Goal: Information Seeking & Learning: Learn about a topic

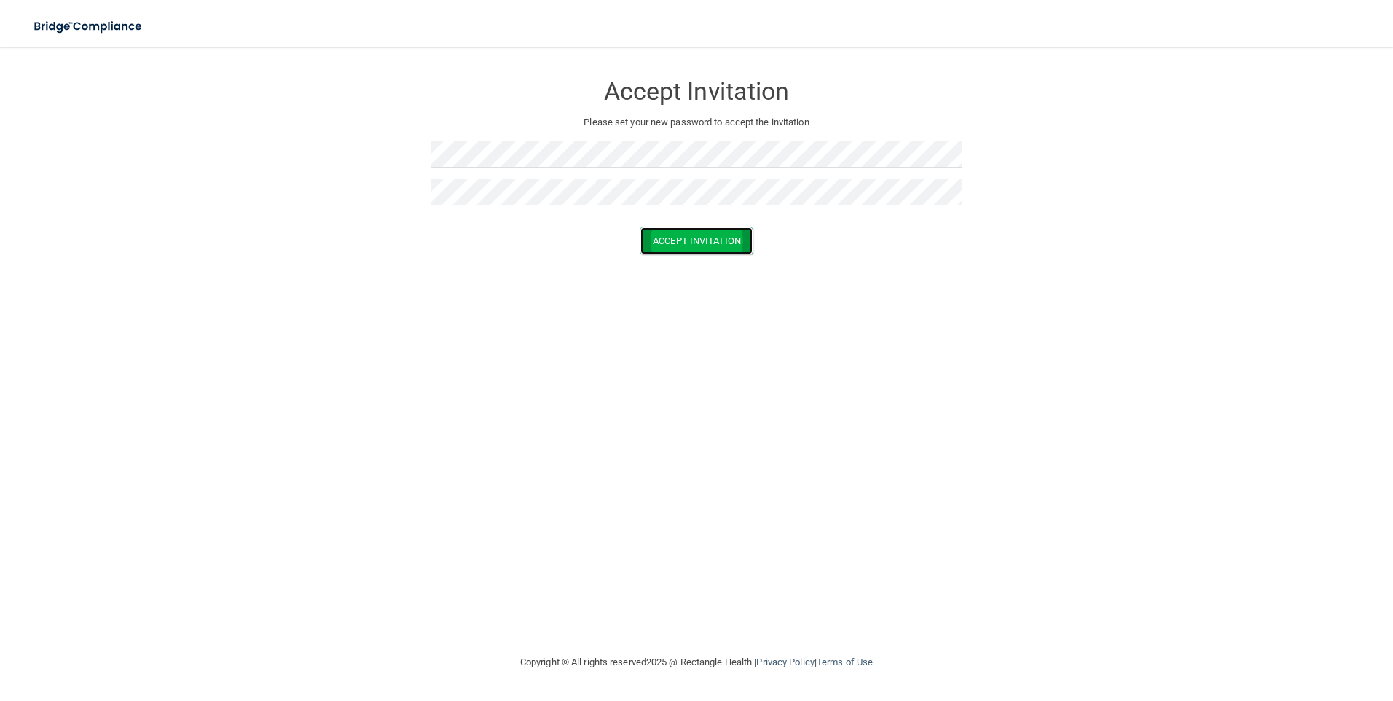
click at [727, 235] on button "Accept Invitation" at bounding box center [697, 240] width 112 height 27
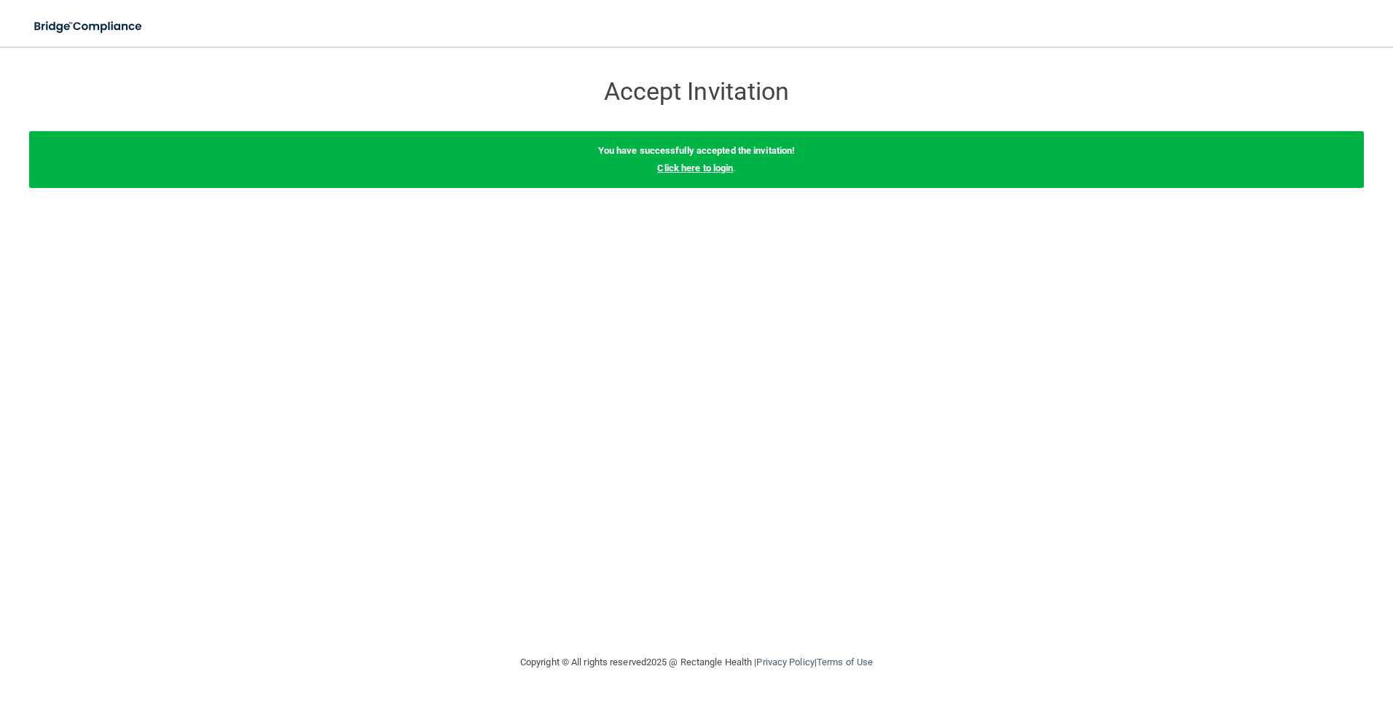
click at [722, 170] on link "Click here to login" at bounding box center [695, 168] width 76 height 11
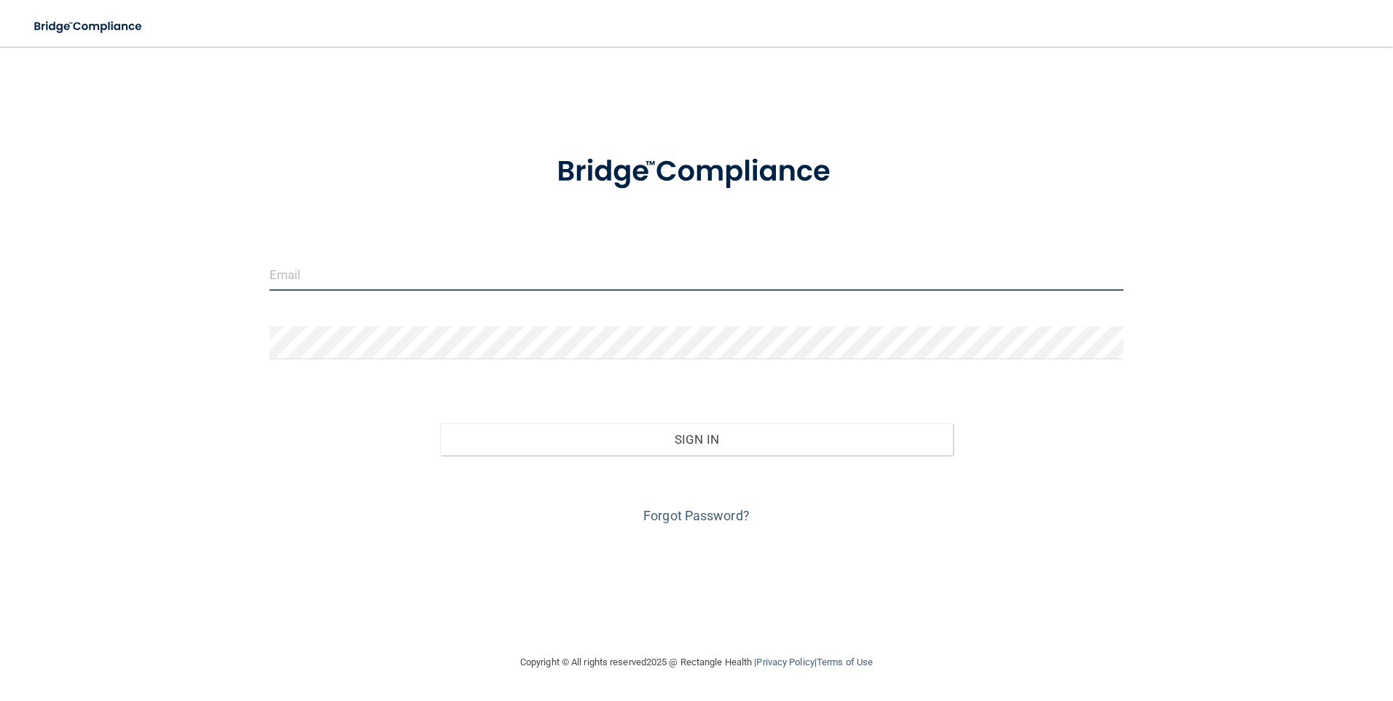
type input "[EMAIL_ADDRESS][PERSON_NAME][DOMAIN_NAME]"
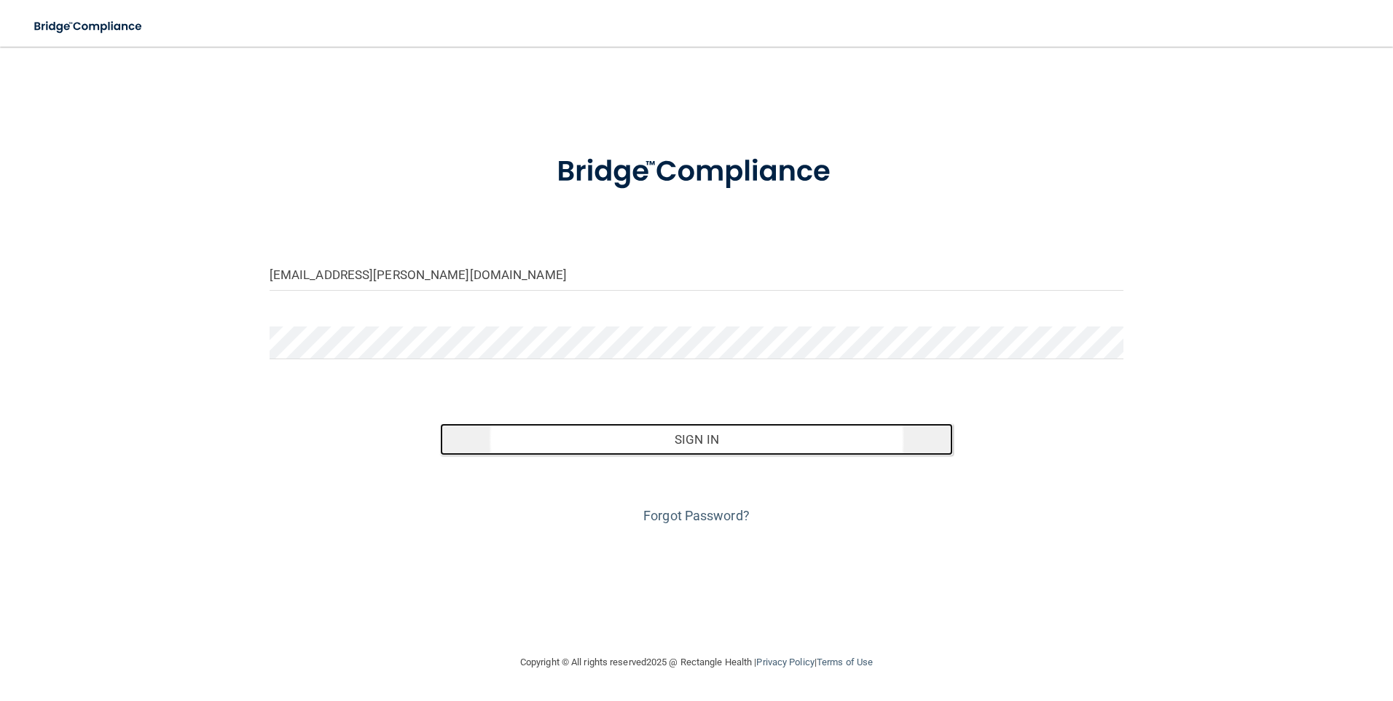
click at [687, 441] on button "Sign In" at bounding box center [696, 439] width 513 height 32
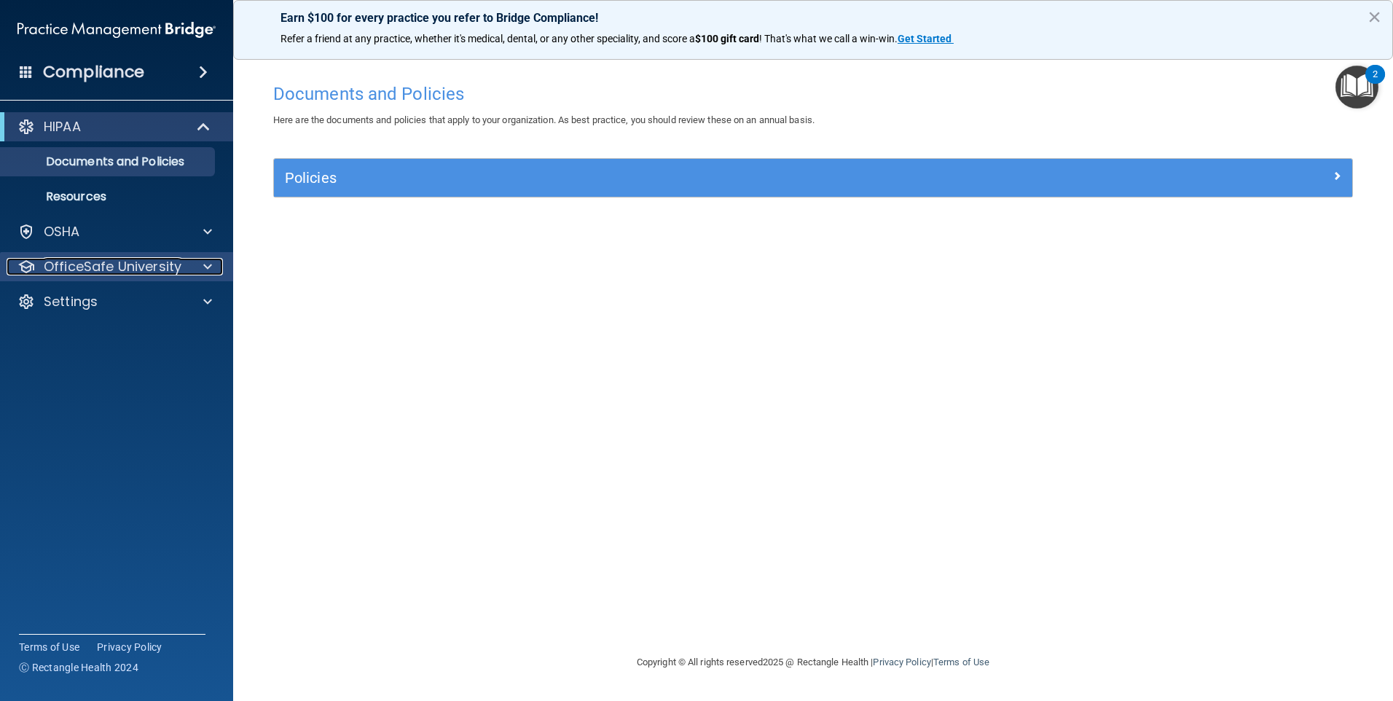
click at [97, 268] on p "OfficeSafe University" at bounding box center [113, 266] width 138 height 17
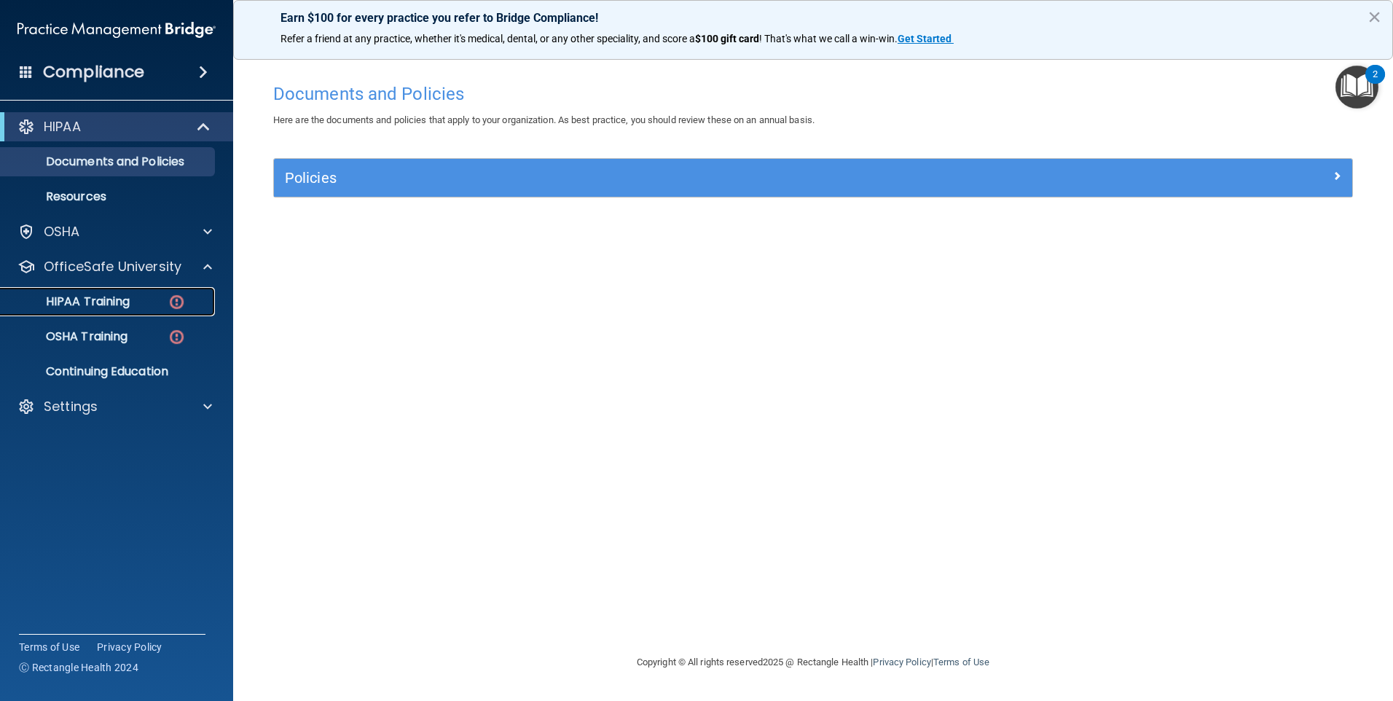
click at [96, 302] on p "HIPAA Training" at bounding box center [69, 301] width 120 height 15
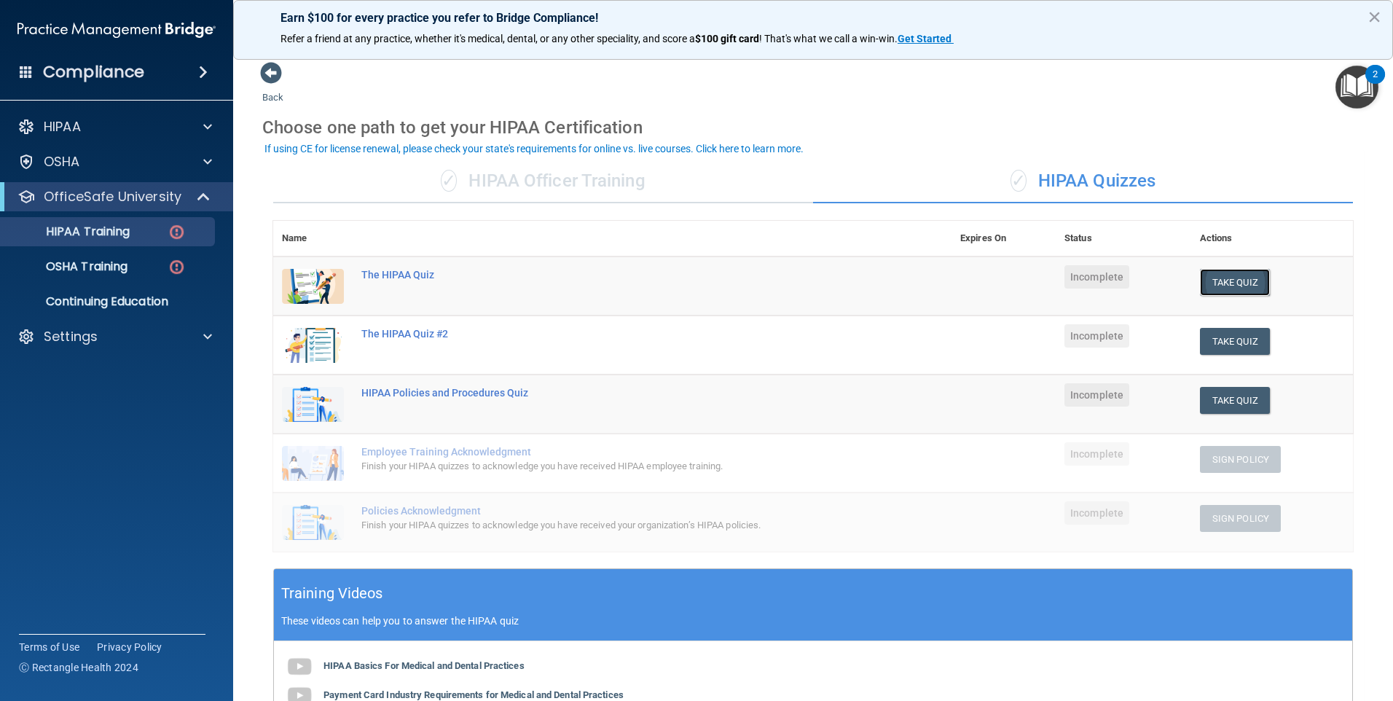
click at [1246, 278] on button "Take Quiz" at bounding box center [1235, 282] width 70 height 27
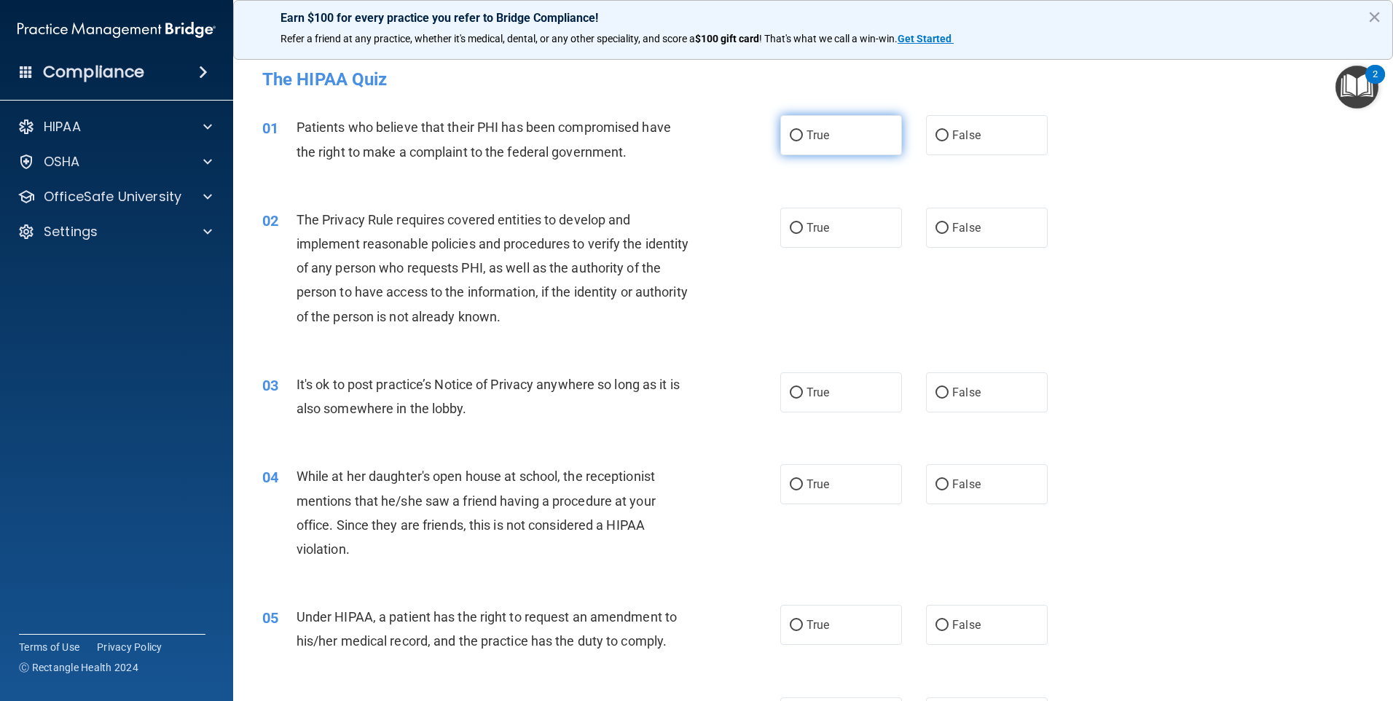
click at [790, 134] on input "True" at bounding box center [796, 135] width 13 height 11
radio input "true"
click at [791, 224] on input "True" at bounding box center [796, 228] width 13 height 11
radio input "true"
click at [936, 485] on input "False" at bounding box center [942, 485] width 13 height 11
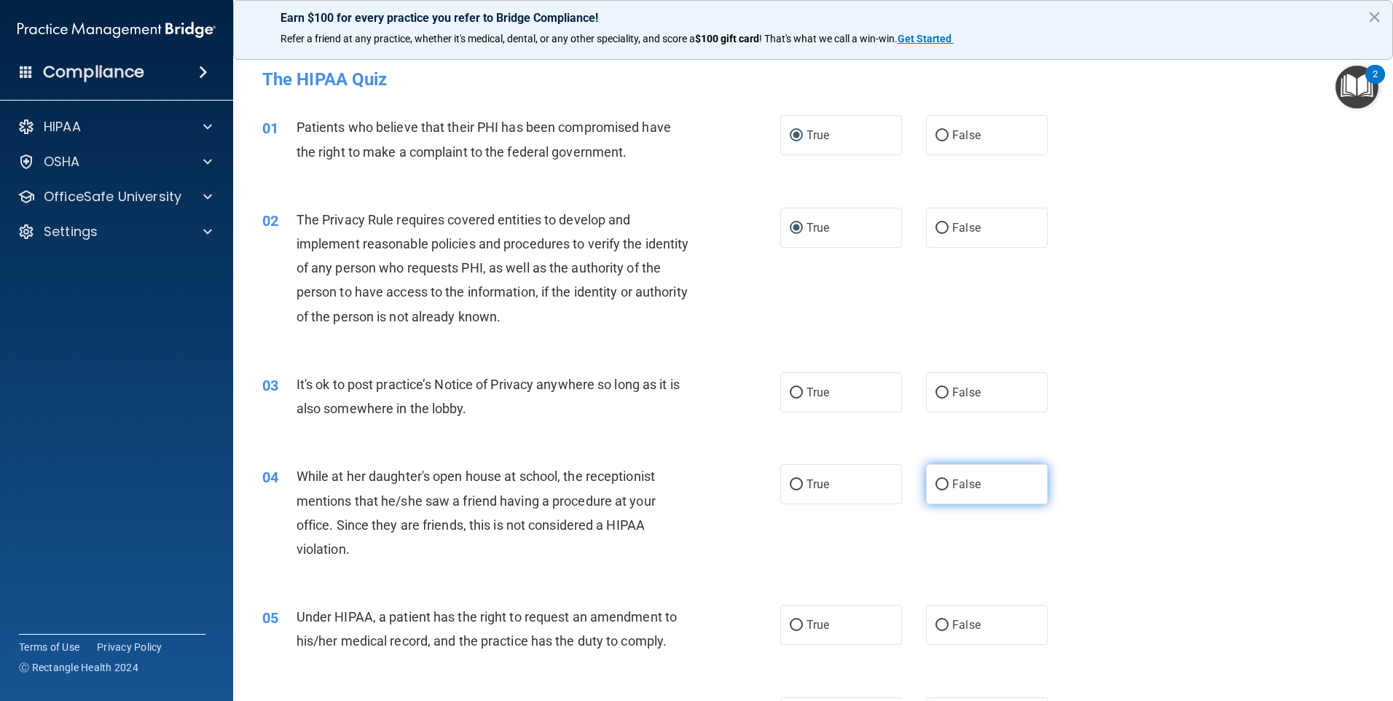
radio input "true"
click at [794, 395] on input "True" at bounding box center [796, 393] width 13 height 11
radio input "true"
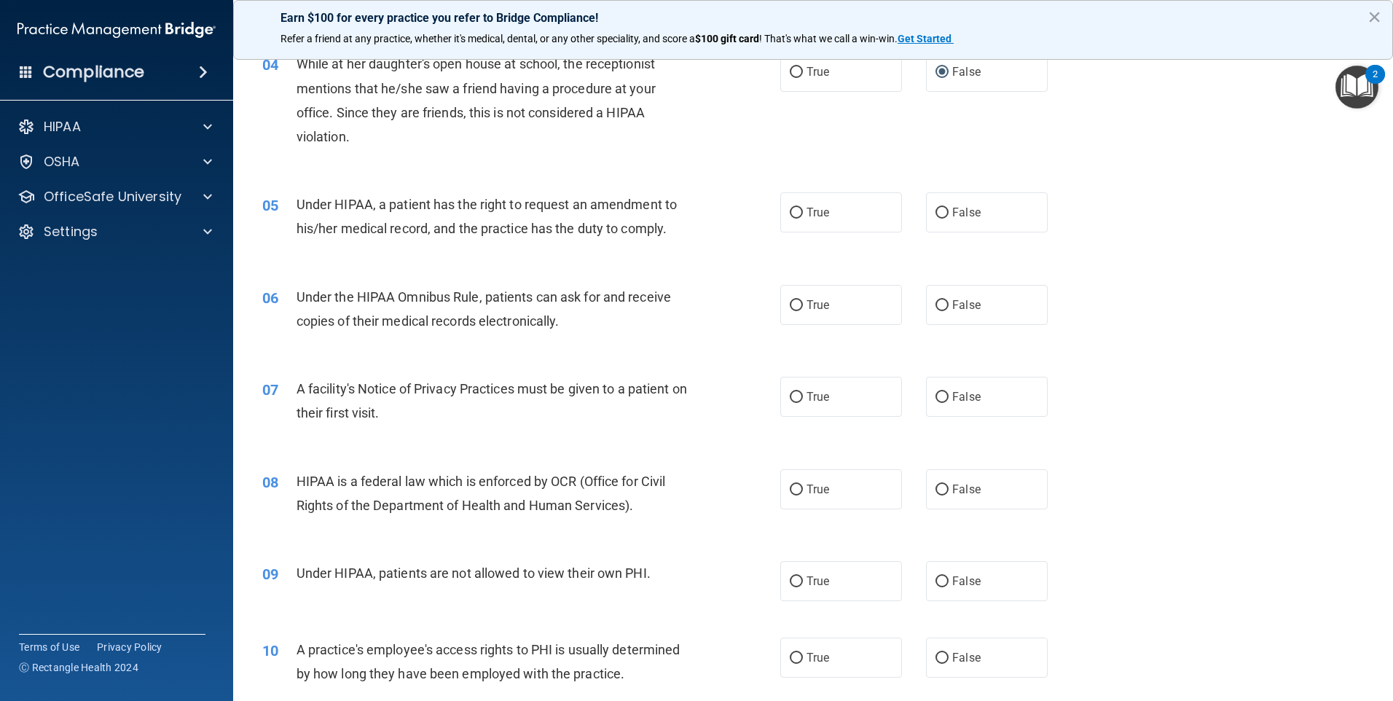
scroll to position [413, 0]
click at [793, 303] on input "True" at bounding box center [796, 305] width 13 height 11
radio input "true"
click at [790, 214] on input "True" at bounding box center [796, 212] width 13 height 11
radio input "true"
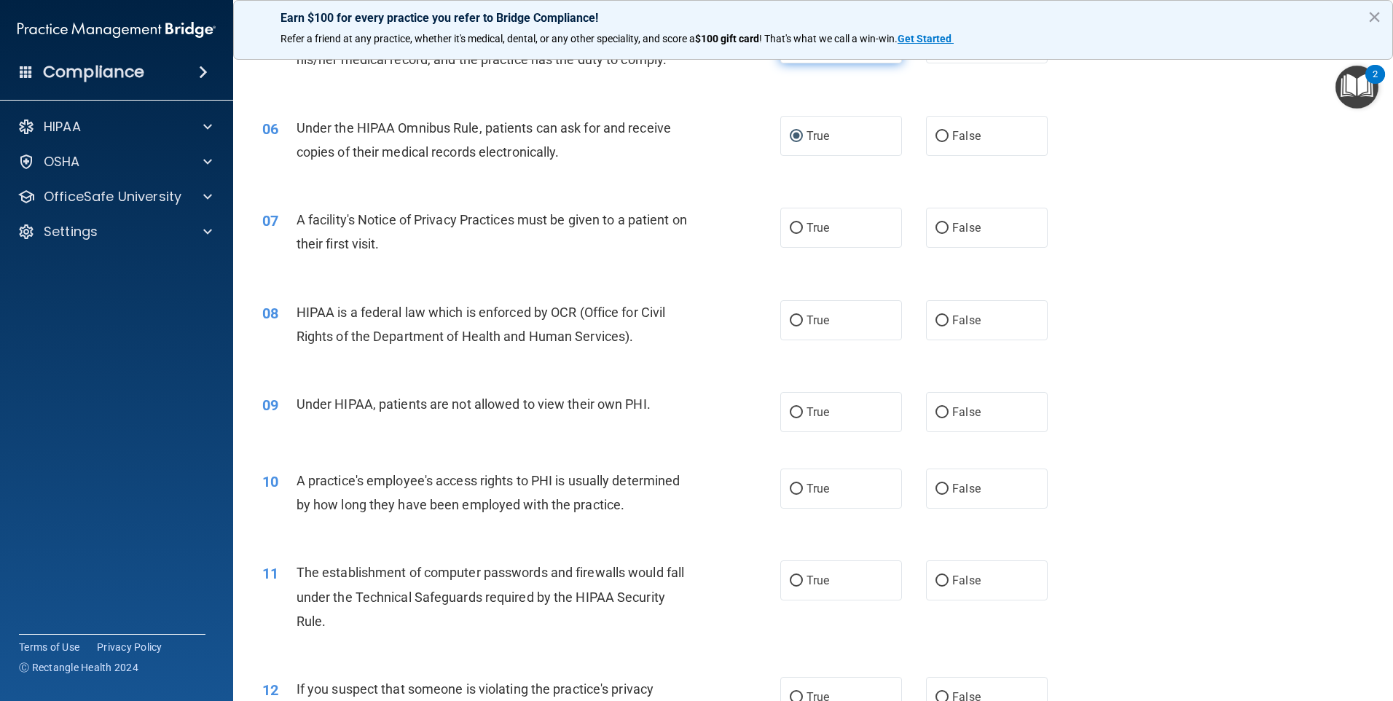
scroll to position [583, 0]
click at [795, 227] on input "True" at bounding box center [796, 227] width 13 height 11
radio input "true"
click at [794, 318] on input "True" at bounding box center [796, 319] width 13 height 11
radio input "true"
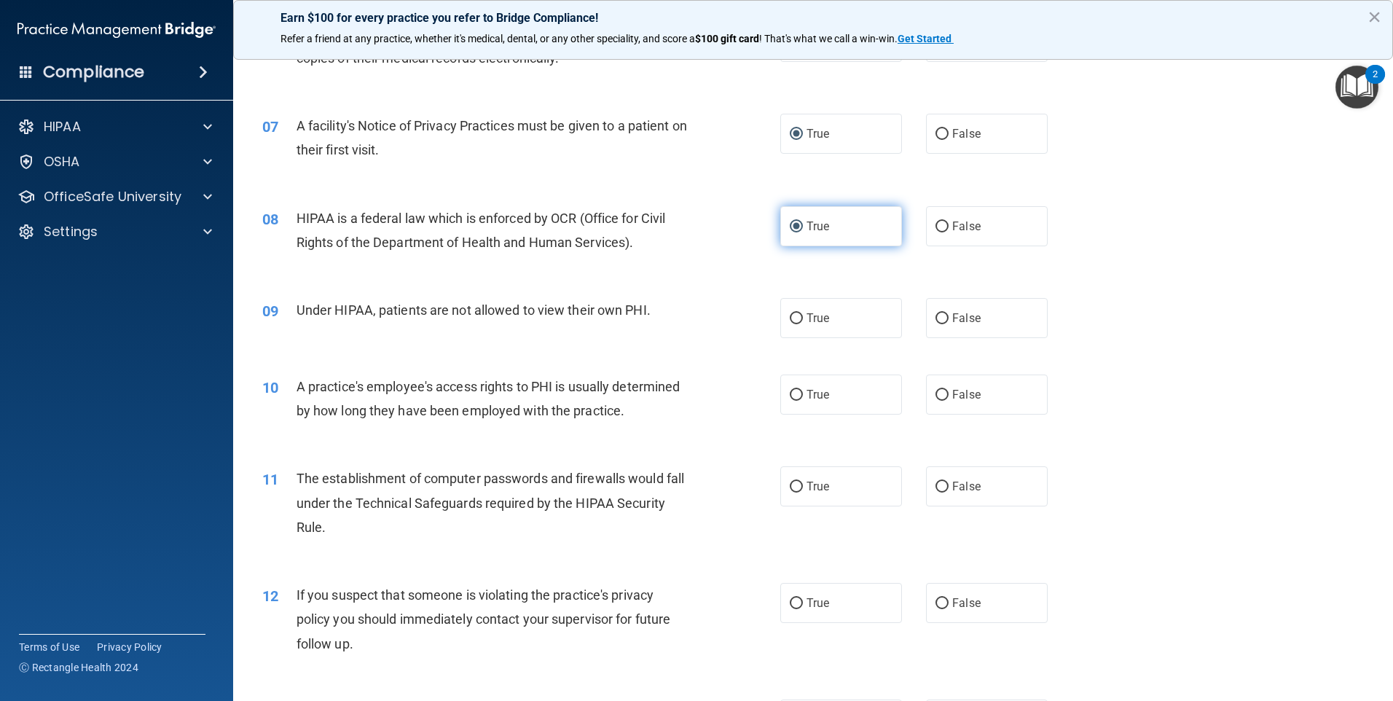
scroll to position [680, 0]
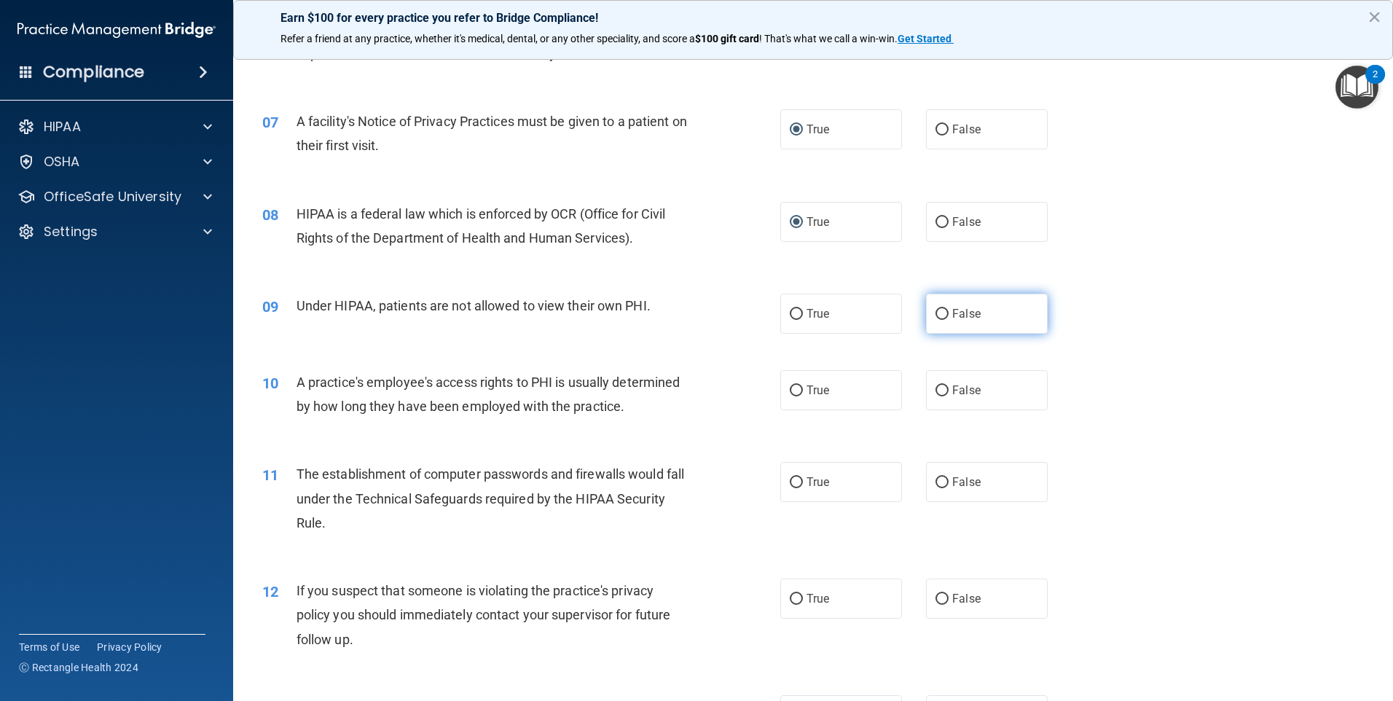
click at [940, 313] on input "False" at bounding box center [942, 314] width 13 height 11
radio input "true"
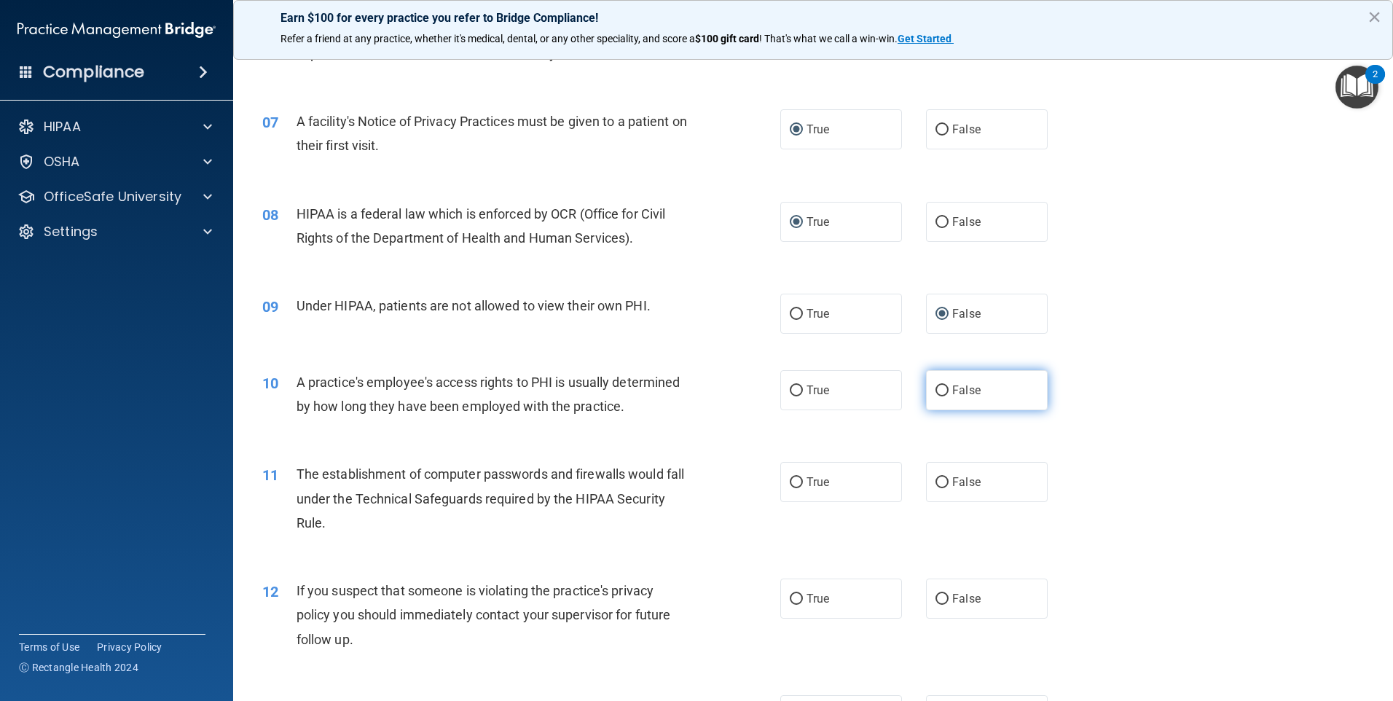
click at [936, 391] on input "False" at bounding box center [942, 391] width 13 height 11
radio input "true"
click at [821, 479] on span "True" at bounding box center [818, 482] width 23 height 14
click at [803, 479] on input "True" at bounding box center [796, 482] width 13 height 11
radio input "true"
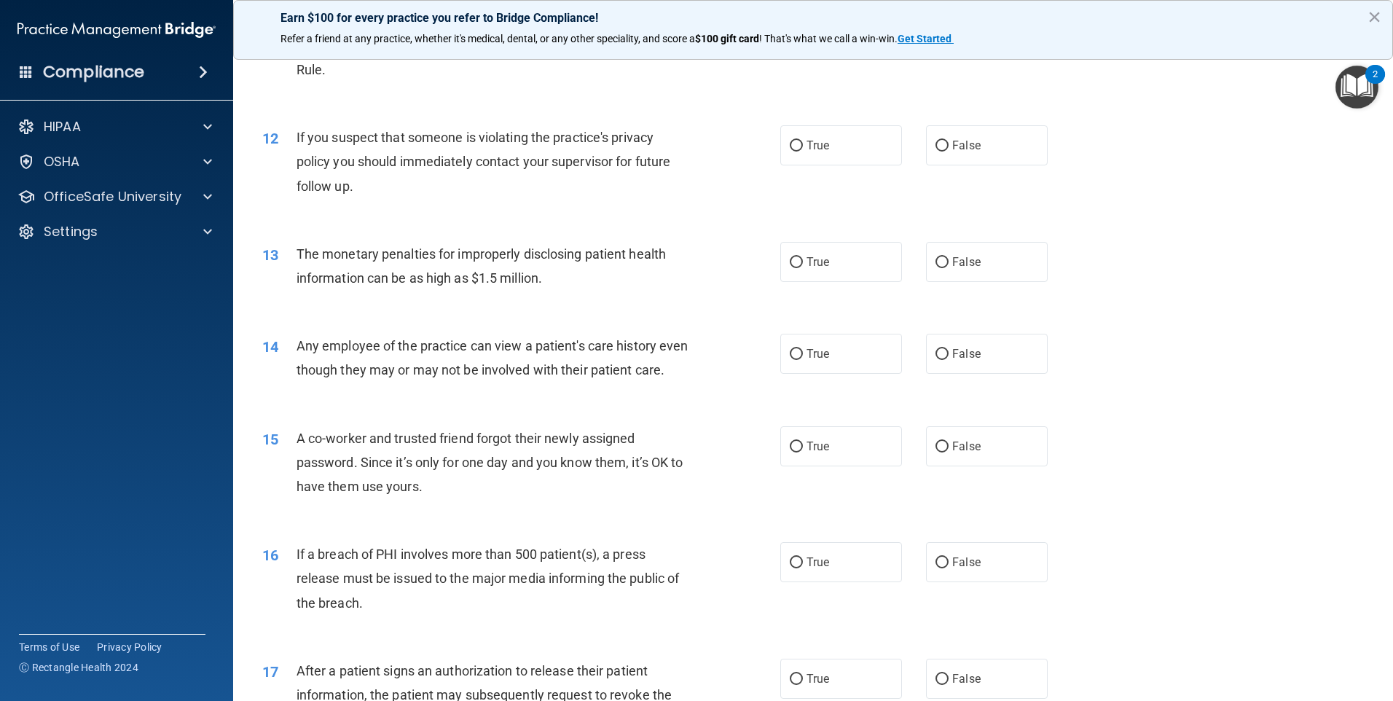
scroll to position [1166, 0]
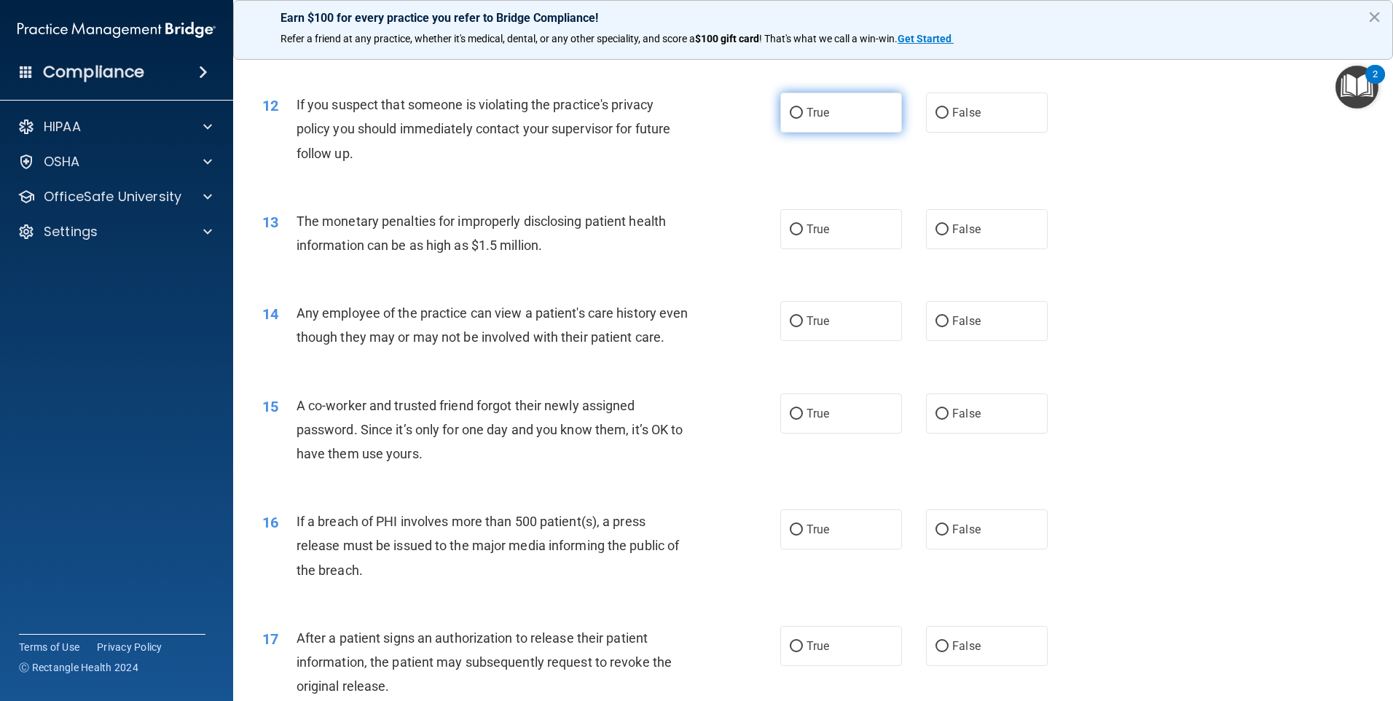
click at [790, 112] on input "True" at bounding box center [796, 113] width 13 height 11
radio input "true"
click at [790, 232] on input "True" at bounding box center [796, 229] width 13 height 11
radio input "true"
click at [958, 325] on span "False" at bounding box center [967, 321] width 28 height 14
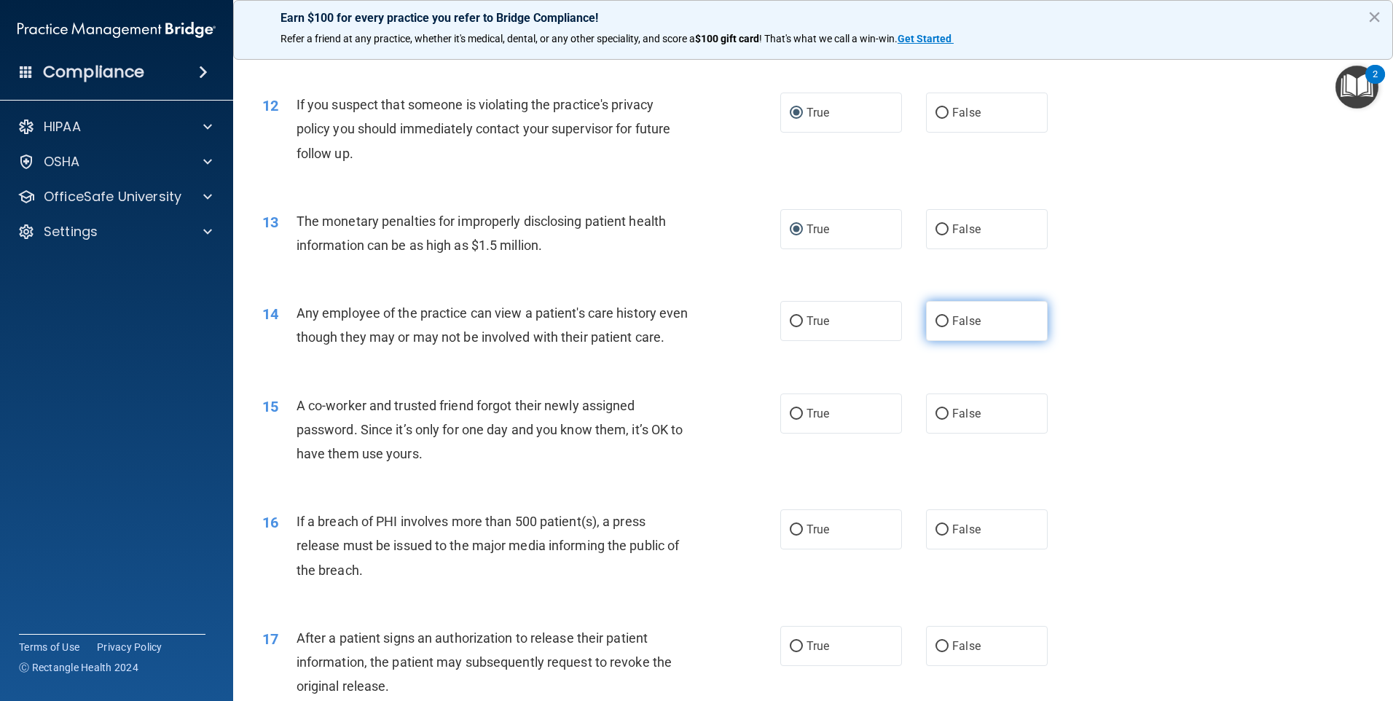
click at [949, 325] on input "False" at bounding box center [942, 321] width 13 height 11
radio input "true"
click at [953, 421] on span "False" at bounding box center [967, 414] width 28 height 14
click at [949, 420] on input "False" at bounding box center [942, 414] width 13 height 11
radio input "true"
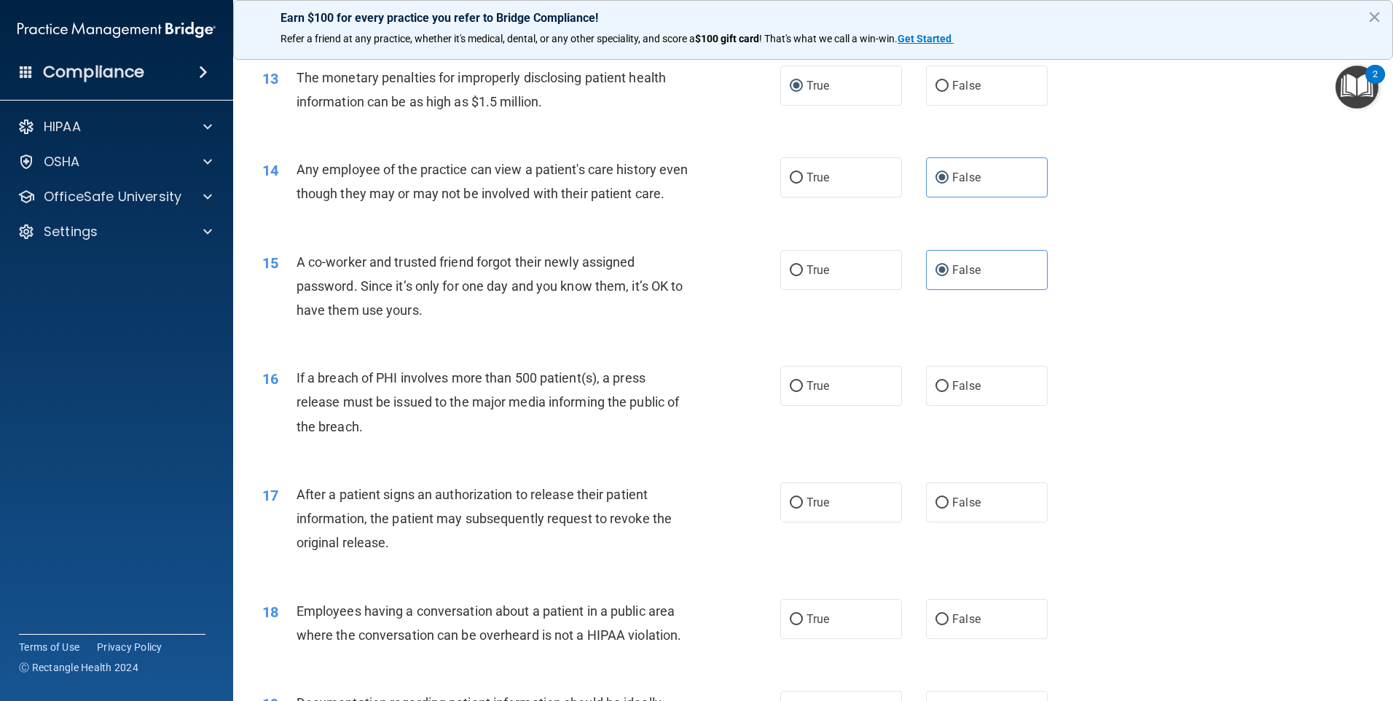
scroll to position [1312, 0]
click at [807, 391] on span "True" at bounding box center [818, 384] width 23 height 14
click at [803, 390] on input "True" at bounding box center [796, 384] width 13 height 11
radio input "true"
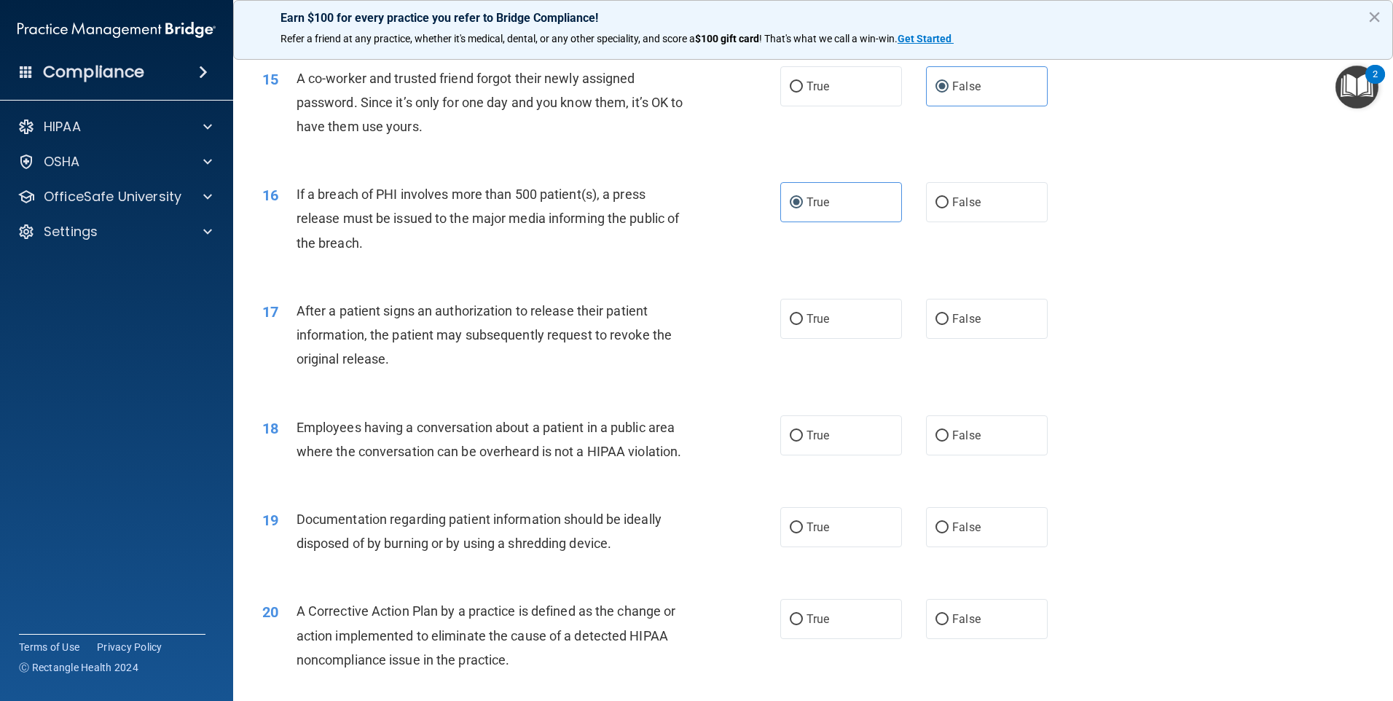
scroll to position [1506, 0]
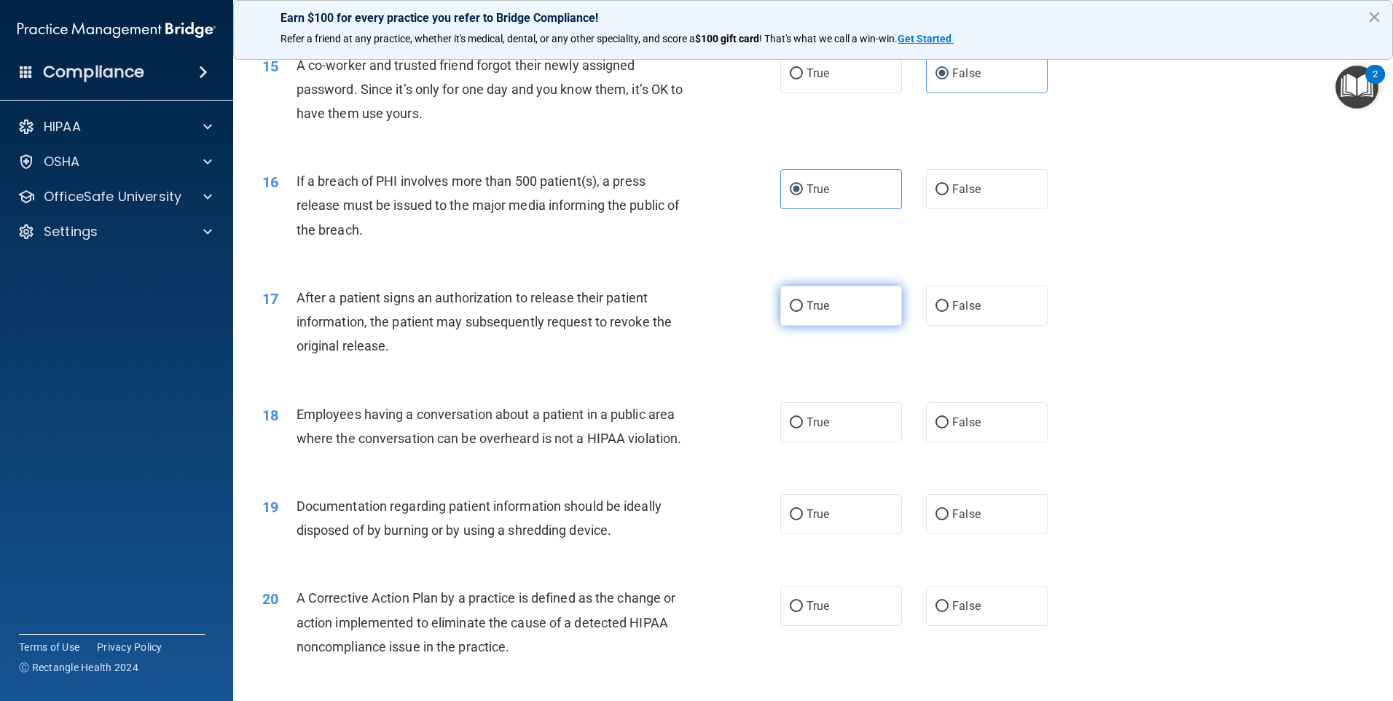
click at [794, 312] on input "True" at bounding box center [796, 306] width 13 height 11
radio input "true"
click at [936, 429] on input "False" at bounding box center [942, 423] width 13 height 11
radio input "true"
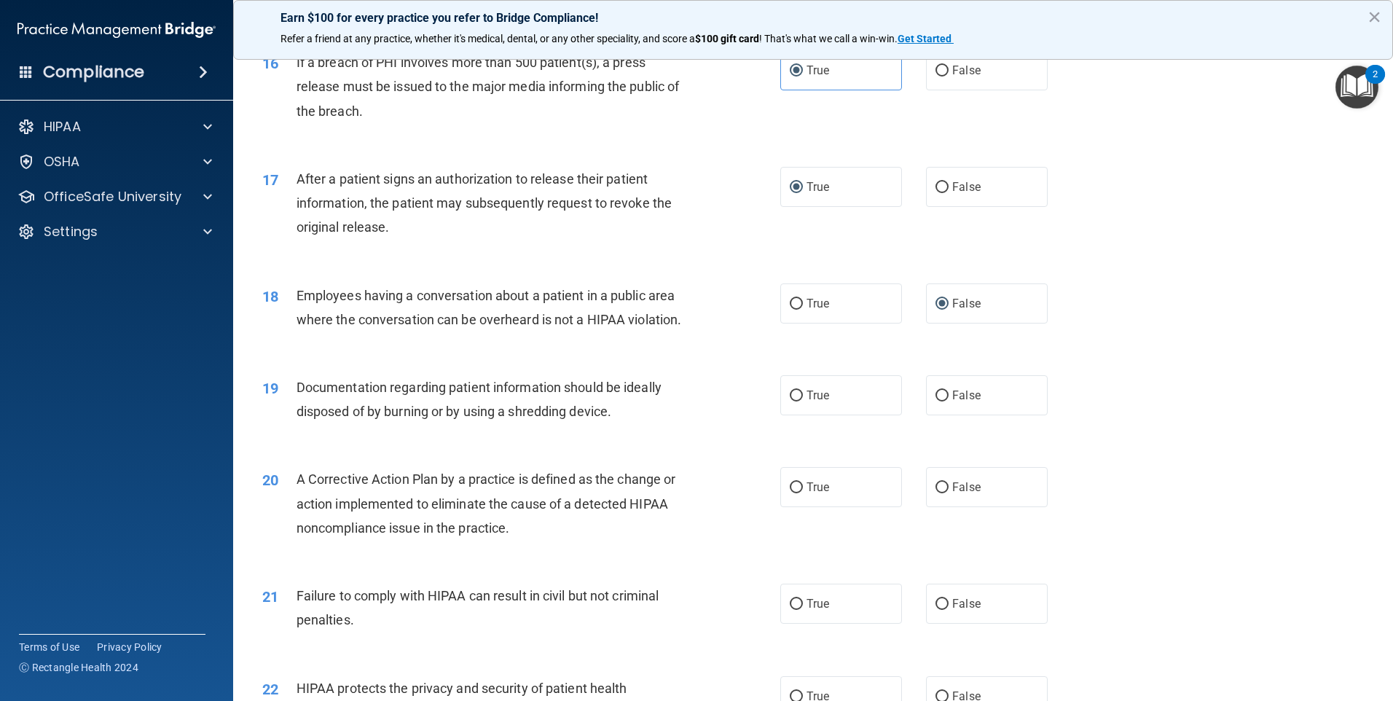
scroll to position [1700, 0]
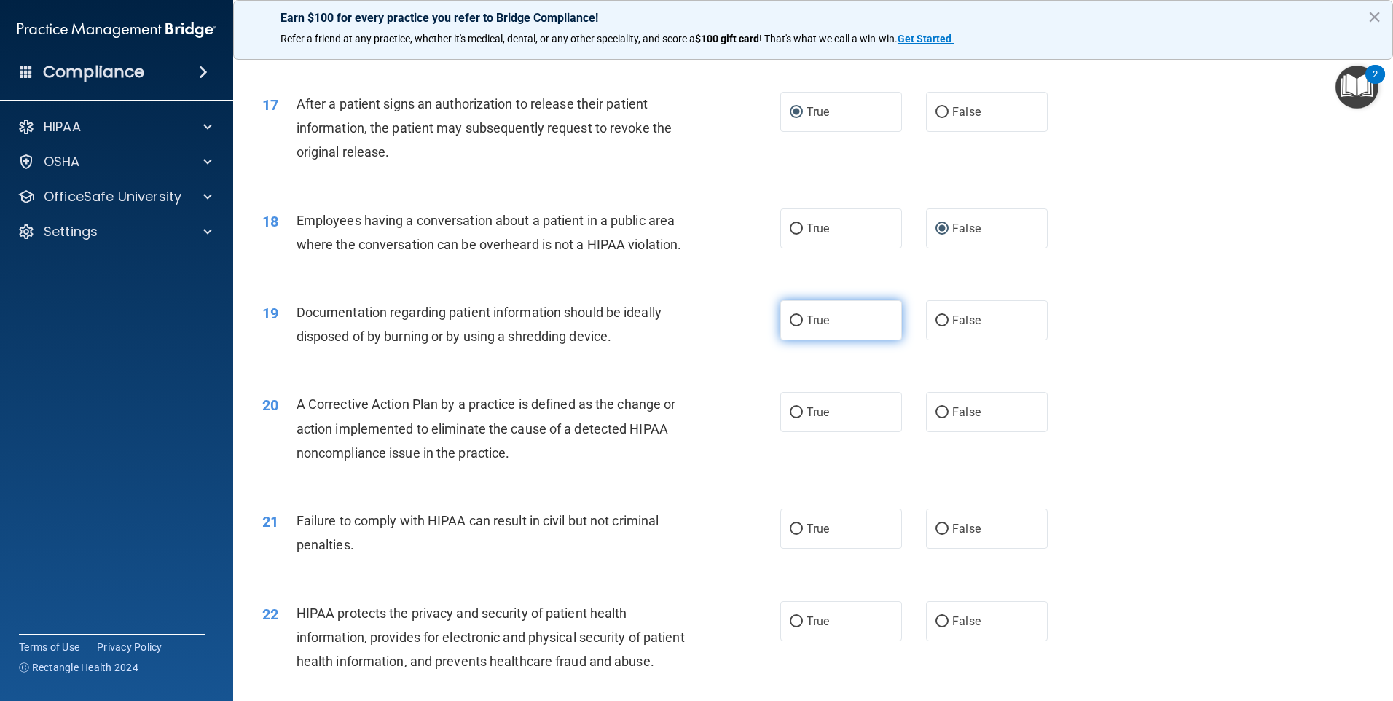
click at [800, 340] on label "True" at bounding box center [842, 320] width 122 height 40
click at [800, 327] on input "True" at bounding box center [796, 321] width 13 height 11
radio input "true"
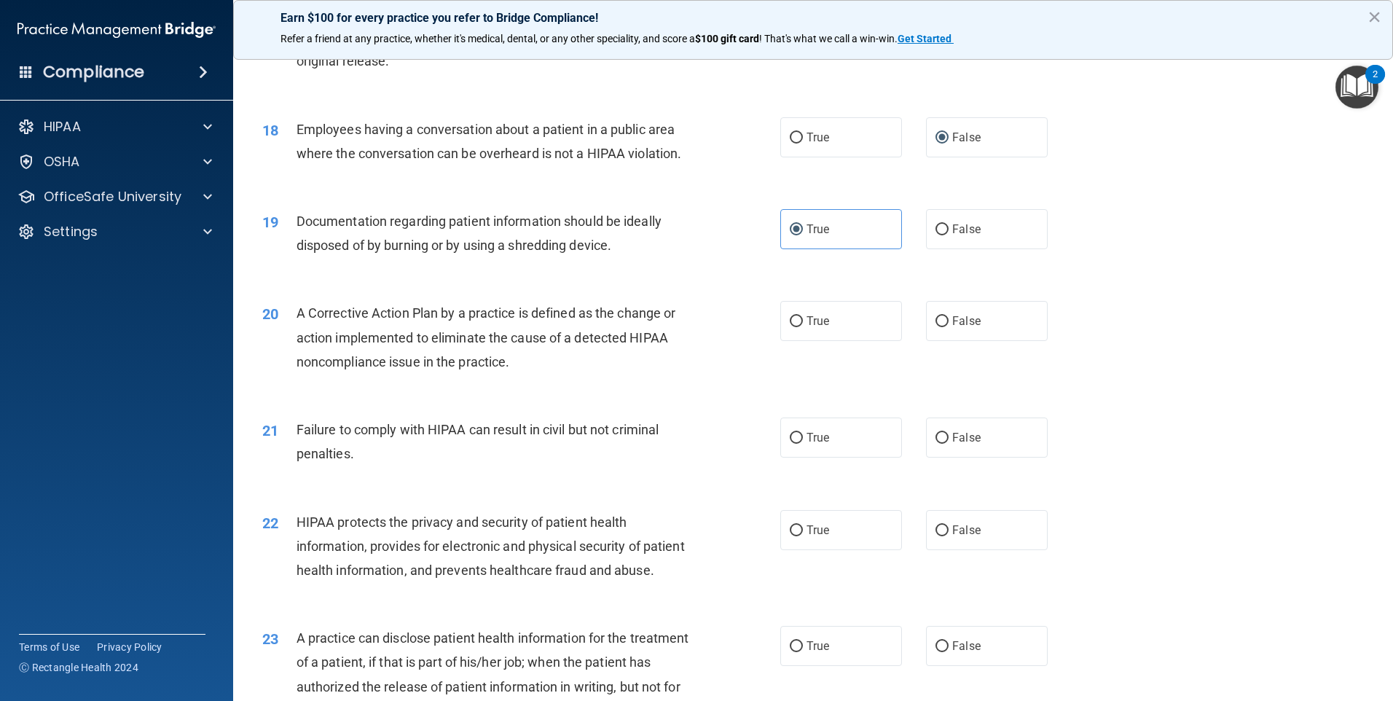
scroll to position [1798, 0]
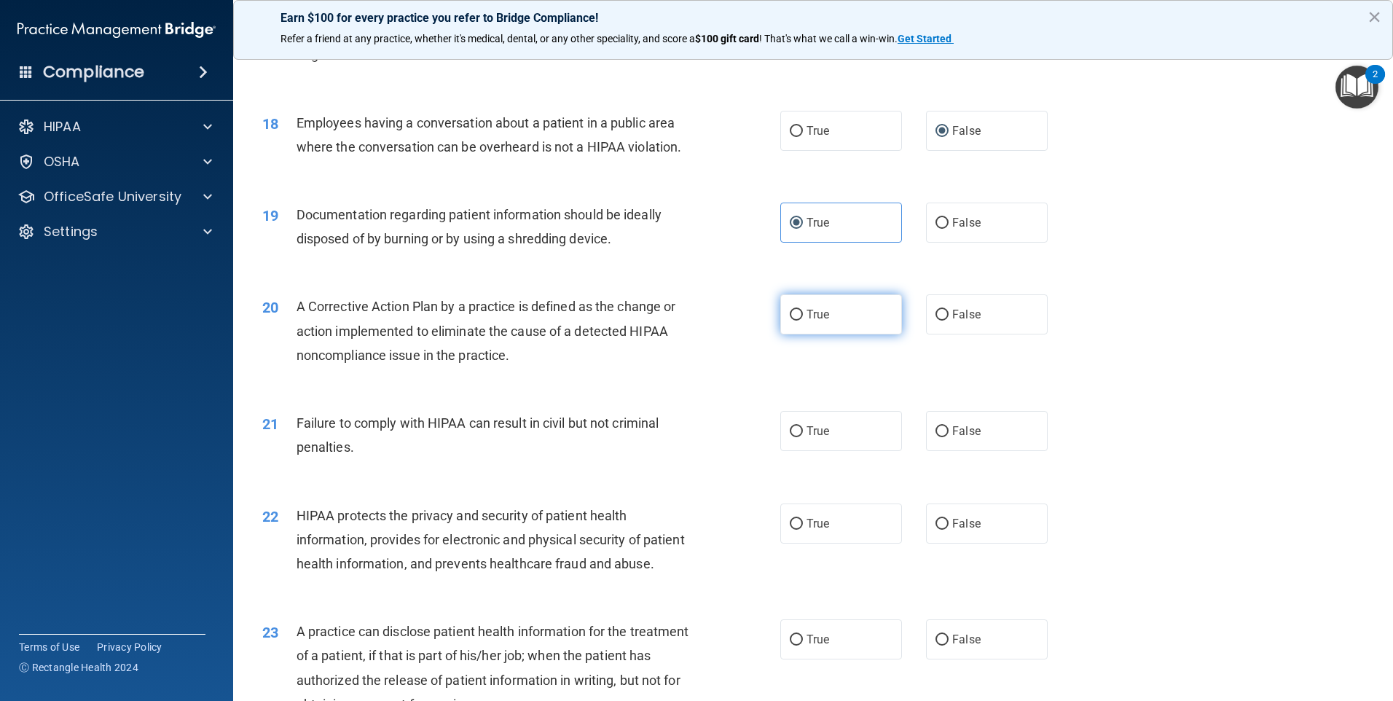
click at [807, 321] on span "True" at bounding box center [818, 315] width 23 height 14
click at [803, 321] on input "True" at bounding box center [796, 315] width 13 height 11
radio input "true"
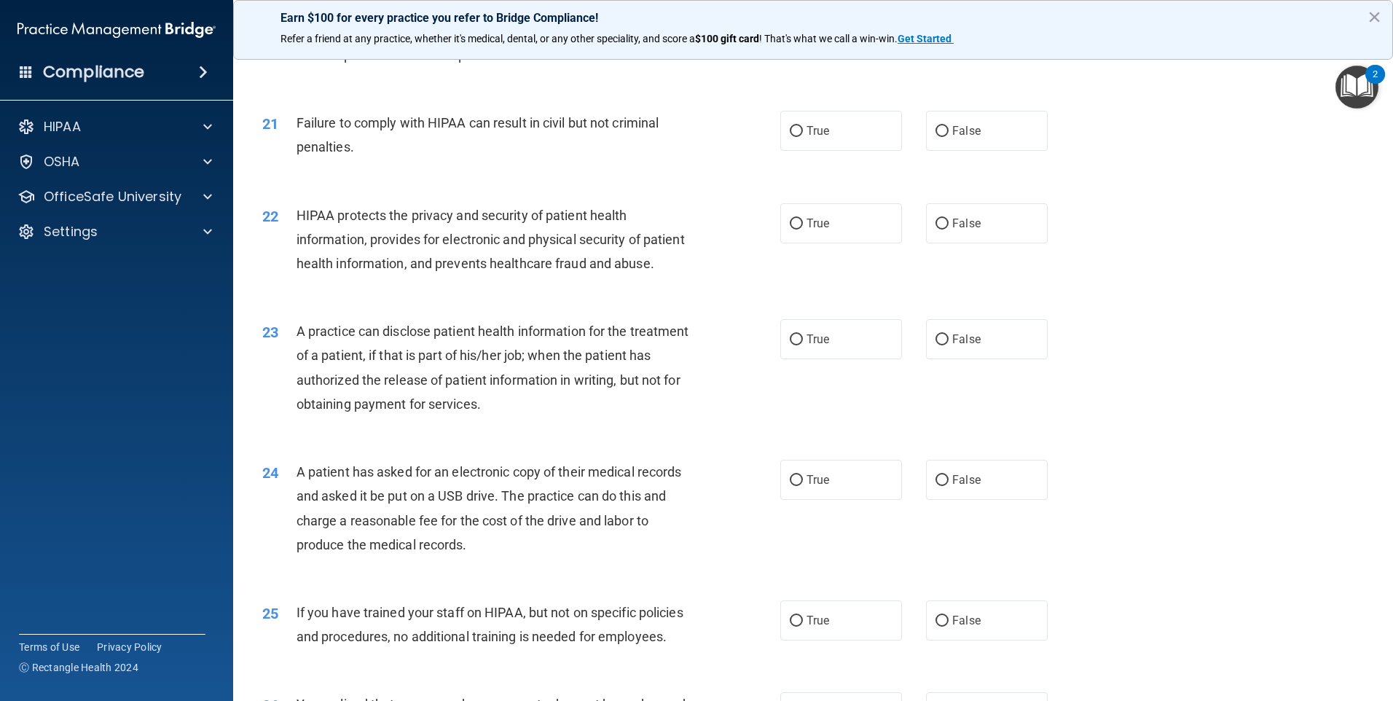
scroll to position [2114, 0]
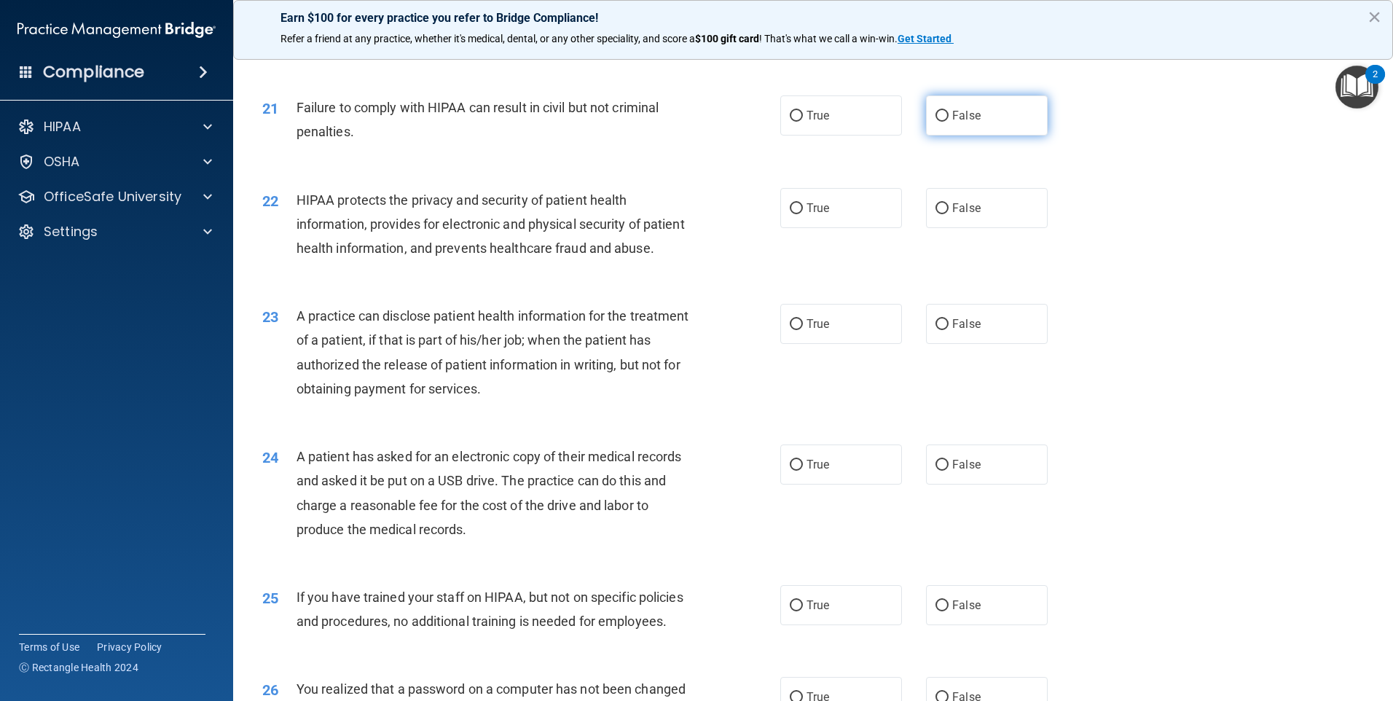
click at [953, 122] on span "False" at bounding box center [967, 116] width 28 height 14
click at [946, 122] on input "False" at bounding box center [942, 116] width 13 height 11
radio input "true"
click at [792, 214] on input "True" at bounding box center [796, 208] width 13 height 11
radio input "true"
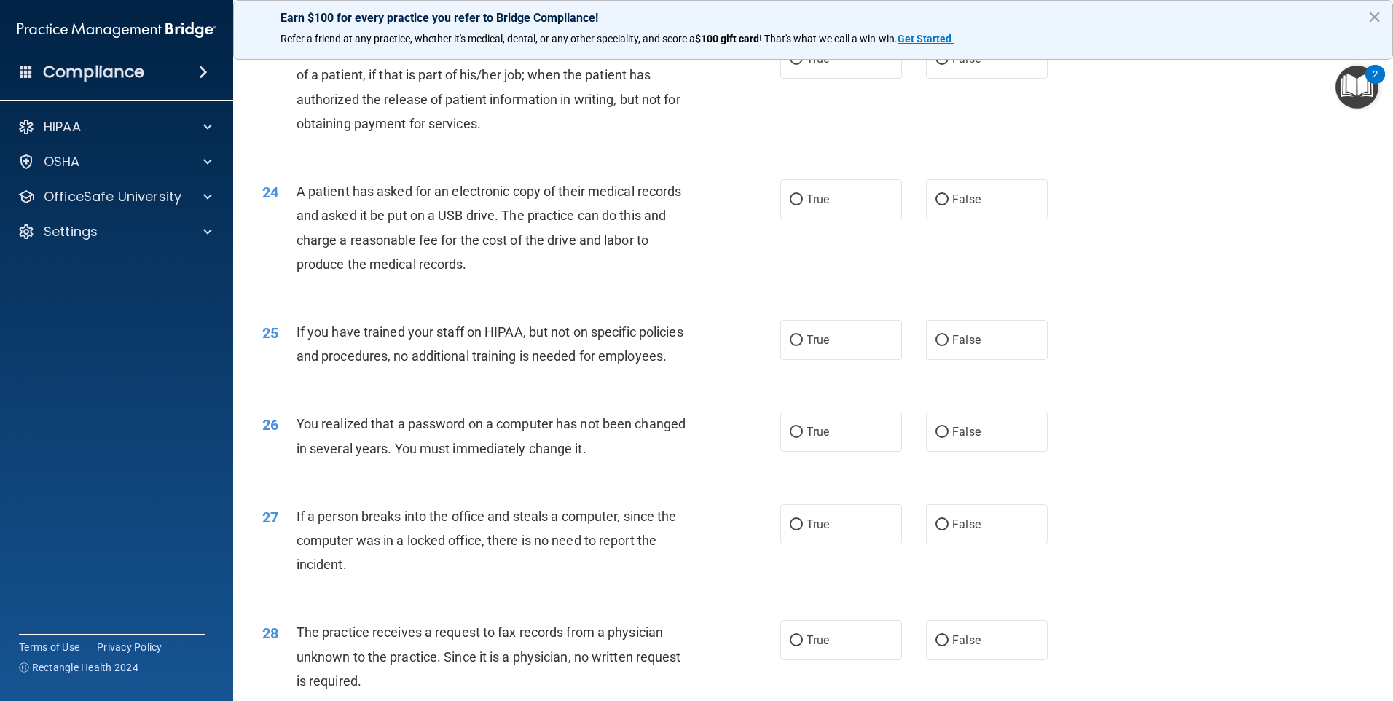
scroll to position [2381, 0]
click at [945, 358] on label "False" at bounding box center [987, 338] width 122 height 40
click at [945, 344] on input "False" at bounding box center [942, 338] width 13 height 11
radio input "true"
click at [770, 465] on div "26 You realized that a password on a computer has not been changed in several y…" at bounding box center [522, 437] width 562 height 55
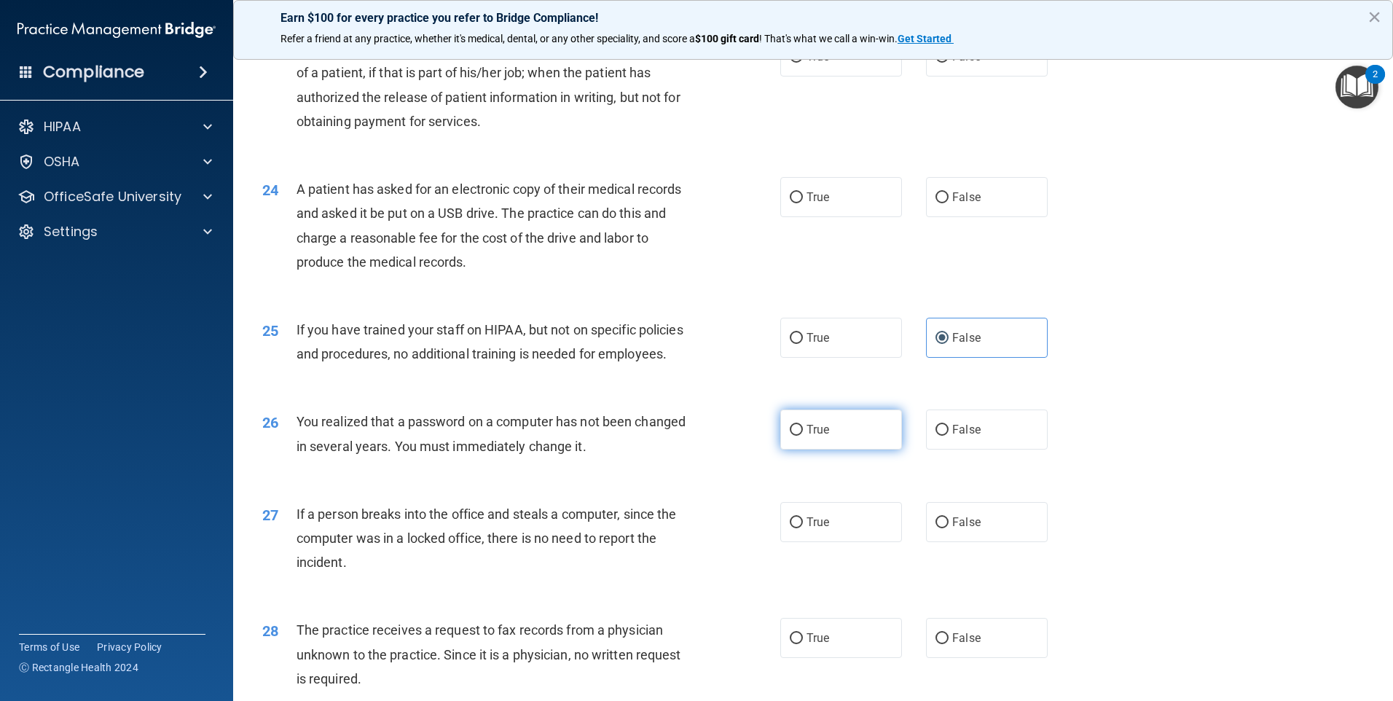
click at [790, 436] on input "True" at bounding box center [796, 430] width 13 height 11
radio input "true"
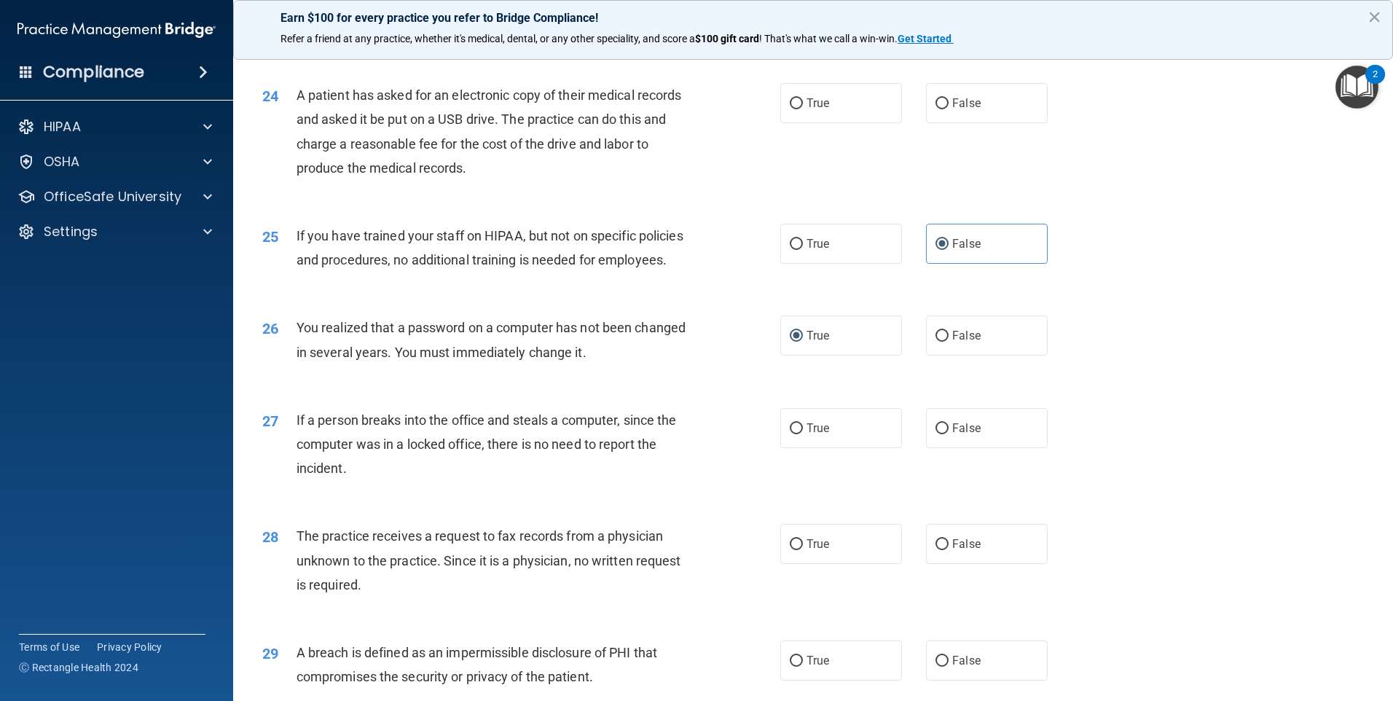
scroll to position [2527, 0]
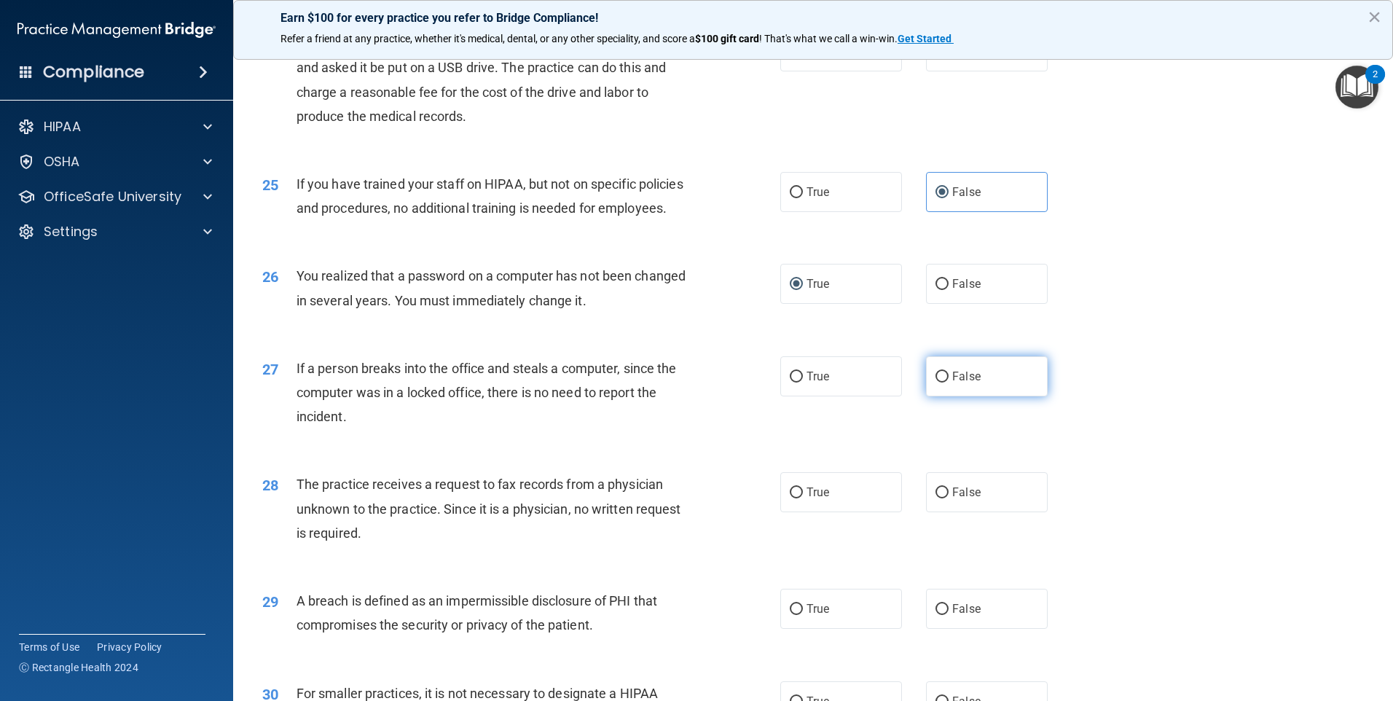
click at [955, 396] on label "False" at bounding box center [987, 376] width 122 height 40
click at [949, 383] on input "False" at bounding box center [942, 377] width 13 height 11
radio input "true"
click at [942, 499] on input "False" at bounding box center [942, 493] width 13 height 11
radio input "true"
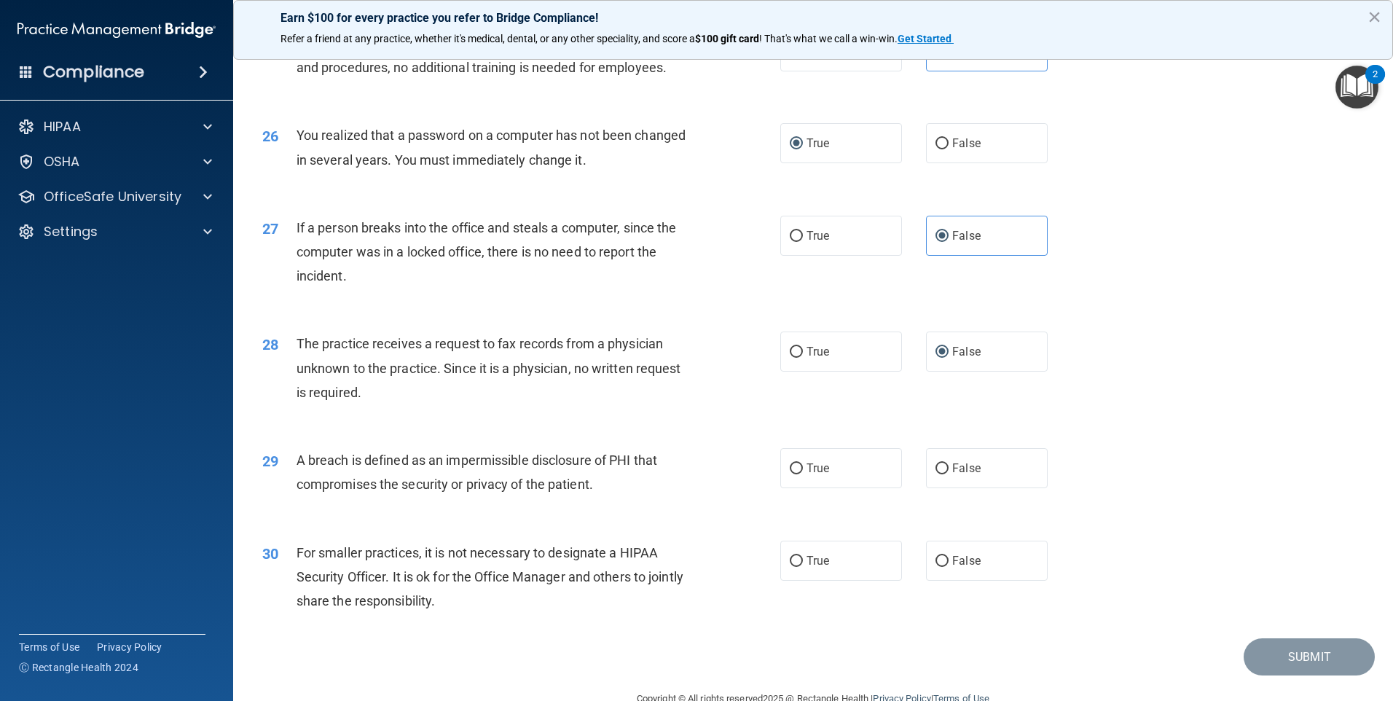
scroll to position [2673, 0]
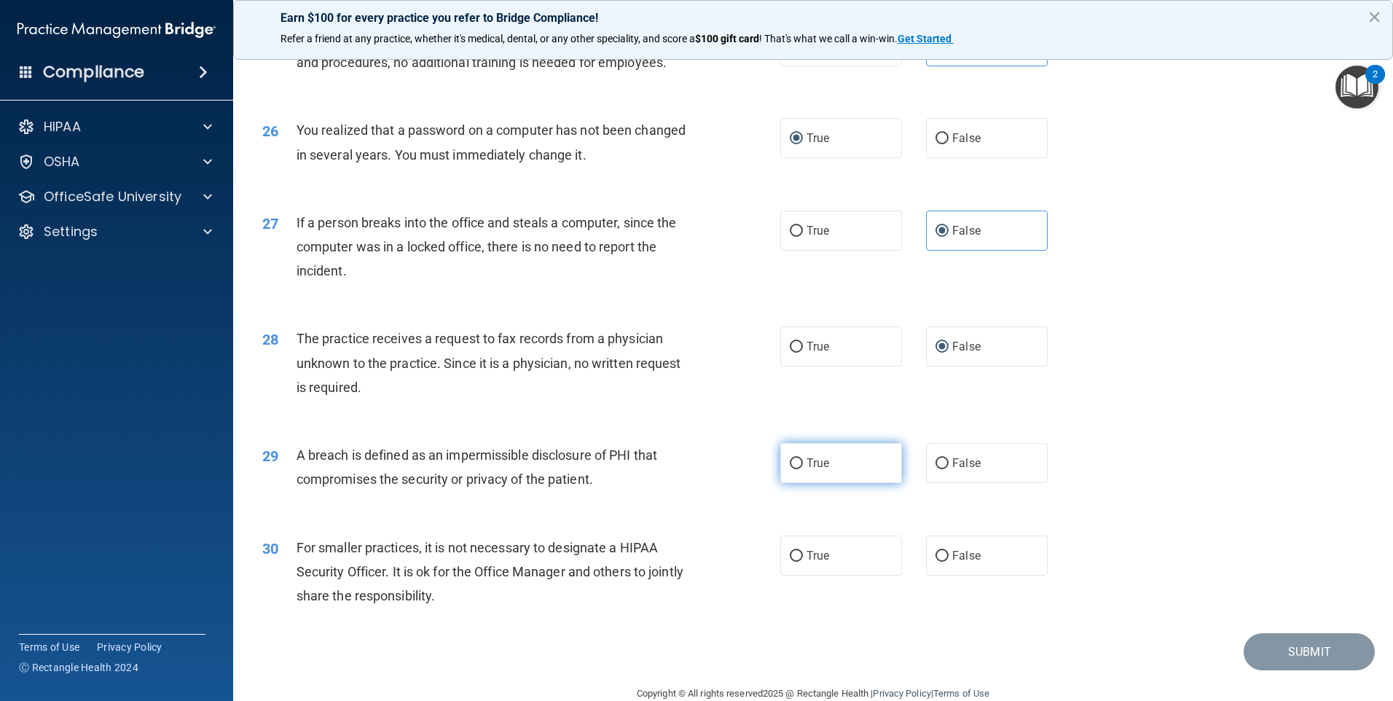
click at [807, 470] on span "True" at bounding box center [818, 463] width 23 height 14
click at [803, 469] on input "True" at bounding box center [796, 463] width 13 height 11
radio input "true"
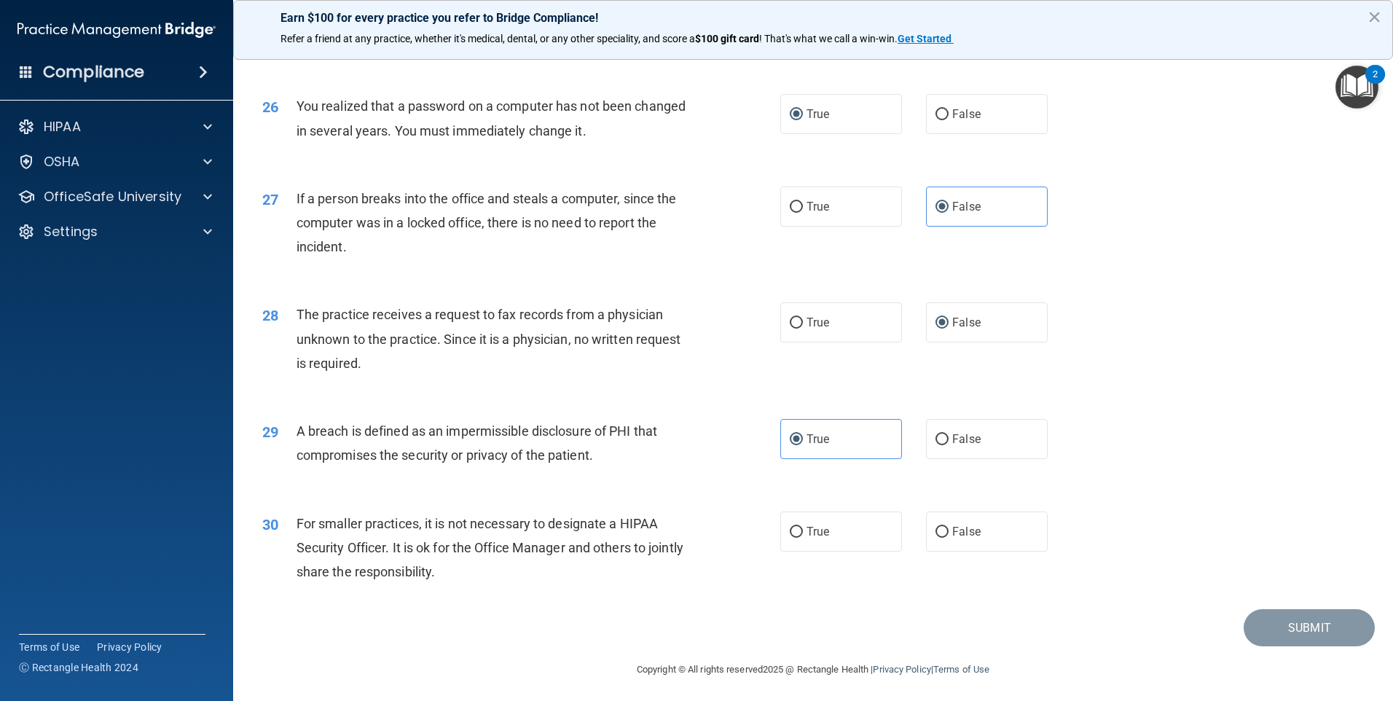
scroll to position [2721, 0]
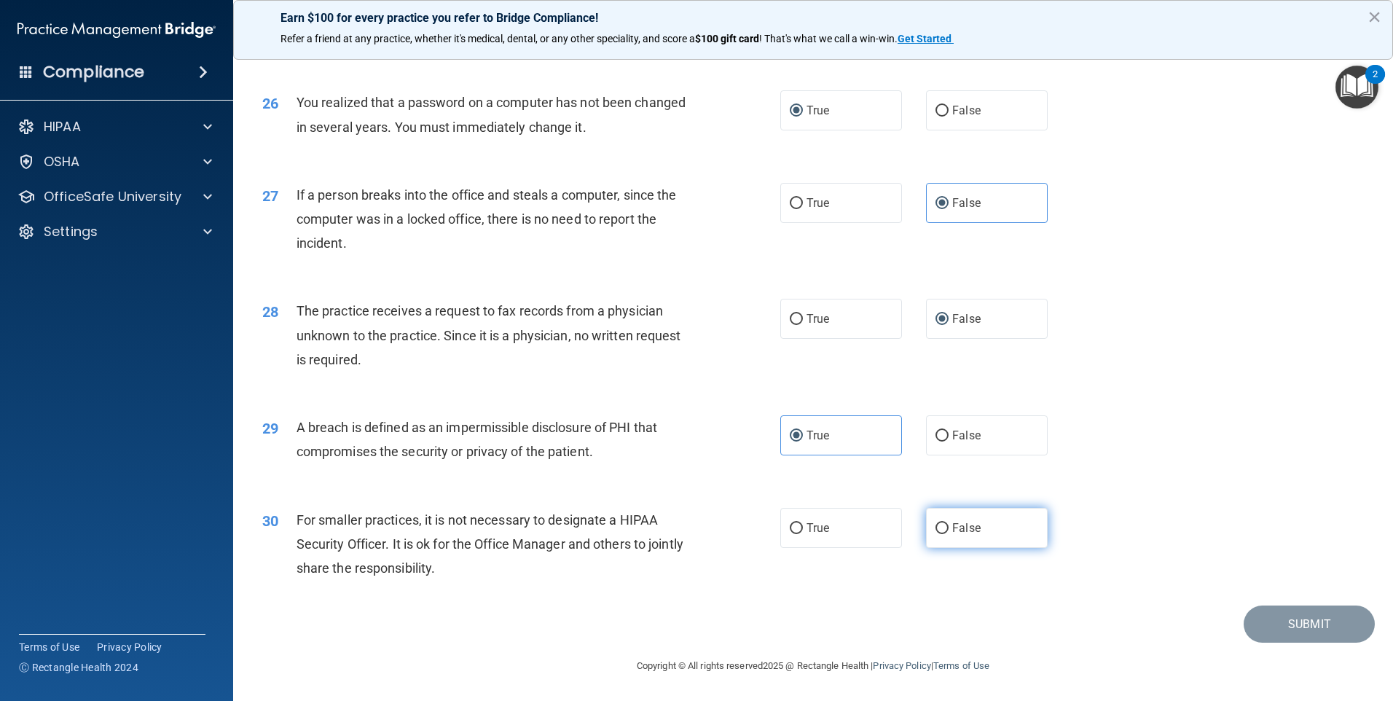
click at [936, 534] on input "False" at bounding box center [942, 528] width 13 height 11
radio input "true"
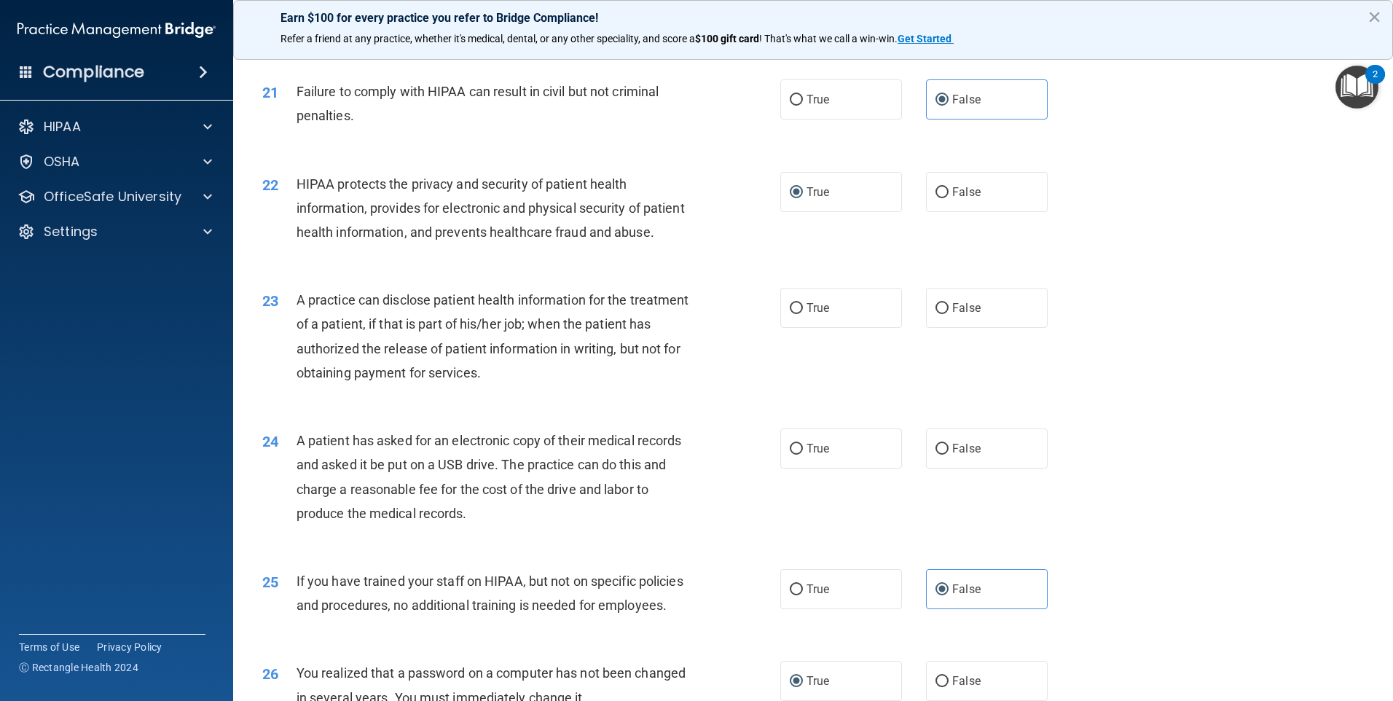
scroll to position [2090, 0]
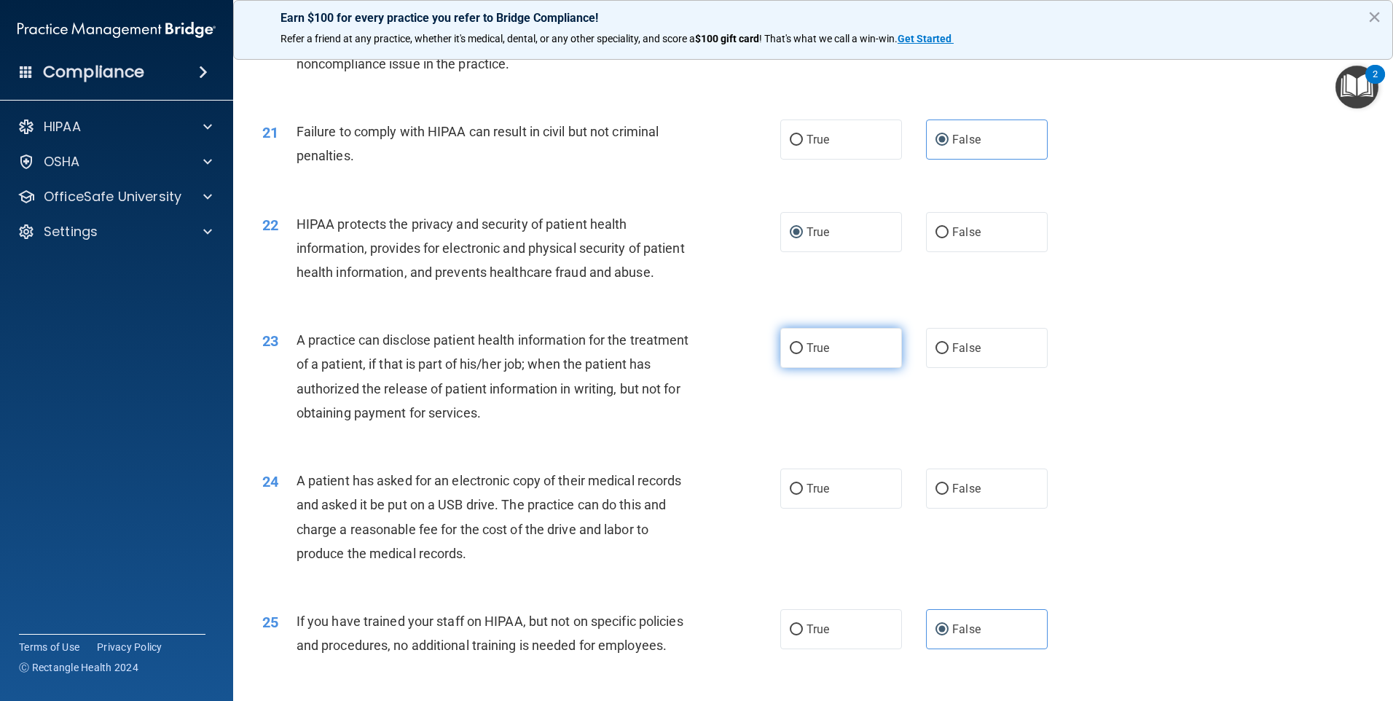
click at [816, 355] on span "True" at bounding box center [818, 348] width 23 height 14
click at [803, 354] on input "True" at bounding box center [796, 348] width 13 height 11
radio input "true"
click at [936, 495] on input "False" at bounding box center [942, 489] width 13 height 11
radio input "true"
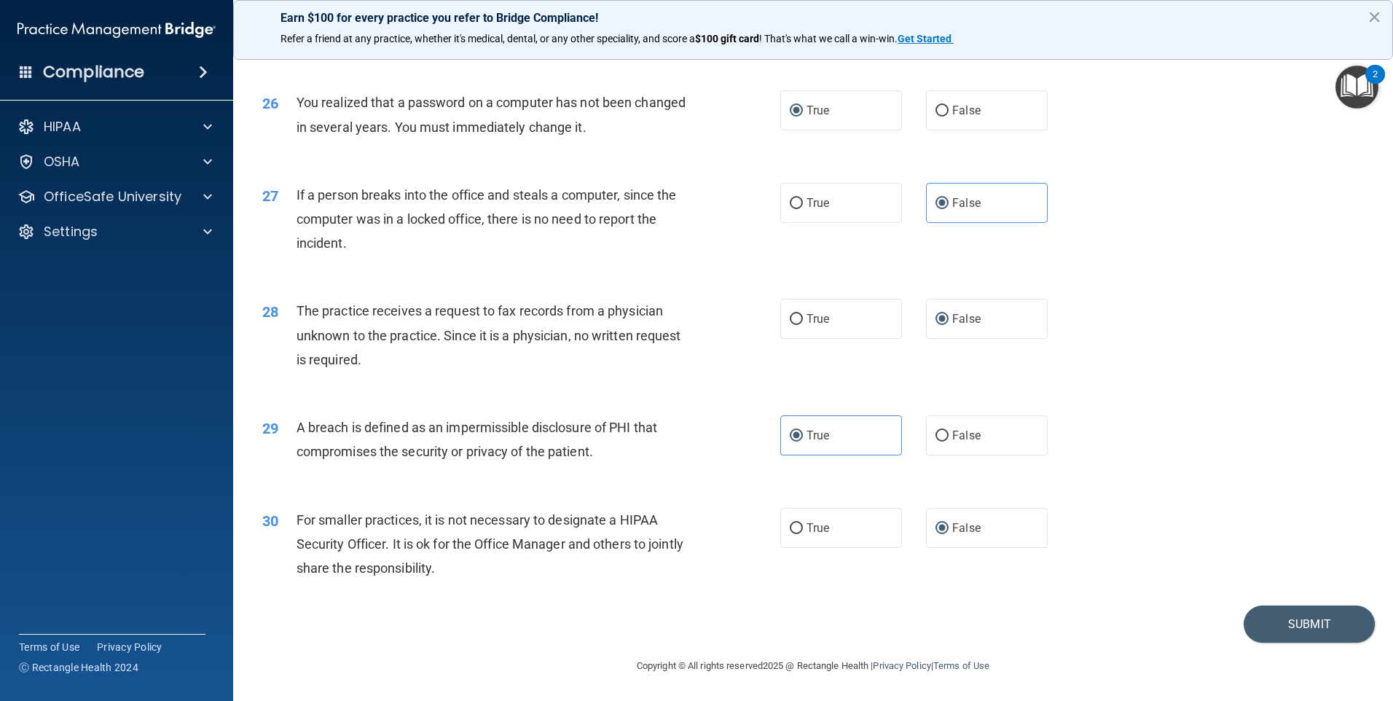
scroll to position [2772, 0]
click at [1281, 612] on button "Submit" at bounding box center [1309, 624] width 131 height 37
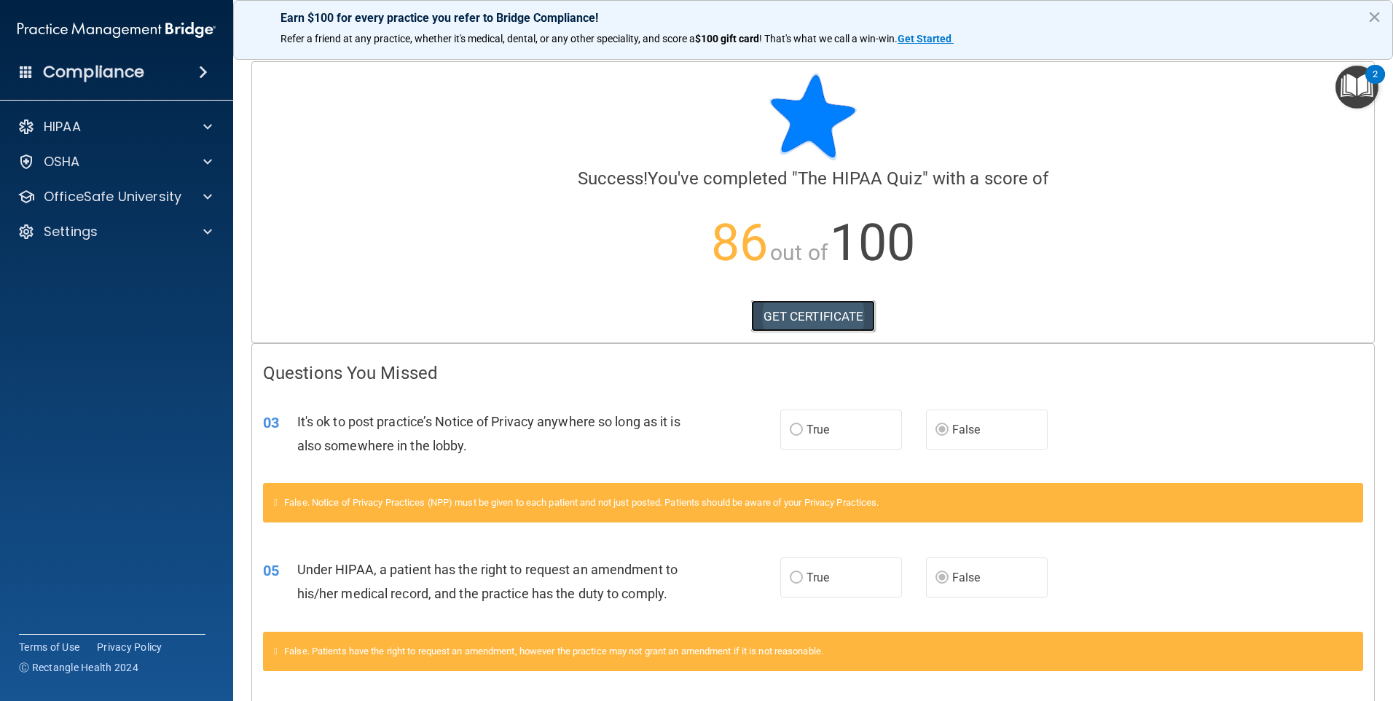
click at [808, 313] on link "GET CERTIFICATE" at bounding box center [813, 316] width 125 height 32
click at [175, 189] on p "OfficeSafe University" at bounding box center [113, 196] width 138 height 17
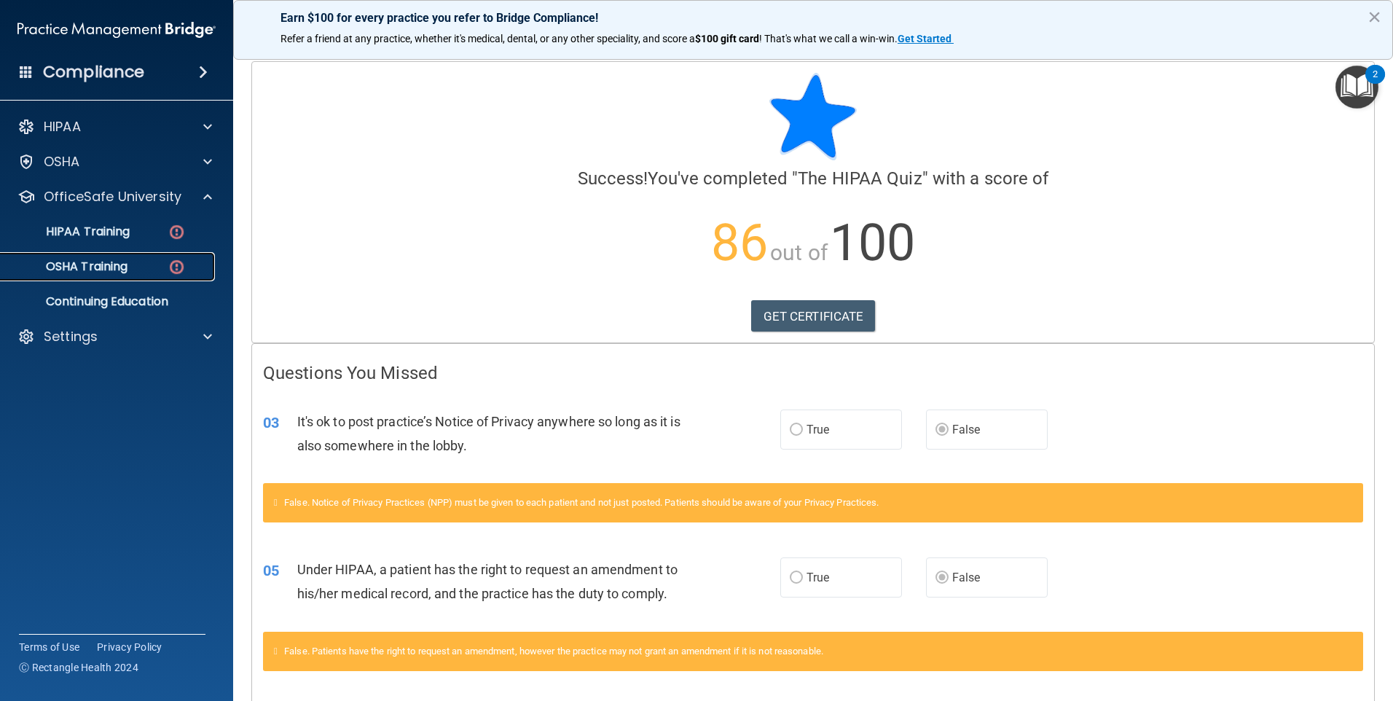
click at [112, 260] on p "OSHA Training" at bounding box center [68, 266] width 118 height 15
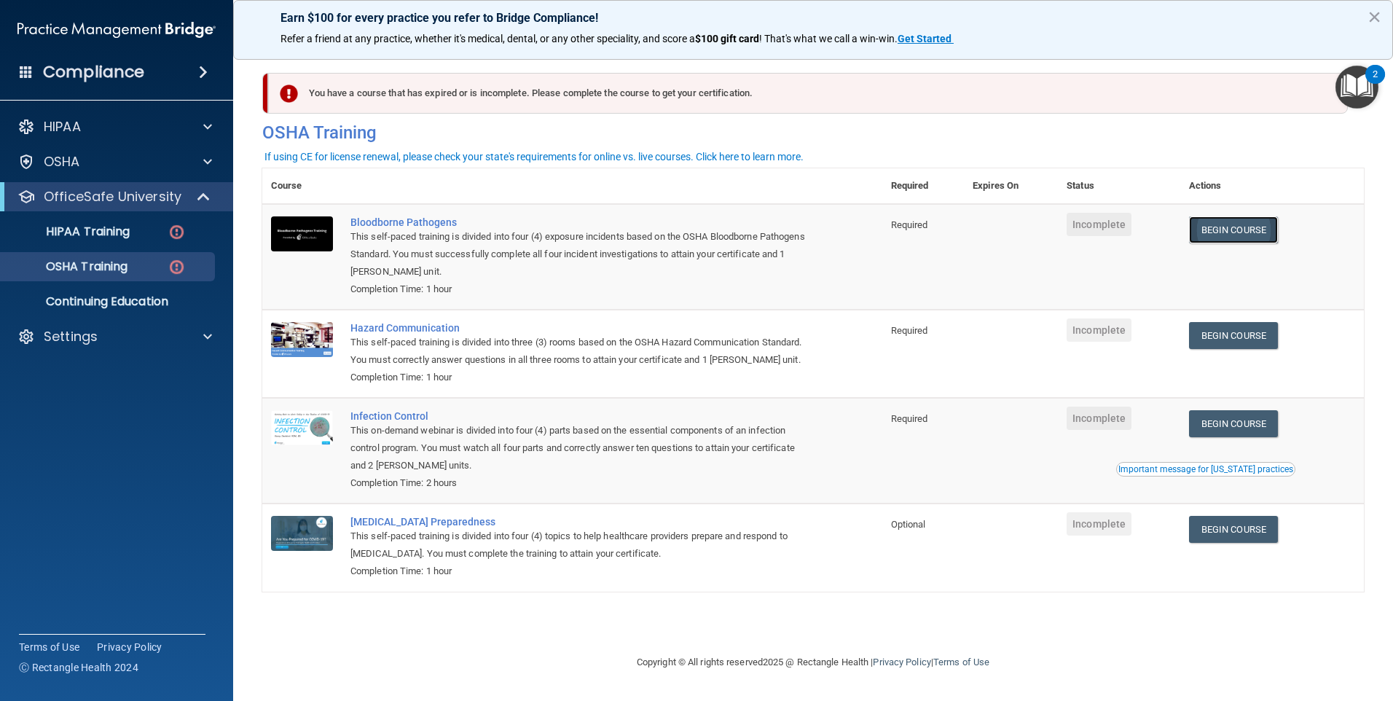
click at [1223, 231] on link "Begin Course" at bounding box center [1233, 229] width 89 height 27
click at [119, 232] on p "HIPAA Training" at bounding box center [69, 231] width 120 height 15
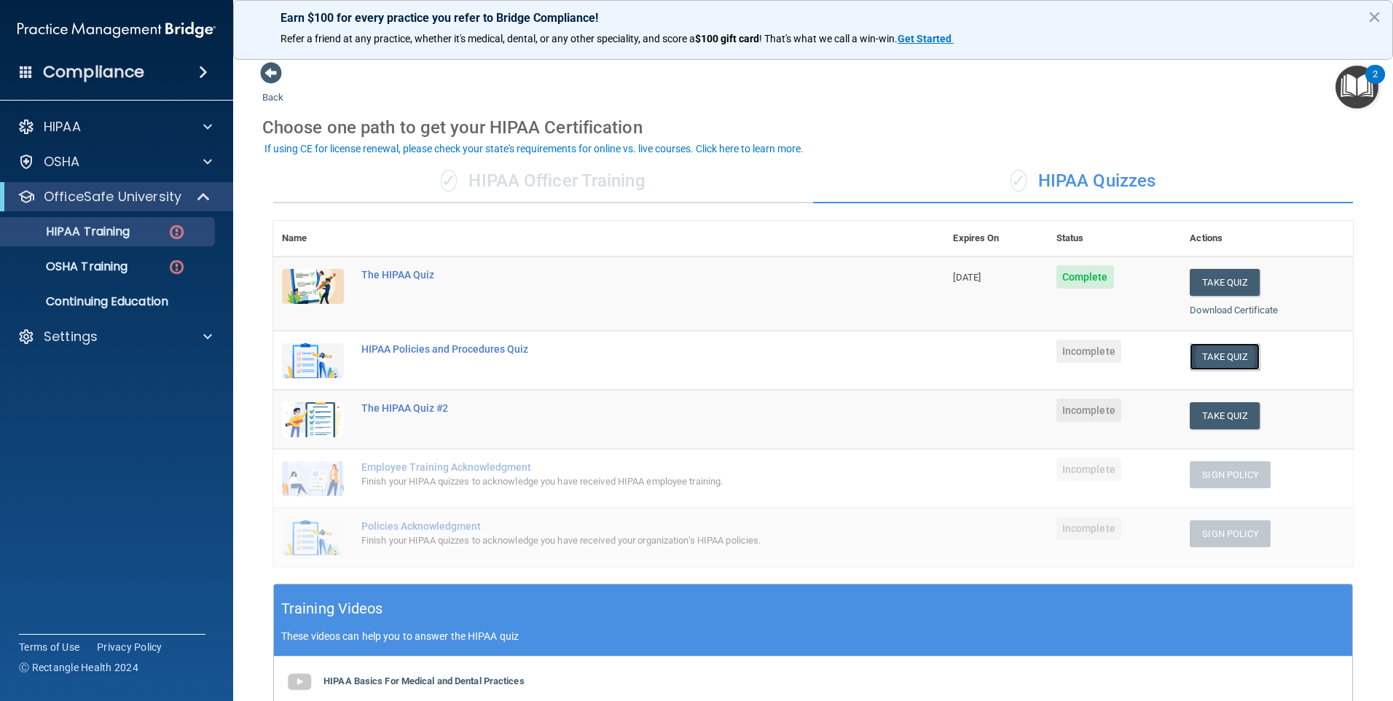
click at [1221, 351] on button "Take Quiz" at bounding box center [1225, 356] width 70 height 27
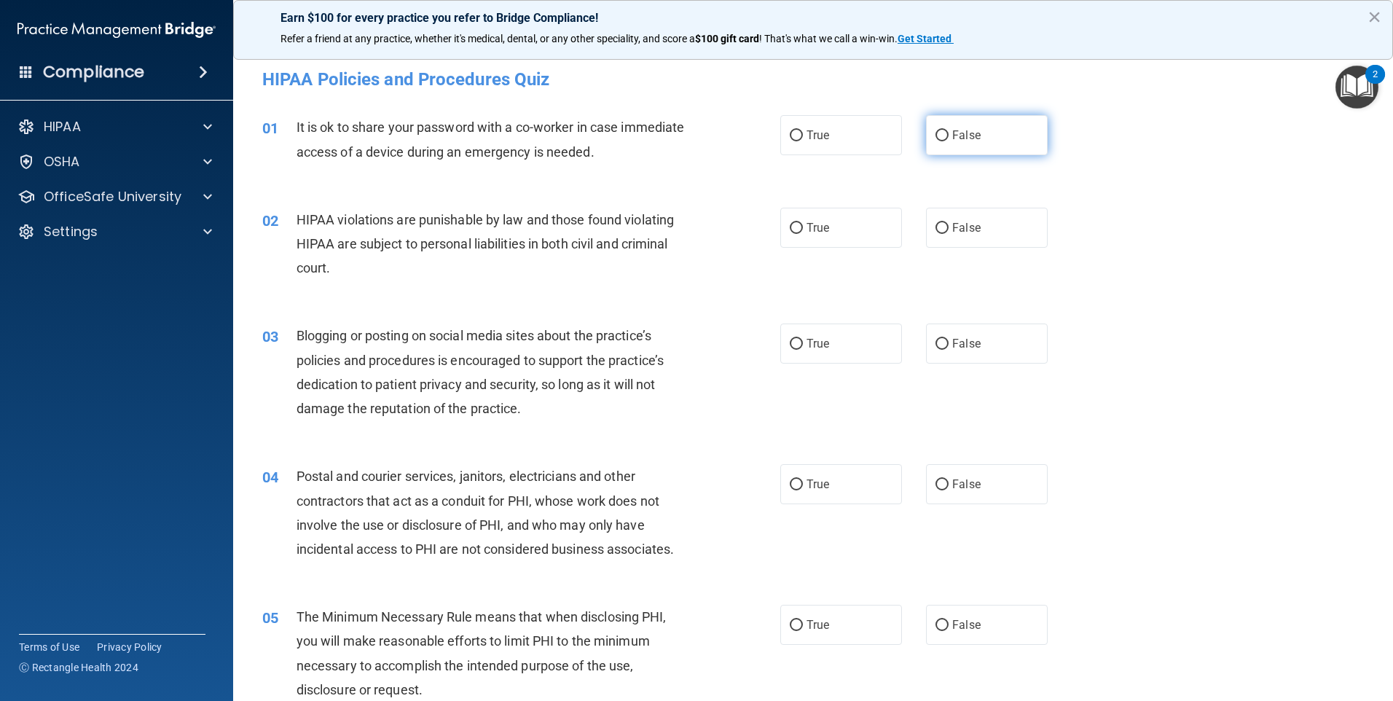
click at [966, 138] on span "False" at bounding box center [967, 135] width 28 height 14
click at [949, 138] on input "False" at bounding box center [942, 135] width 13 height 11
radio input "true"
click at [796, 224] on input "True" at bounding box center [796, 228] width 13 height 11
radio input "true"
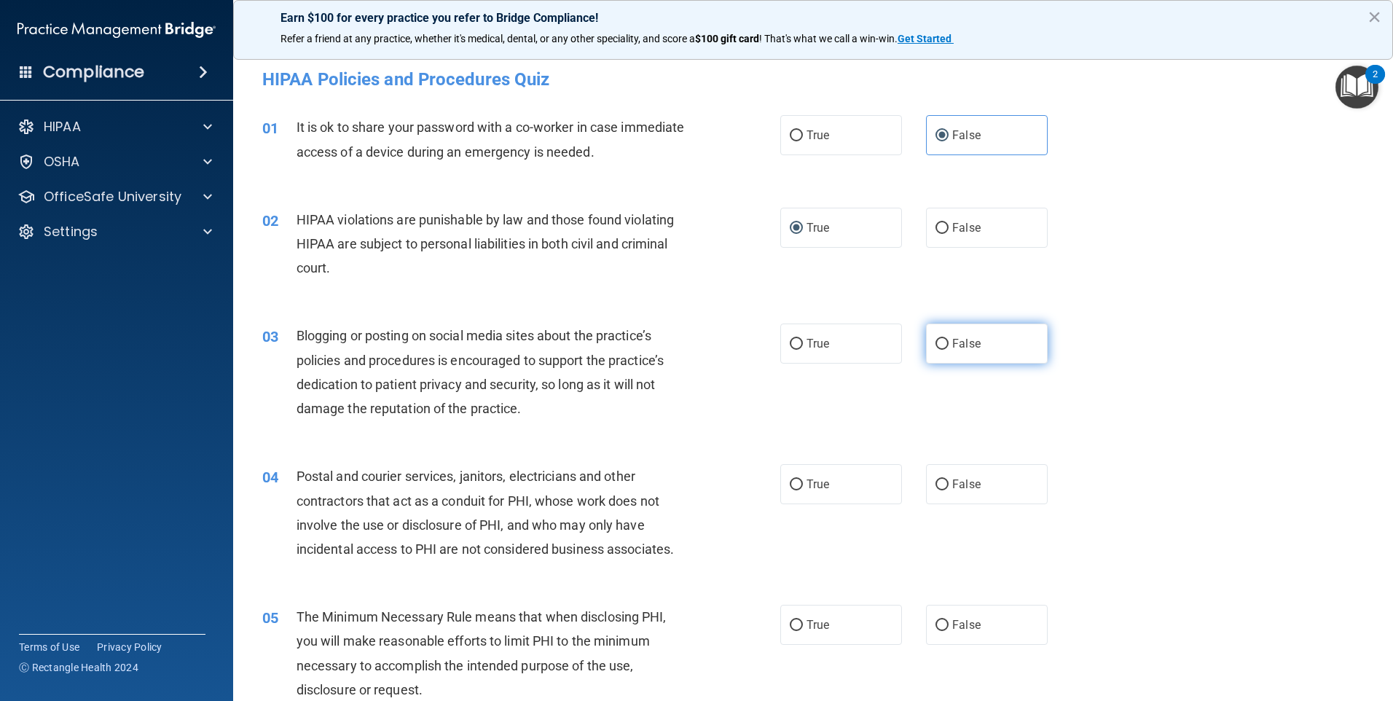
click at [953, 340] on span "False" at bounding box center [967, 344] width 28 height 14
click at [947, 340] on input "False" at bounding box center [942, 344] width 13 height 11
radio input "true"
click at [955, 480] on span "False" at bounding box center [967, 484] width 28 height 14
click at [949, 480] on input "False" at bounding box center [942, 485] width 13 height 11
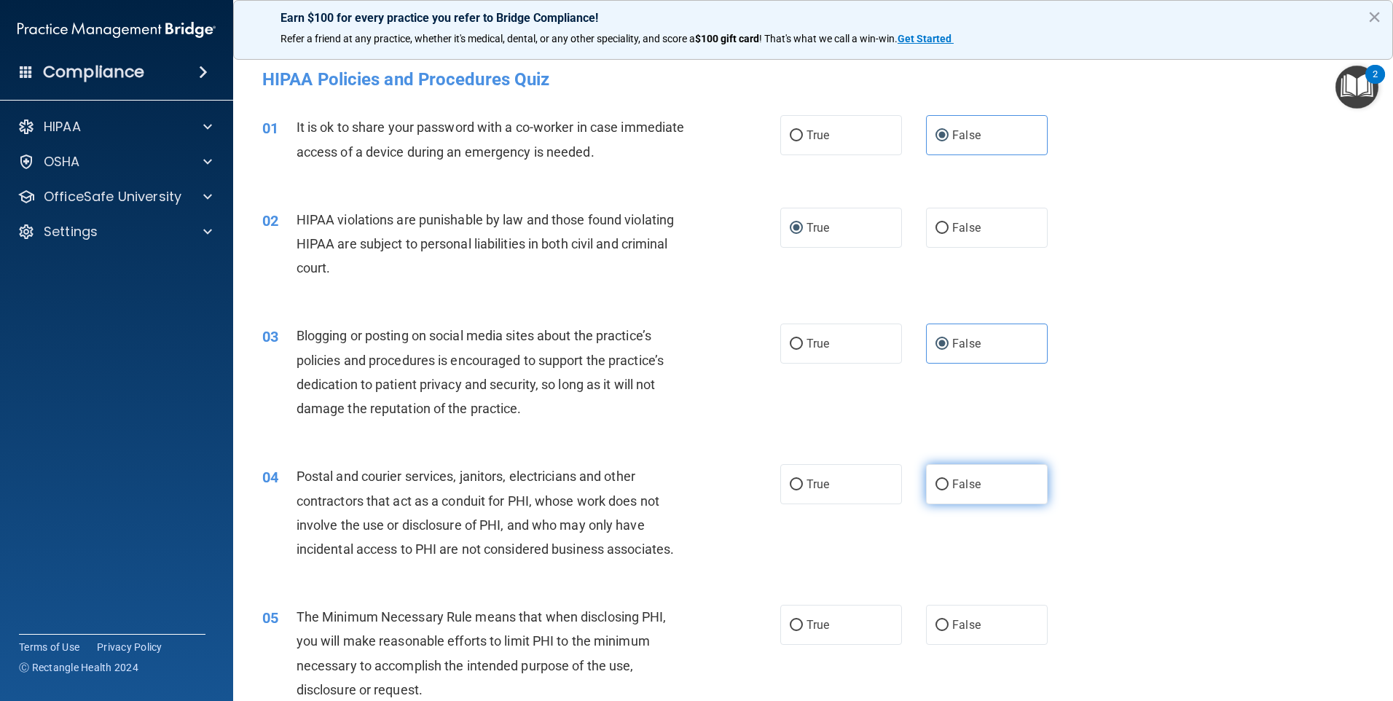
radio input "true"
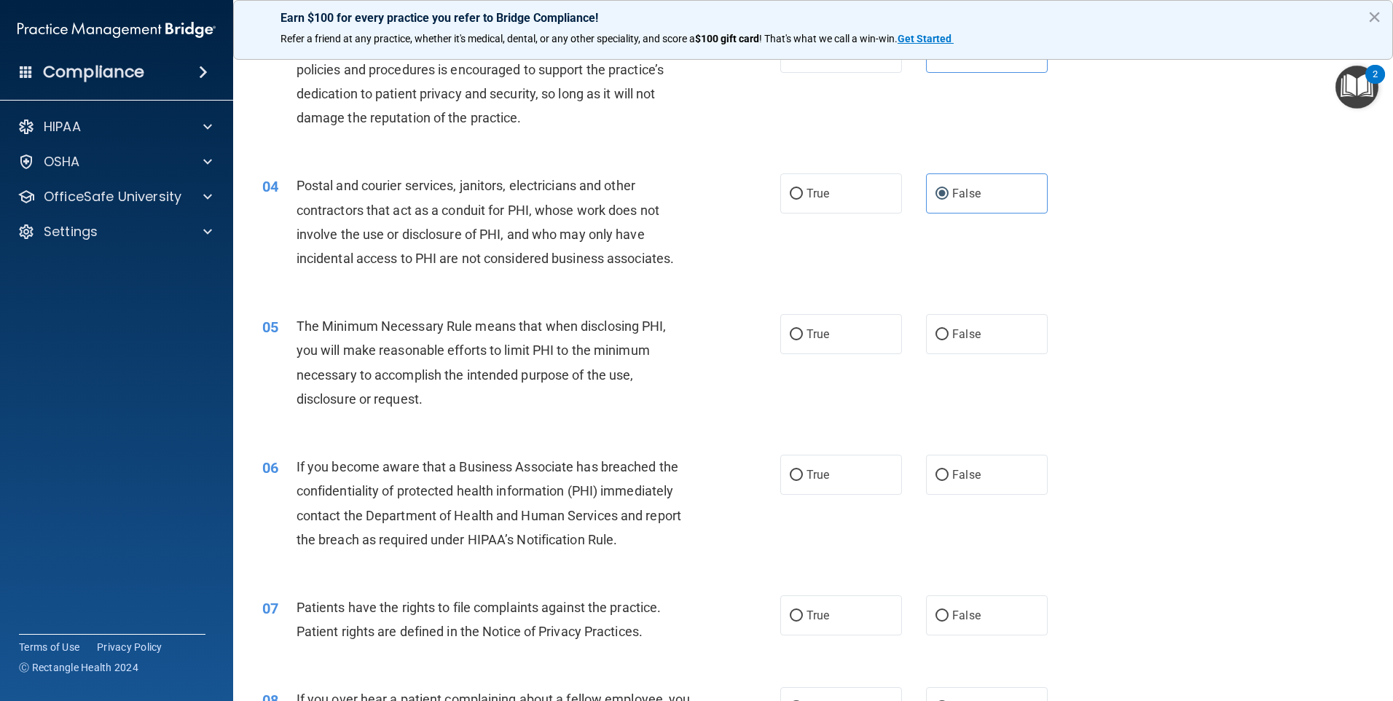
scroll to position [292, 0]
click at [821, 334] on span "True" at bounding box center [818, 334] width 23 height 14
click at [803, 334] on input "True" at bounding box center [796, 334] width 13 height 11
radio input "true"
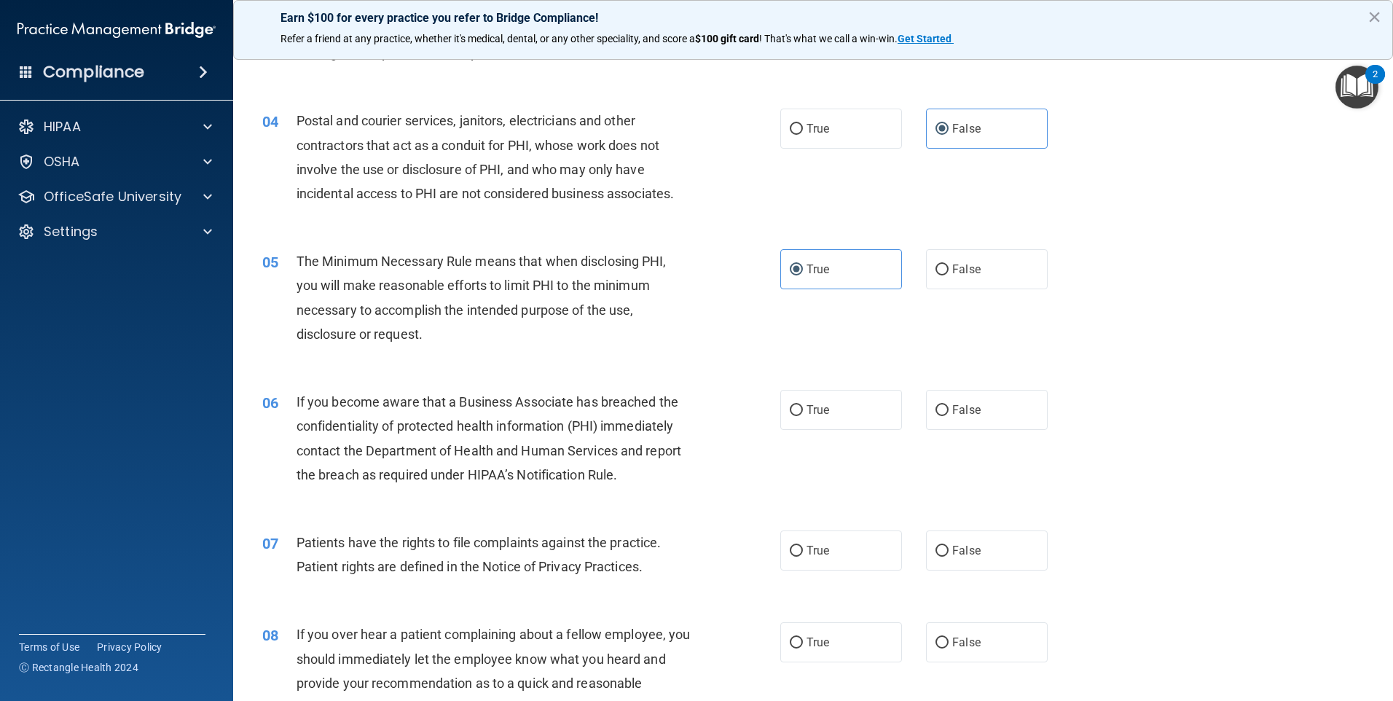
scroll to position [364, 0]
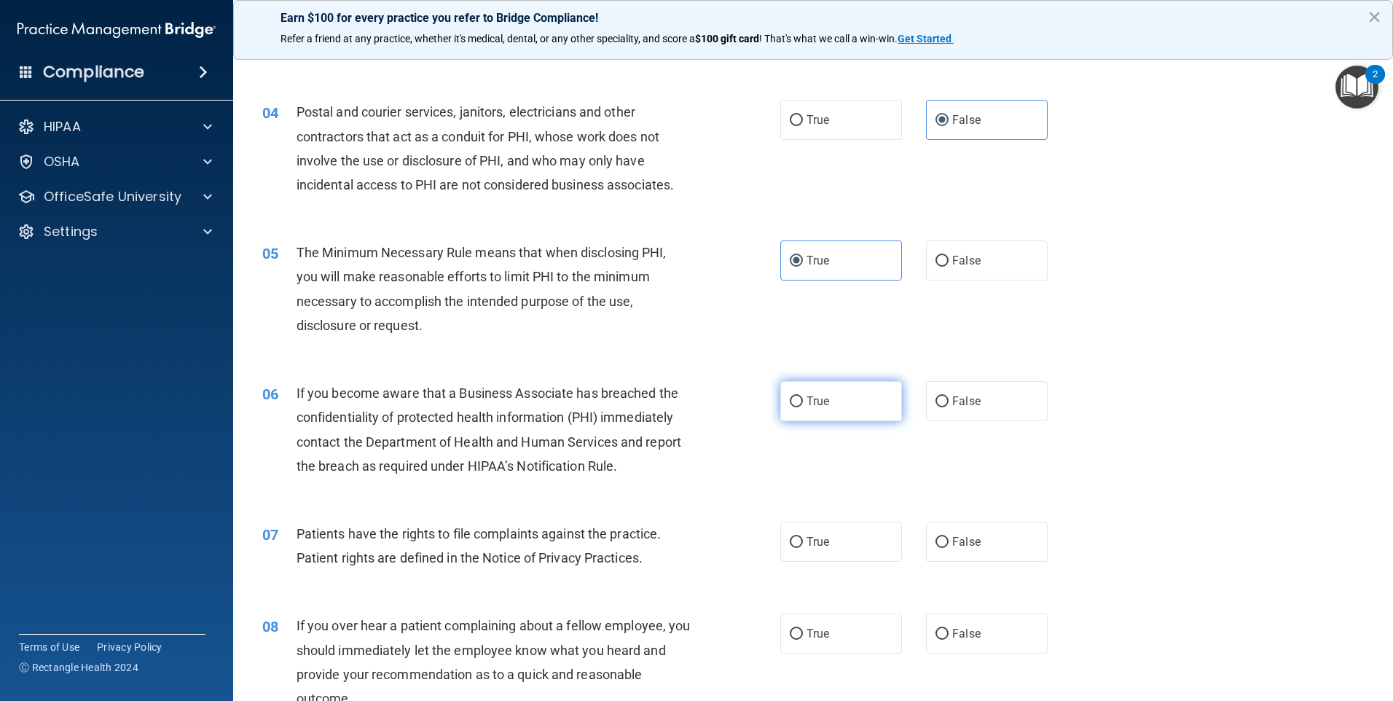
click at [793, 398] on input "True" at bounding box center [796, 401] width 13 height 11
radio input "true"
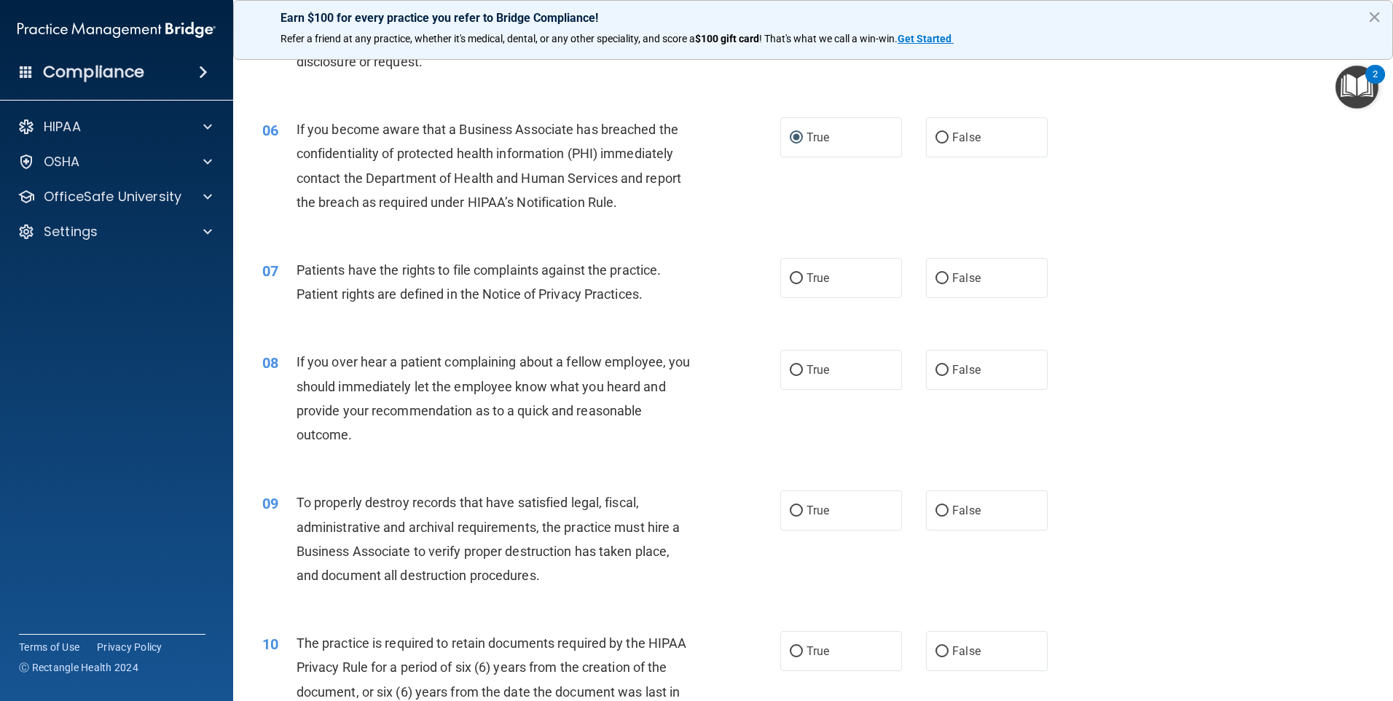
scroll to position [632, 0]
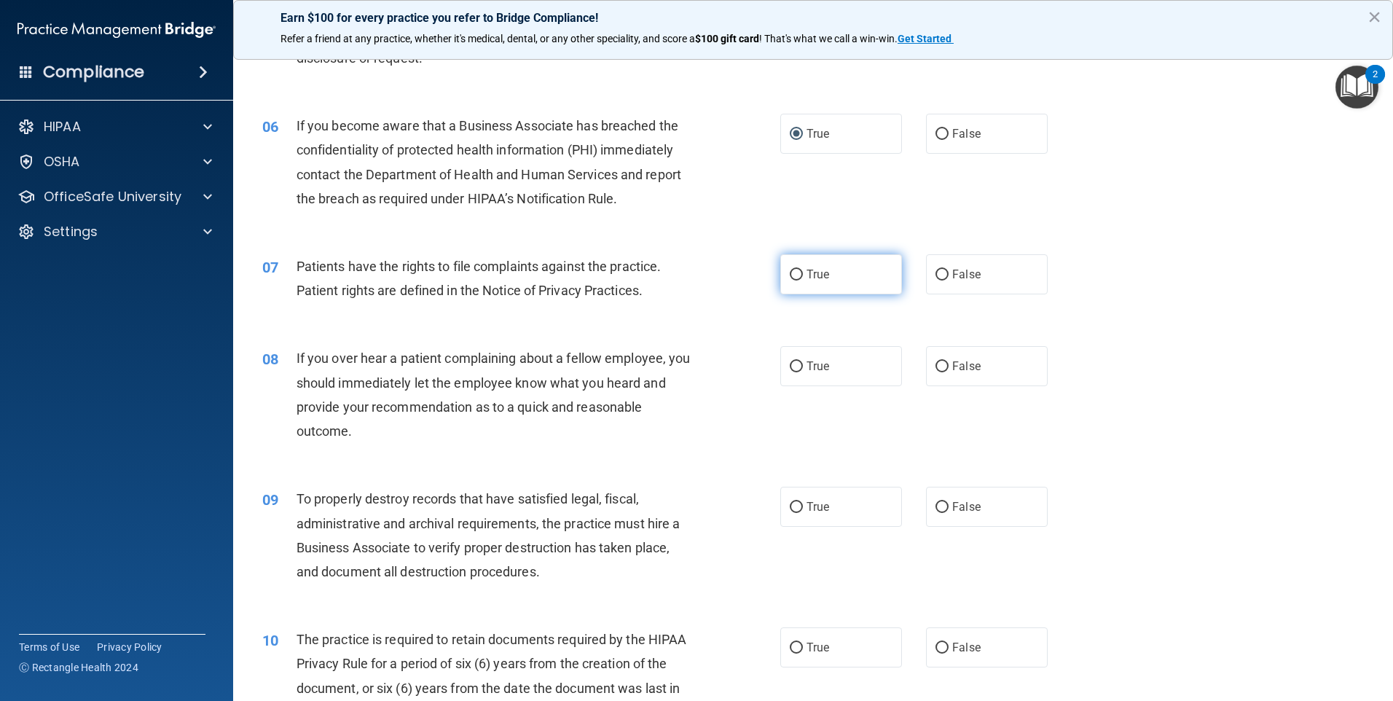
click at [814, 269] on span "True" at bounding box center [818, 274] width 23 height 14
click at [803, 270] on input "True" at bounding box center [796, 275] width 13 height 11
radio input "true"
click at [942, 366] on input "False" at bounding box center [942, 366] width 13 height 11
radio input "true"
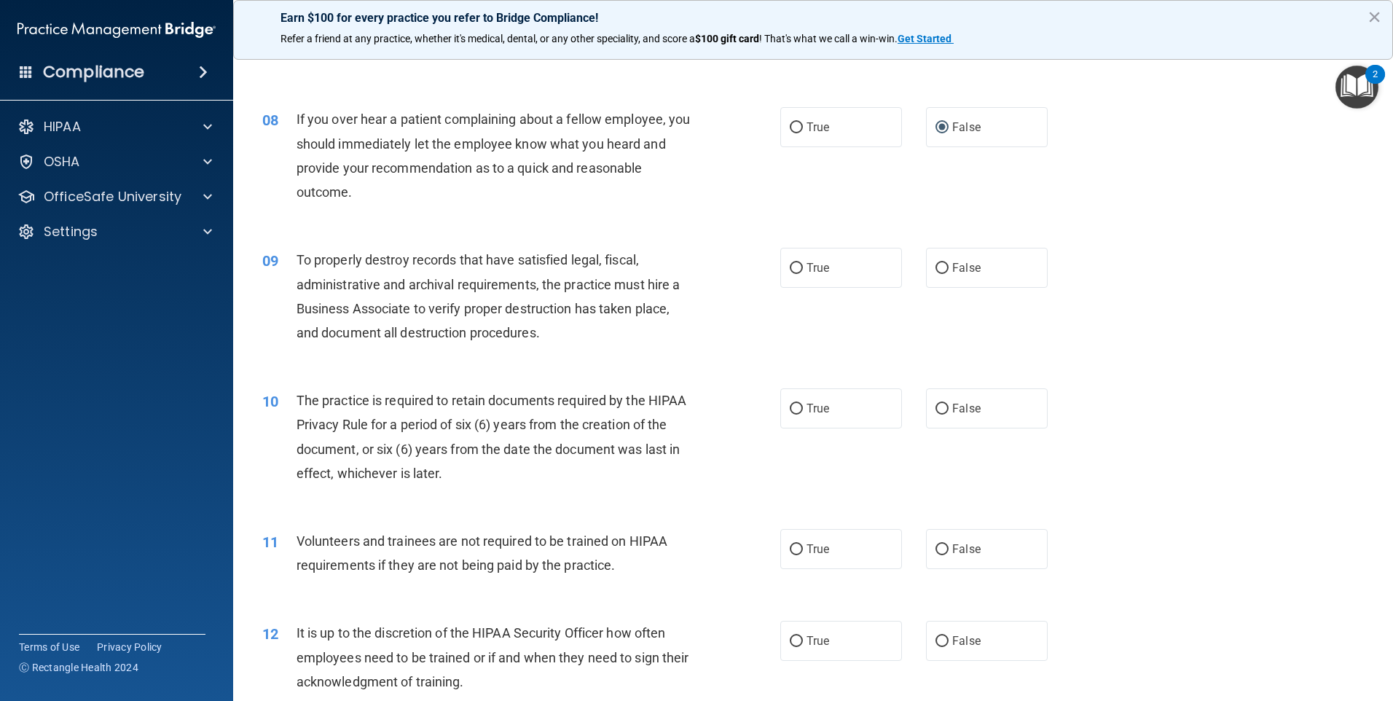
scroll to position [875, 0]
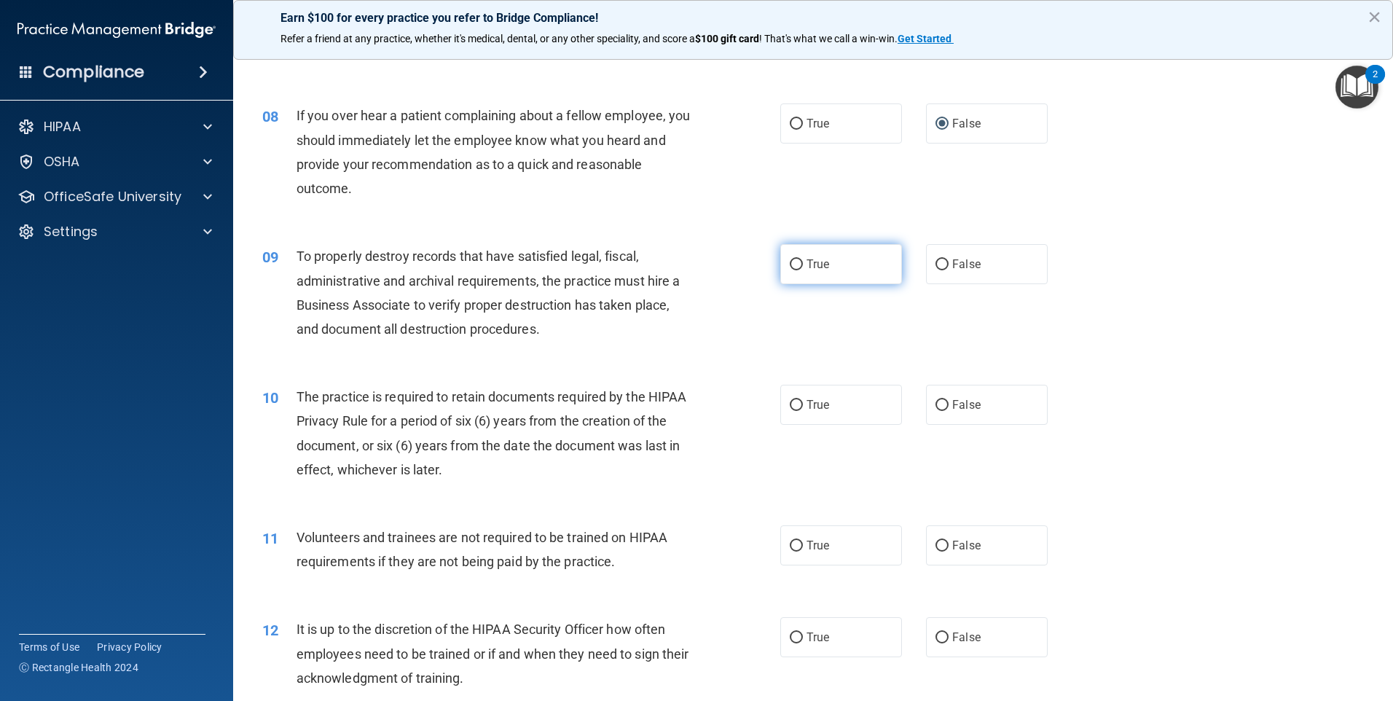
click at [799, 265] on label "True" at bounding box center [842, 264] width 122 height 40
click at [799, 265] on input "True" at bounding box center [796, 264] width 13 height 11
radio input "true"
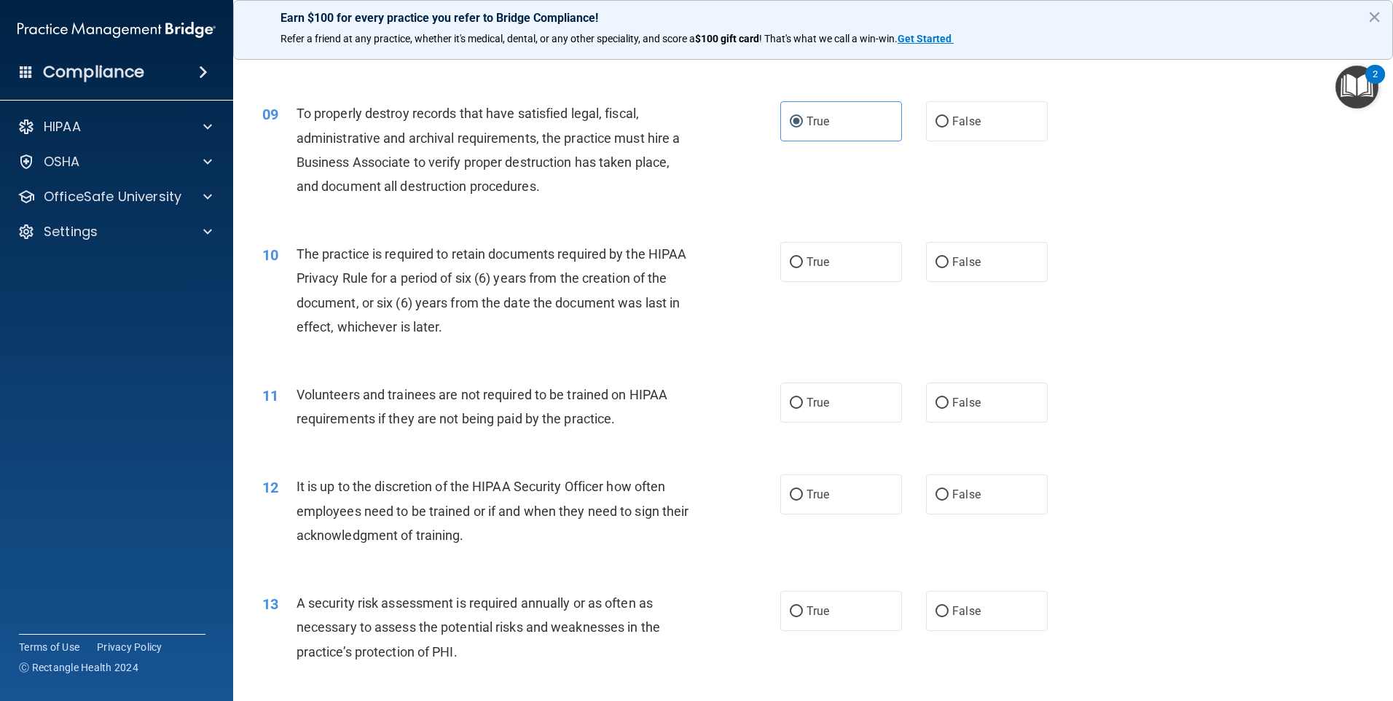
scroll to position [1020, 0]
click at [807, 261] on span "True" at bounding box center [818, 259] width 23 height 14
click at [803, 261] on input "True" at bounding box center [796, 259] width 13 height 11
radio input "true"
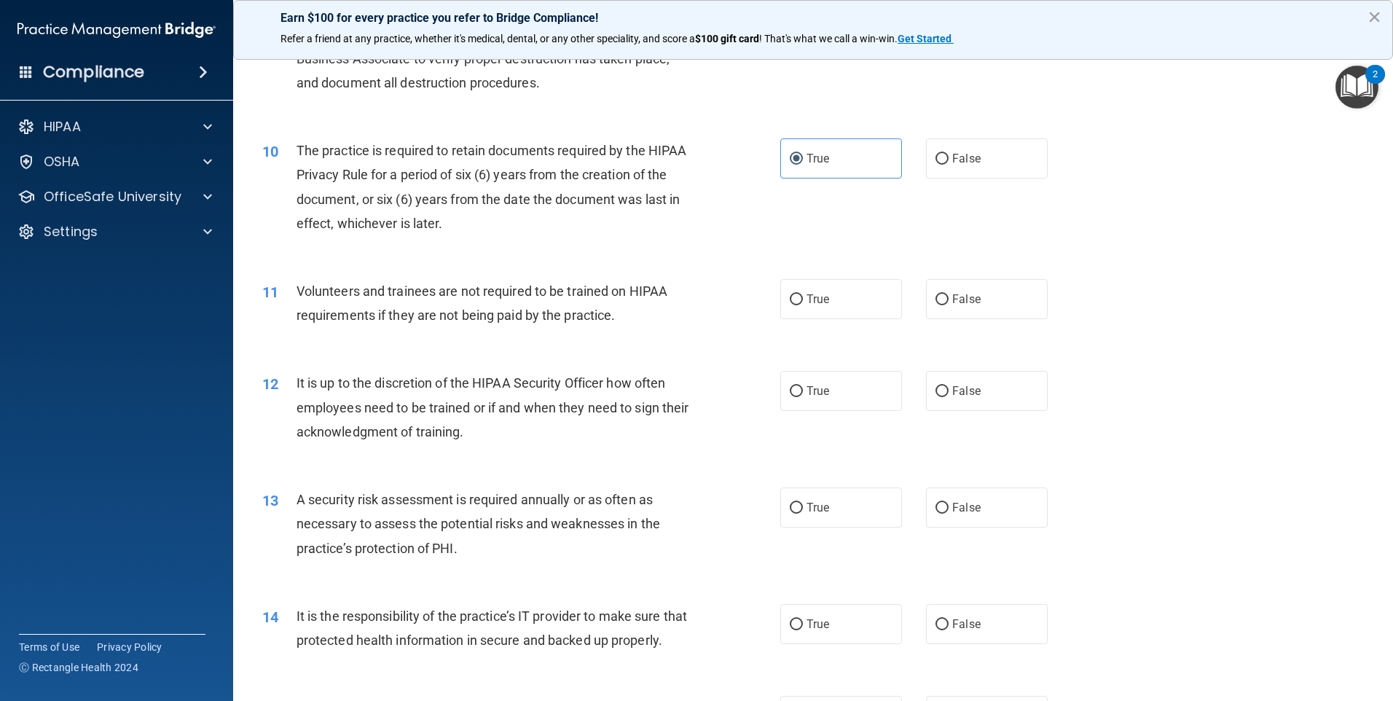
scroll to position [1166, 0]
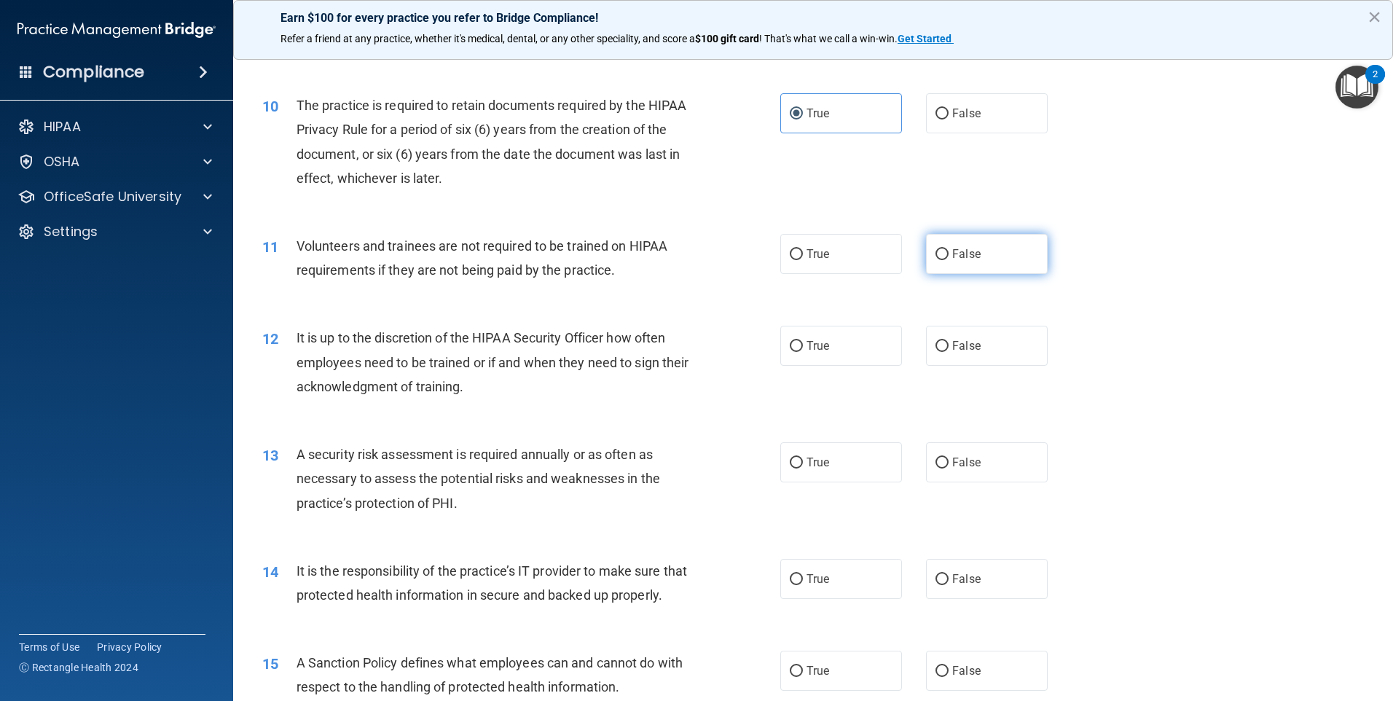
click at [939, 262] on label "False" at bounding box center [987, 254] width 122 height 40
click at [939, 260] on input "False" at bounding box center [942, 254] width 13 height 11
radio input "true"
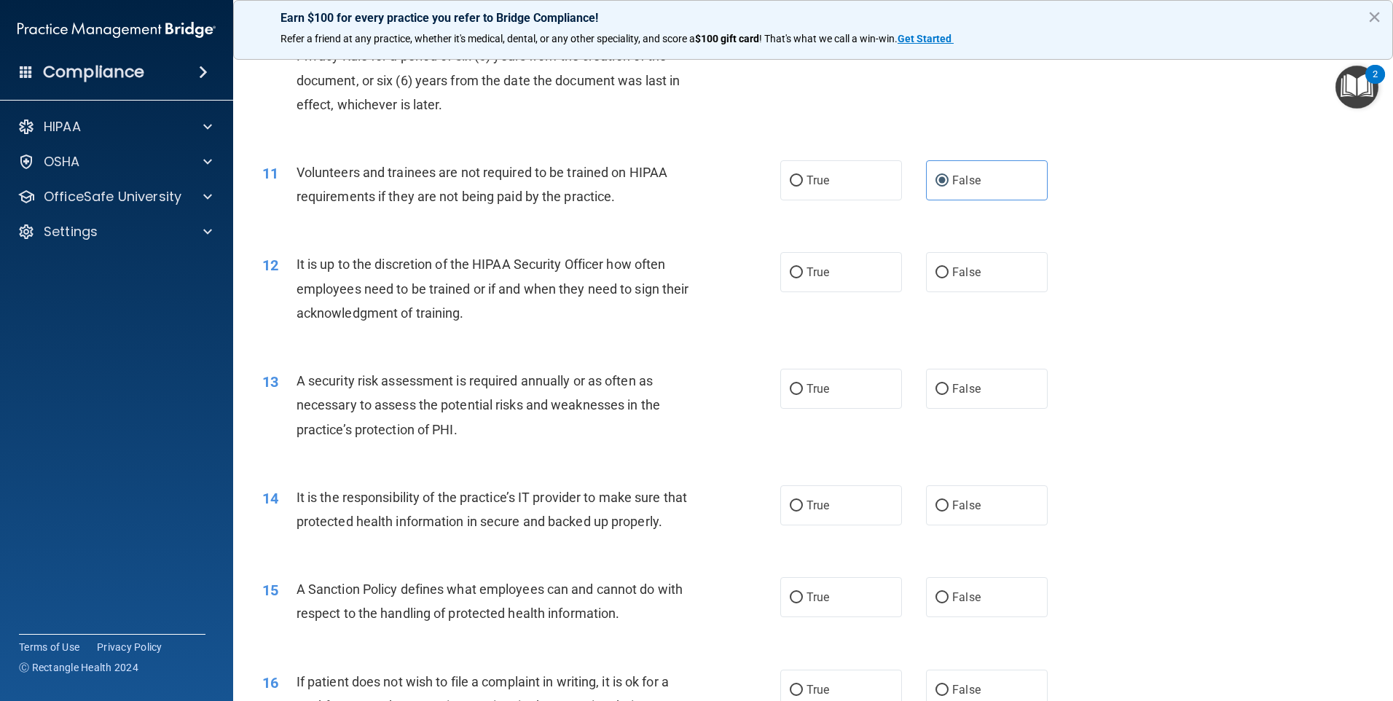
scroll to position [1312, 0]
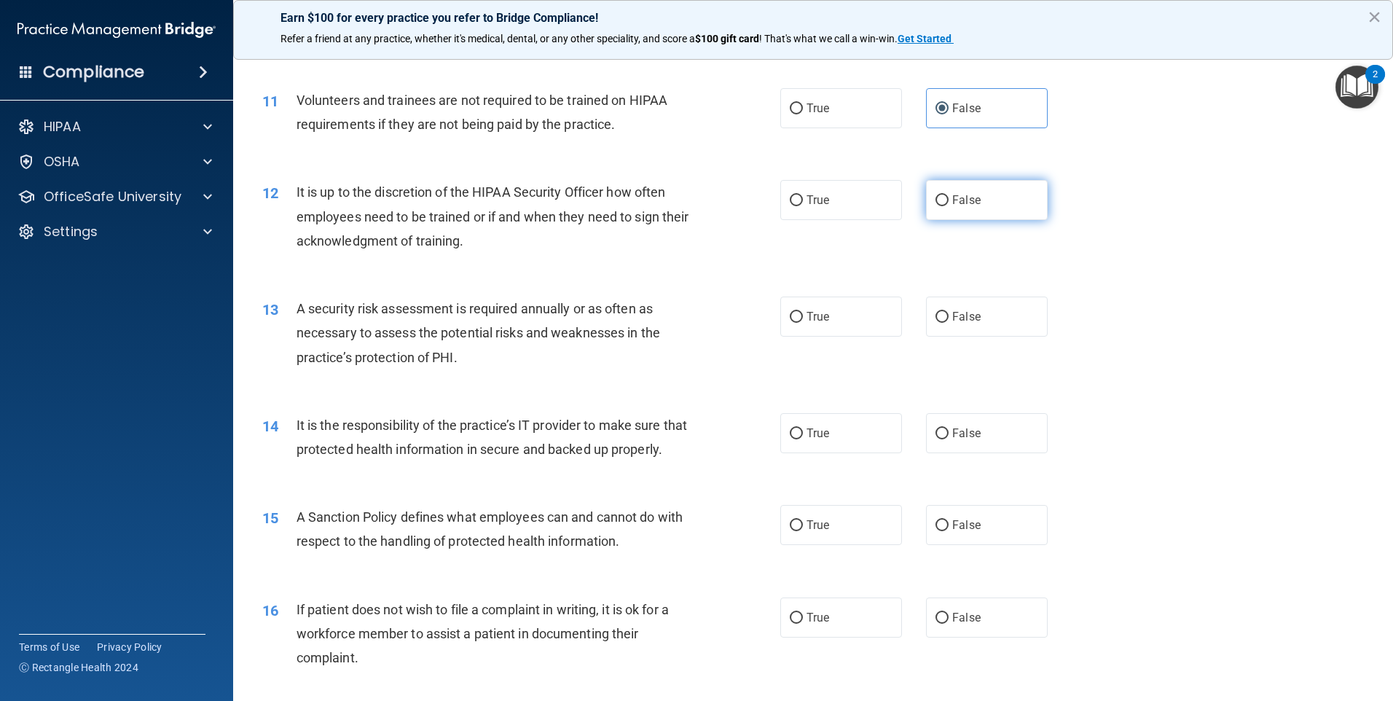
click at [963, 204] on span "False" at bounding box center [967, 200] width 28 height 14
click at [949, 204] on input "False" at bounding box center [942, 200] width 13 height 11
radio input "true"
click at [807, 319] on span "True" at bounding box center [818, 317] width 23 height 14
click at [803, 319] on input "True" at bounding box center [796, 317] width 13 height 11
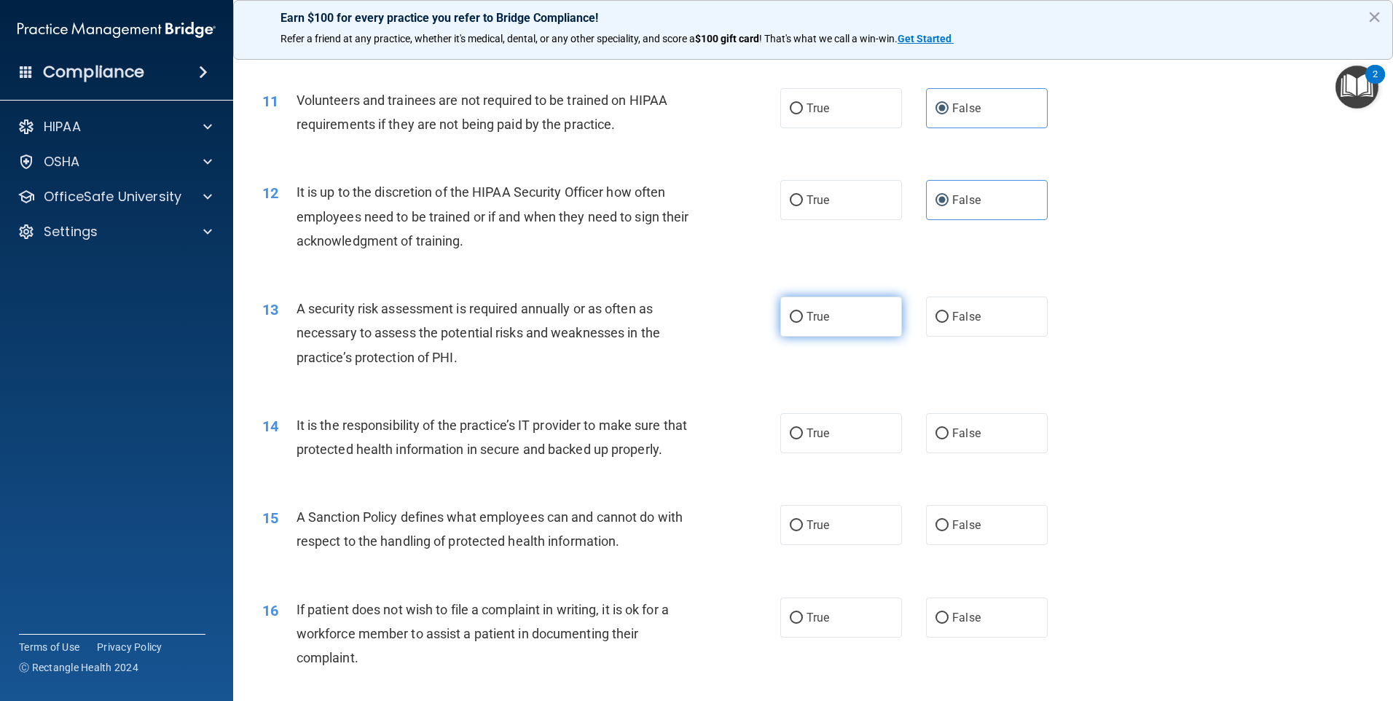
radio input "true"
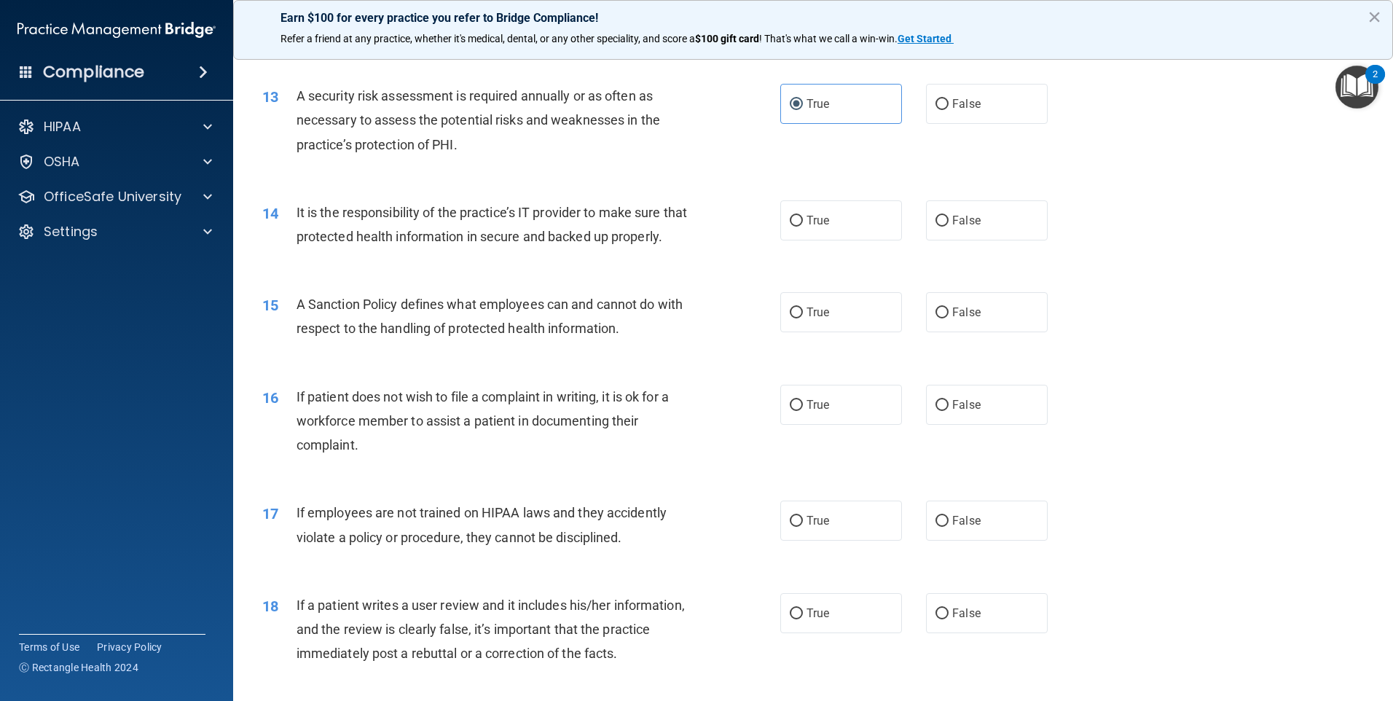
scroll to position [1531, 0]
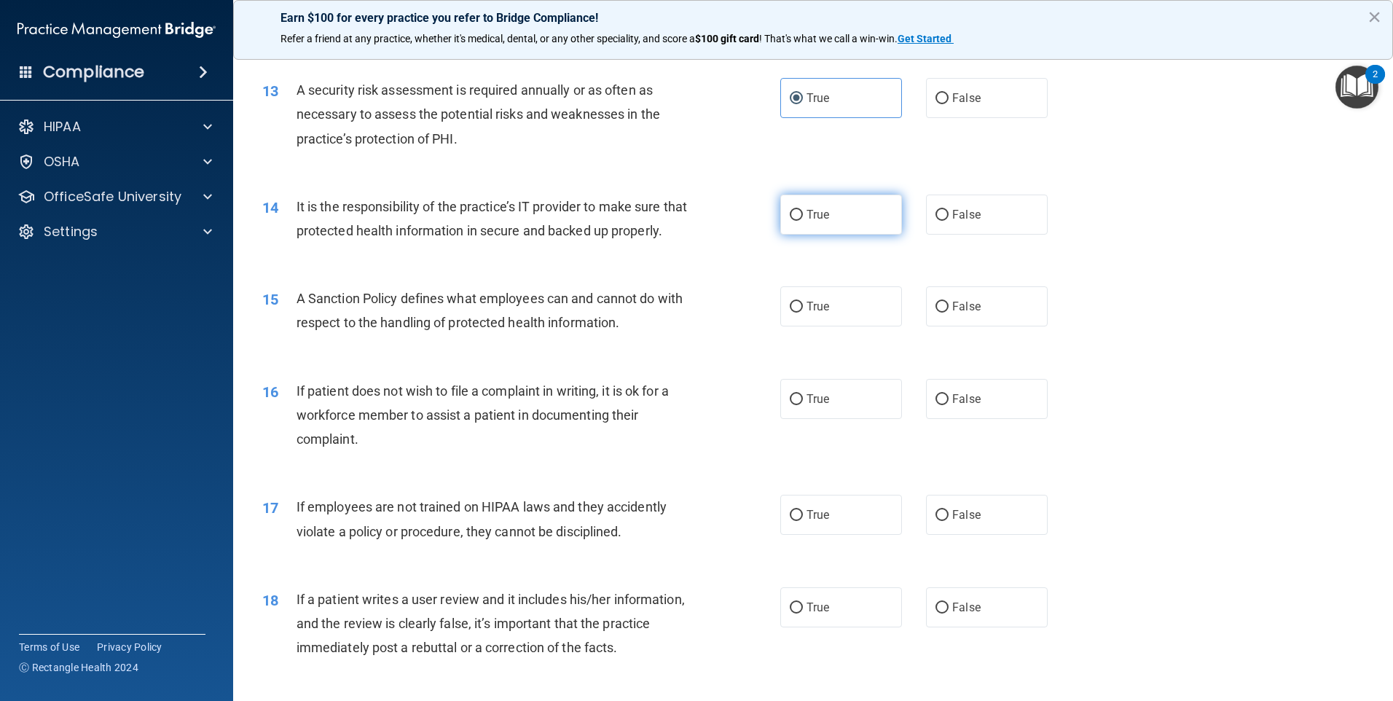
click at [793, 221] on label "True" at bounding box center [842, 215] width 122 height 40
click at [793, 221] on input "True" at bounding box center [796, 215] width 13 height 11
radio input "true"
click at [802, 327] on label "True" at bounding box center [842, 306] width 122 height 40
click at [802, 313] on input "True" at bounding box center [796, 307] width 13 height 11
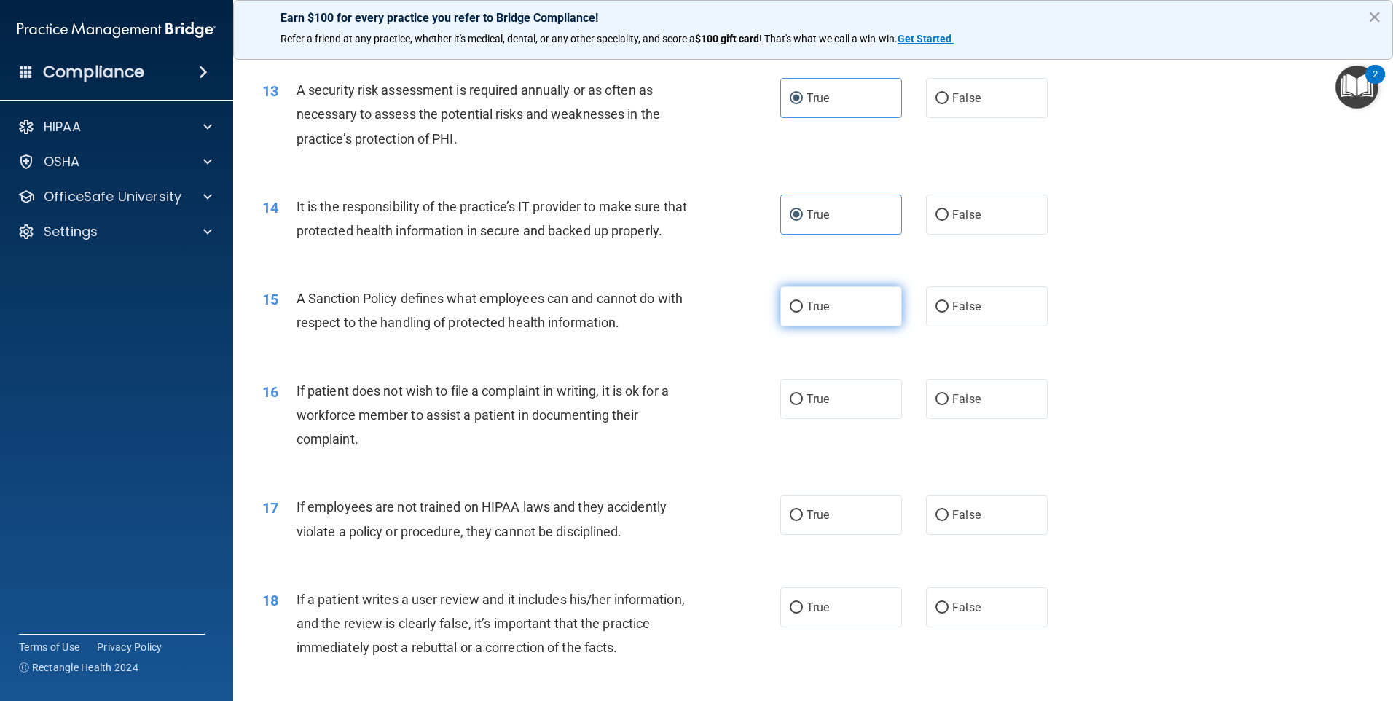
radio input "true"
click at [943, 418] on label "False" at bounding box center [987, 399] width 122 height 40
click at [943, 405] on input "False" at bounding box center [942, 399] width 13 height 11
radio input "true"
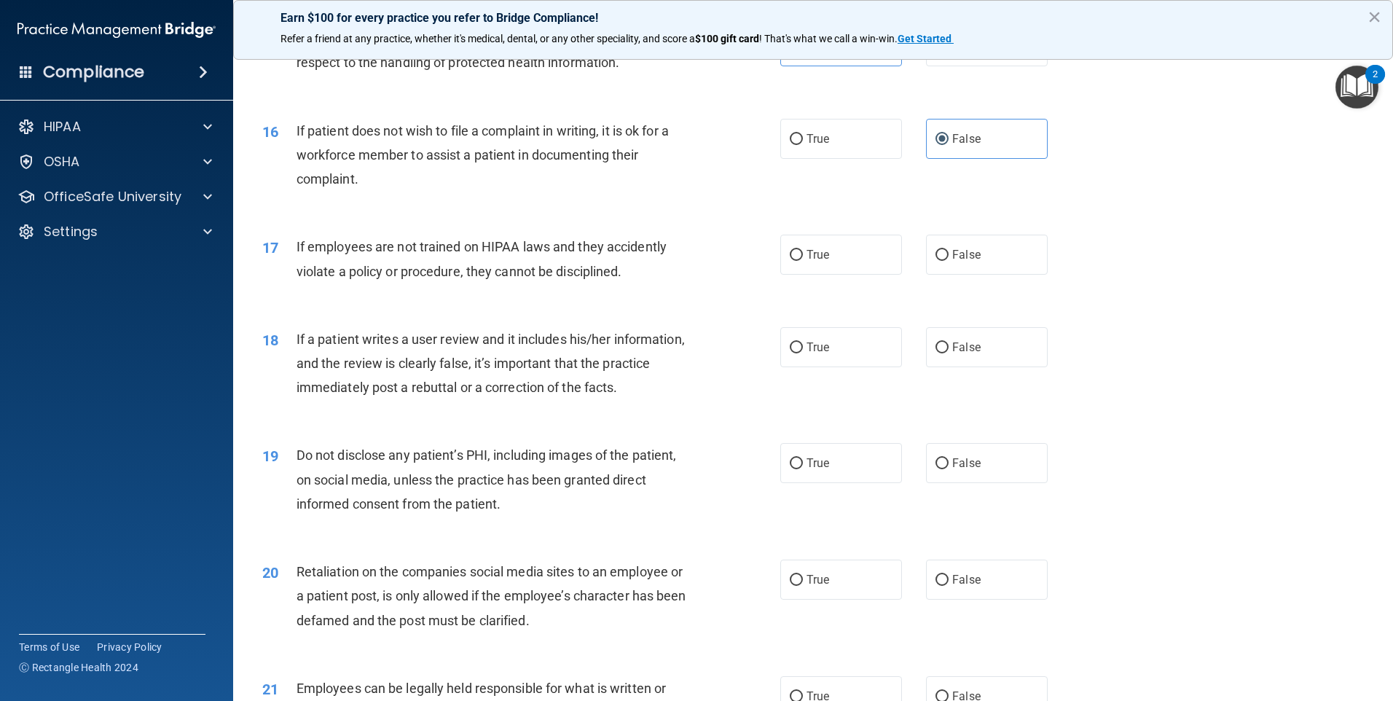
scroll to position [1846, 0]
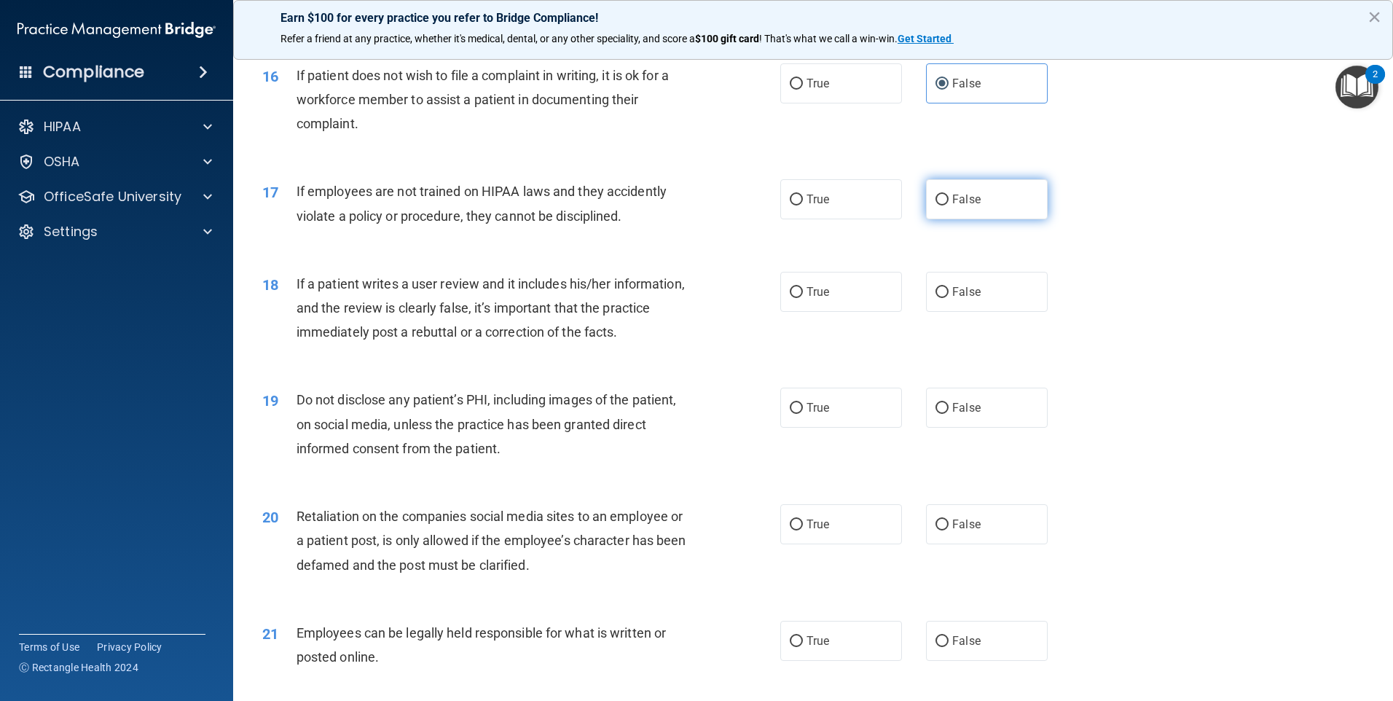
click at [953, 206] on span "False" at bounding box center [967, 199] width 28 height 14
click at [949, 206] on input "False" at bounding box center [942, 200] width 13 height 11
radio input "true"
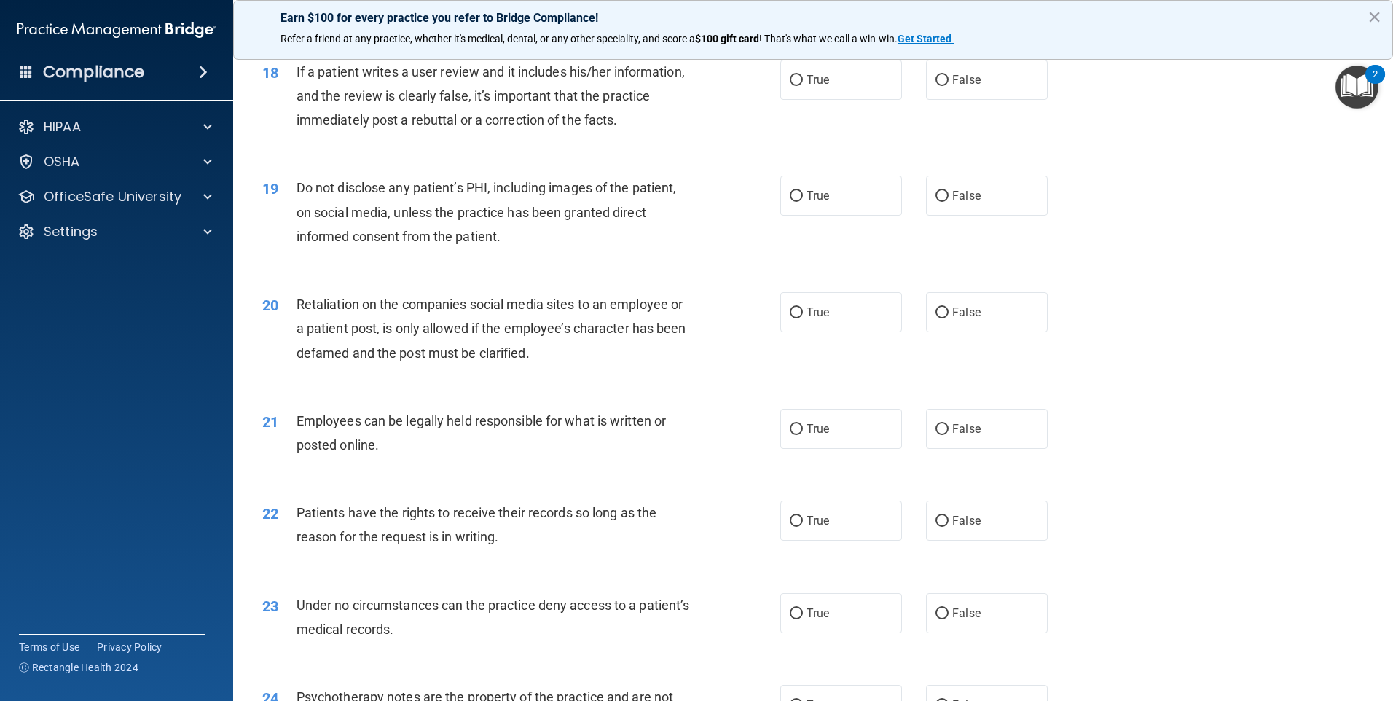
scroll to position [2065, 0]
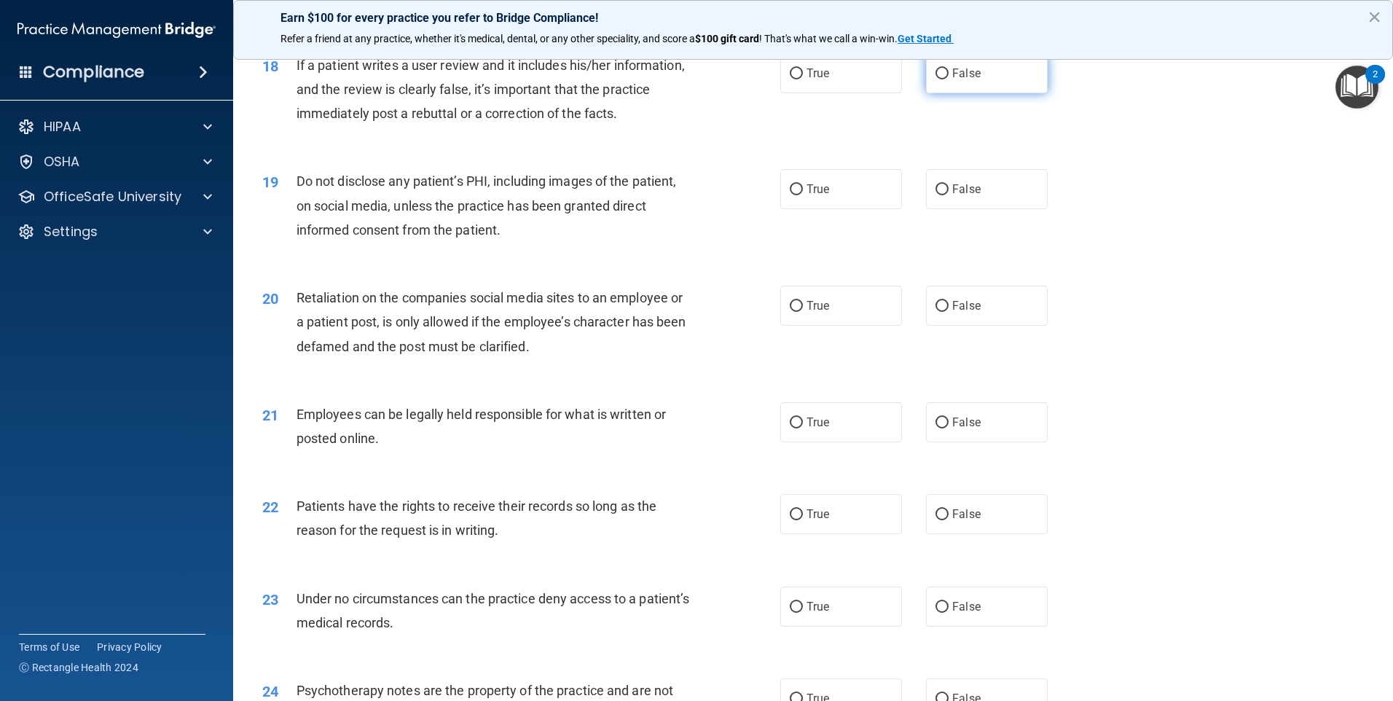
click at [960, 93] on label "False" at bounding box center [987, 73] width 122 height 40
click at [949, 79] on input "False" at bounding box center [942, 74] width 13 height 11
radio input "true"
click at [791, 195] on input "True" at bounding box center [796, 189] width 13 height 11
radio input "true"
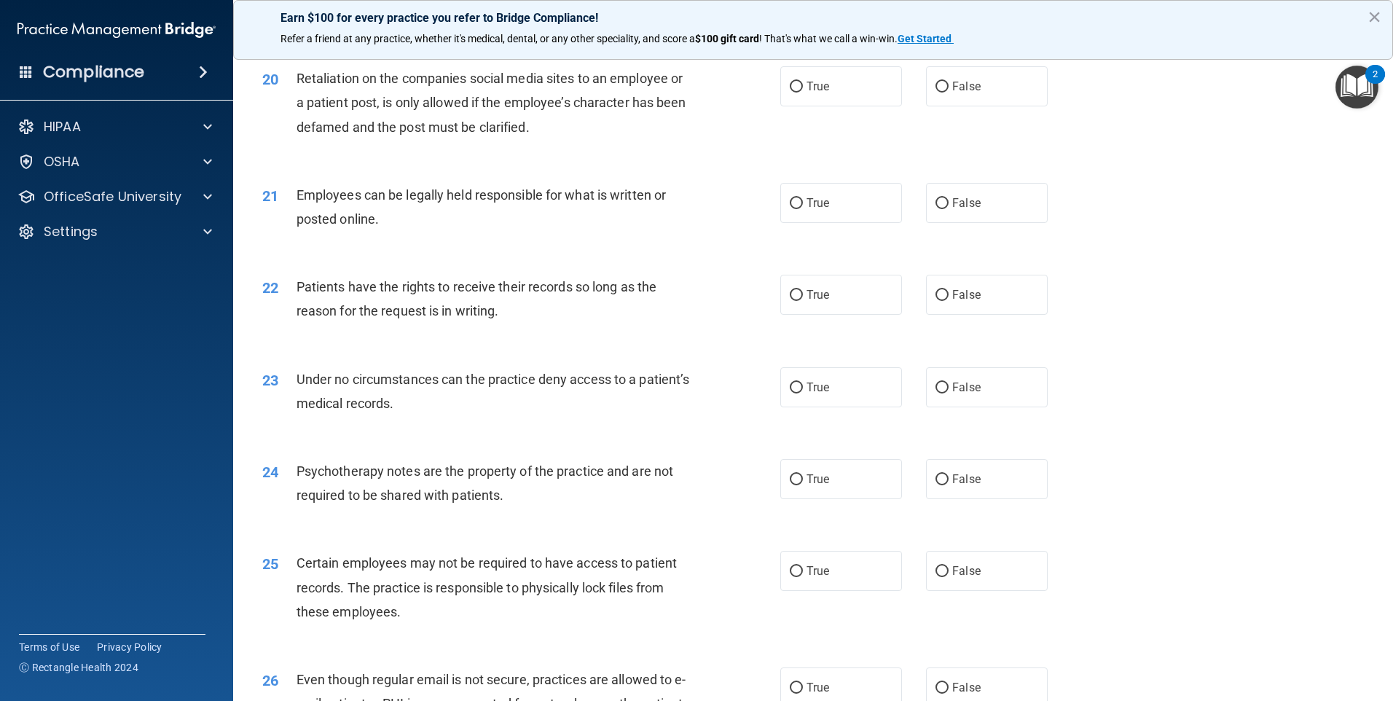
scroll to position [2283, 0]
click at [941, 93] on input "False" at bounding box center [942, 87] width 13 height 11
radio input "true"
click at [815, 211] on span "True" at bounding box center [818, 204] width 23 height 14
click at [803, 210] on input "True" at bounding box center [796, 204] width 13 height 11
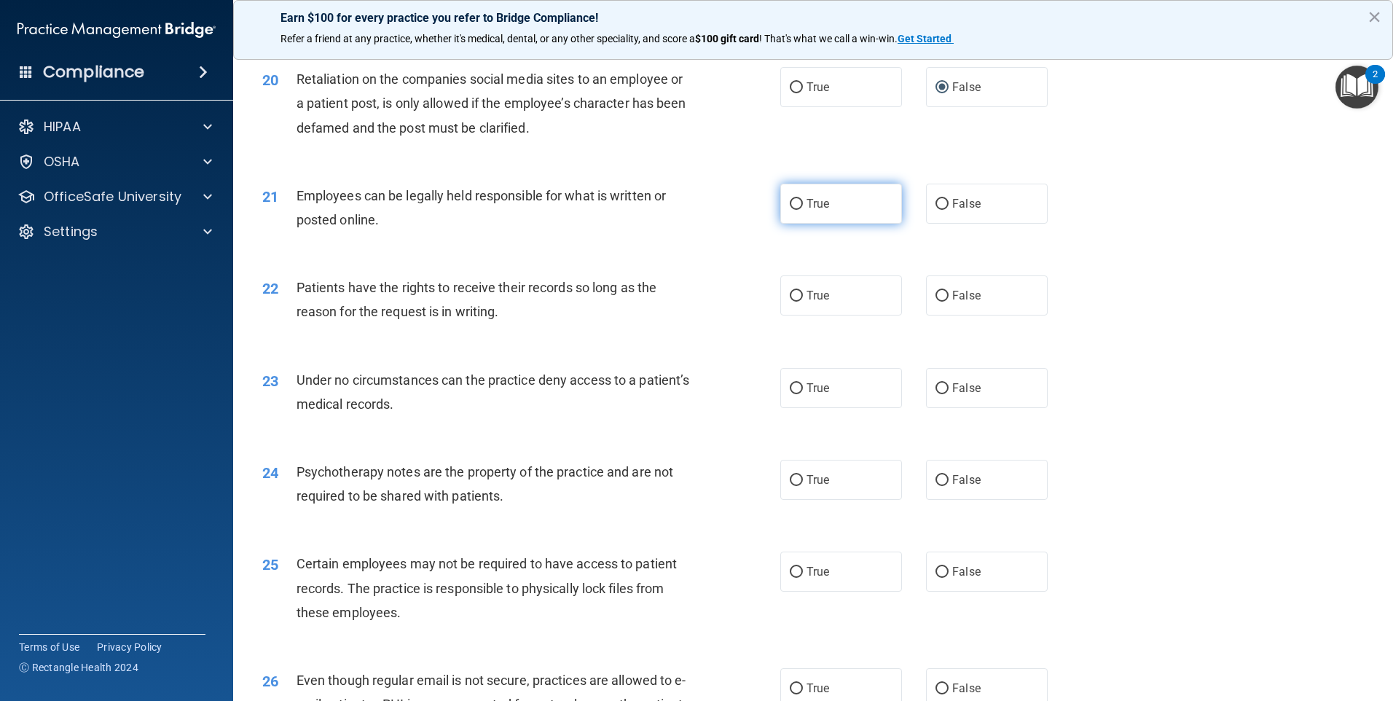
radio input "true"
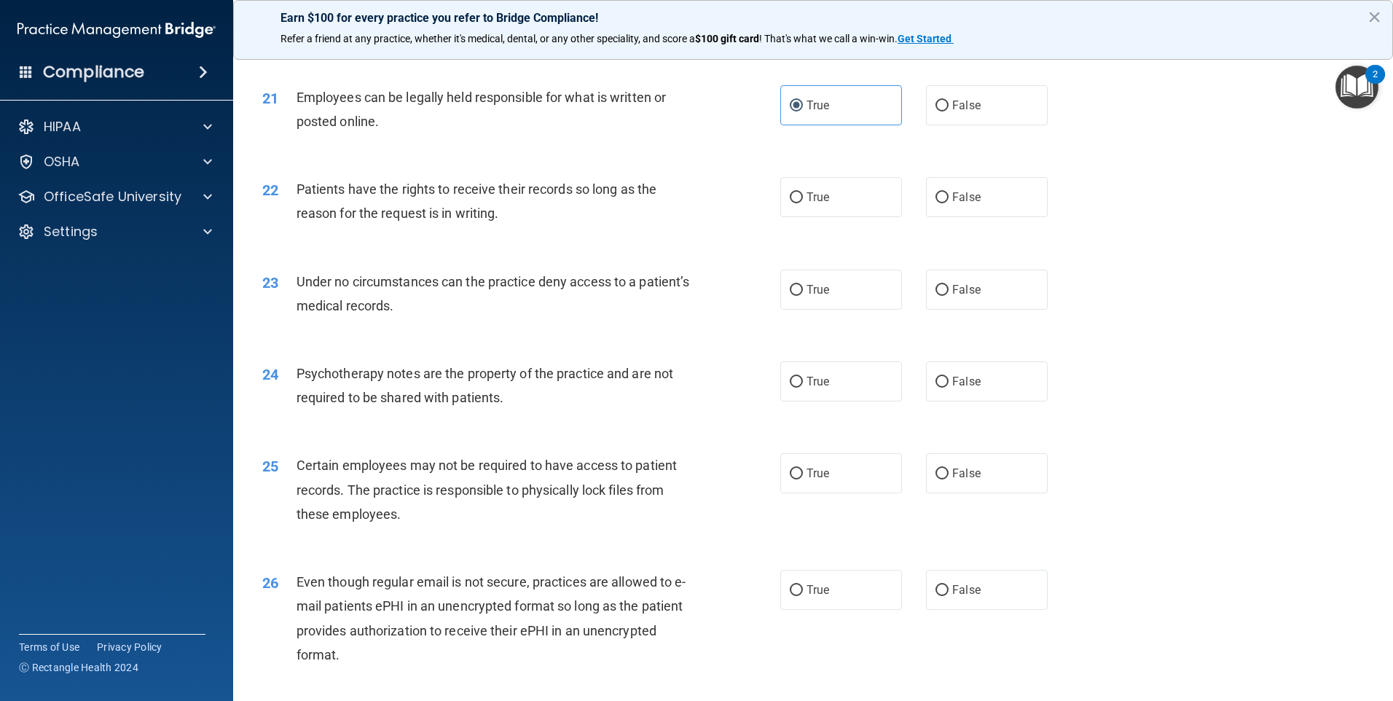
scroll to position [2405, 0]
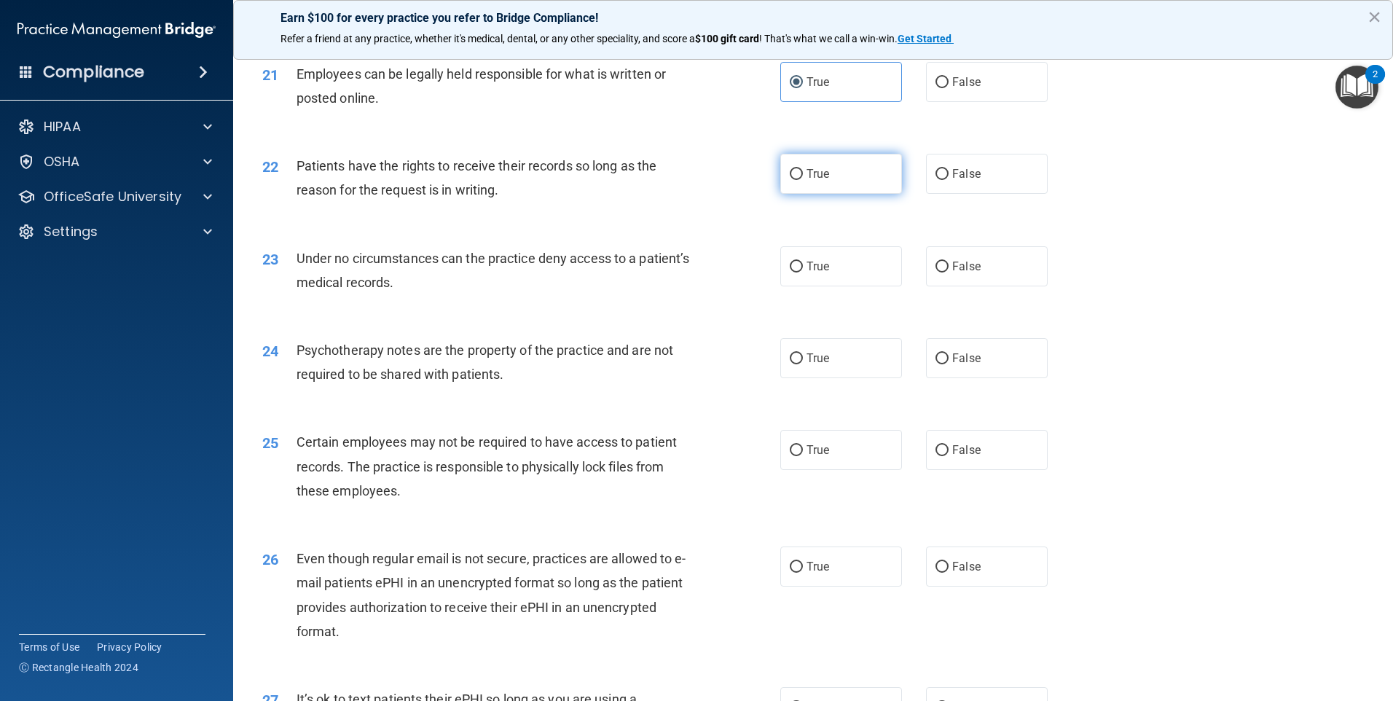
click at [795, 180] on input "True" at bounding box center [796, 174] width 13 height 11
radio input "true"
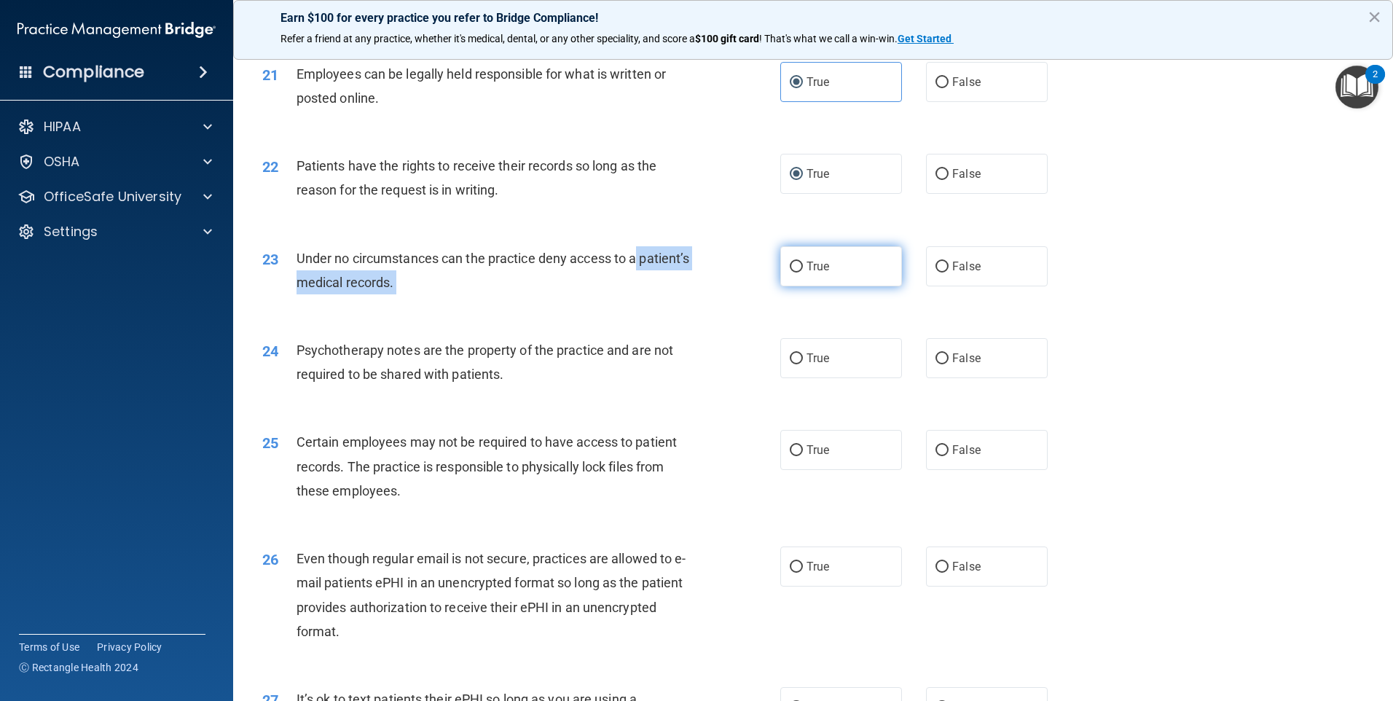
drag, startPoint x: 771, startPoint y: 276, endPoint x: 786, endPoint y: 292, distance: 22.2
click at [1073, 246] on ng-form "23 Under no circumstances can the practice deny access to a patient’s medical r…" at bounding box center [1073, 246] width 0 height 0
drag, startPoint x: 786, startPoint y: 292, endPoint x: 794, endPoint y: 294, distance: 8.3
click at [794, 273] on input "True" at bounding box center [796, 267] width 13 height 11
radio input "true"
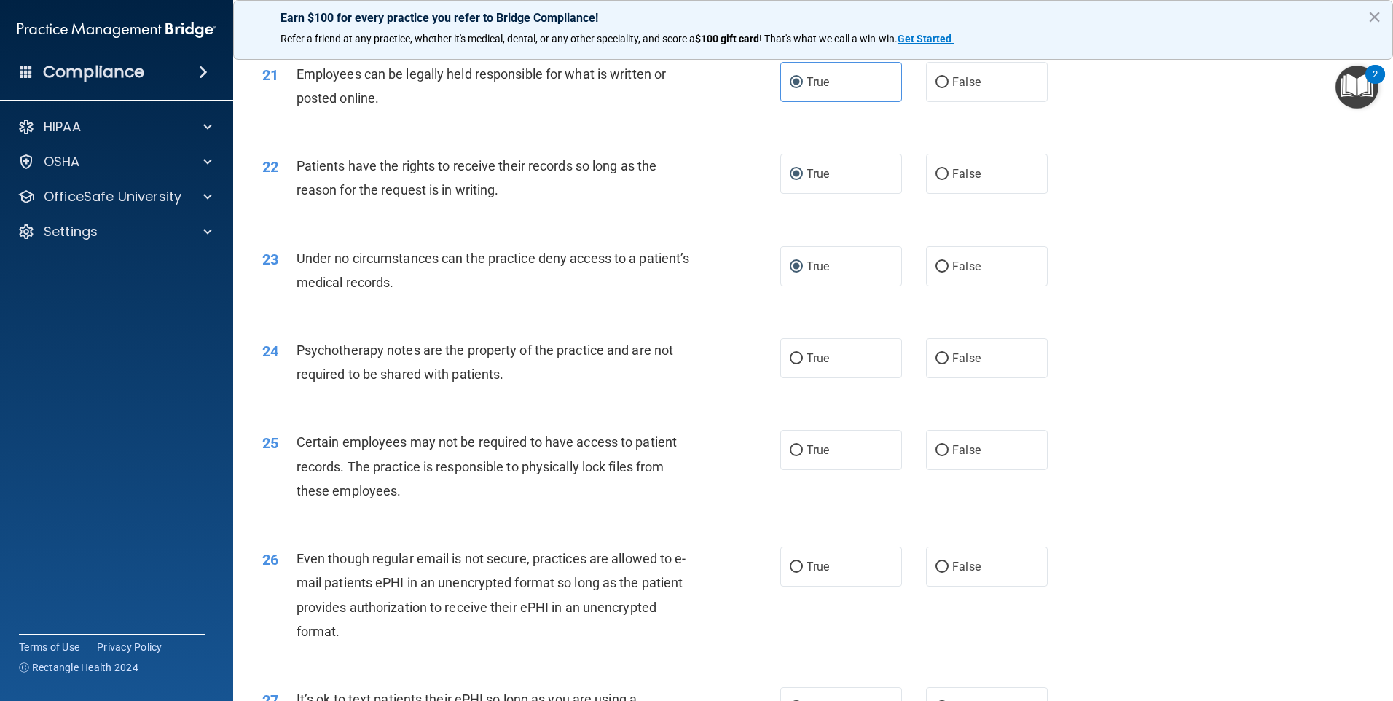
click at [472, 386] on div "Psychotherapy notes are the property of the practice and are not required to be…" at bounding box center [499, 362] width 405 height 48
click at [793, 364] on input "True" at bounding box center [796, 358] width 13 height 11
radio input "true"
click at [781, 470] on label "True" at bounding box center [842, 450] width 122 height 40
click at [790, 456] on input "True" at bounding box center [796, 450] width 13 height 11
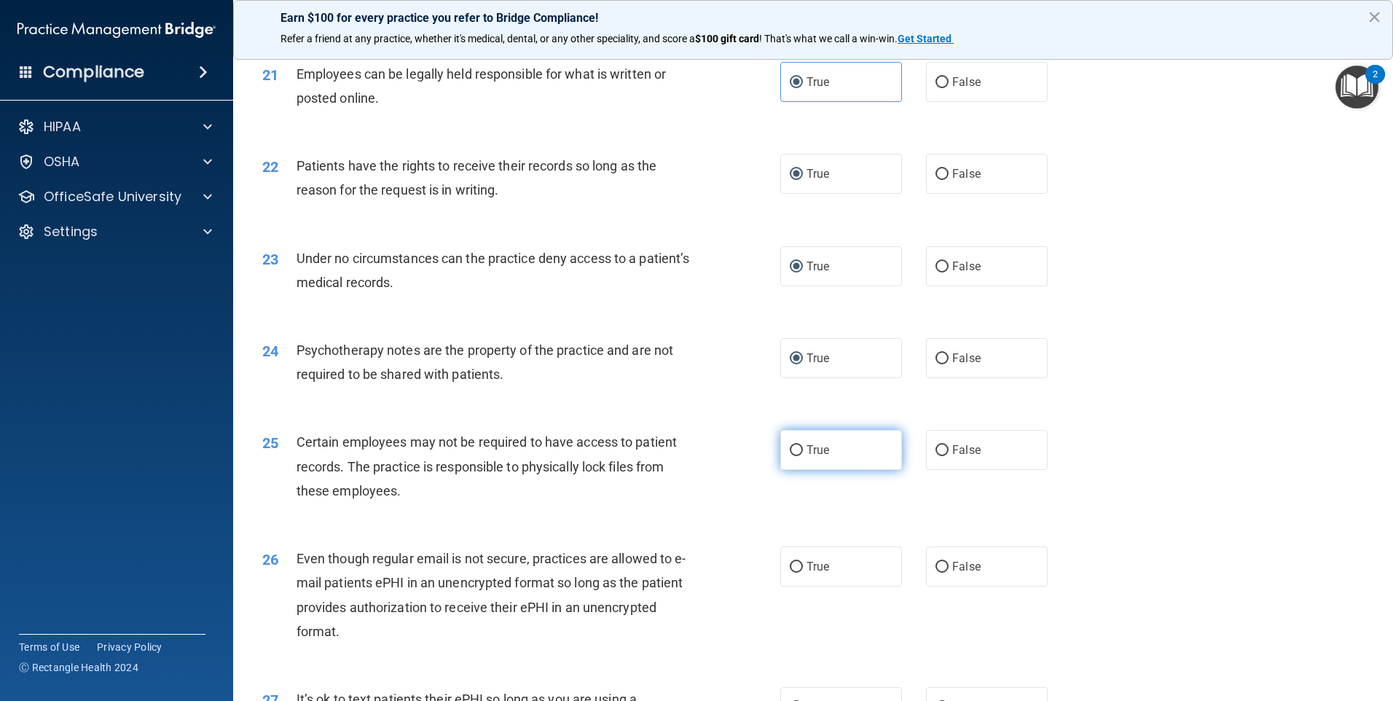
radio input "true"
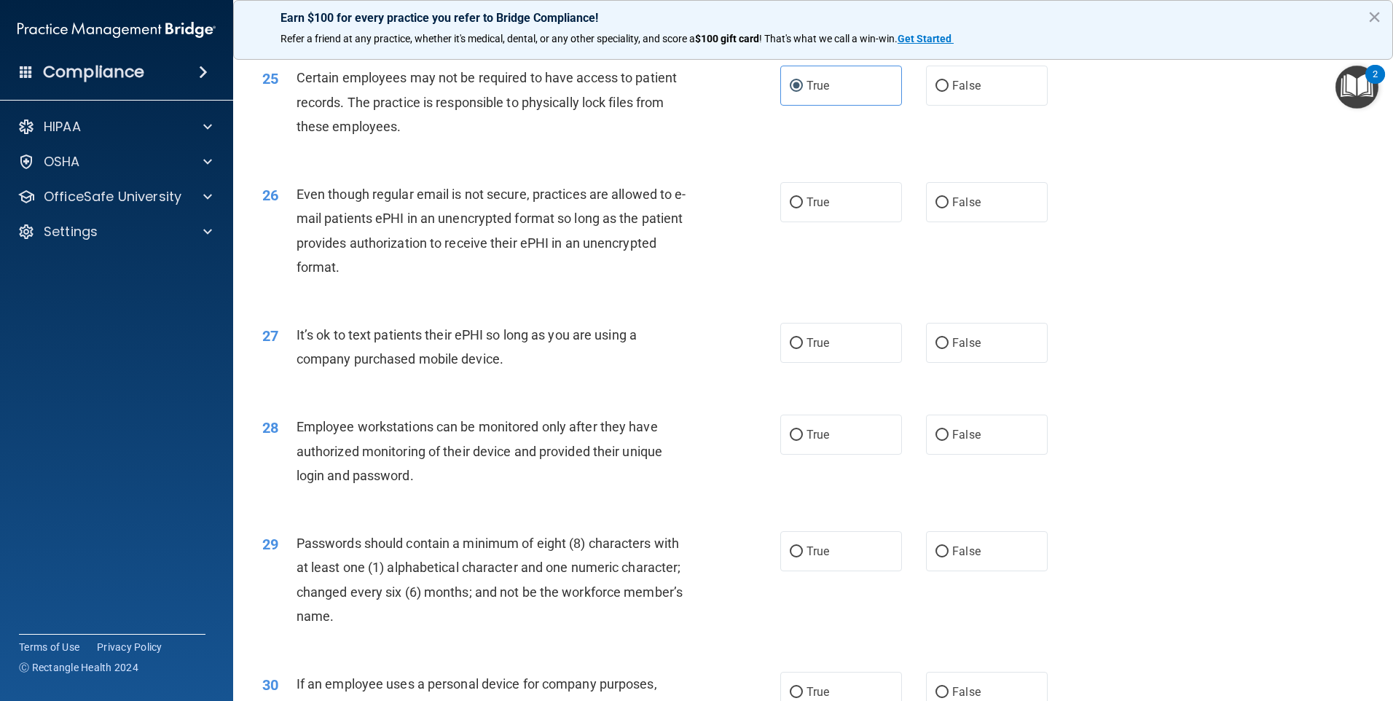
scroll to position [2794, 0]
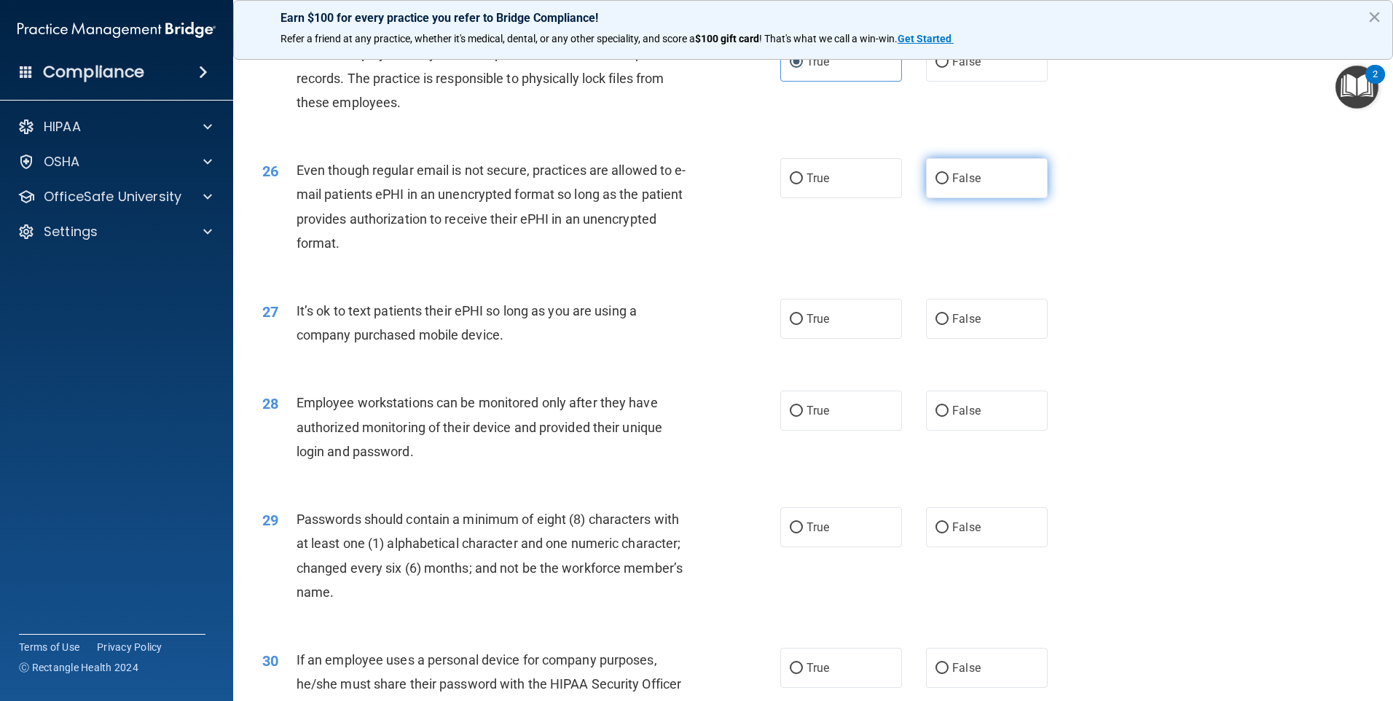
click at [953, 185] on span "False" at bounding box center [967, 178] width 28 height 14
click at [947, 184] on input "False" at bounding box center [942, 178] width 13 height 11
radio input "true"
click at [944, 339] on label "False" at bounding box center [987, 319] width 122 height 40
click at [944, 325] on input "False" at bounding box center [942, 319] width 13 height 11
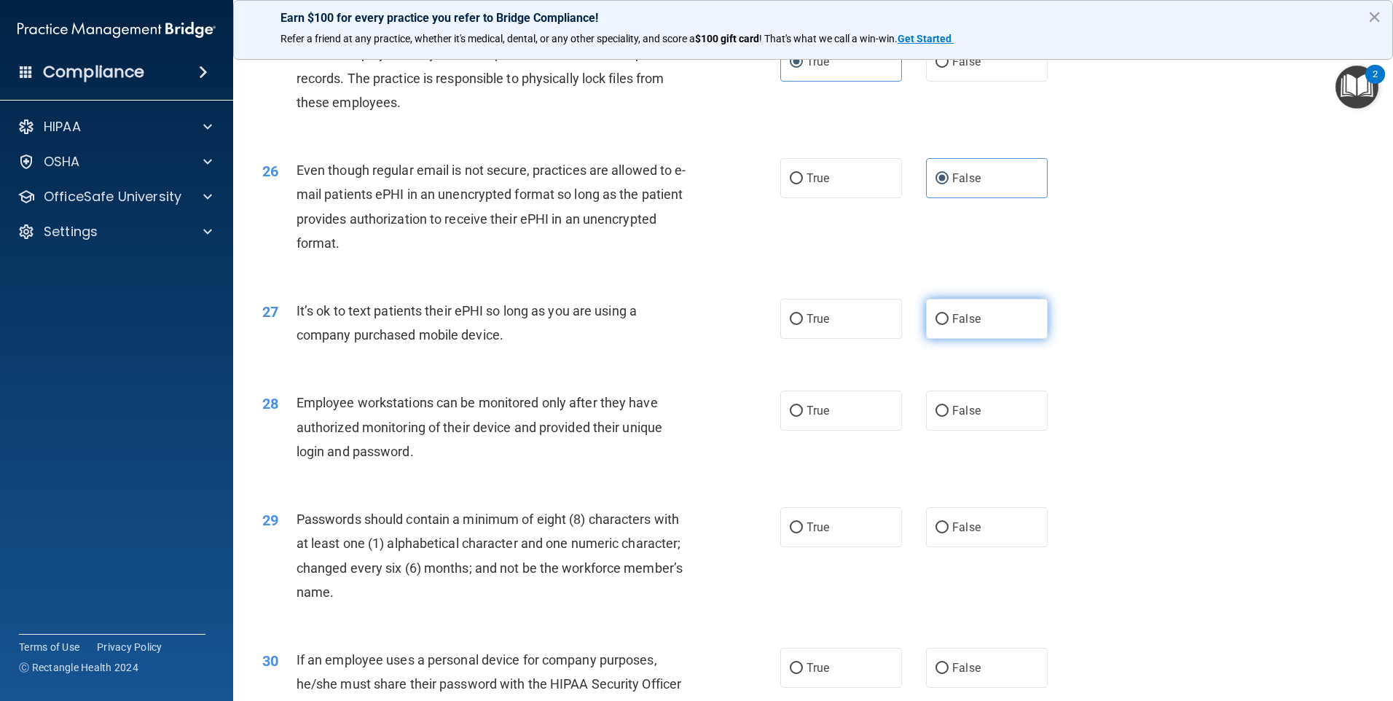
radio input "true"
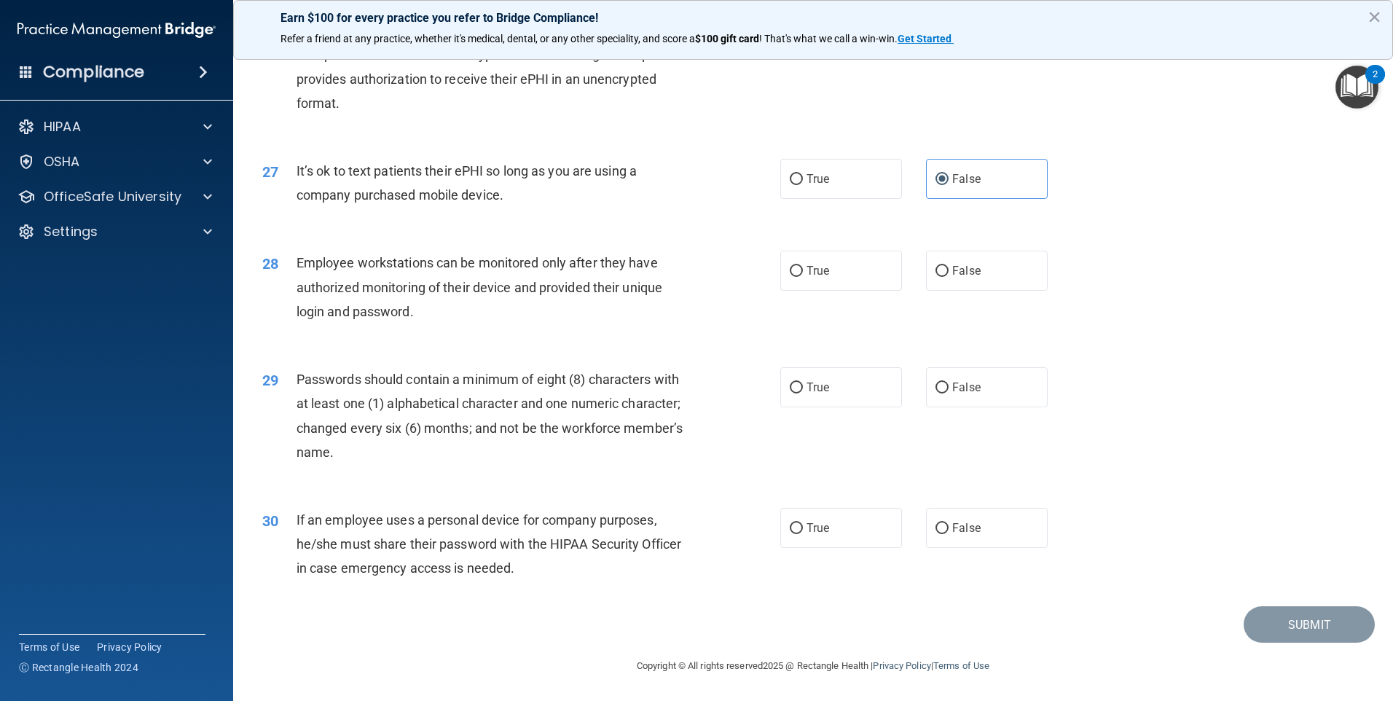
scroll to position [2958, 0]
click at [953, 273] on span "False" at bounding box center [967, 271] width 28 height 14
click at [949, 273] on input "False" at bounding box center [942, 271] width 13 height 11
radio input "true"
click at [799, 388] on label "True" at bounding box center [842, 387] width 122 height 40
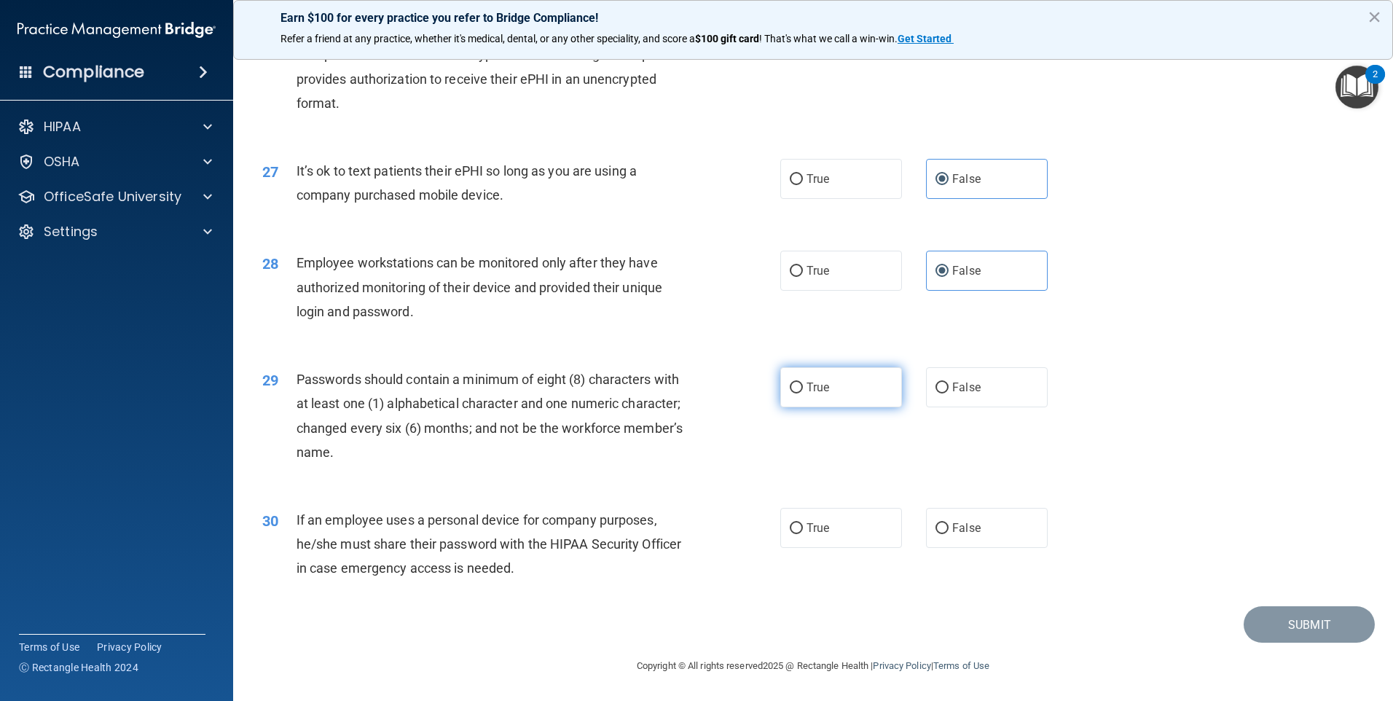
click at [799, 388] on input "True" at bounding box center [796, 388] width 13 height 11
radio input "true"
click at [955, 524] on span "False" at bounding box center [967, 528] width 28 height 14
click at [949, 524] on input "False" at bounding box center [942, 528] width 13 height 11
radio input "true"
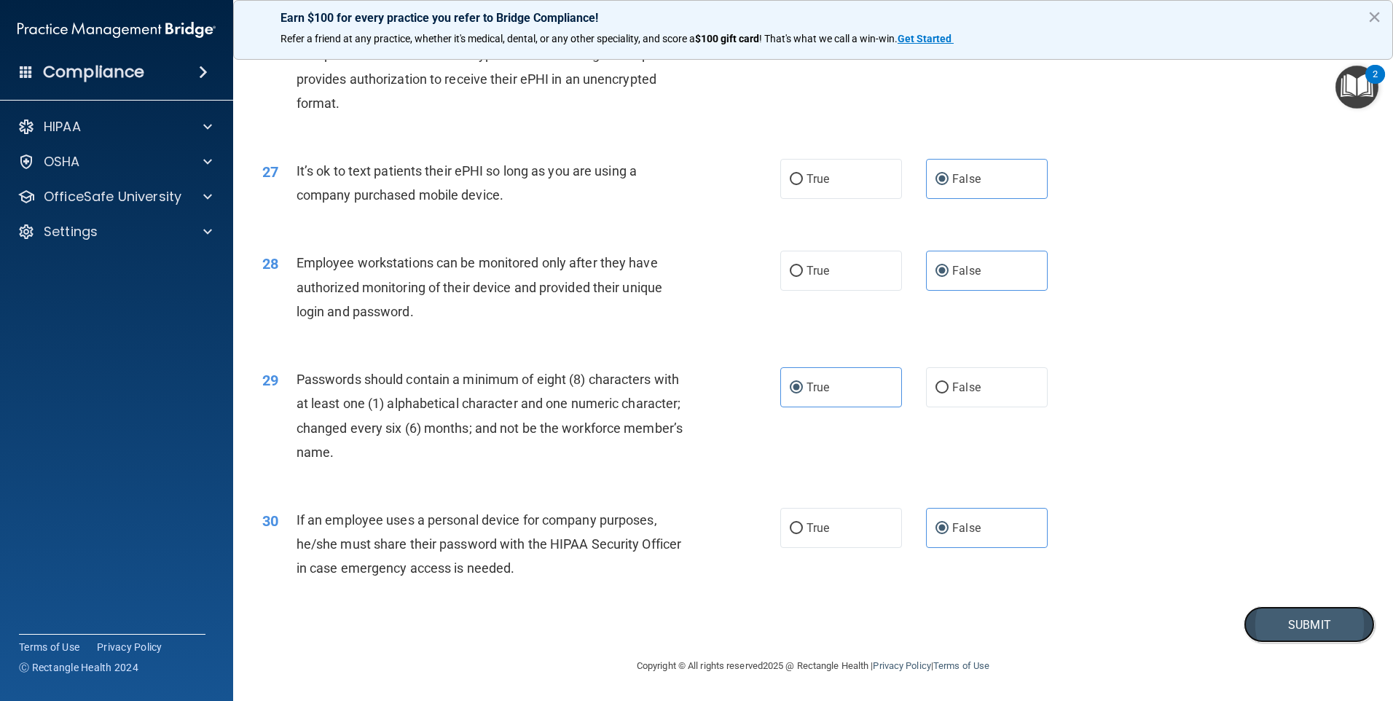
click at [1313, 618] on button "Submit" at bounding box center [1309, 624] width 131 height 37
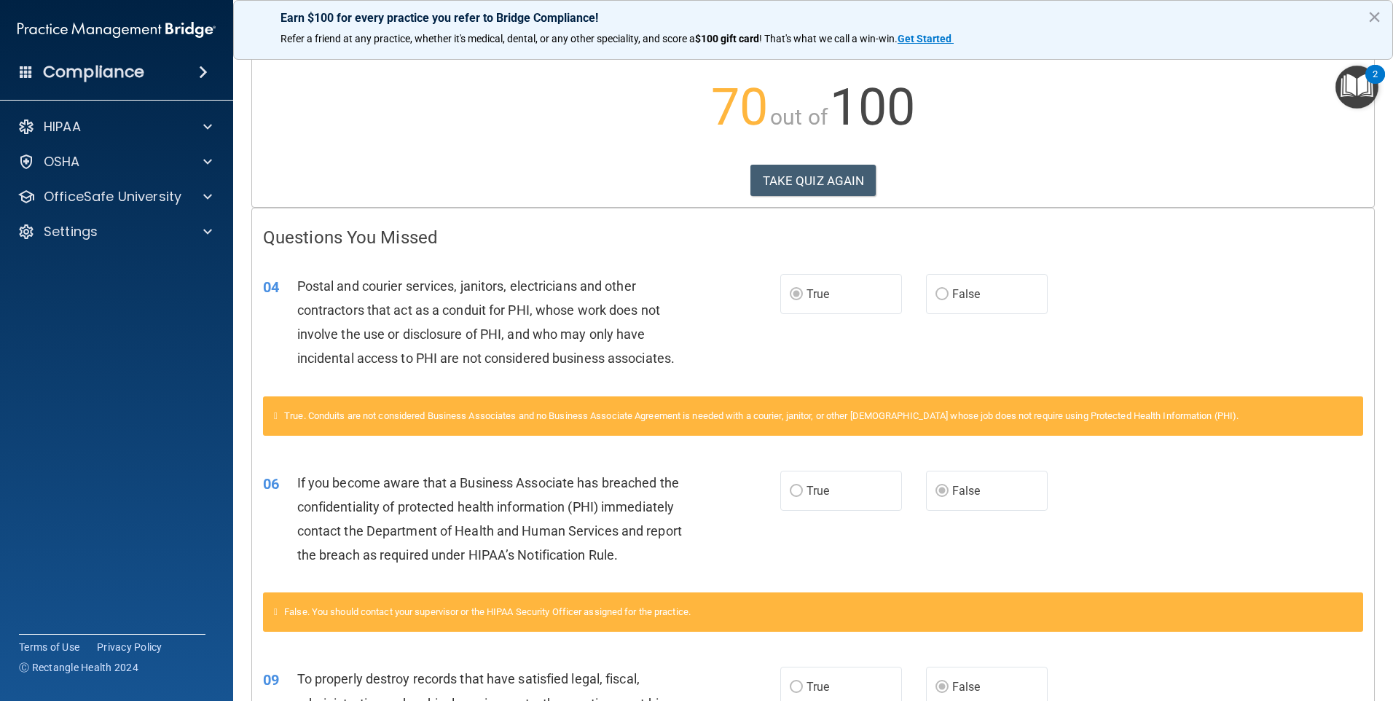
scroll to position [24, 0]
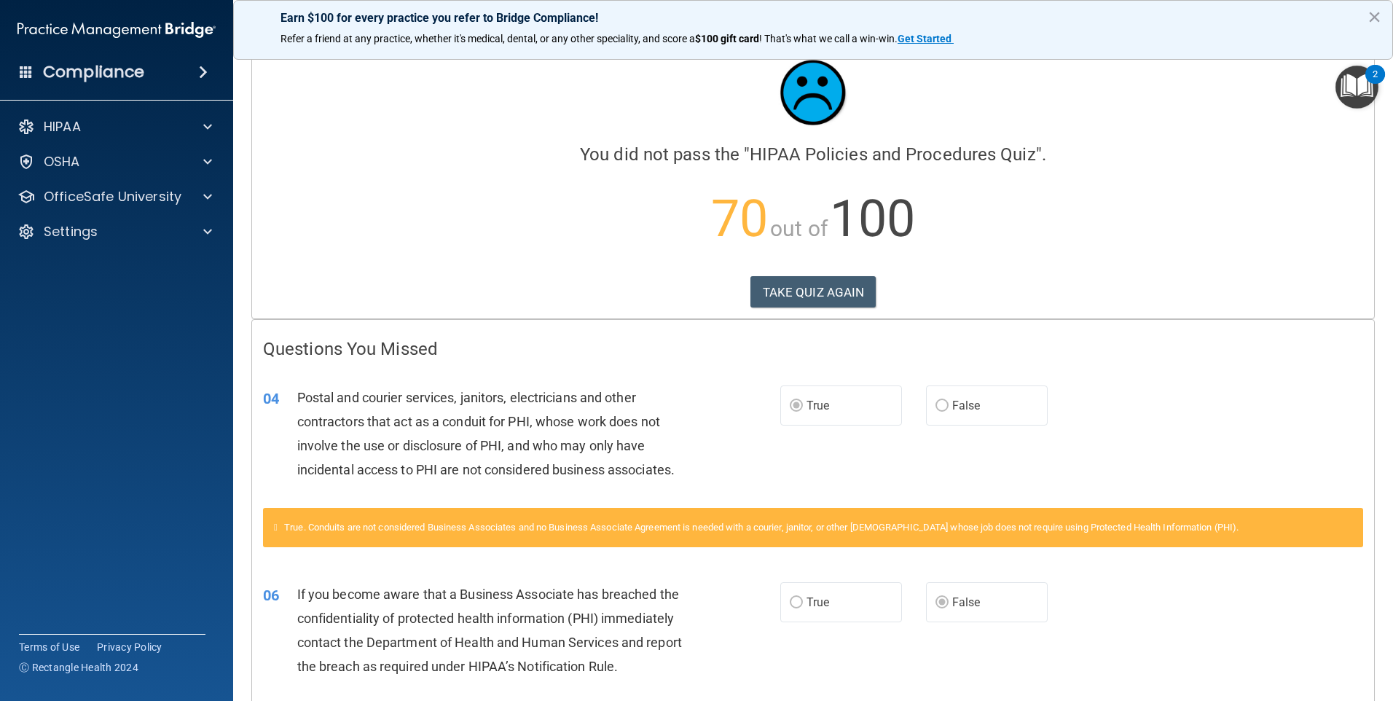
click at [790, 272] on div "Calculating your score.... You did not pass the " HIPAA Policies and Procedures…" at bounding box center [813, 178] width 1122 height 281
click at [779, 305] on button "TAKE QUIZ AGAIN" at bounding box center [814, 292] width 126 height 32
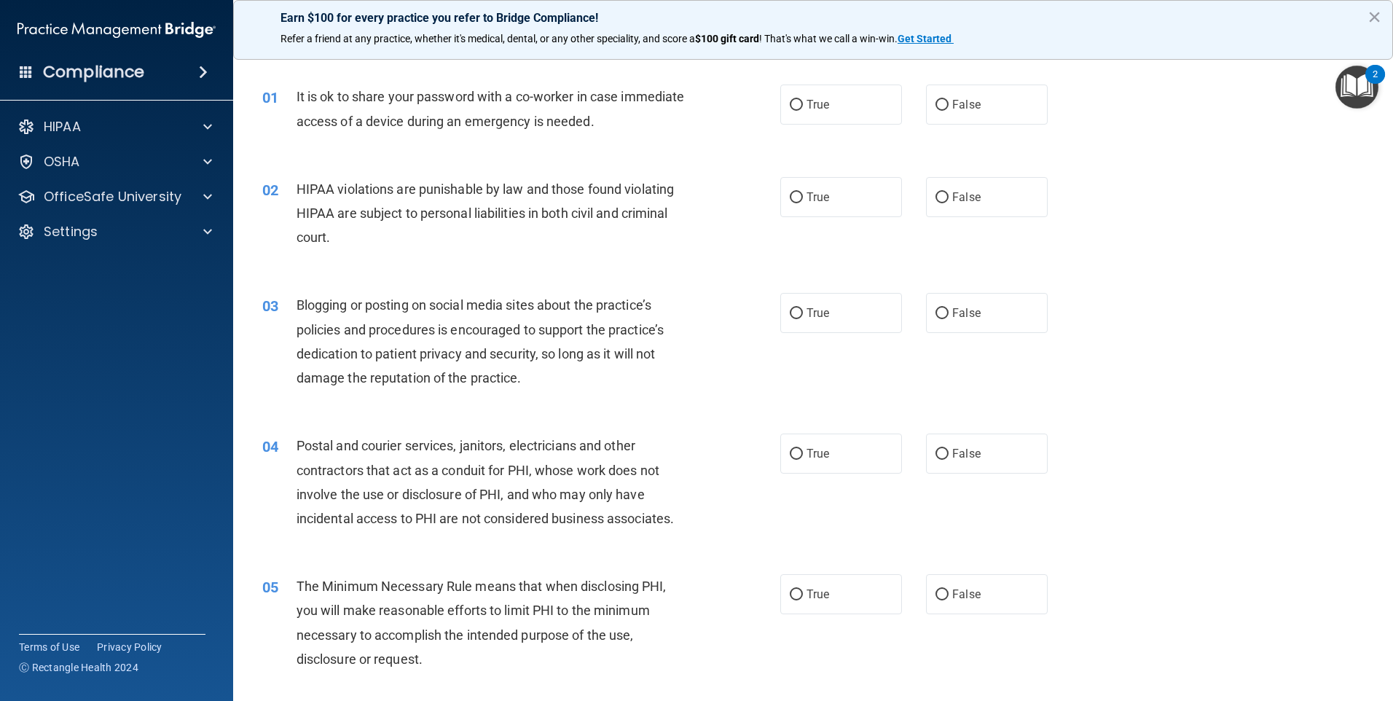
scroll to position [24, 0]
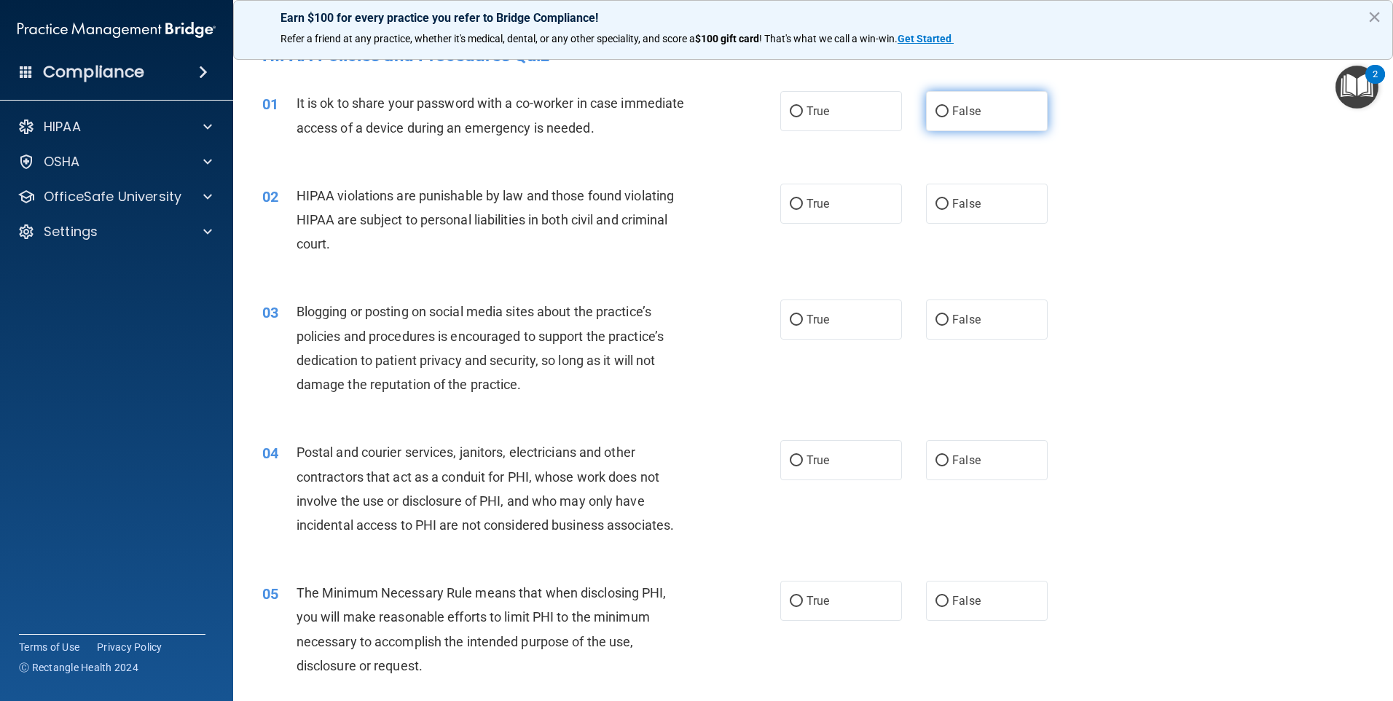
click at [965, 104] on span "False" at bounding box center [967, 111] width 28 height 14
click at [949, 106] on input "False" at bounding box center [942, 111] width 13 height 11
radio input "true"
click at [794, 203] on input "True" at bounding box center [796, 204] width 13 height 11
radio input "true"
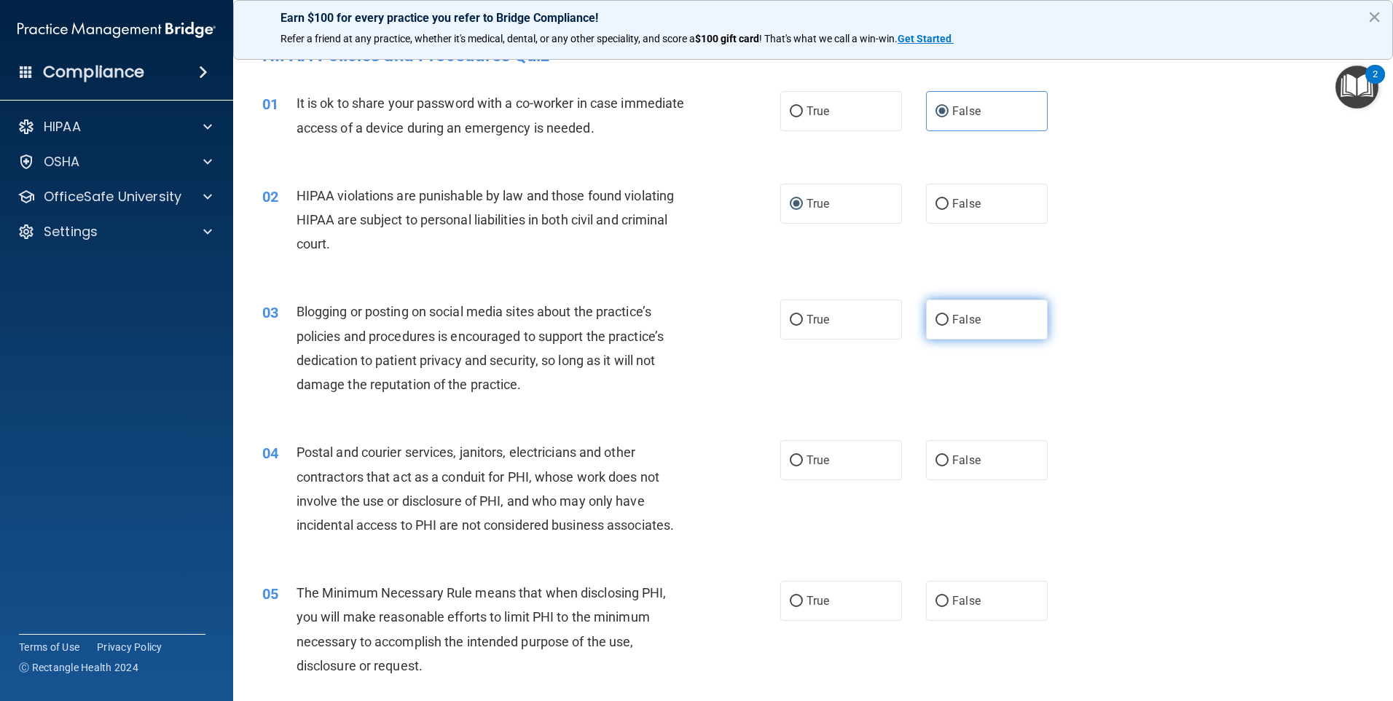
click at [939, 317] on input "False" at bounding box center [942, 320] width 13 height 11
radio input "true"
click at [791, 461] on input "True" at bounding box center [796, 461] width 13 height 11
radio input "true"
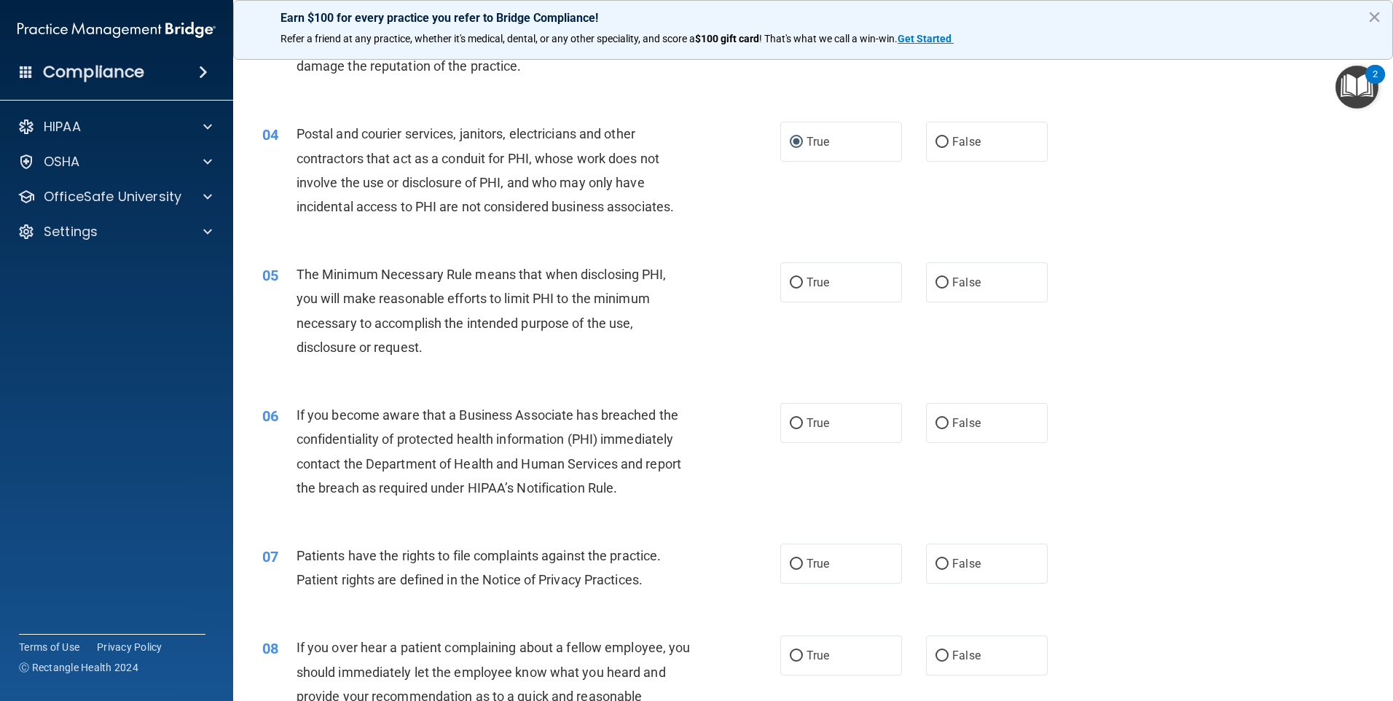
scroll to position [364, 0]
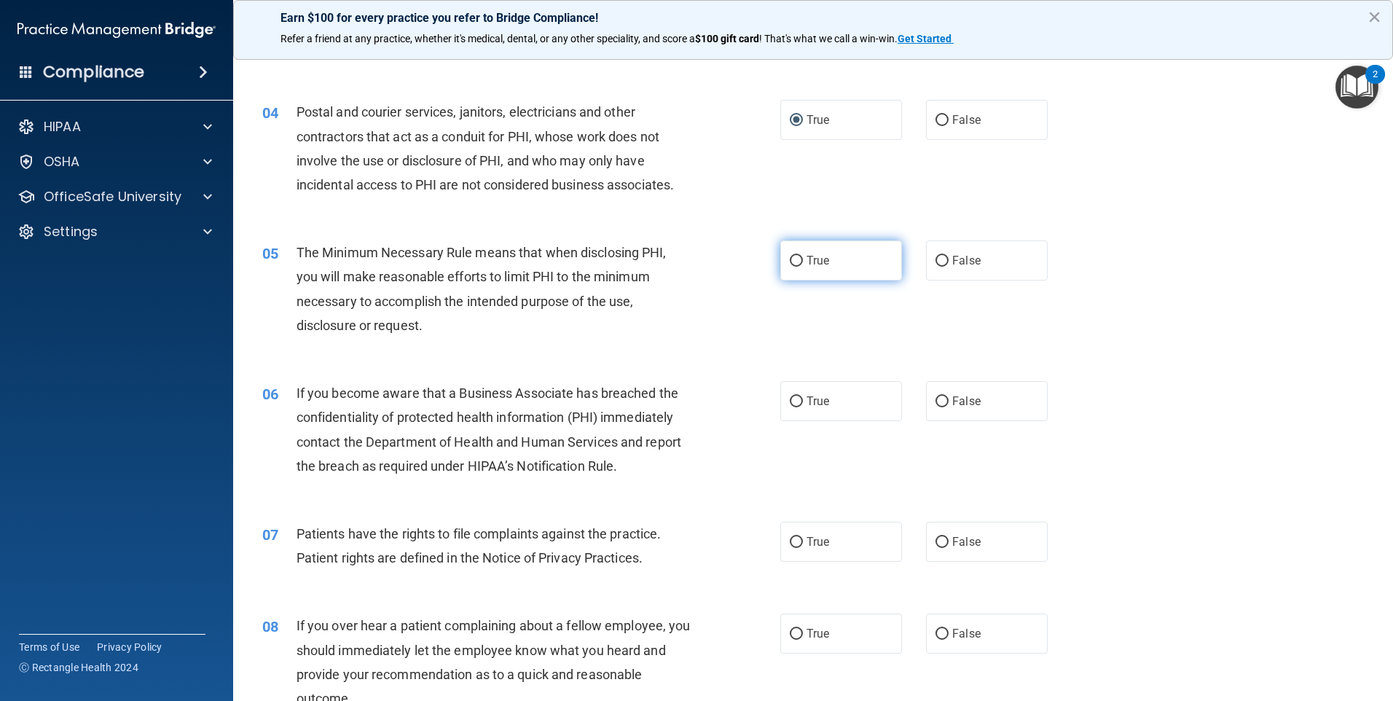
click at [790, 262] on input "True" at bounding box center [796, 261] width 13 height 11
radio input "true"
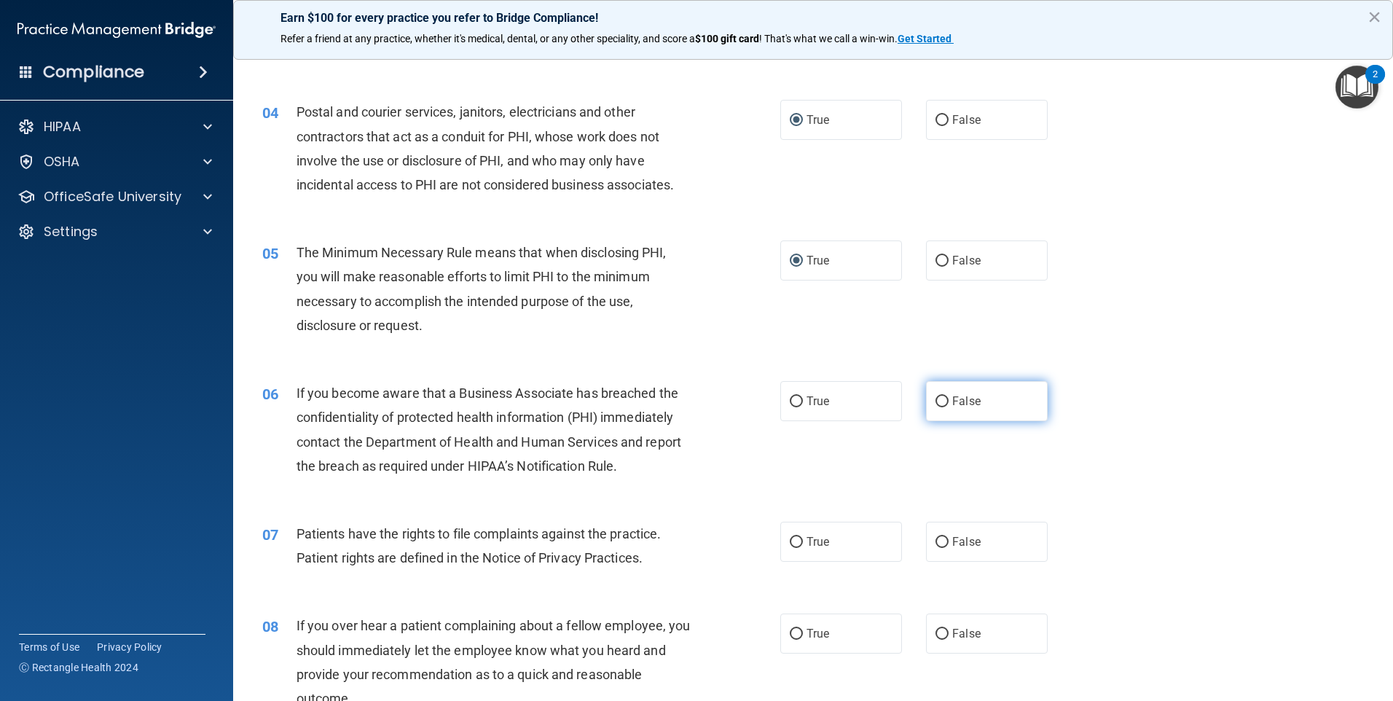
click at [936, 404] on input "False" at bounding box center [942, 401] width 13 height 11
radio input "true"
click at [797, 537] on input "True" at bounding box center [796, 542] width 13 height 11
radio input "true"
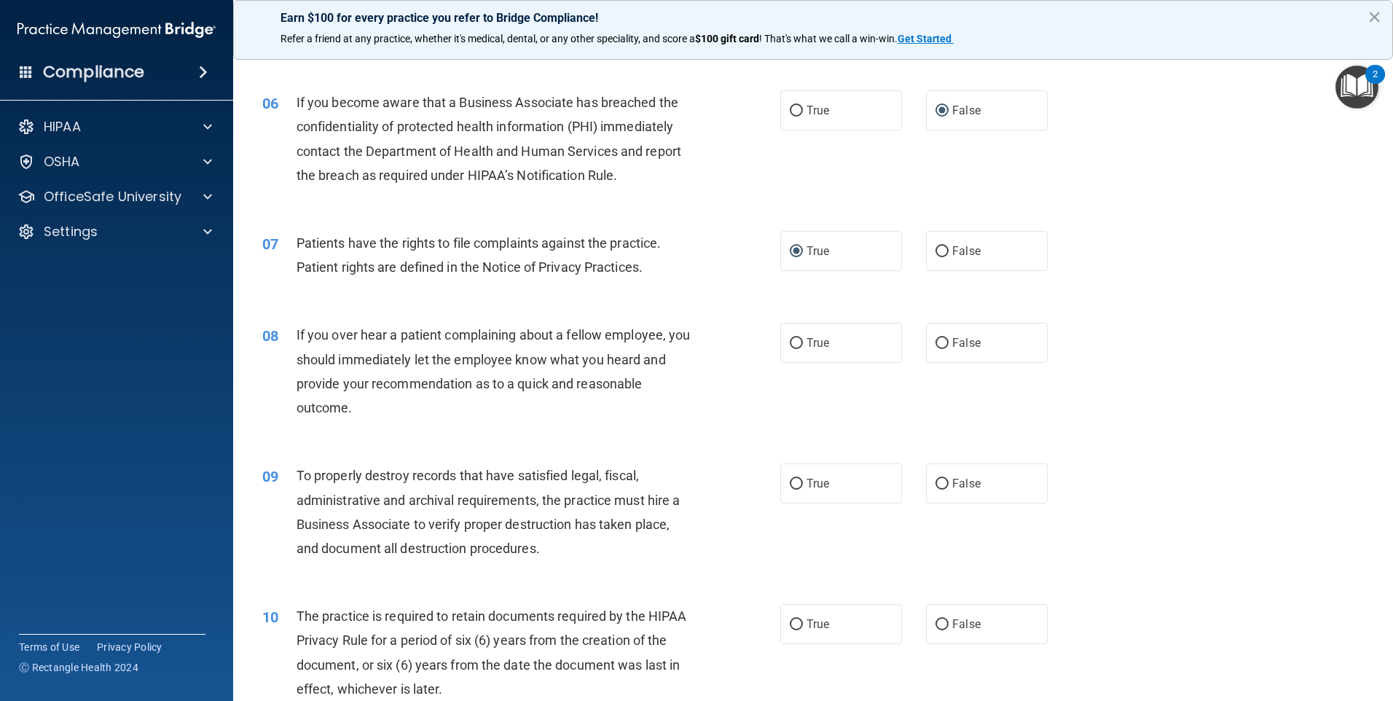
scroll to position [656, 0]
click at [939, 346] on input "False" at bounding box center [942, 342] width 13 height 11
radio input "true"
click at [942, 488] on input "False" at bounding box center [942, 483] width 13 height 11
radio input "true"
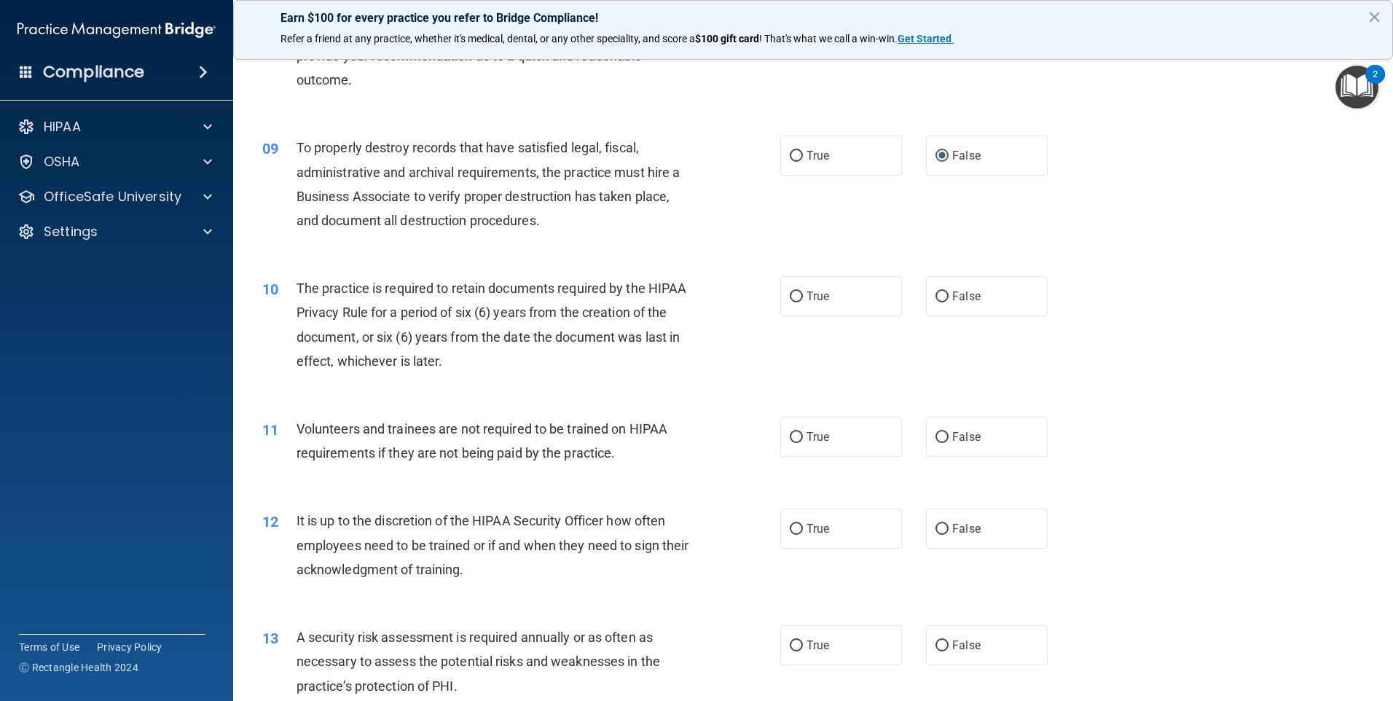
scroll to position [996, 0]
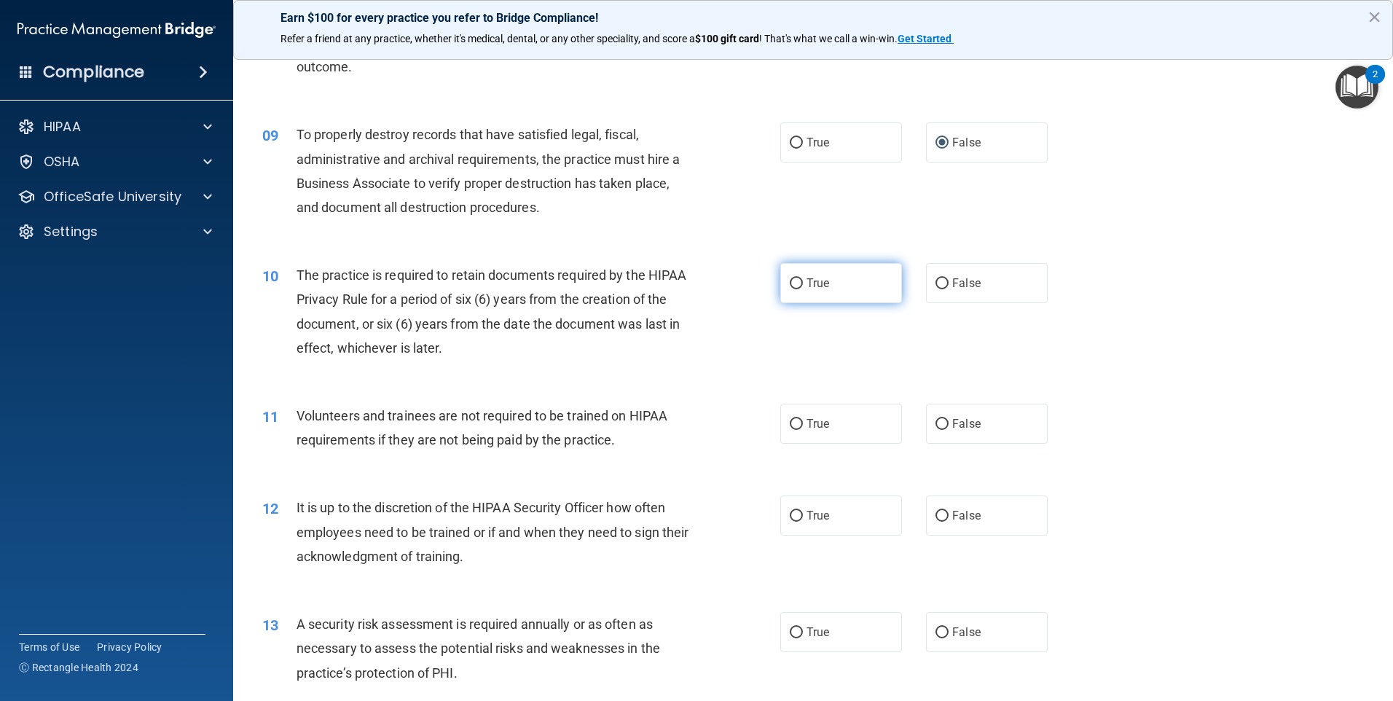
click at [801, 290] on label "True" at bounding box center [842, 283] width 122 height 40
click at [801, 289] on input "True" at bounding box center [796, 283] width 13 height 11
radio input "true"
click at [942, 423] on input "False" at bounding box center [942, 424] width 13 height 11
radio input "true"
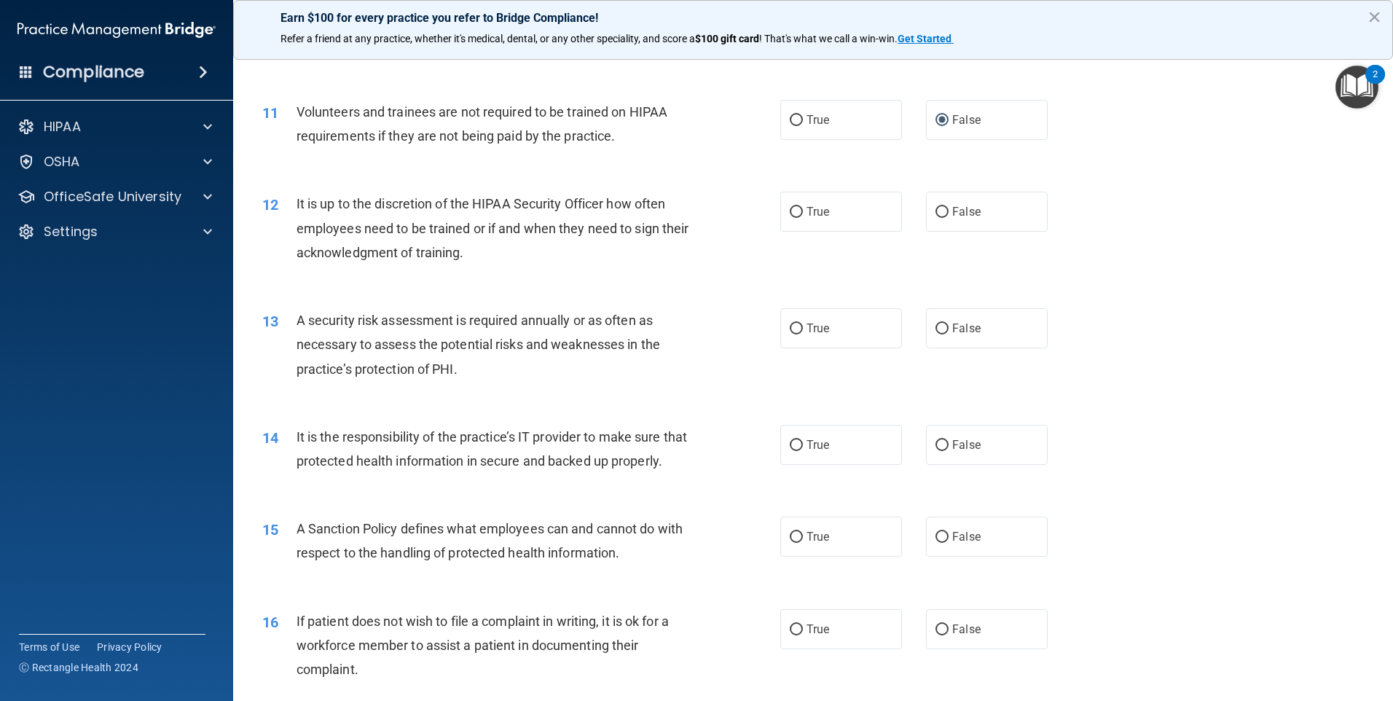
scroll to position [1312, 0]
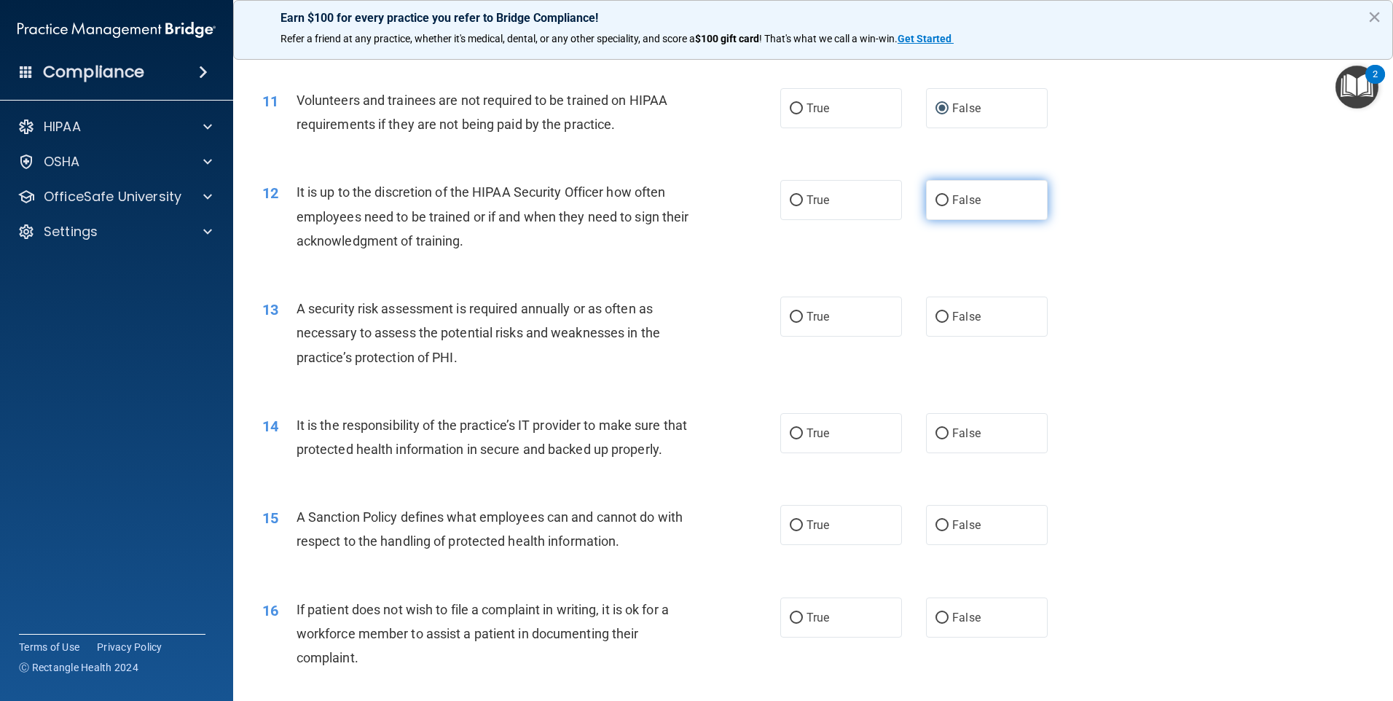
click at [941, 204] on input "False" at bounding box center [942, 200] width 13 height 11
radio input "true"
click at [793, 320] on input "True" at bounding box center [796, 317] width 13 height 11
radio input "true"
click at [958, 426] on span "False" at bounding box center [967, 433] width 28 height 14
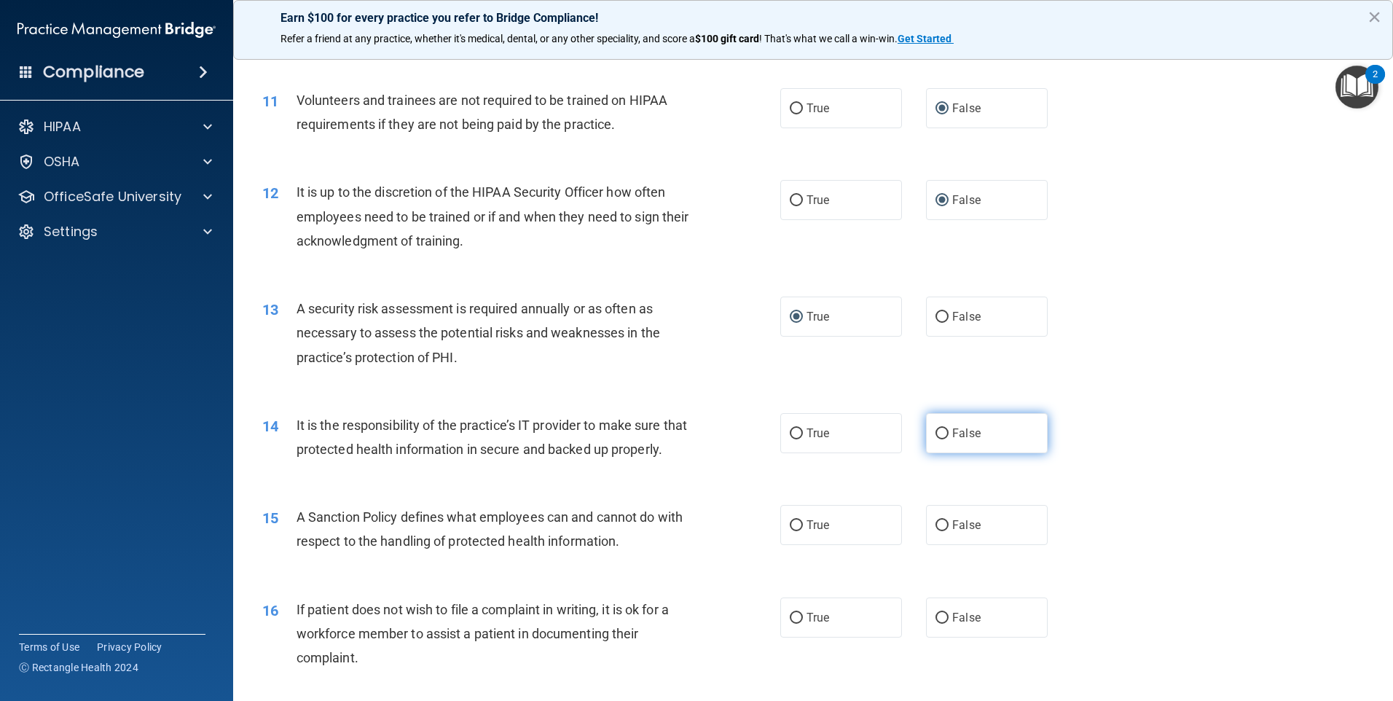
click at [949, 429] on input "False" at bounding box center [942, 434] width 13 height 11
radio input "true"
click at [958, 532] on span "False" at bounding box center [967, 525] width 28 height 14
click at [949, 531] on input "False" at bounding box center [942, 525] width 13 height 11
radio input "true"
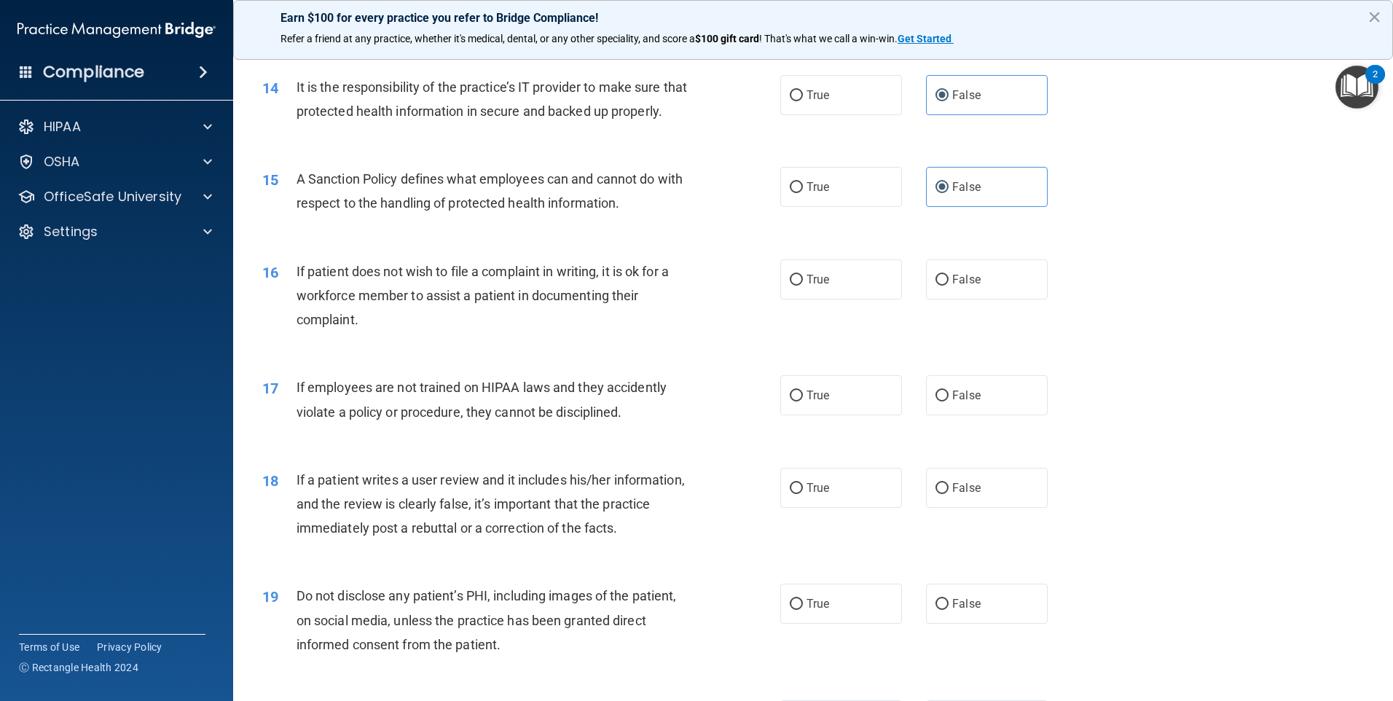
scroll to position [1652, 0]
click at [794, 284] on input "True" at bounding box center [796, 278] width 13 height 11
radio input "true"
click at [974, 410] on label "False" at bounding box center [987, 393] width 122 height 40
click at [949, 399] on input "False" at bounding box center [942, 393] width 13 height 11
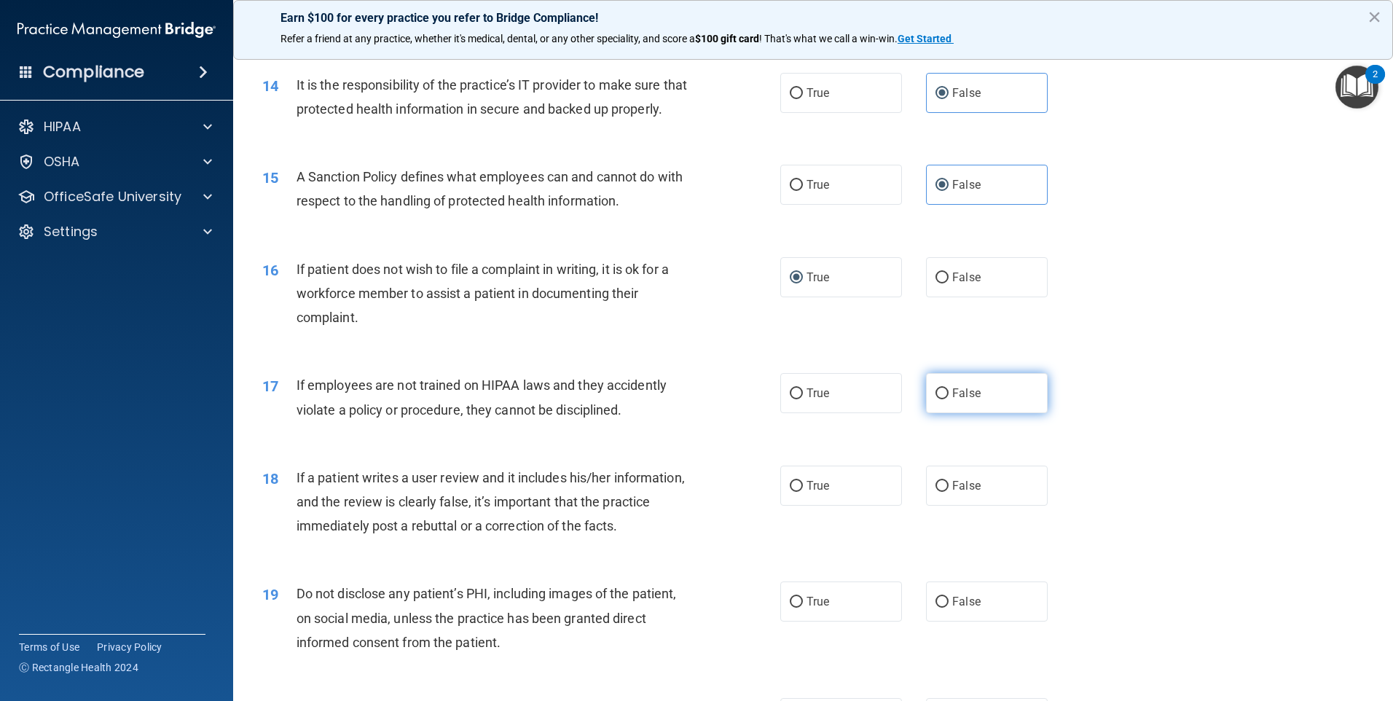
radio input "true"
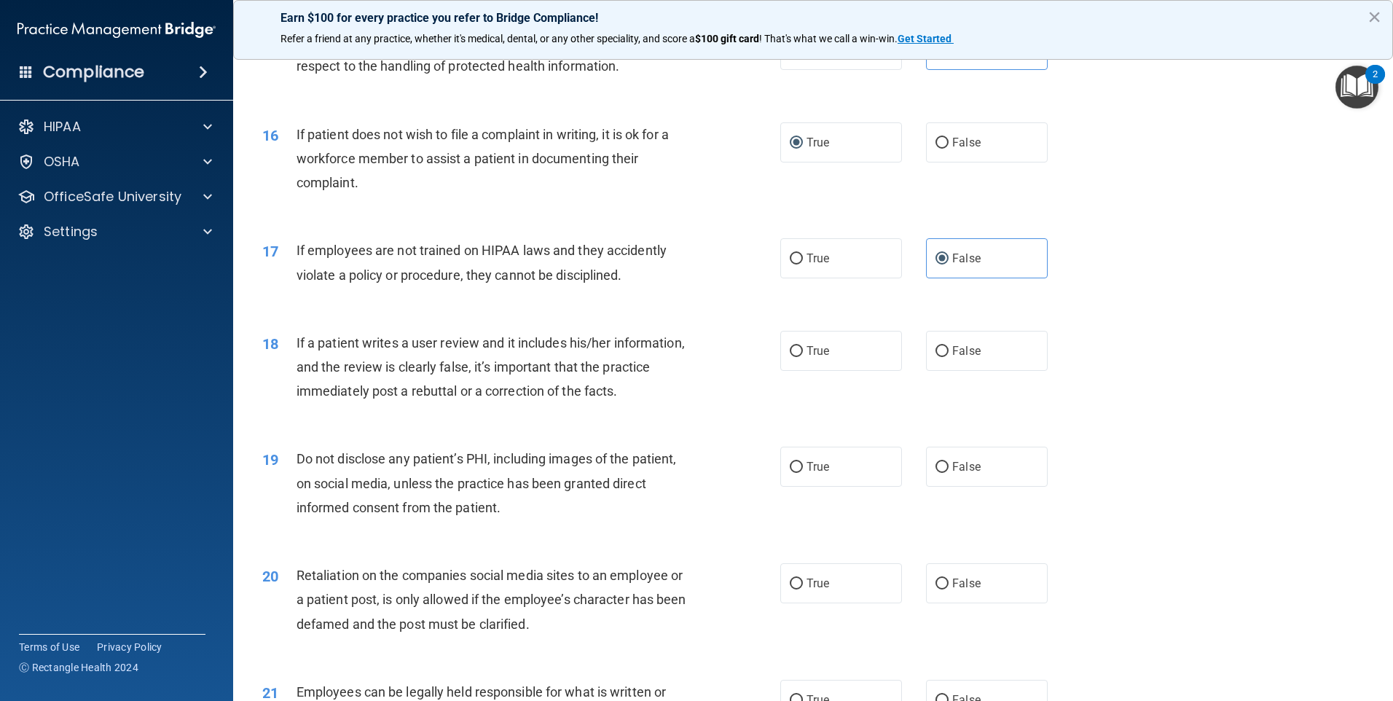
scroll to position [1798, 0]
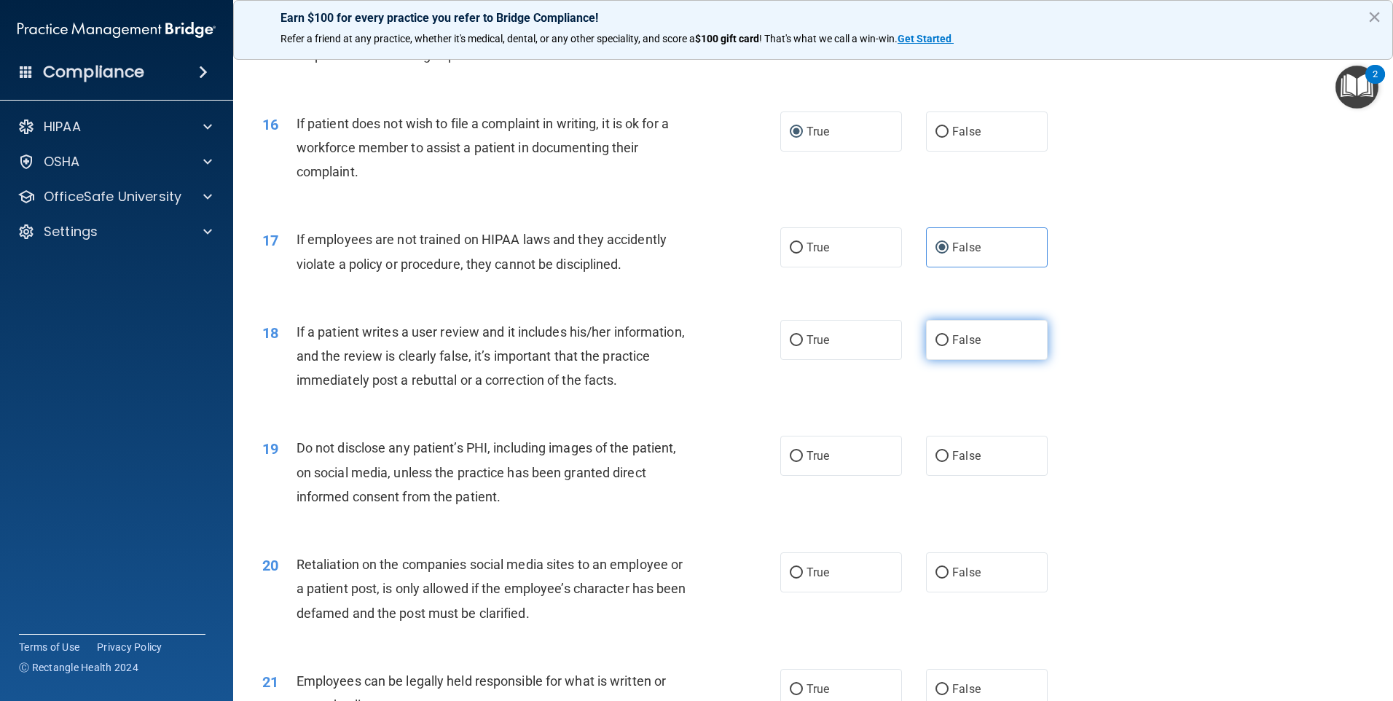
click at [955, 347] on span "False" at bounding box center [967, 340] width 28 height 14
click at [949, 346] on input "False" at bounding box center [942, 340] width 13 height 11
radio input "true"
click at [936, 462] on input "False" at bounding box center [942, 456] width 13 height 11
radio input "true"
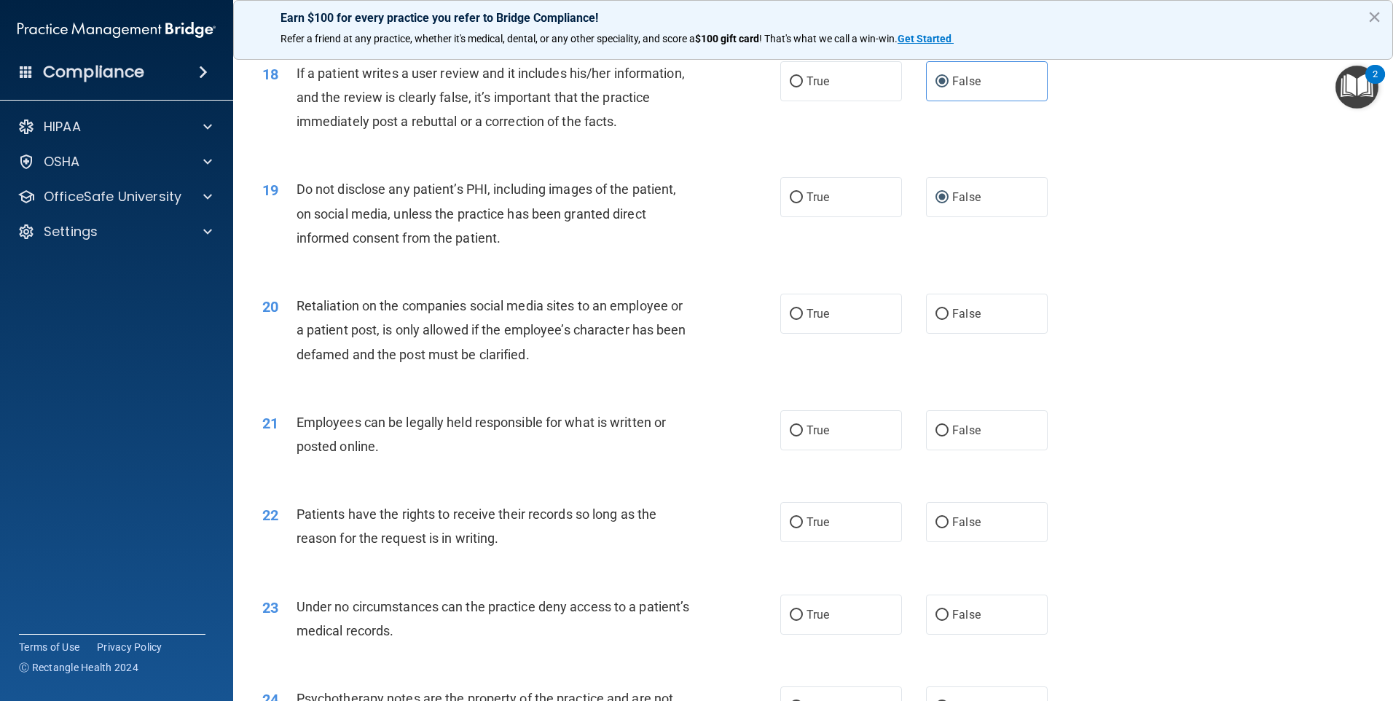
scroll to position [2090, 0]
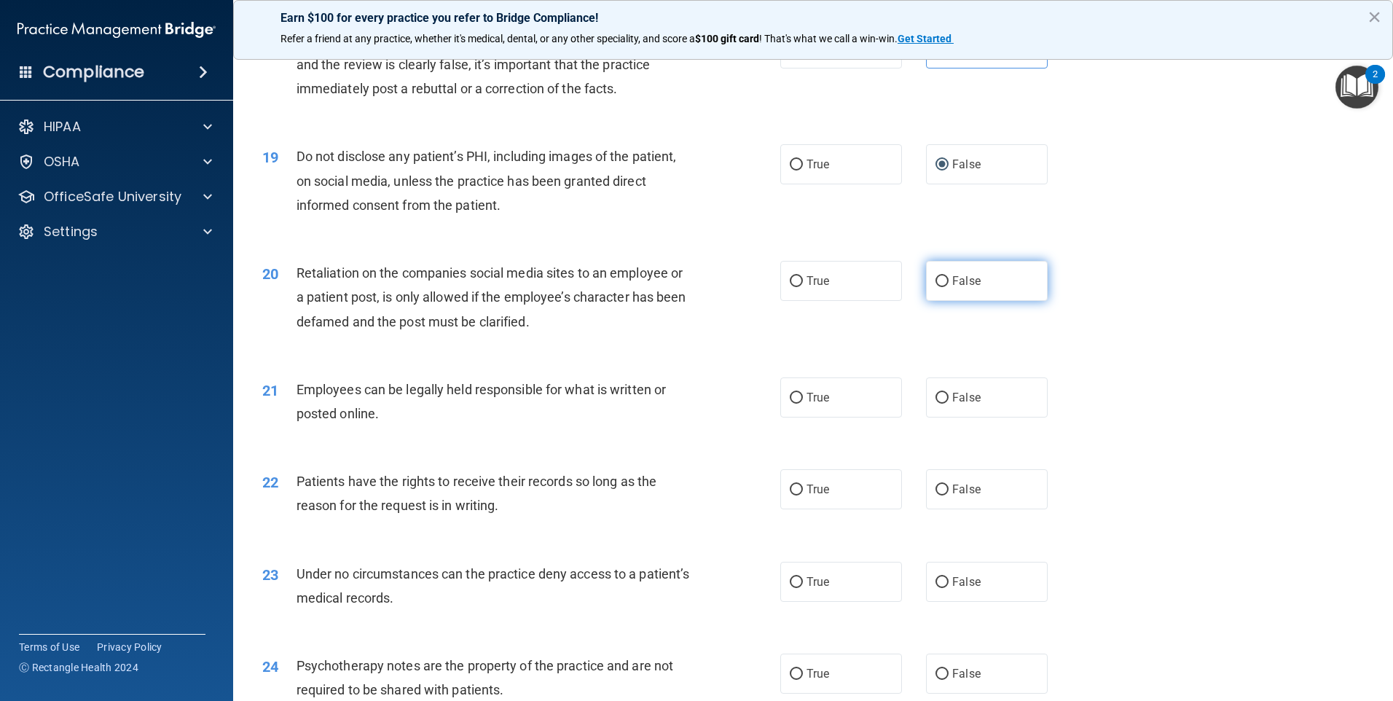
click at [969, 301] on label "False" at bounding box center [987, 281] width 122 height 40
click at [949, 287] on input "False" at bounding box center [942, 281] width 13 height 11
radio input "true"
click at [824, 404] on span "True" at bounding box center [818, 398] width 23 height 14
click at [803, 404] on input "True" at bounding box center [796, 398] width 13 height 11
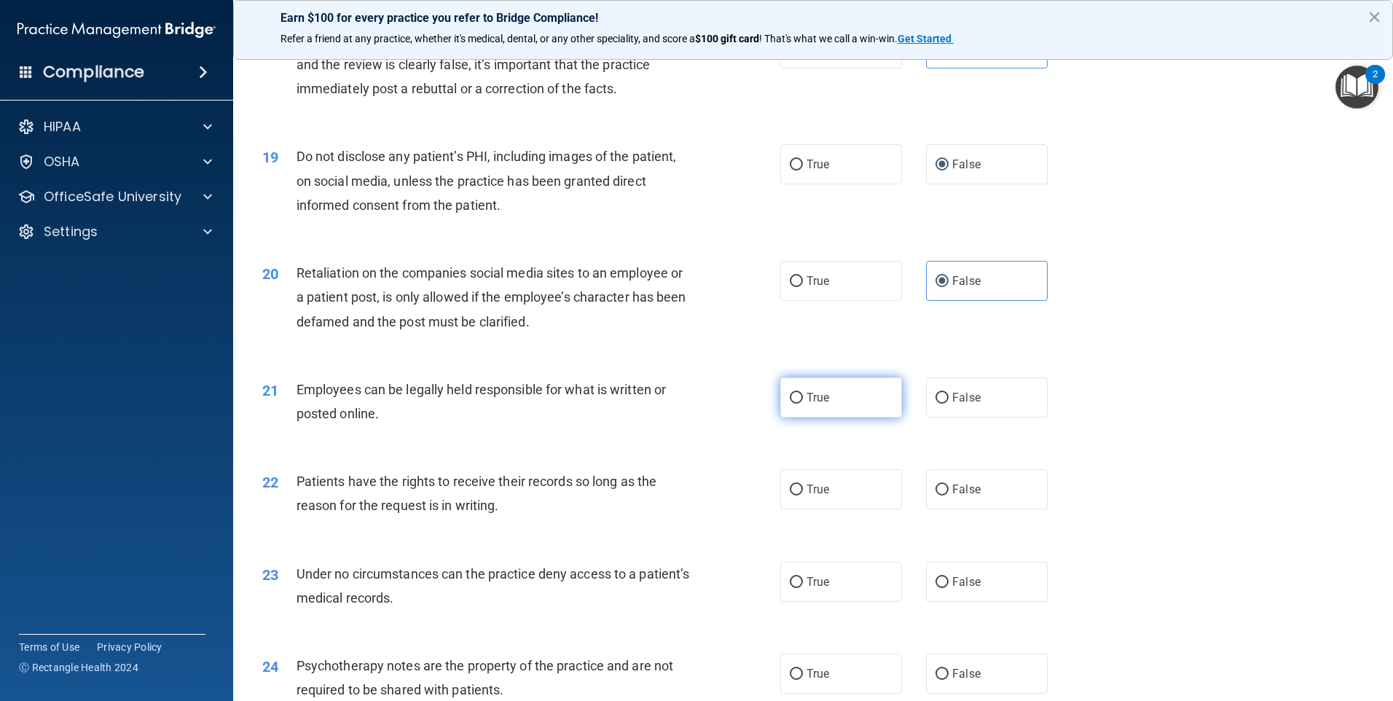
radio input "true"
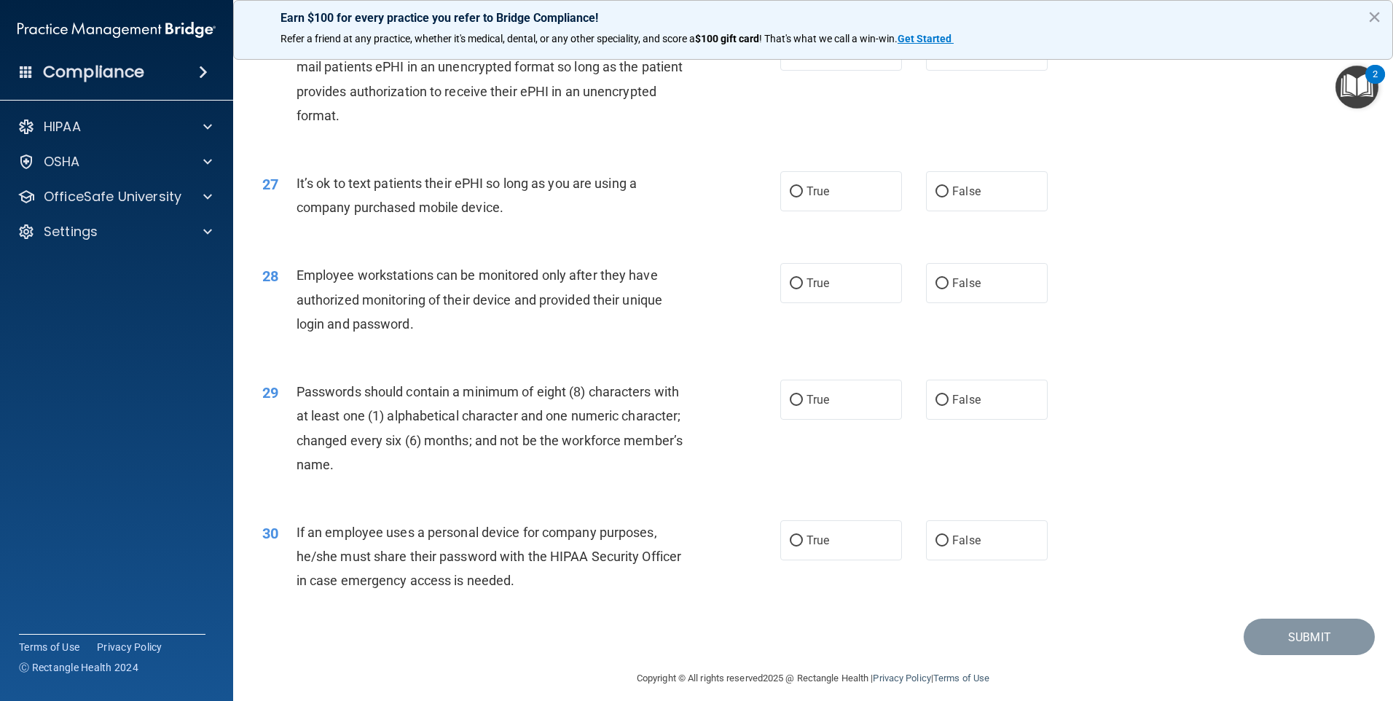
scroll to position [2939, 0]
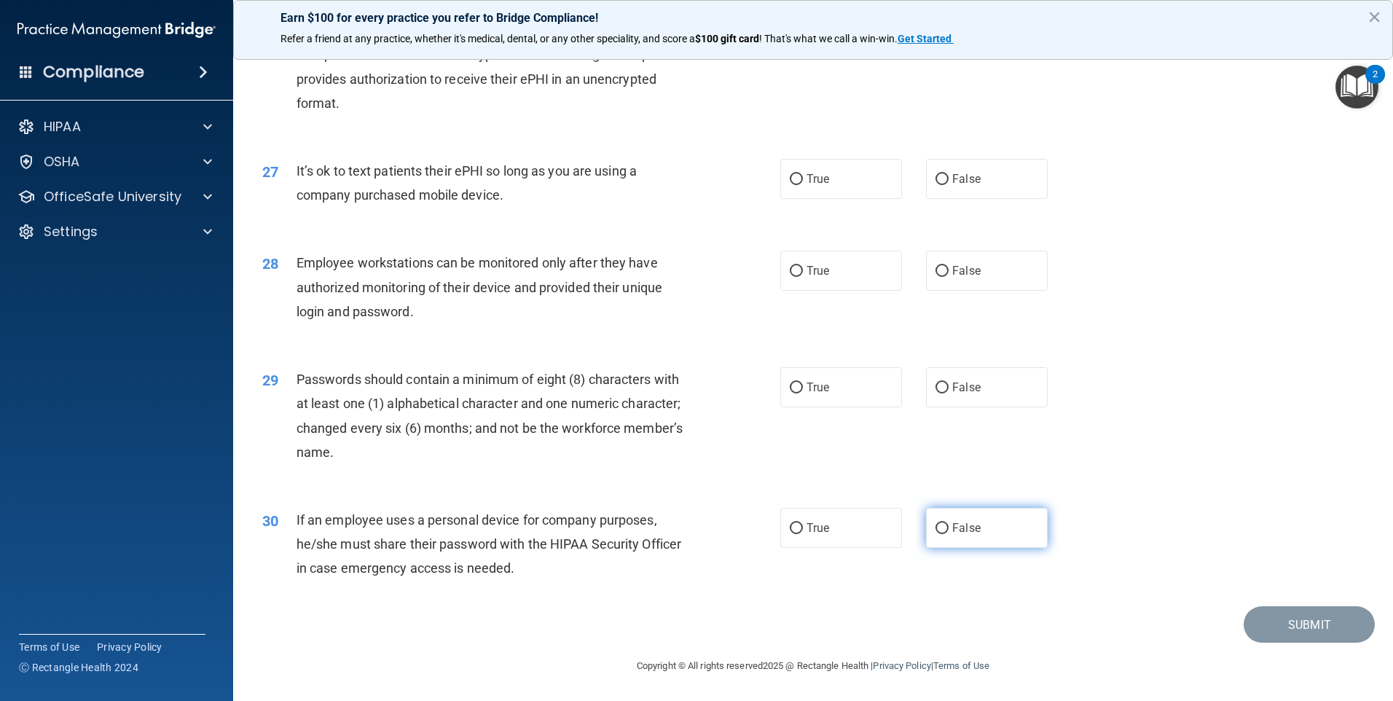
click at [954, 535] on span "False" at bounding box center [967, 528] width 28 height 14
click at [949, 534] on input "False" at bounding box center [942, 528] width 13 height 11
radio input "true"
click at [807, 394] on span "True" at bounding box center [818, 387] width 23 height 14
click at [803, 394] on input "True" at bounding box center [796, 388] width 13 height 11
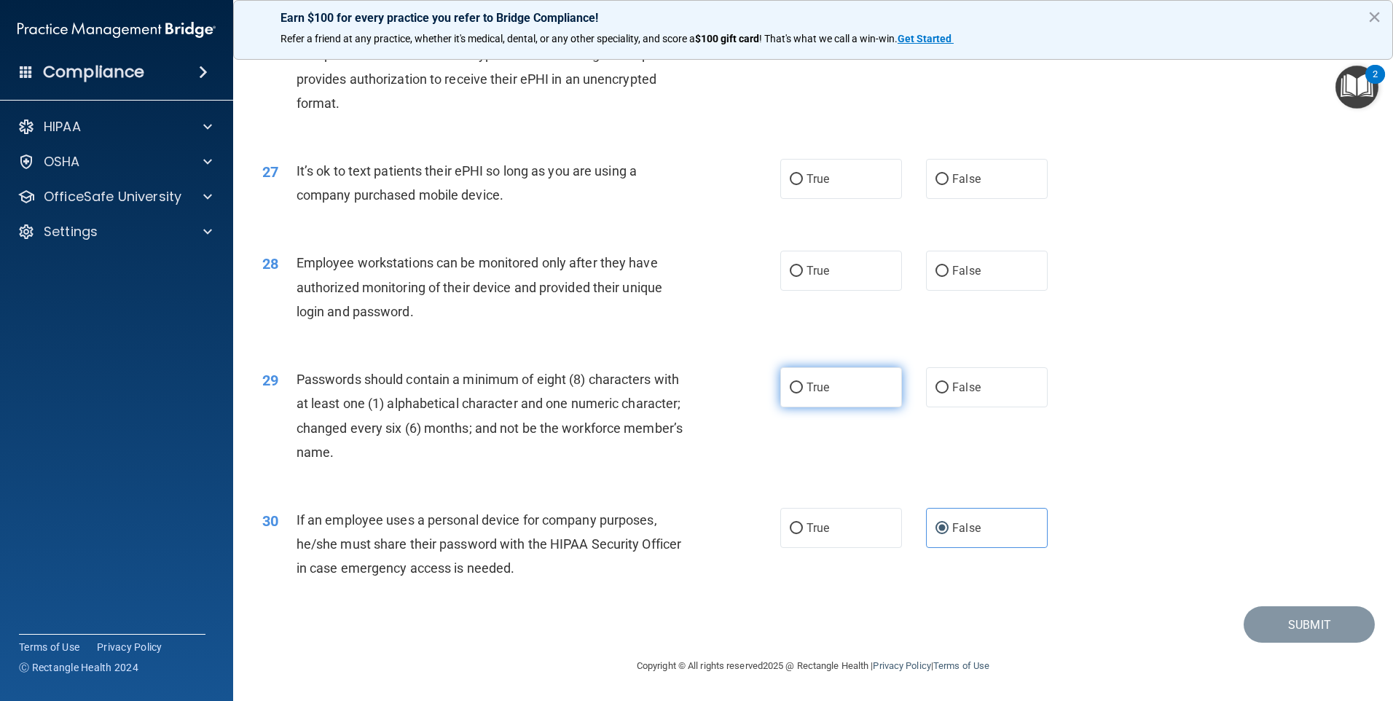
radio input "true"
click at [953, 278] on span "False" at bounding box center [967, 271] width 28 height 14
click at [947, 277] on input "False" at bounding box center [942, 271] width 13 height 11
radio input "true"
click at [945, 199] on label "False" at bounding box center [987, 179] width 122 height 40
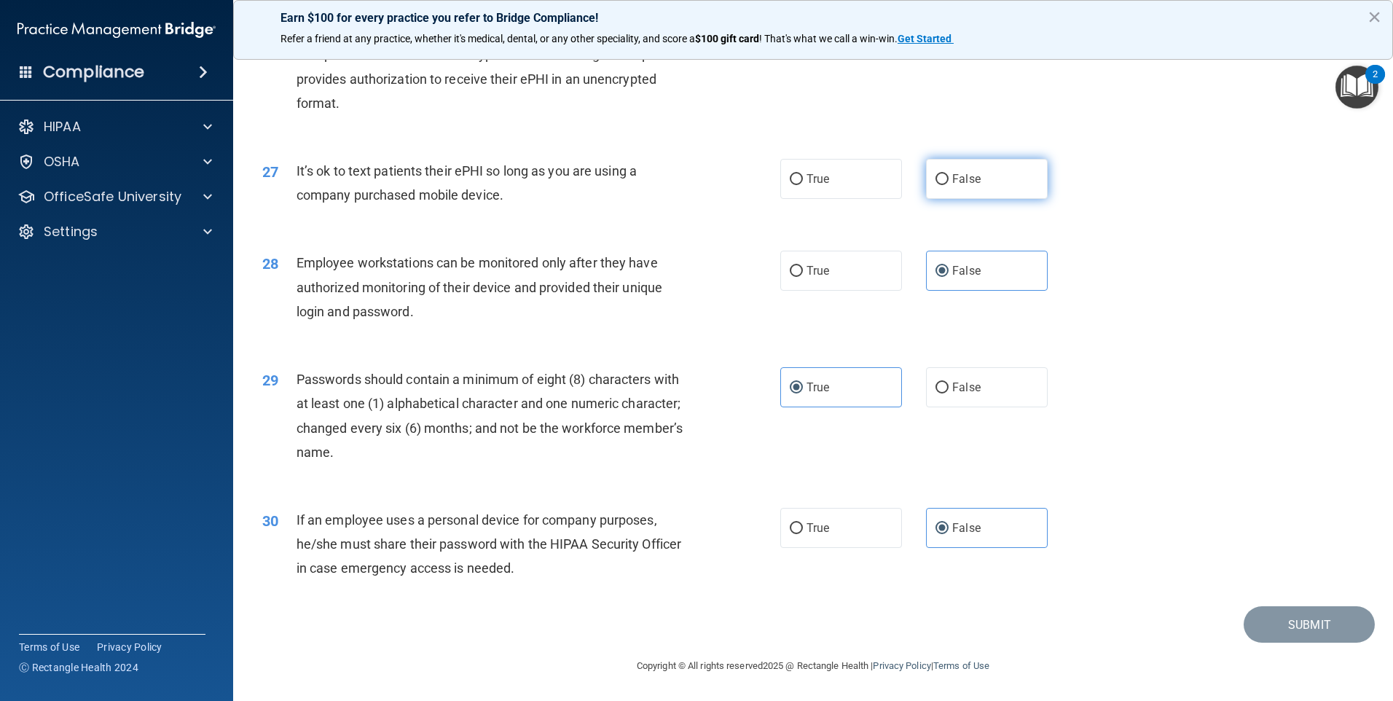
click at [945, 185] on input "False" at bounding box center [942, 179] width 13 height 11
radio input "true"
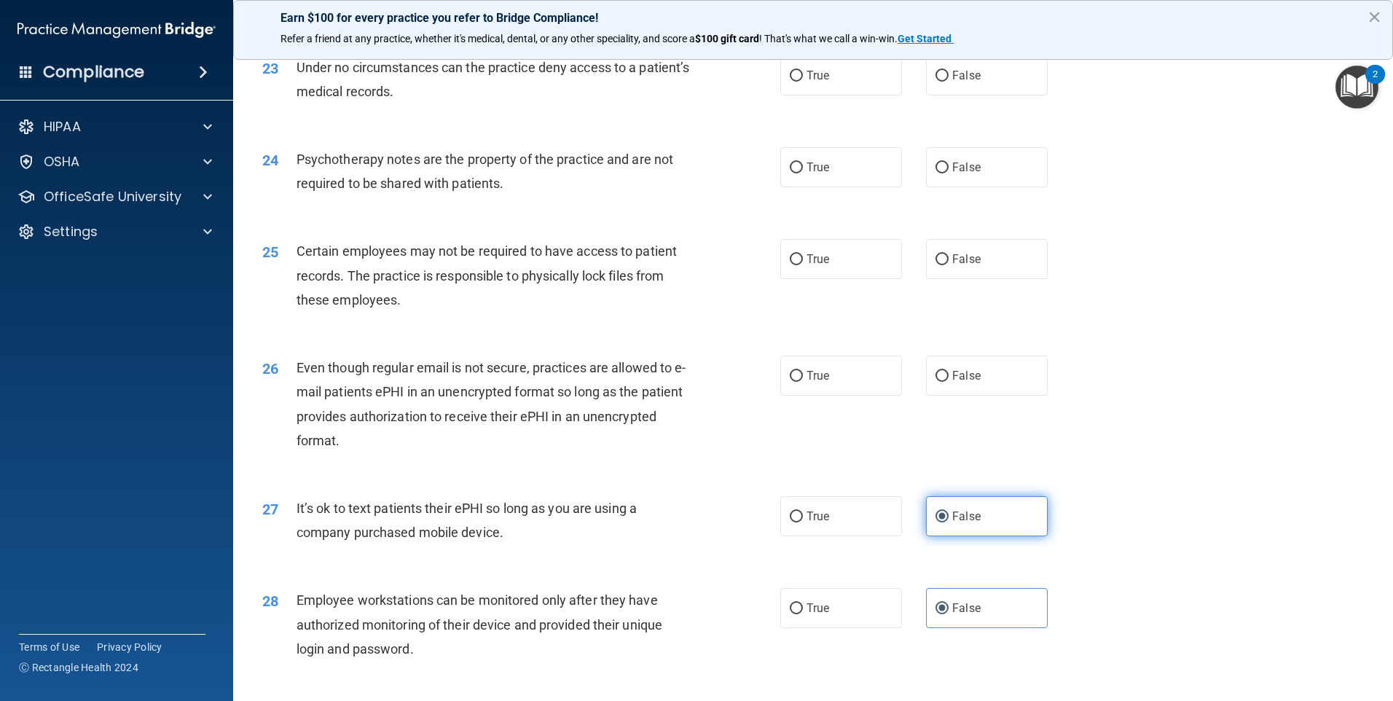
scroll to position [2575, 0]
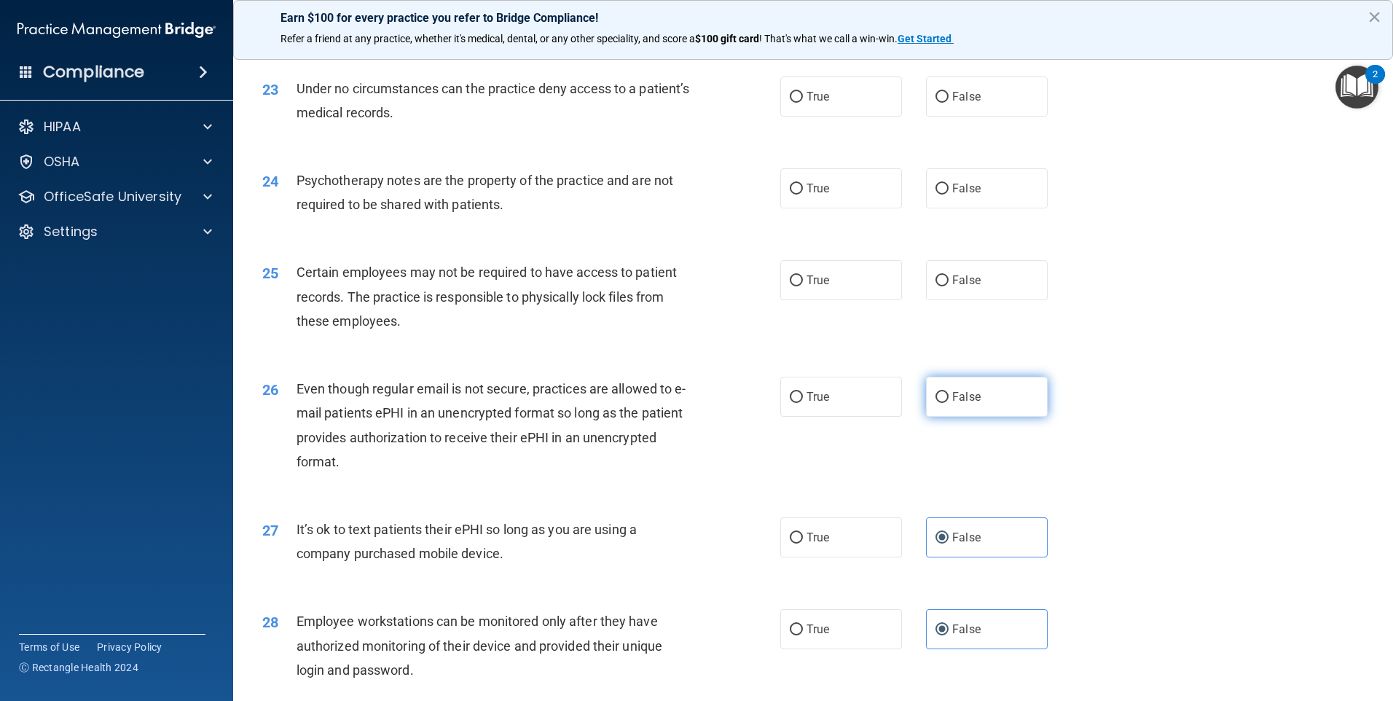
click at [955, 404] on span "False" at bounding box center [967, 397] width 28 height 14
click at [949, 403] on input "False" at bounding box center [942, 397] width 13 height 11
radio input "true"
click at [793, 286] on input "True" at bounding box center [796, 280] width 13 height 11
radio input "true"
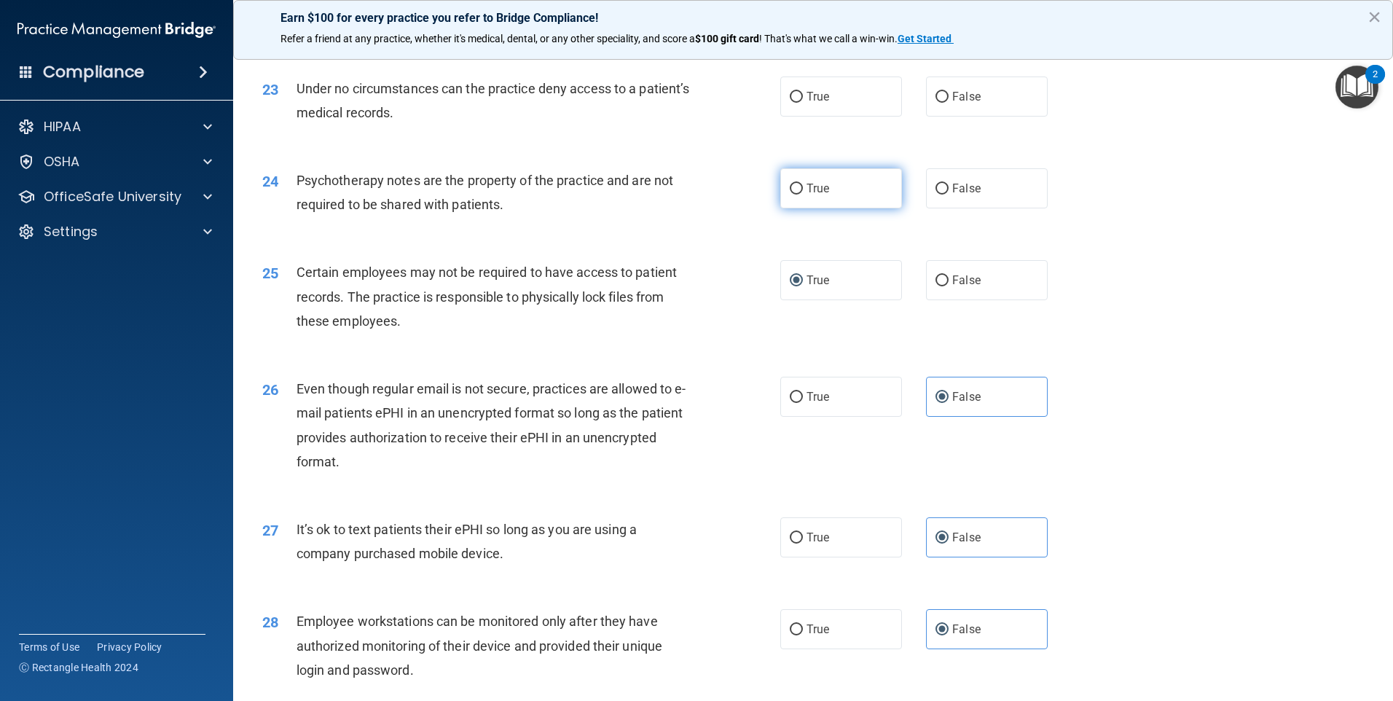
click at [810, 195] on span "True" at bounding box center [818, 188] width 23 height 14
click at [803, 195] on input "True" at bounding box center [796, 189] width 13 height 11
radio input "true"
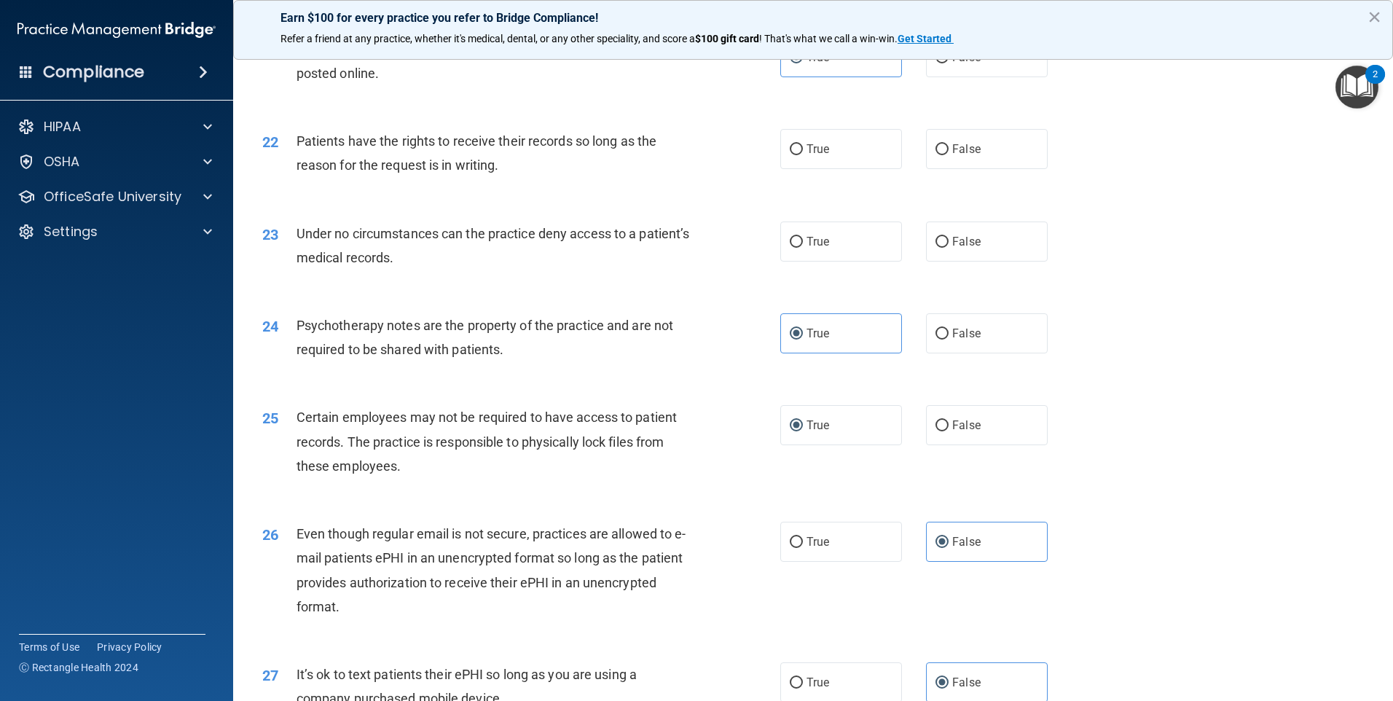
scroll to position [2429, 0]
click at [937, 249] on input "False" at bounding box center [942, 243] width 13 height 11
radio input "true"
click at [789, 170] on label "True" at bounding box center [842, 150] width 122 height 40
click at [790, 156] on input "True" at bounding box center [796, 150] width 13 height 11
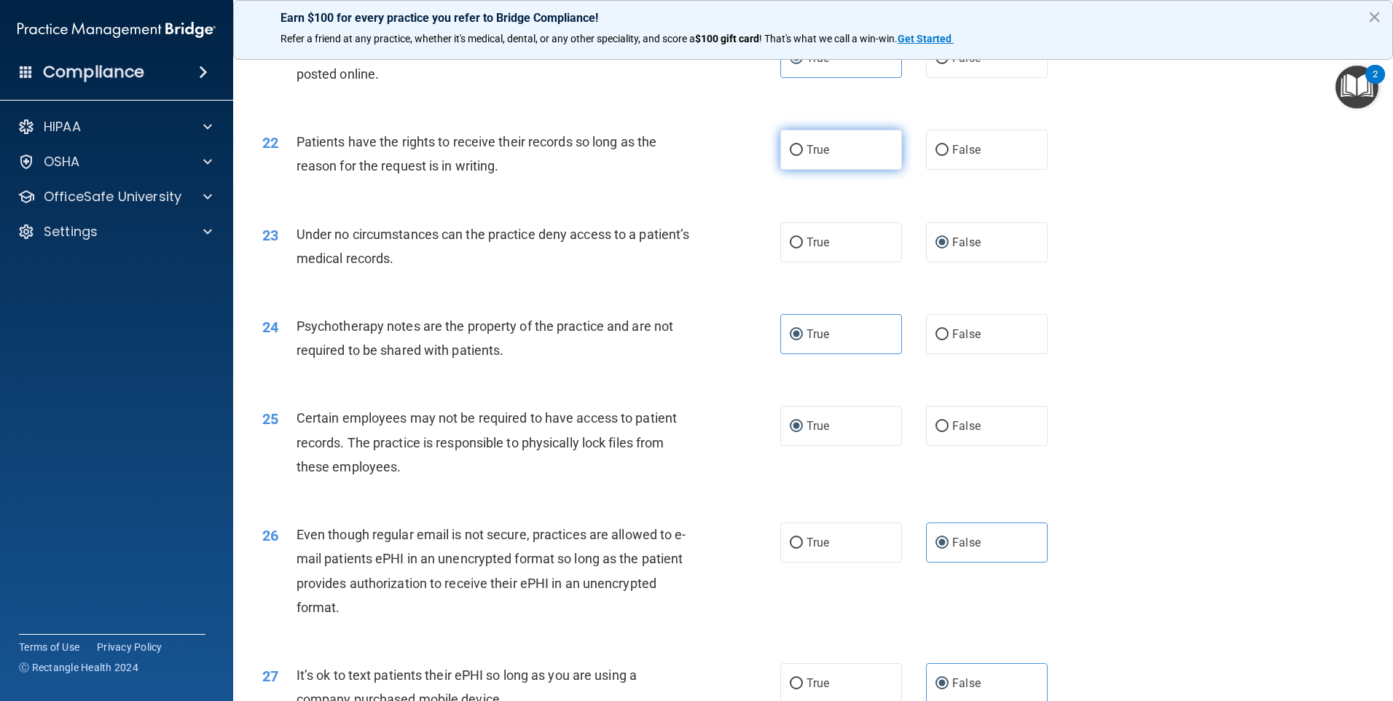
radio input "true"
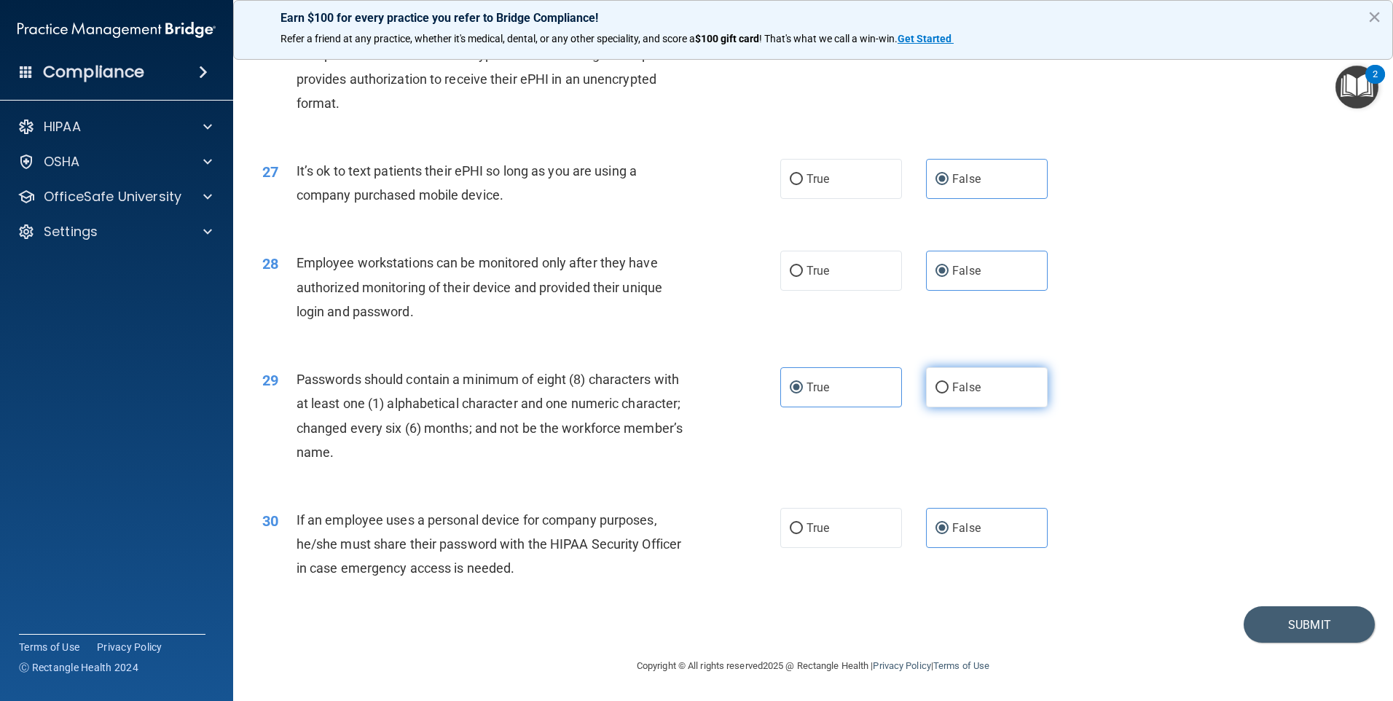
scroll to position [2958, 0]
click at [1291, 611] on button "Submit" at bounding box center [1309, 624] width 131 height 37
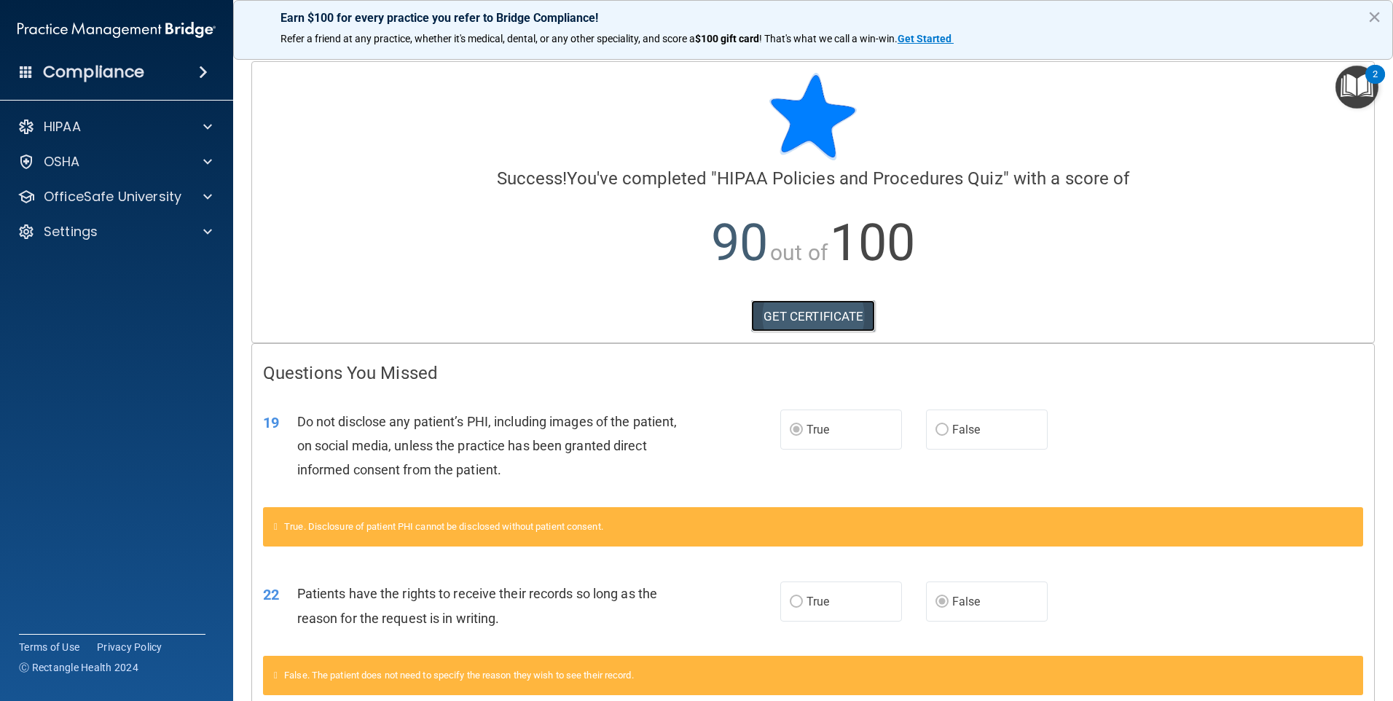
click at [820, 323] on link "GET CERTIFICATE" at bounding box center [813, 316] width 125 height 32
click at [63, 199] on p "OfficeSafe University" at bounding box center [113, 196] width 138 height 17
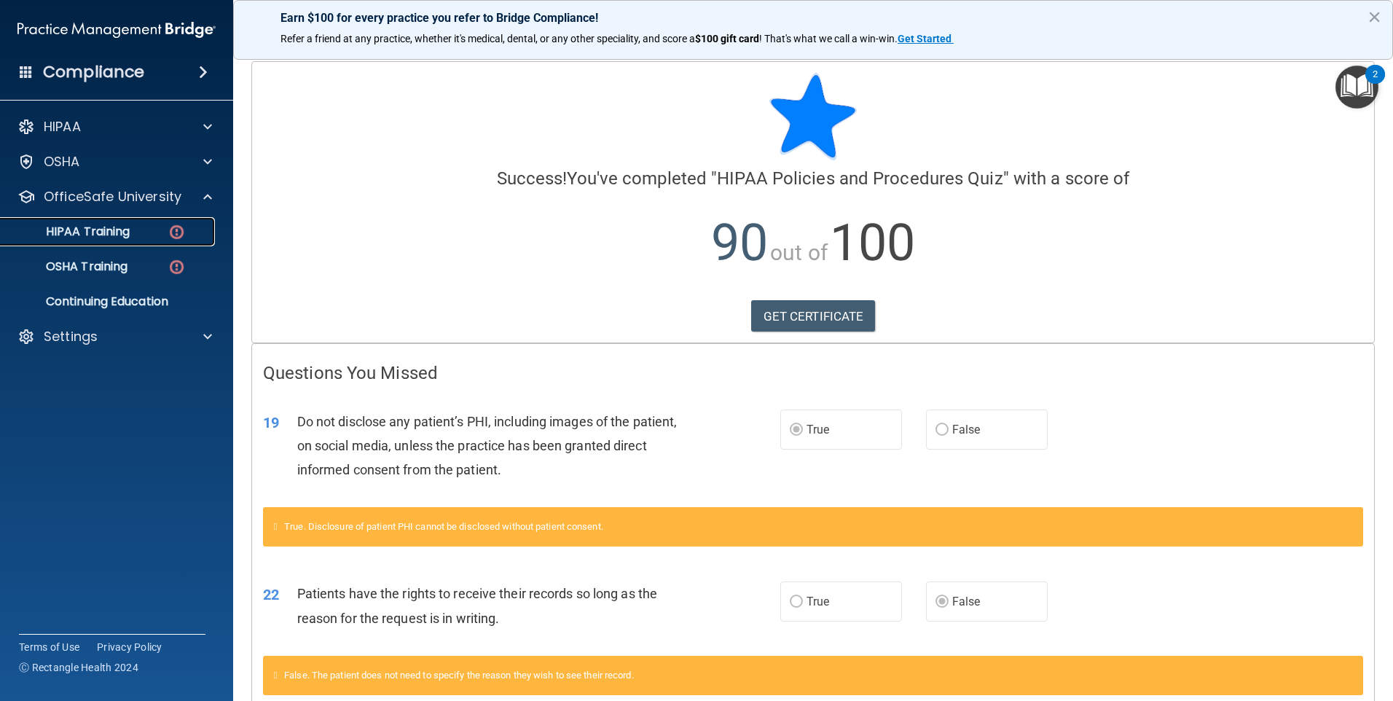
click at [63, 230] on p "HIPAA Training" at bounding box center [69, 231] width 120 height 15
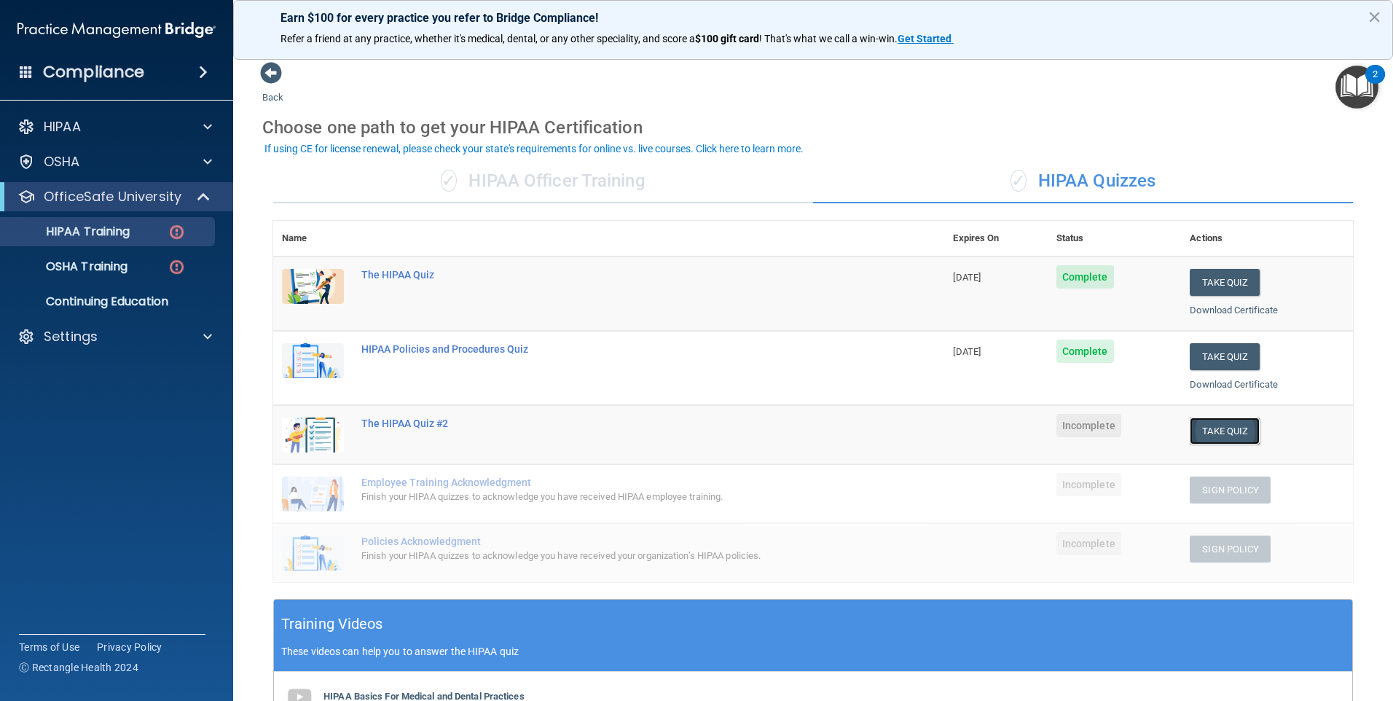
click at [1211, 433] on button "Take Quiz" at bounding box center [1225, 431] width 70 height 27
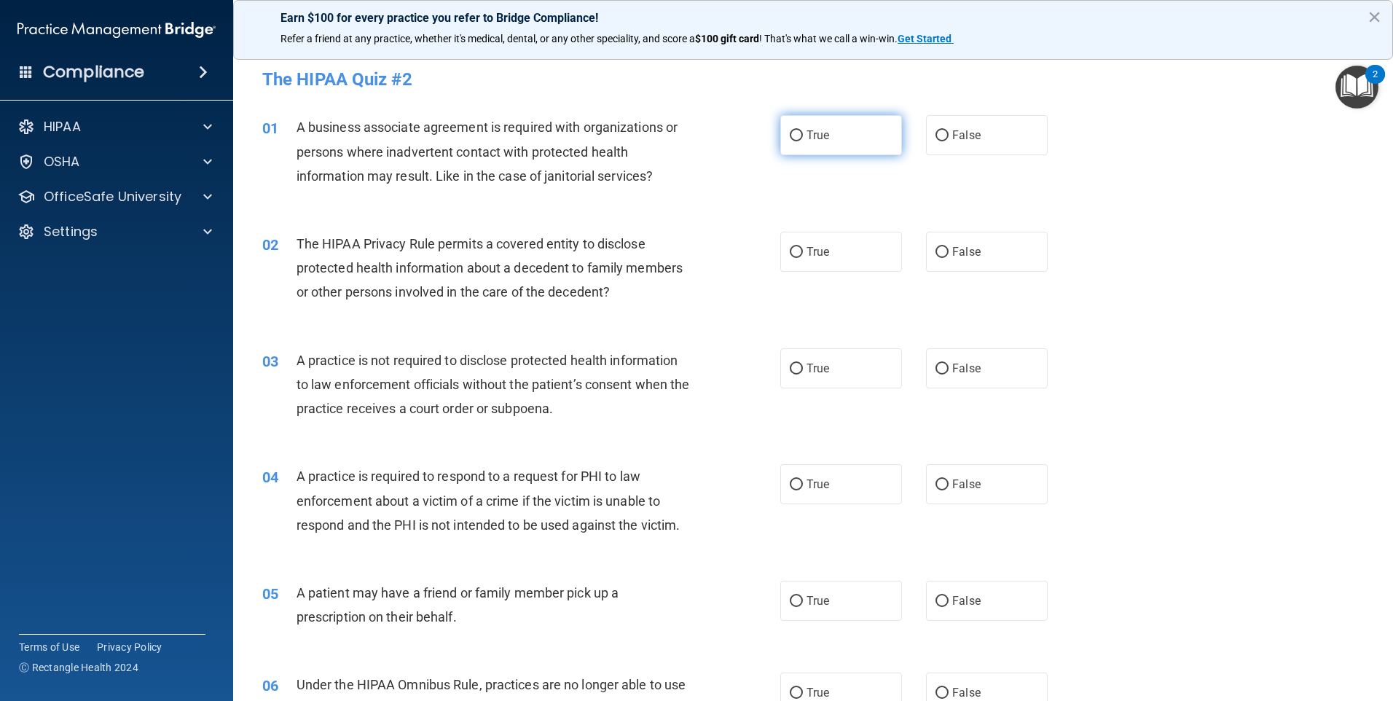
click at [800, 135] on label "True" at bounding box center [842, 135] width 122 height 40
click at [800, 135] on input "True" at bounding box center [796, 135] width 13 height 11
radio input "true"
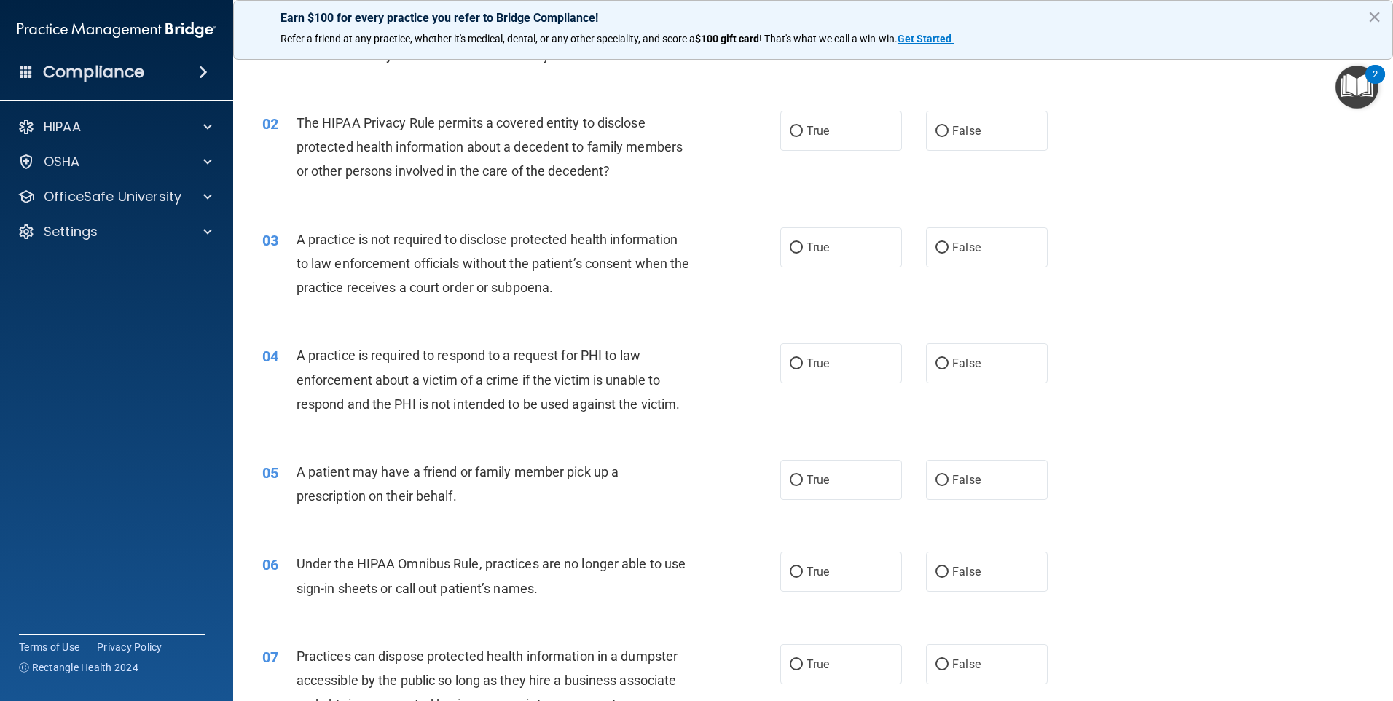
scroll to position [122, 0]
click at [953, 127] on span "False" at bounding box center [967, 130] width 28 height 14
click at [946, 127] on input "False" at bounding box center [942, 130] width 13 height 11
radio input "true"
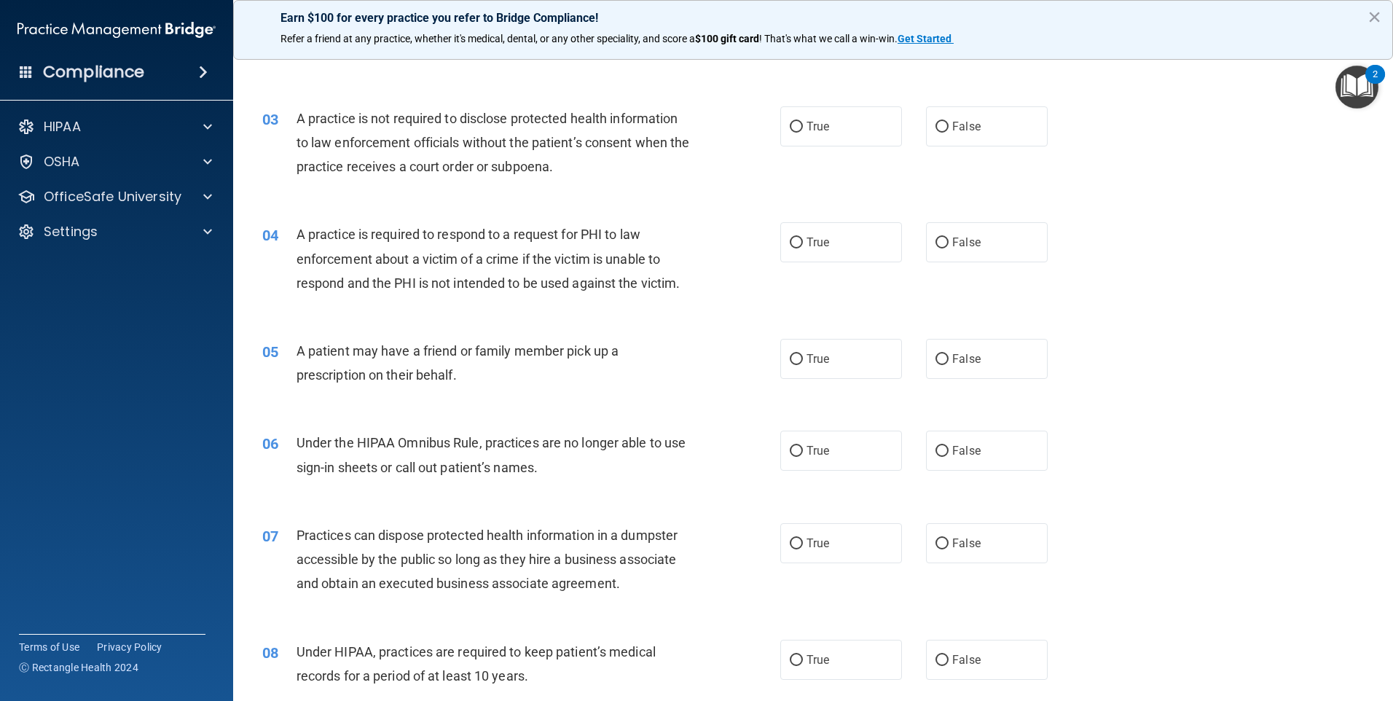
scroll to position [243, 0]
click at [954, 125] on span "False" at bounding box center [967, 126] width 28 height 14
click at [949, 125] on input "False" at bounding box center [942, 126] width 13 height 11
radio input "true"
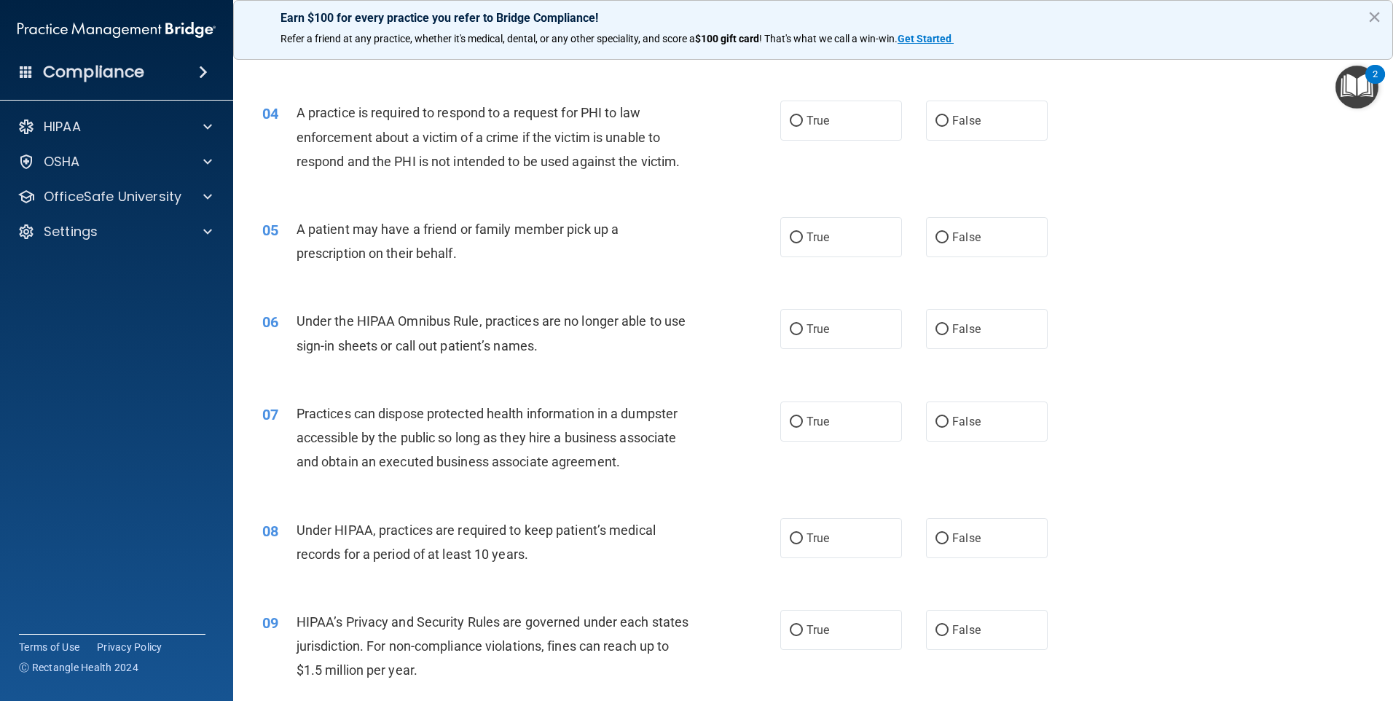
scroll to position [364, 0]
click at [953, 123] on span "False" at bounding box center [967, 120] width 28 height 14
click at [949, 123] on input "False" at bounding box center [942, 120] width 13 height 11
radio input "true"
click at [821, 242] on span "True" at bounding box center [818, 237] width 23 height 14
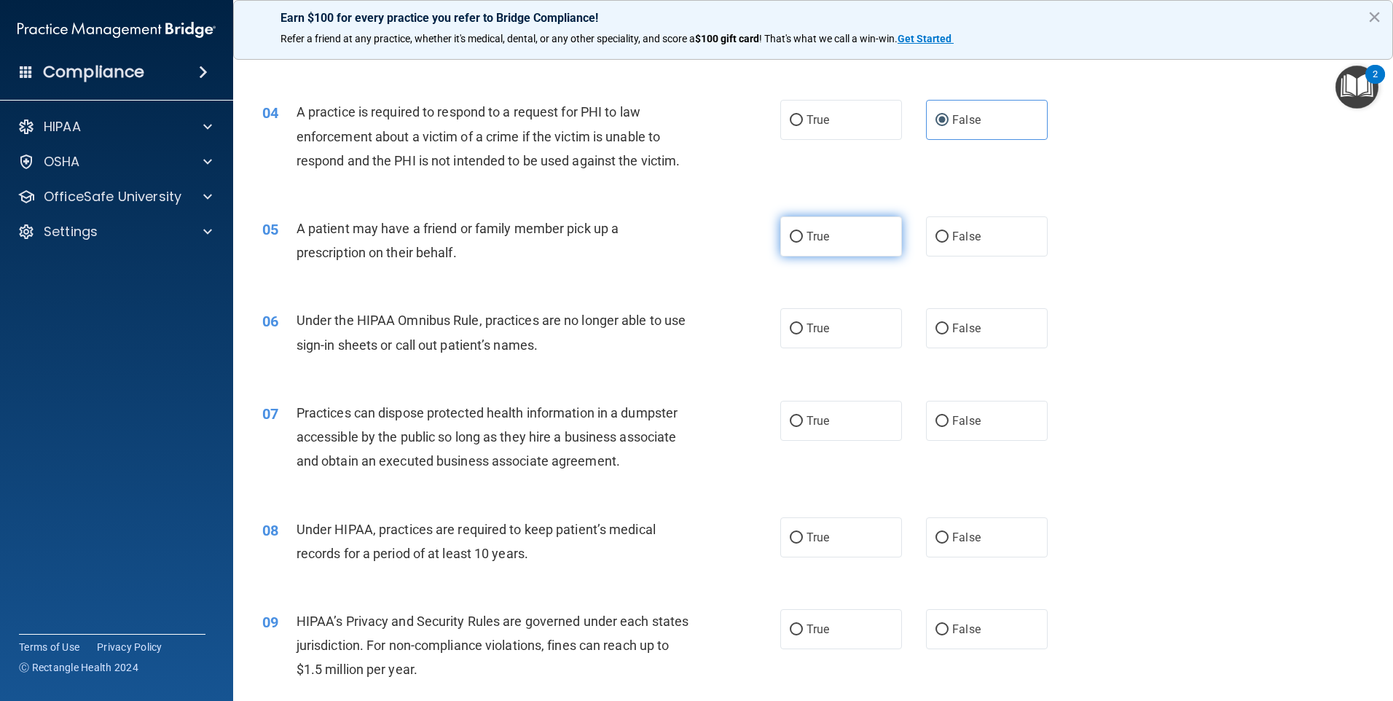
click at [803, 242] on input "True" at bounding box center [796, 237] width 13 height 11
radio input "true"
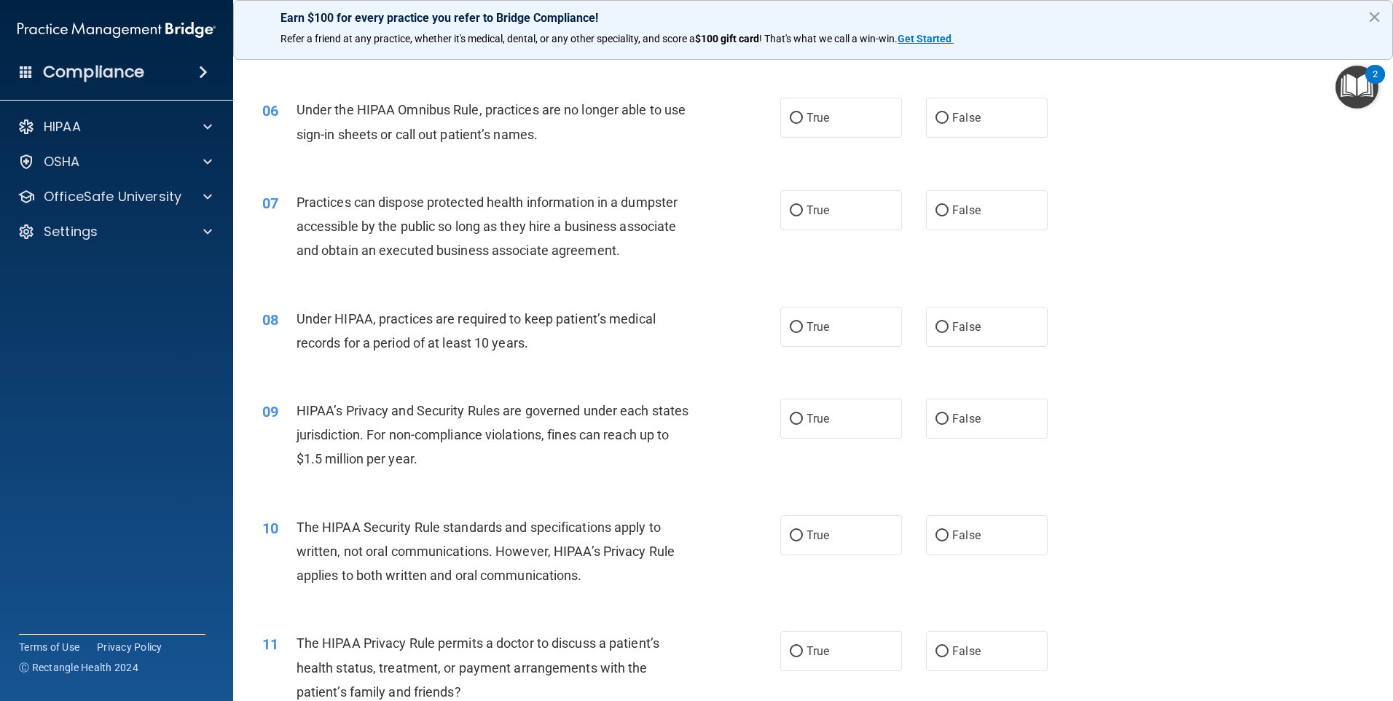
scroll to position [583, 0]
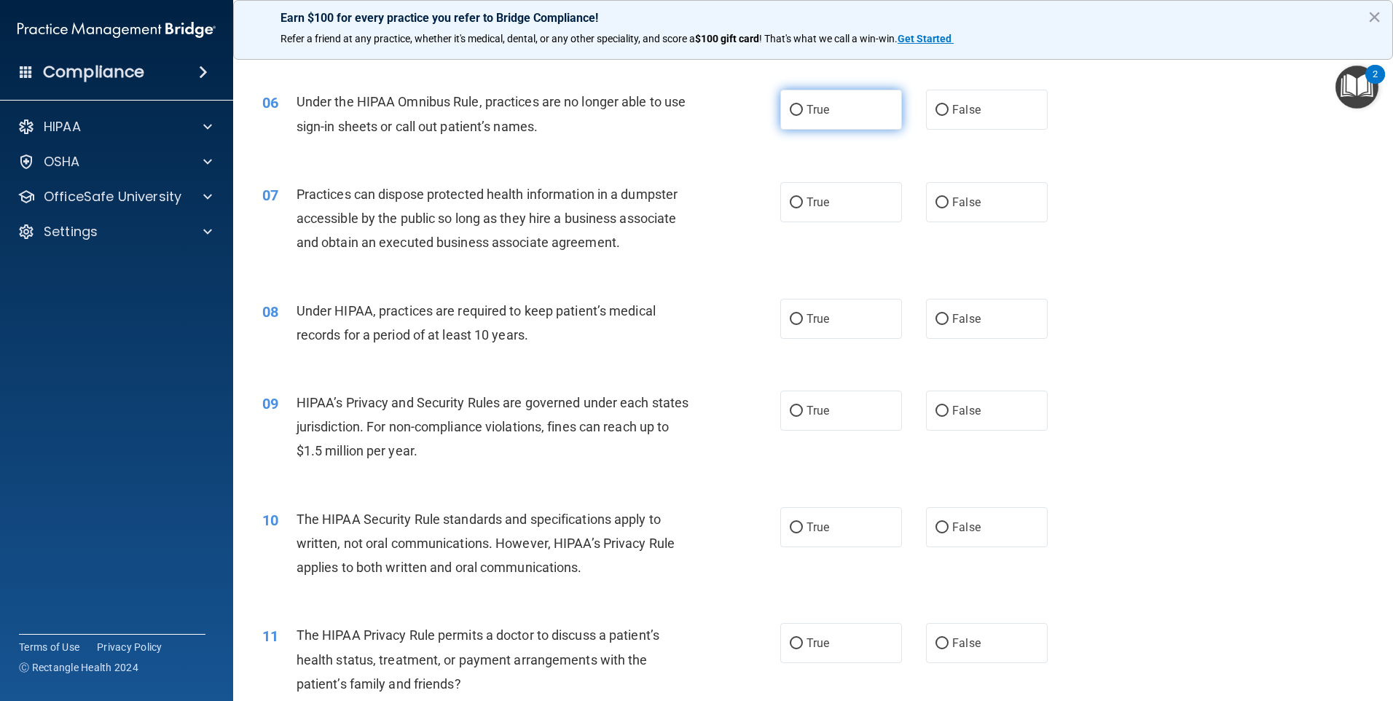
click at [796, 102] on label "True" at bounding box center [842, 110] width 122 height 40
click at [796, 105] on input "True" at bounding box center [796, 110] width 13 height 11
radio input "true"
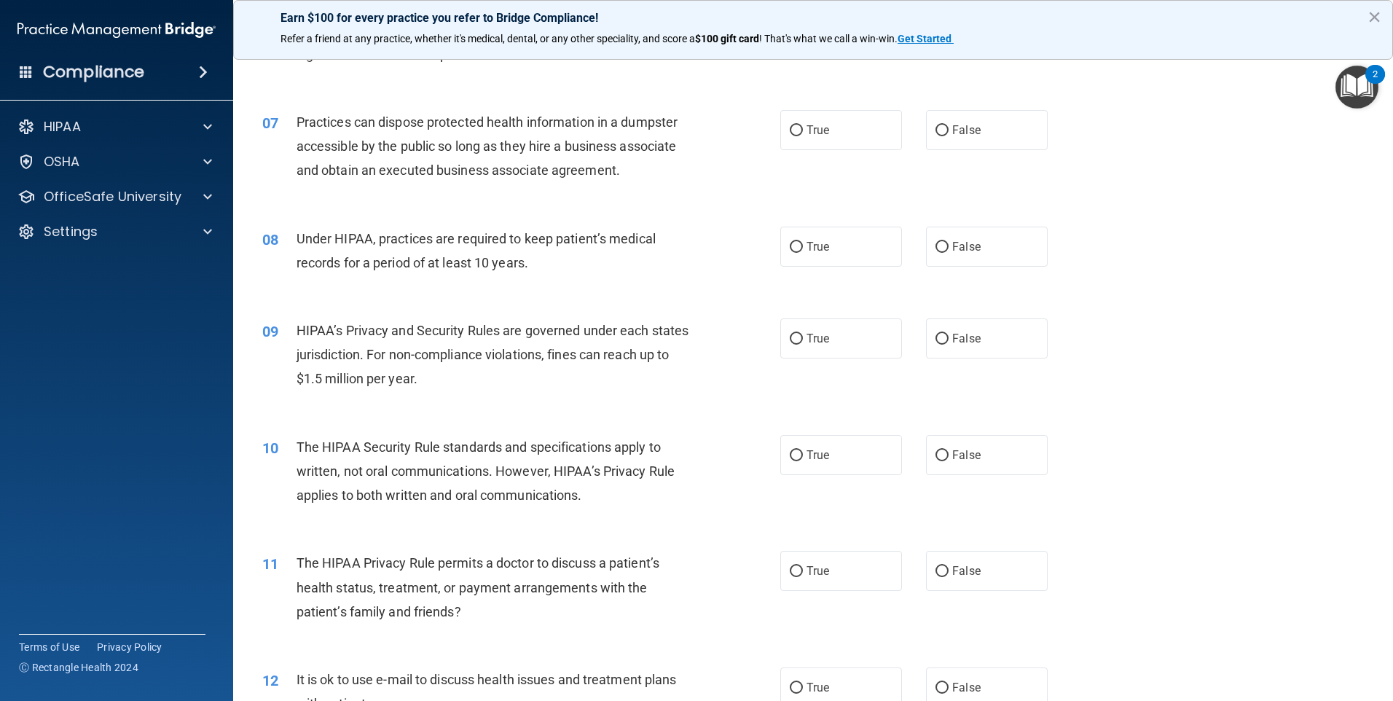
scroll to position [656, 0]
drag, startPoint x: 972, startPoint y: 128, endPoint x: 958, endPoint y: 133, distance: 14.8
click at [971, 128] on span "False" at bounding box center [967, 129] width 28 height 14
click at [949, 128] on input "False" at bounding box center [942, 130] width 13 height 11
radio input "true"
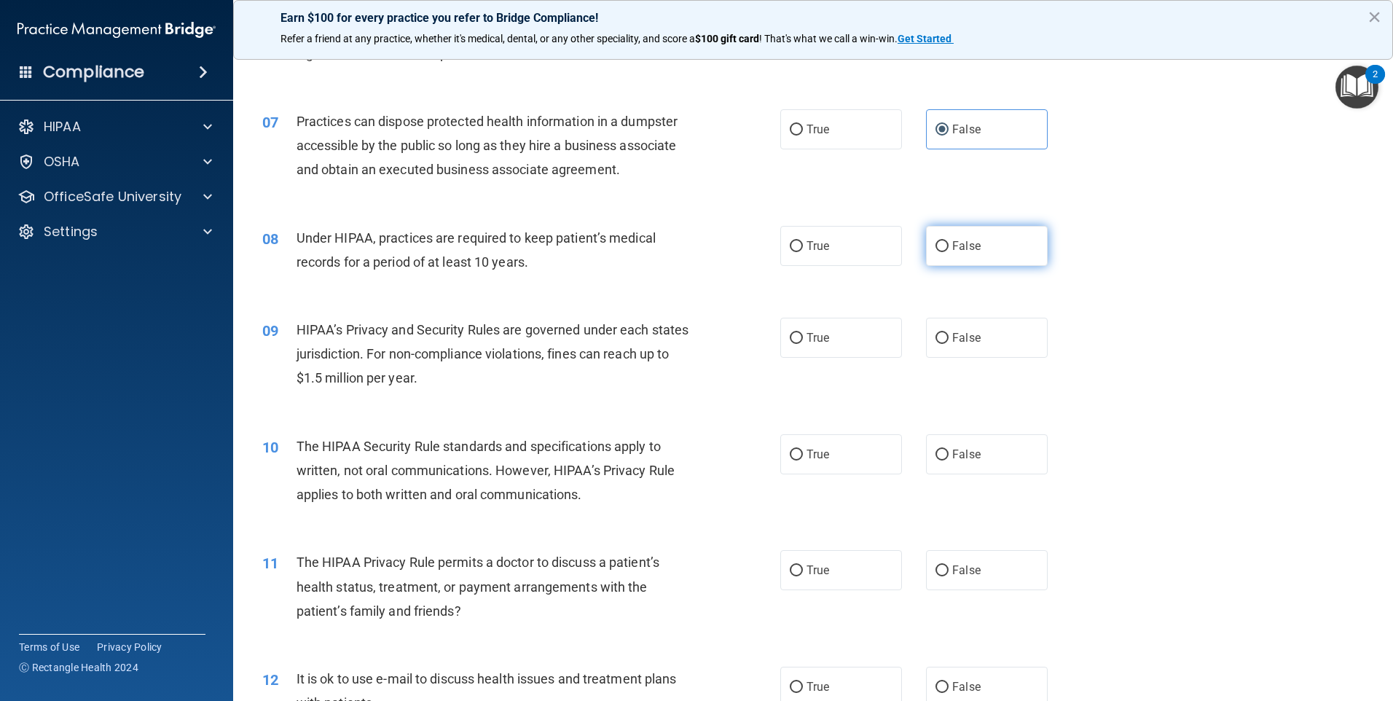
click at [939, 255] on label "False" at bounding box center [987, 246] width 122 height 40
click at [939, 252] on input "False" at bounding box center [942, 246] width 13 height 11
radio input "true"
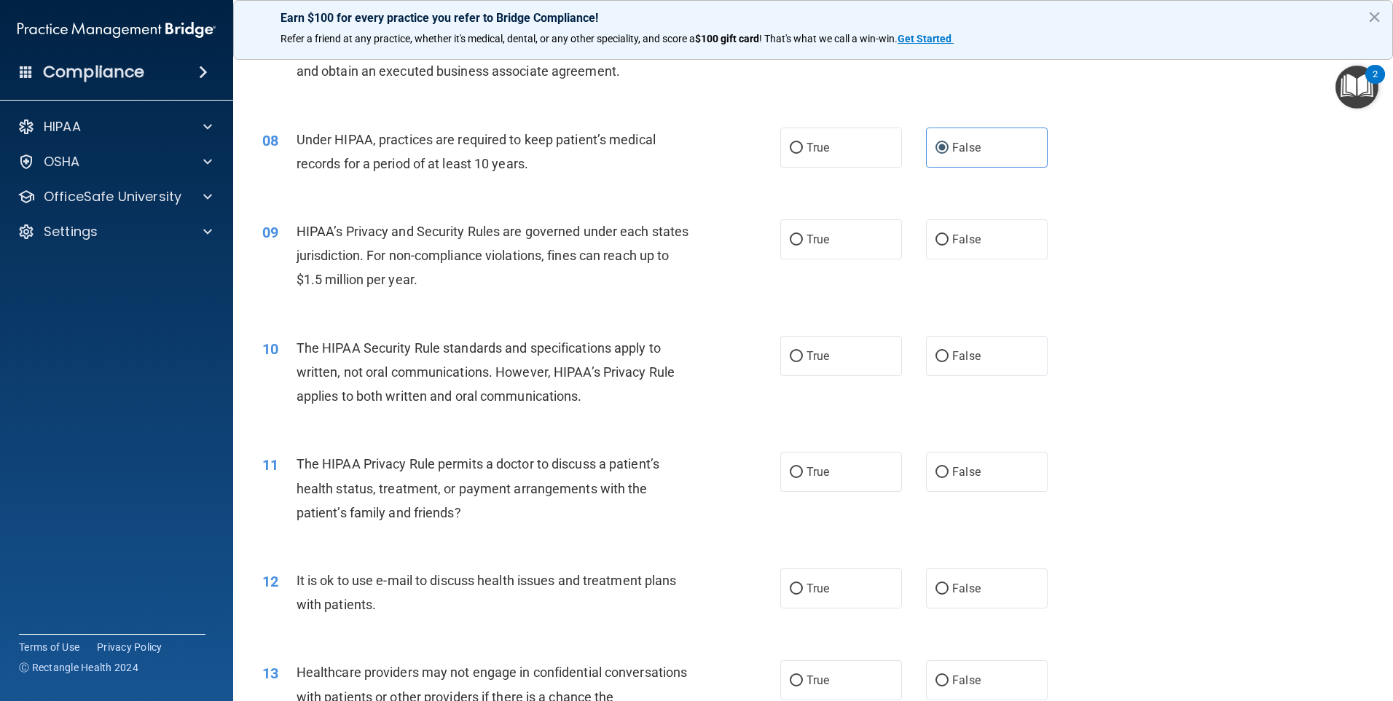
scroll to position [802, 0]
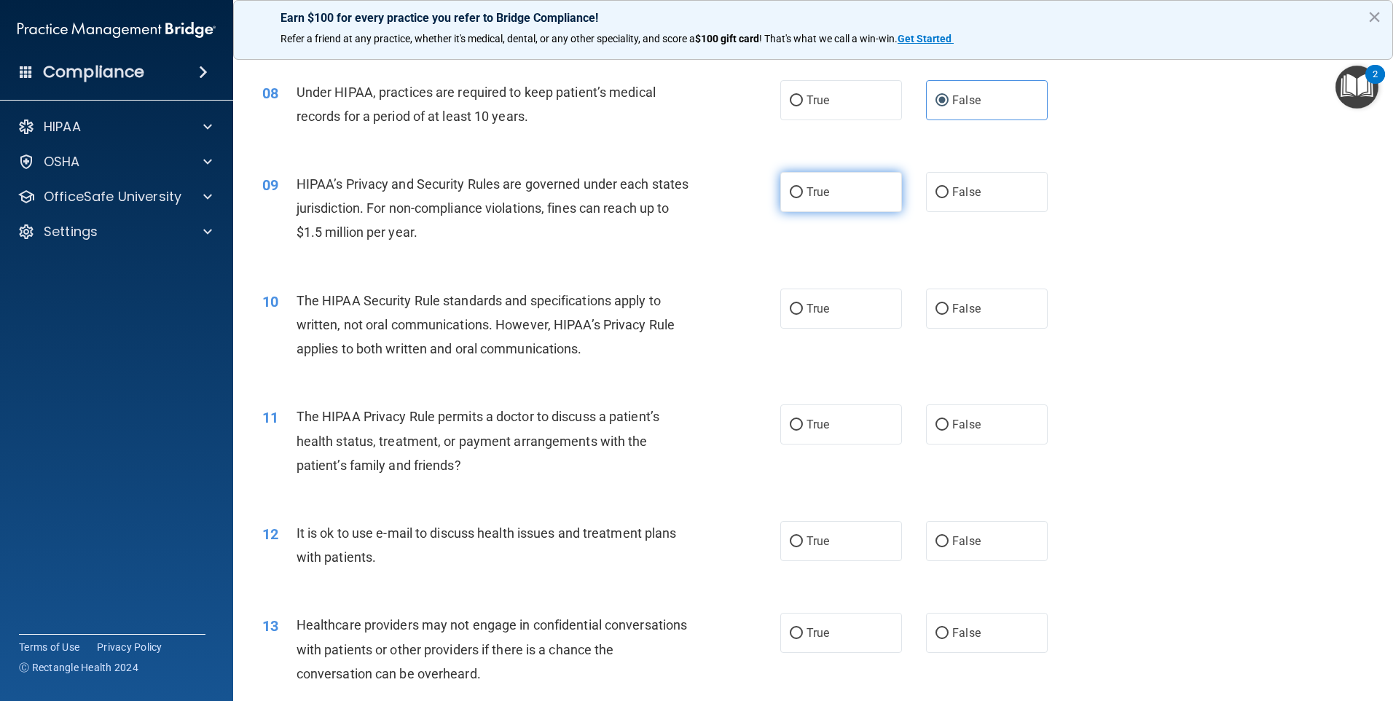
click at [842, 185] on label "True" at bounding box center [842, 192] width 122 height 40
click at [803, 187] on input "True" at bounding box center [796, 192] width 13 height 11
radio input "true"
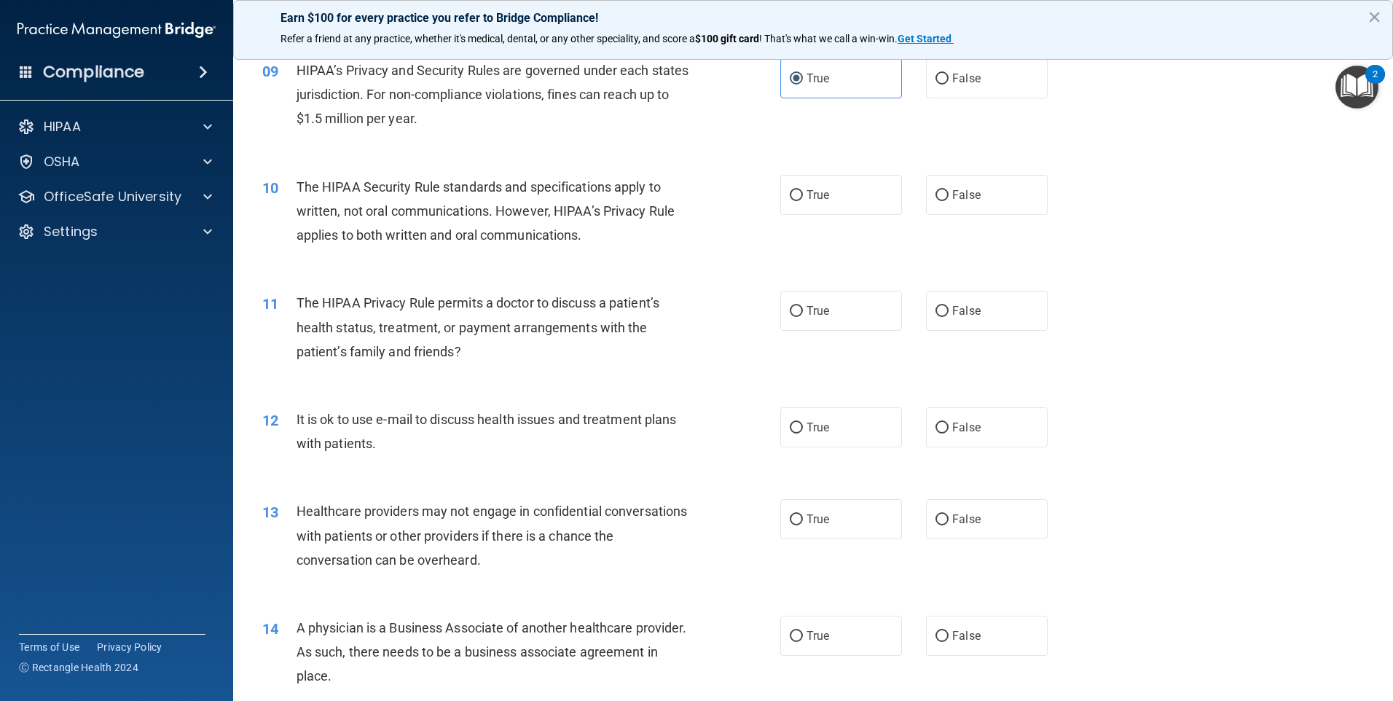
scroll to position [923, 0]
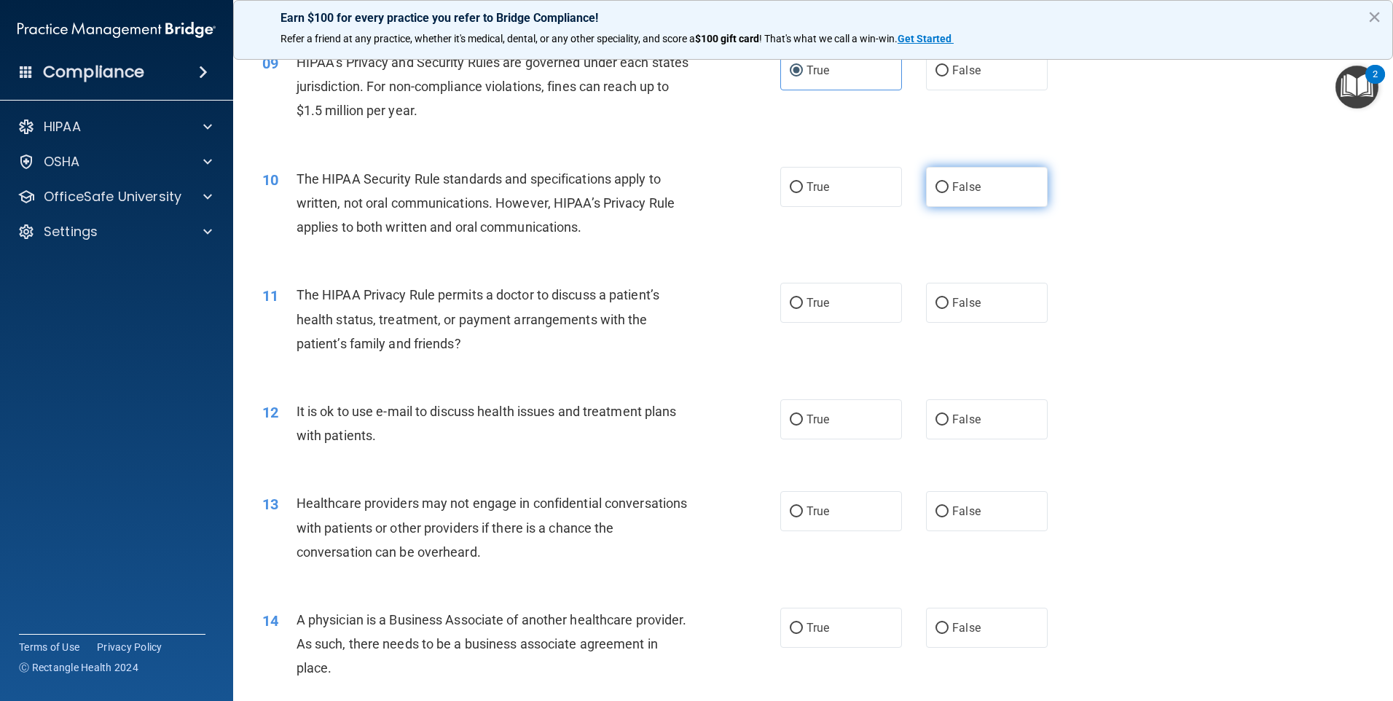
click at [963, 192] on span "False" at bounding box center [967, 187] width 28 height 14
click at [949, 192] on input "False" at bounding box center [942, 187] width 13 height 11
radio input "true"
click at [946, 311] on label "False" at bounding box center [987, 303] width 122 height 40
click at [946, 309] on input "False" at bounding box center [942, 303] width 13 height 11
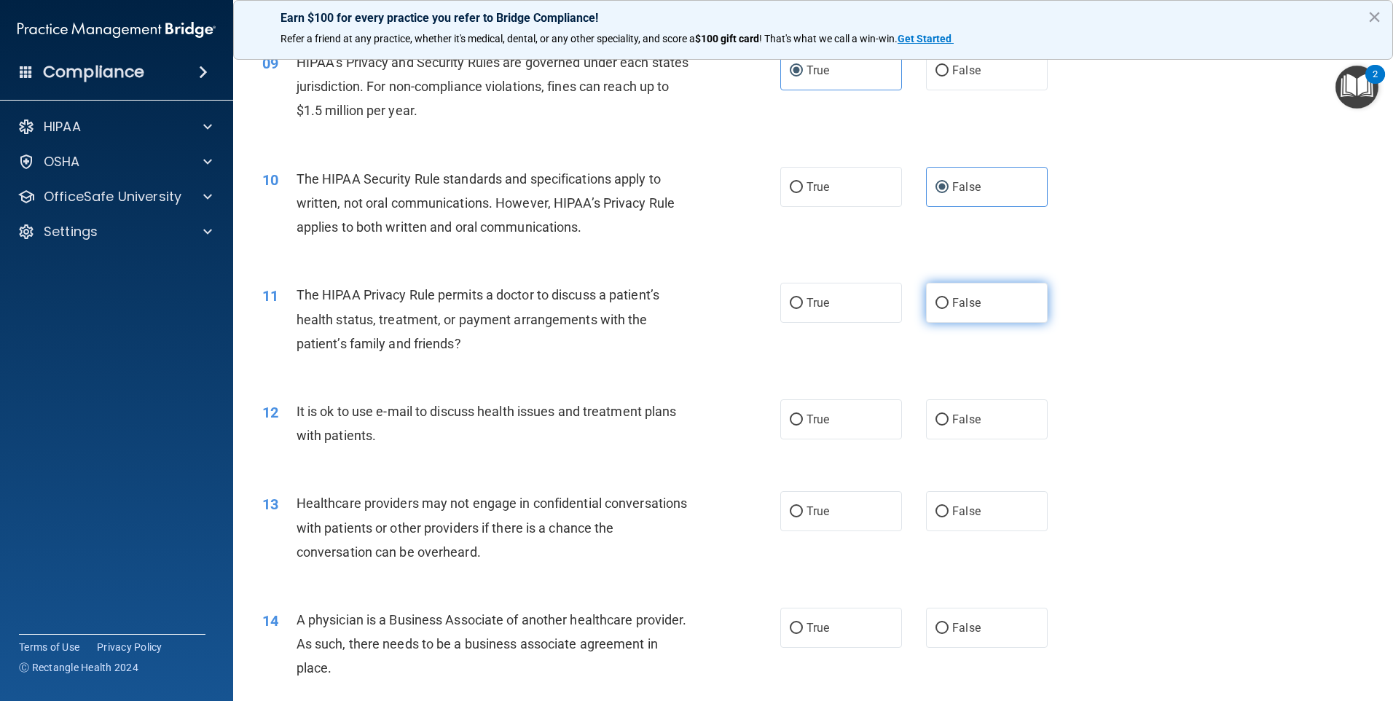
radio input "true"
click at [953, 422] on span "False" at bounding box center [967, 420] width 28 height 14
click at [947, 422] on input "False" at bounding box center [942, 420] width 13 height 11
radio input "true"
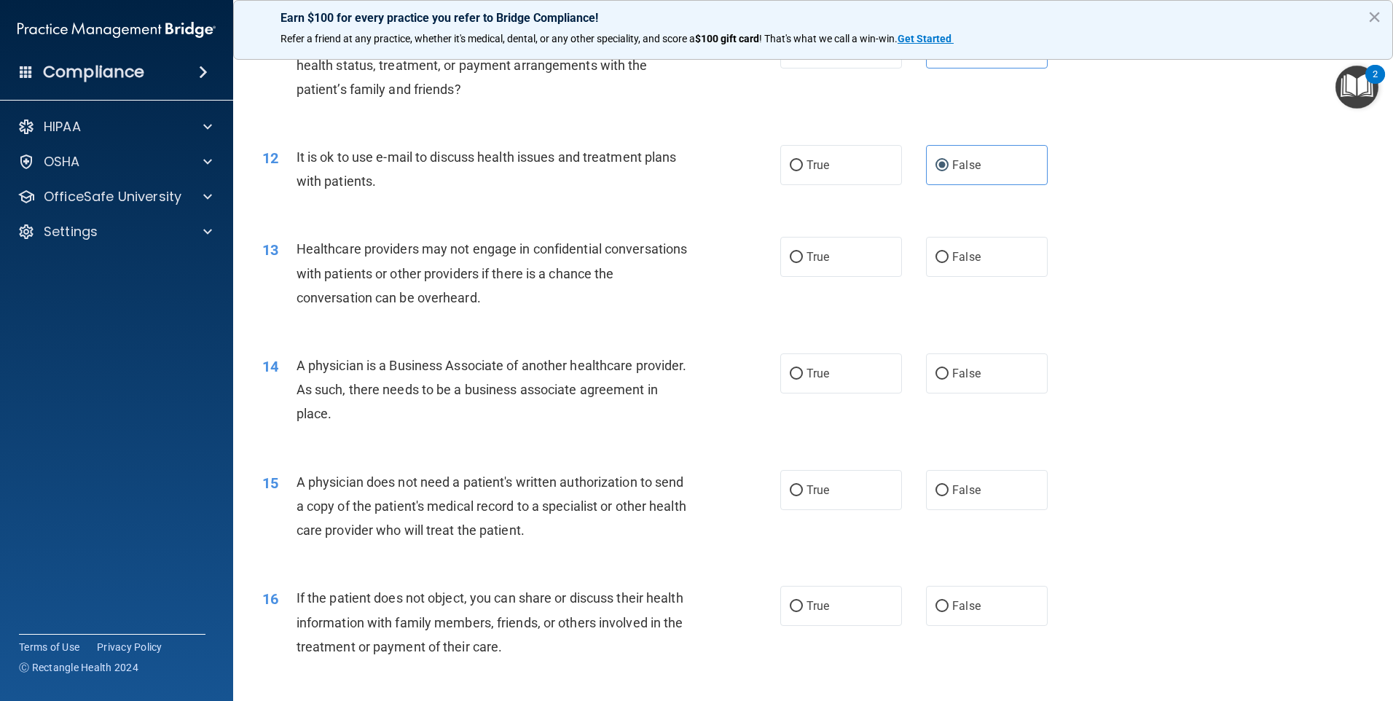
scroll to position [1190, 0]
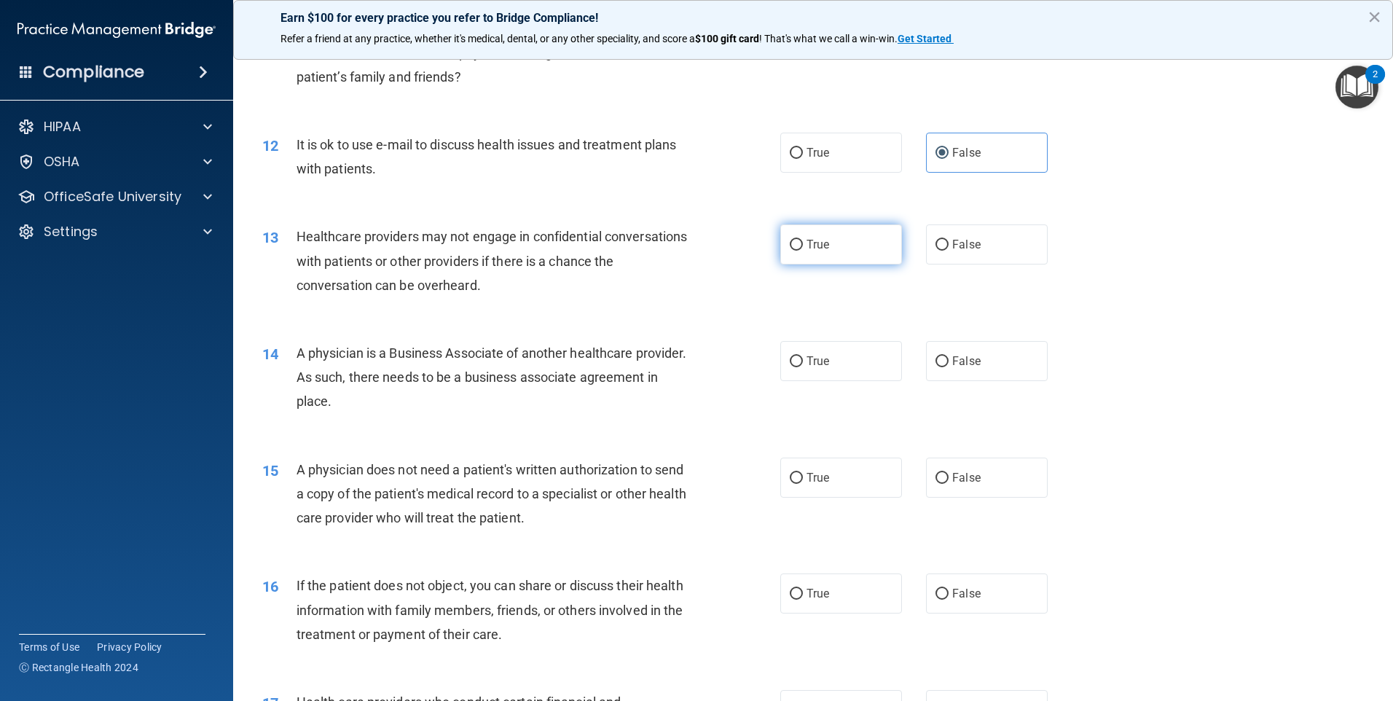
click at [800, 248] on label "True" at bounding box center [842, 244] width 122 height 40
click at [800, 248] on input "True" at bounding box center [796, 245] width 13 height 11
radio input "true"
click at [807, 367] on span "True" at bounding box center [818, 361] width 23 height 14
click at [803, 367] on input "True" at bounding box center [796, 361] width 13 height 11
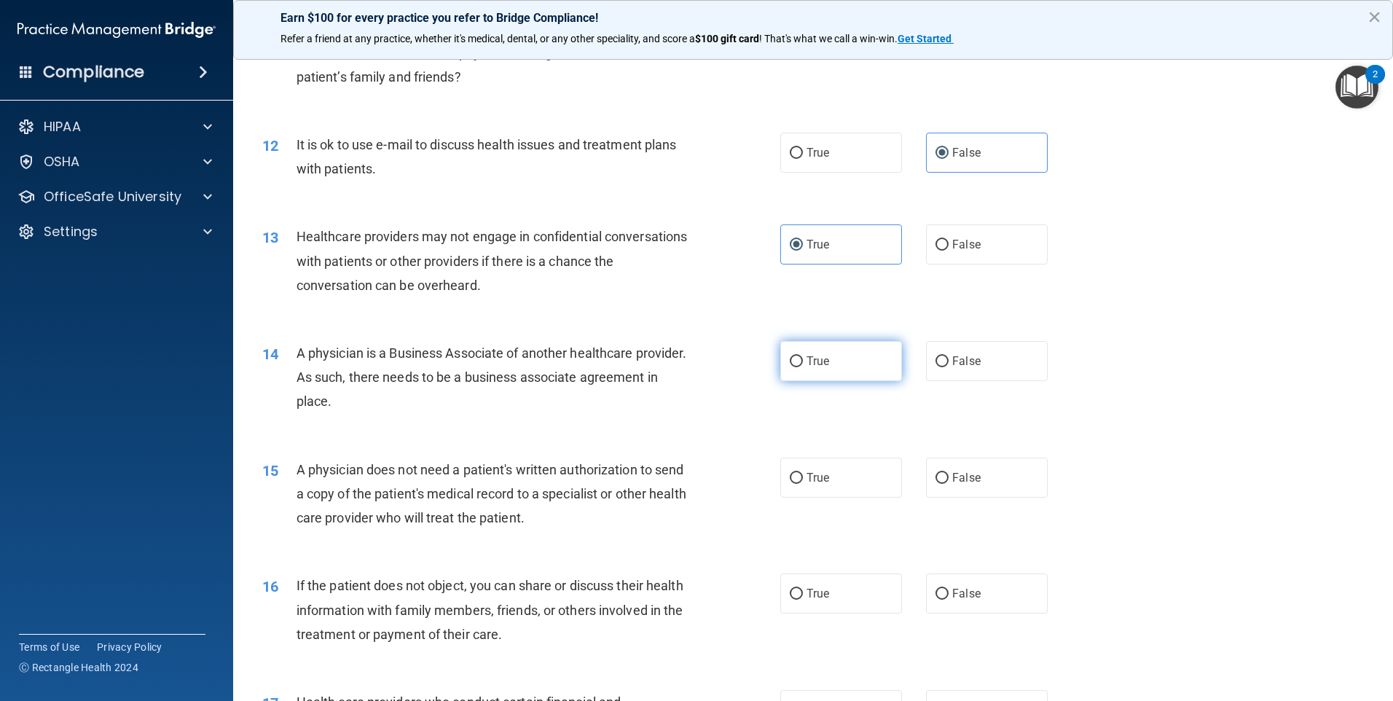
radio input "true"
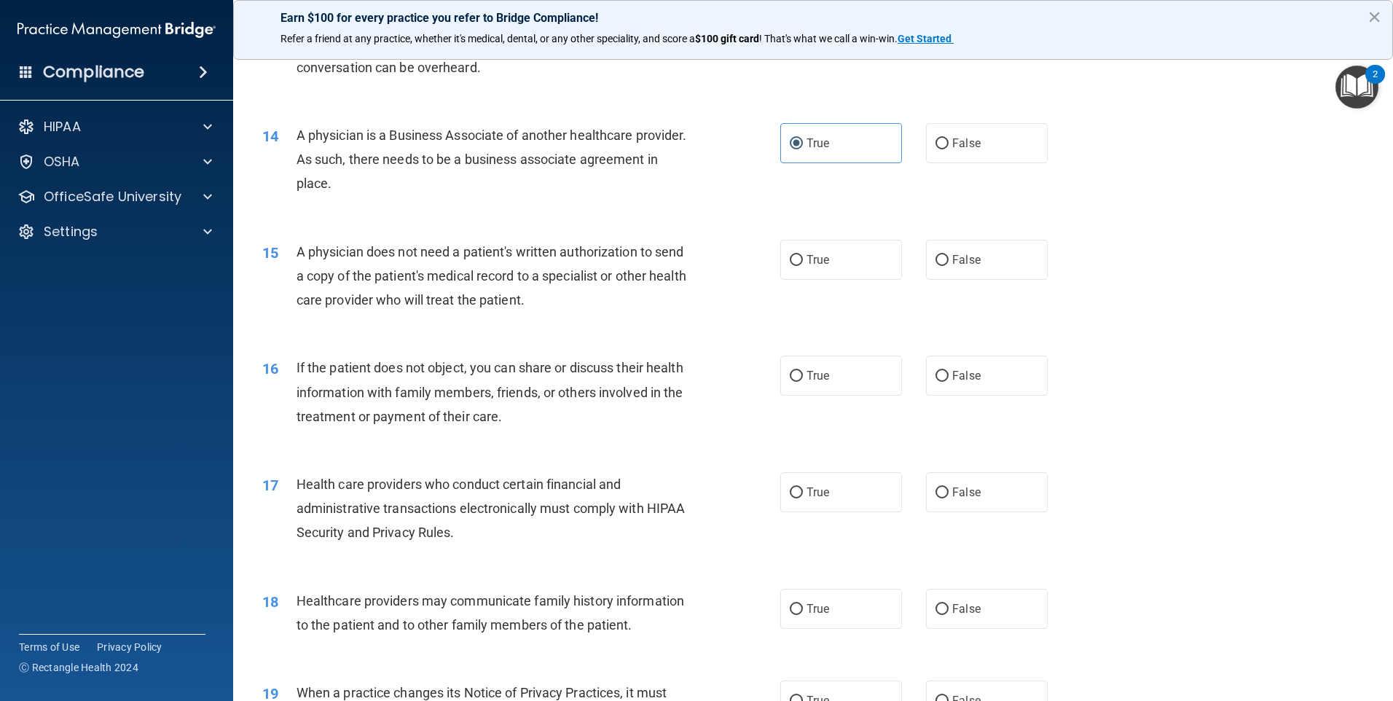
scroll to position [1434, 0]
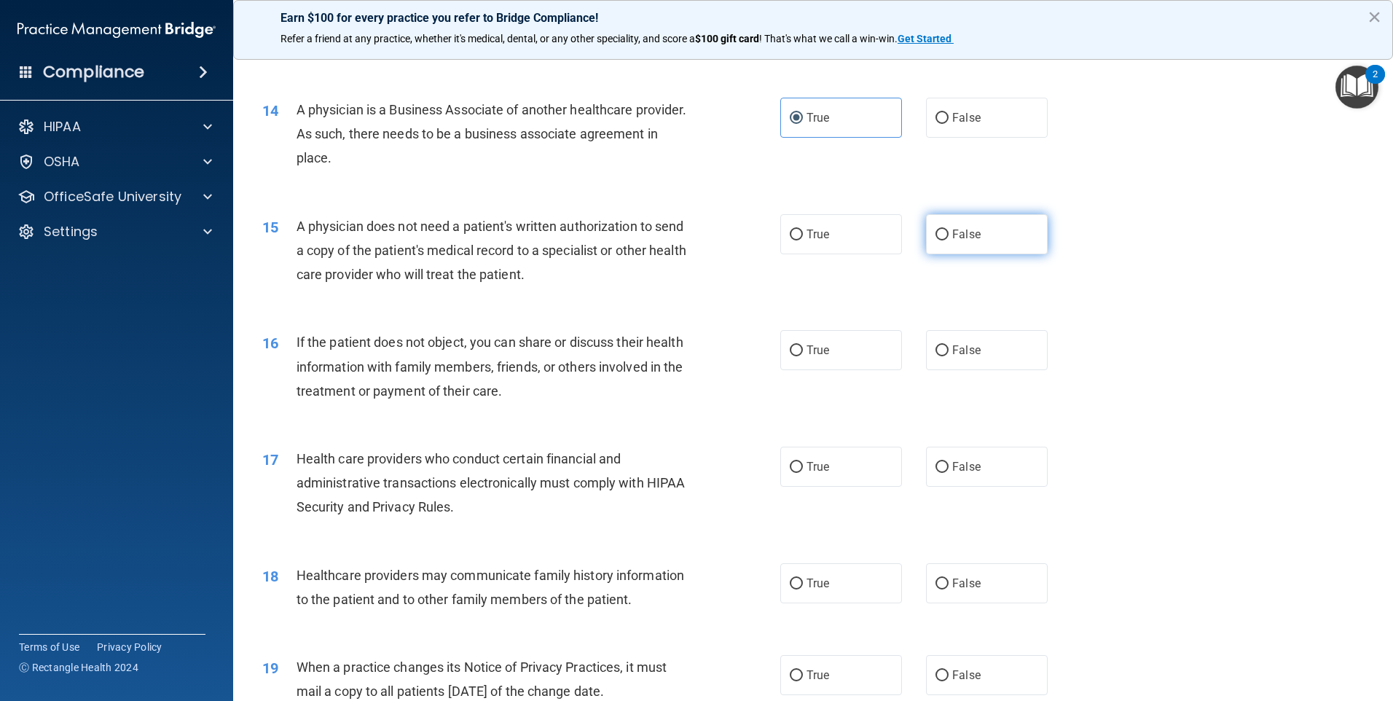
click at [958, 232] on span "False" at bounding box center [967, 234] width 28 height 14
click at [949, 232] on input "False" at bounding box center [942, 235] width 13 height 11
radio input "true"
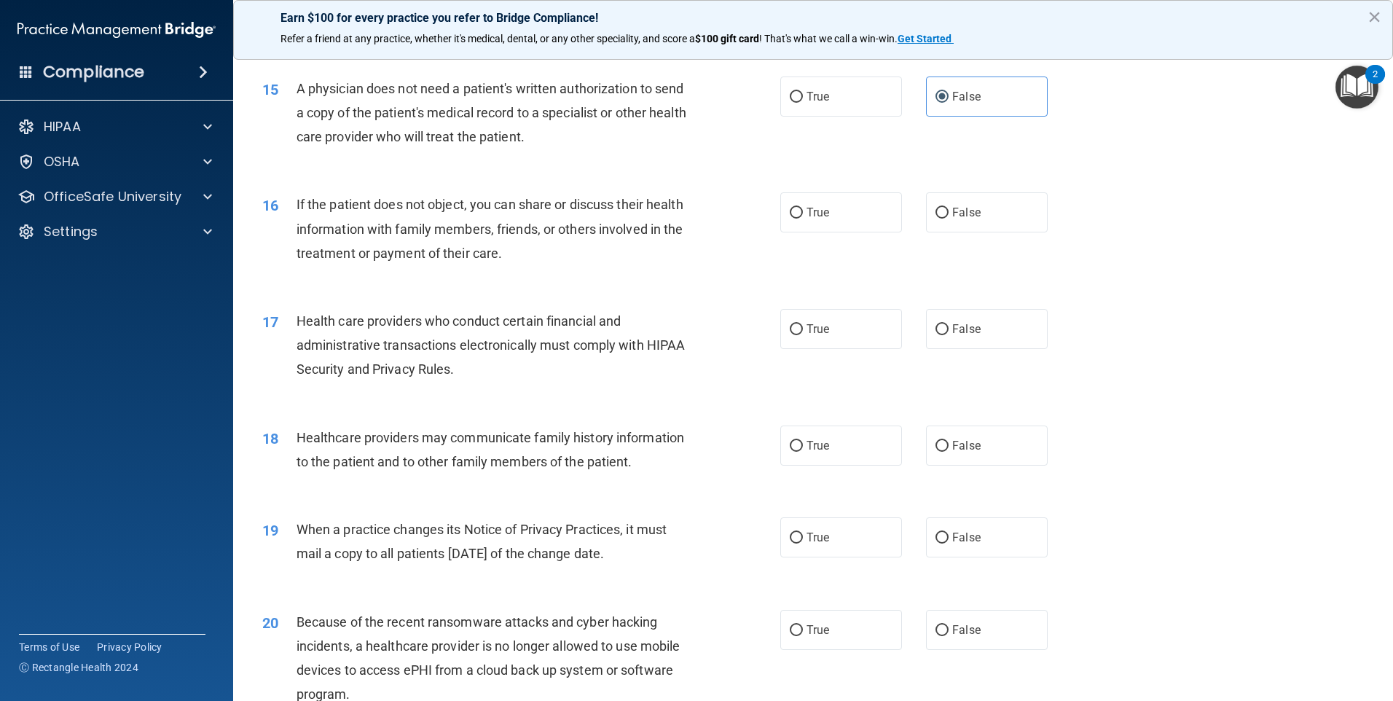
scroll to position [1579, 0]
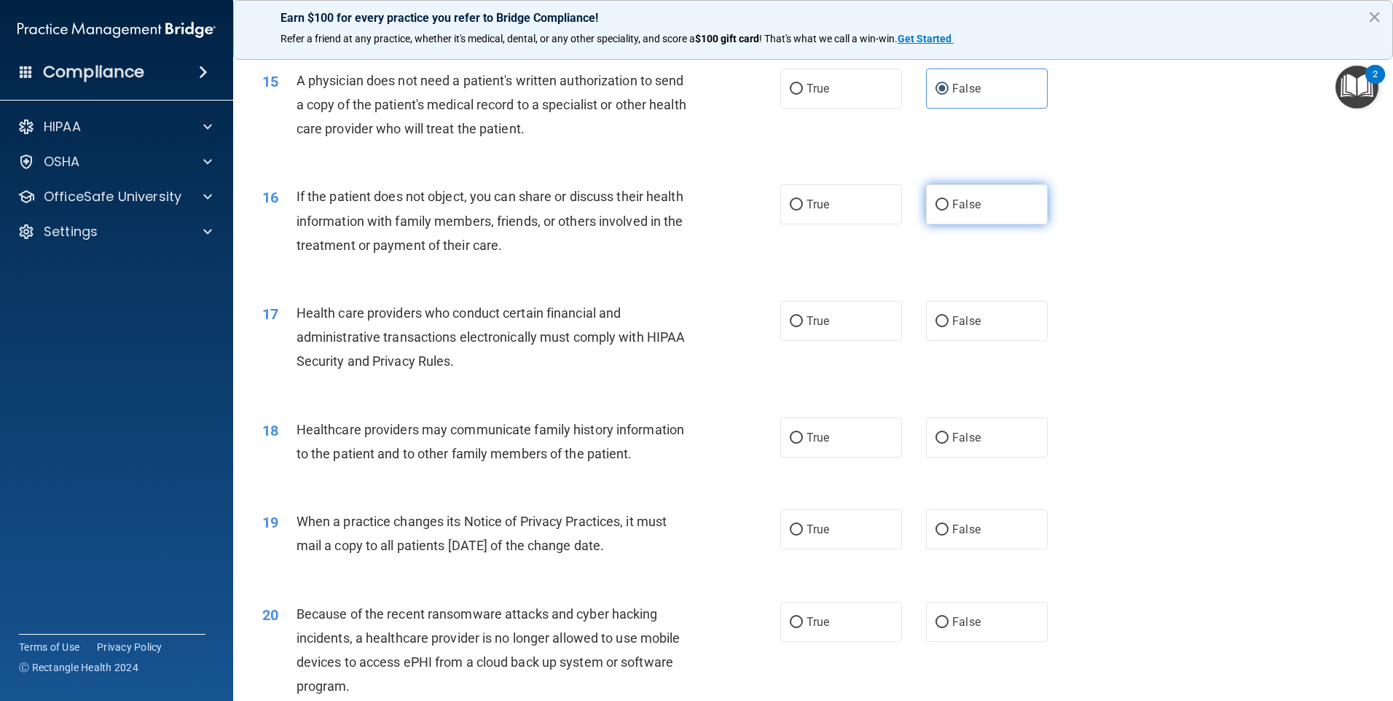
click at [945, 207] on label "False" at bounding box center [987, 204] width 122 height 40
click at [945, 207] on input "False" at bounding box center [942, 205] width 13 height 11
radio input "true"
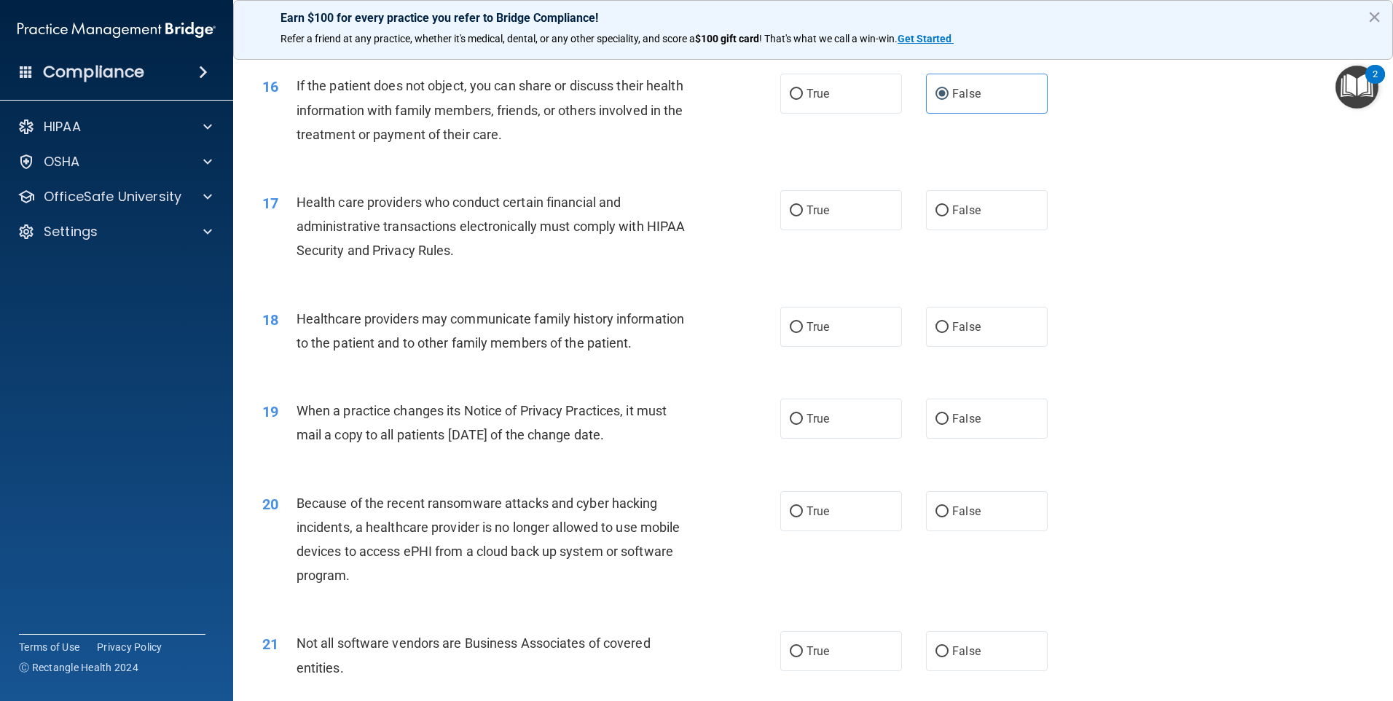
scroll to position [1700, 0]
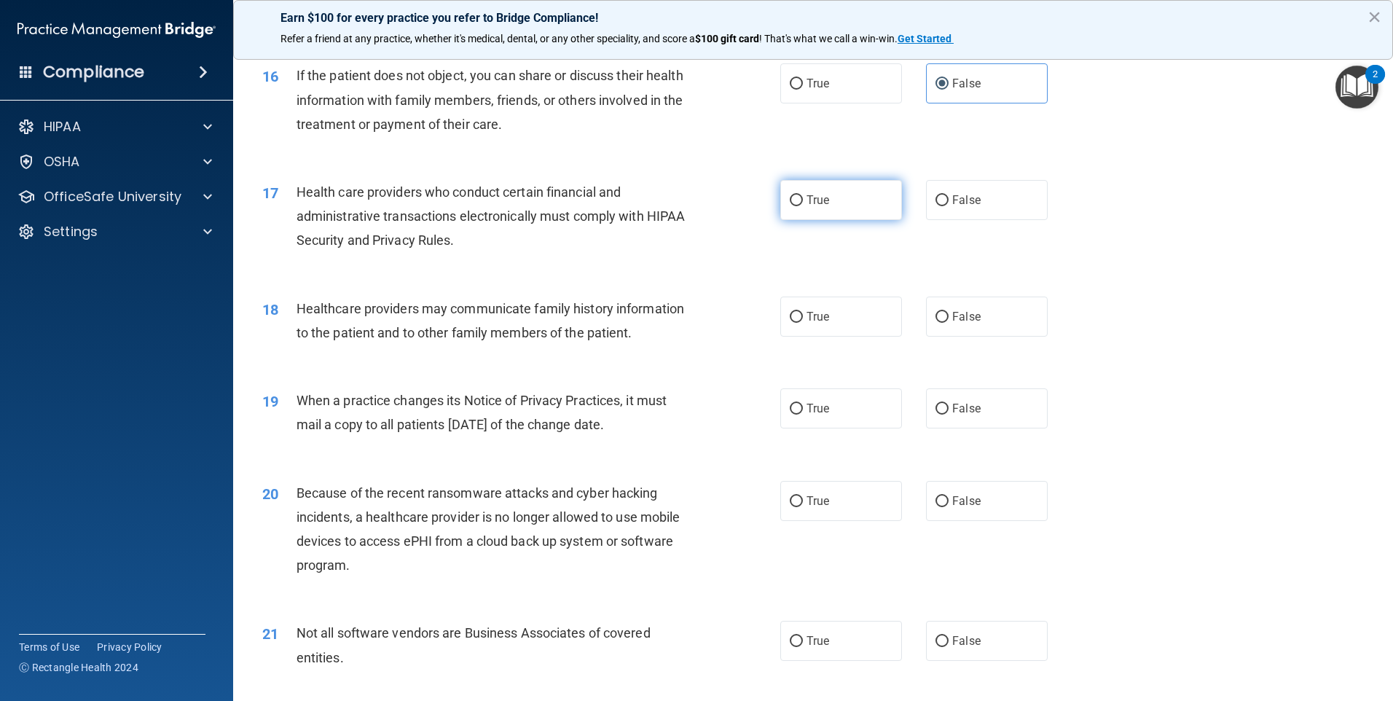
click at [807, 202] on span "True" at bounding box center [818, 200] width 23 height 14
click at [803, 202] on input "True" at bounding box center [796, 200] width 13 height 11
radio input "true"
click at [958, 318] on span "False" at bounding box center [967, 317] width 28 height 14
click at [949, 318] on input "False" at bounding box center [942, 317] width 13 height 11
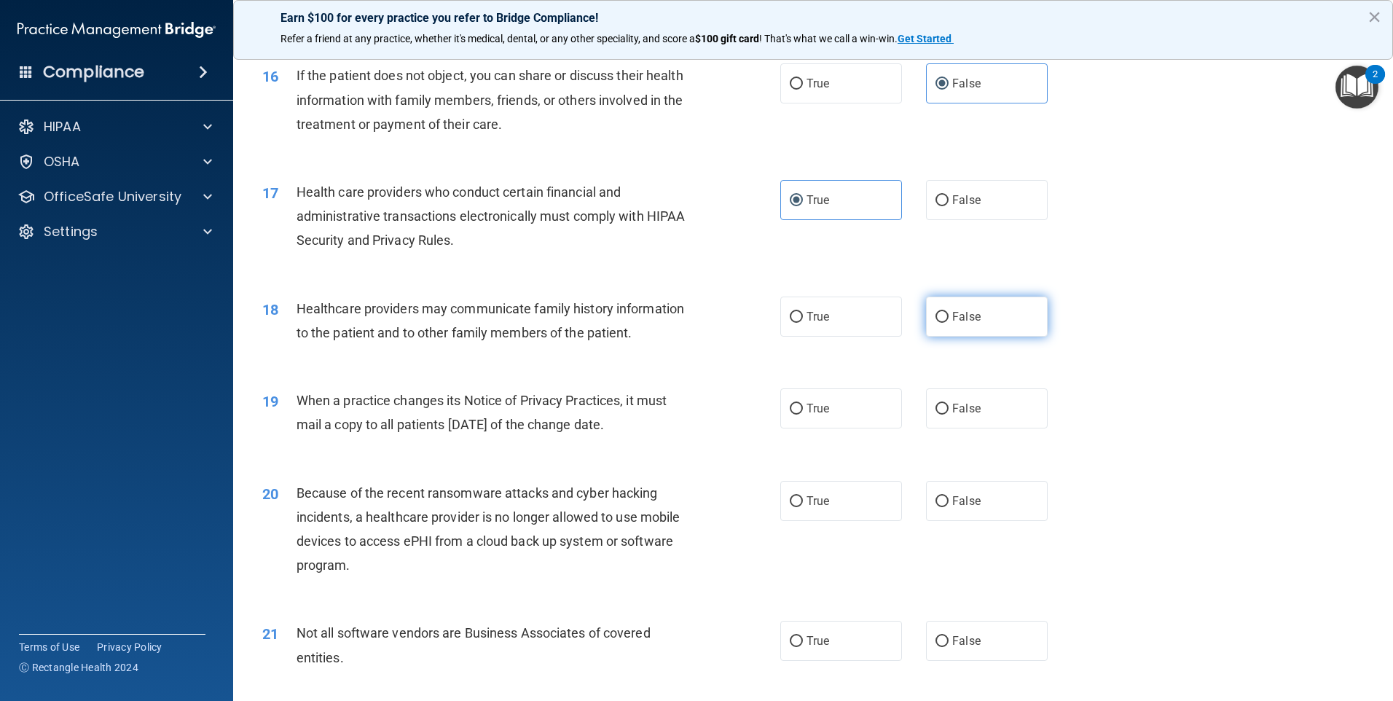
radio input "true"
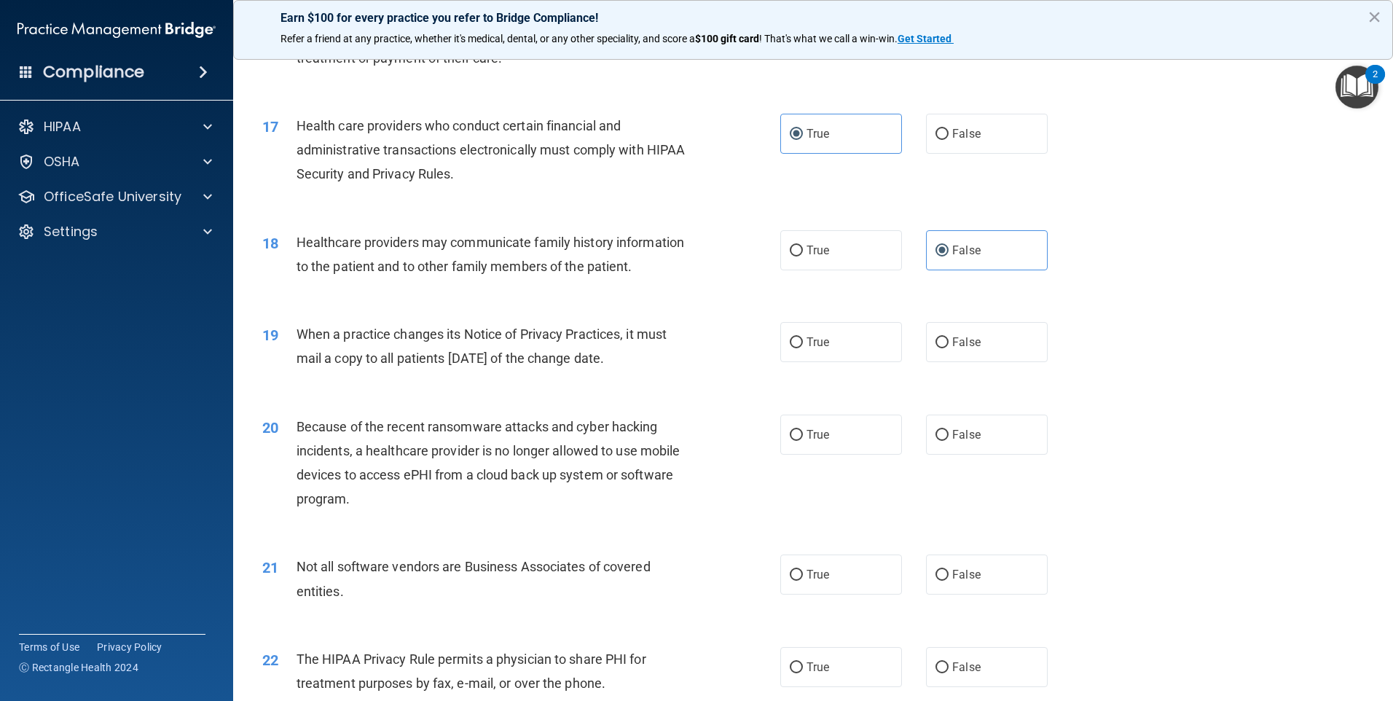
scroll to position [1798, 0]
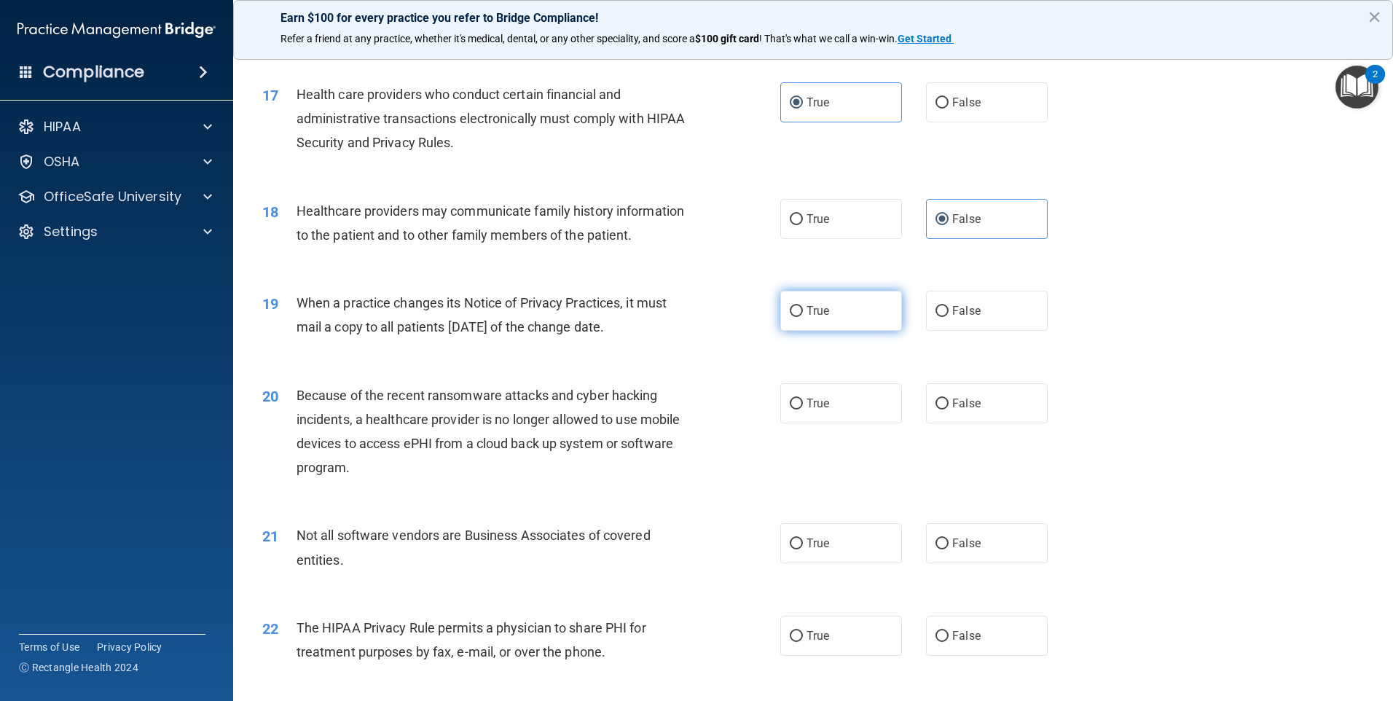
click at [816, 313] on span "True" at bounding box center [818, 311] width 23 height 14
click at [803, 313] on input "True" at bounding box center [796, 311] width 13 height 11
radio input "true"
click at [809, 410] on span "True" at bounding box center [818, 403] width 23 height 14
click at [803, 410] on input "True" at bounding box center [796, 404] width 13 height 11
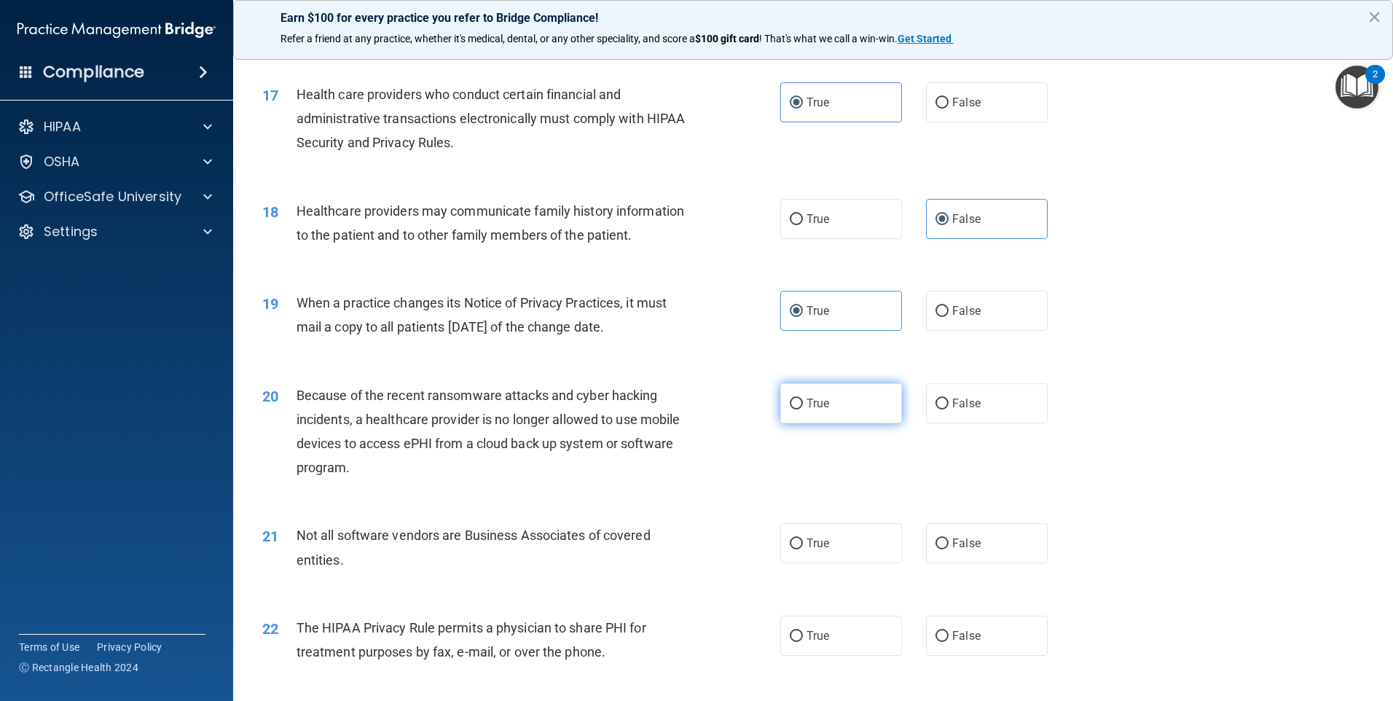
radio input "true"
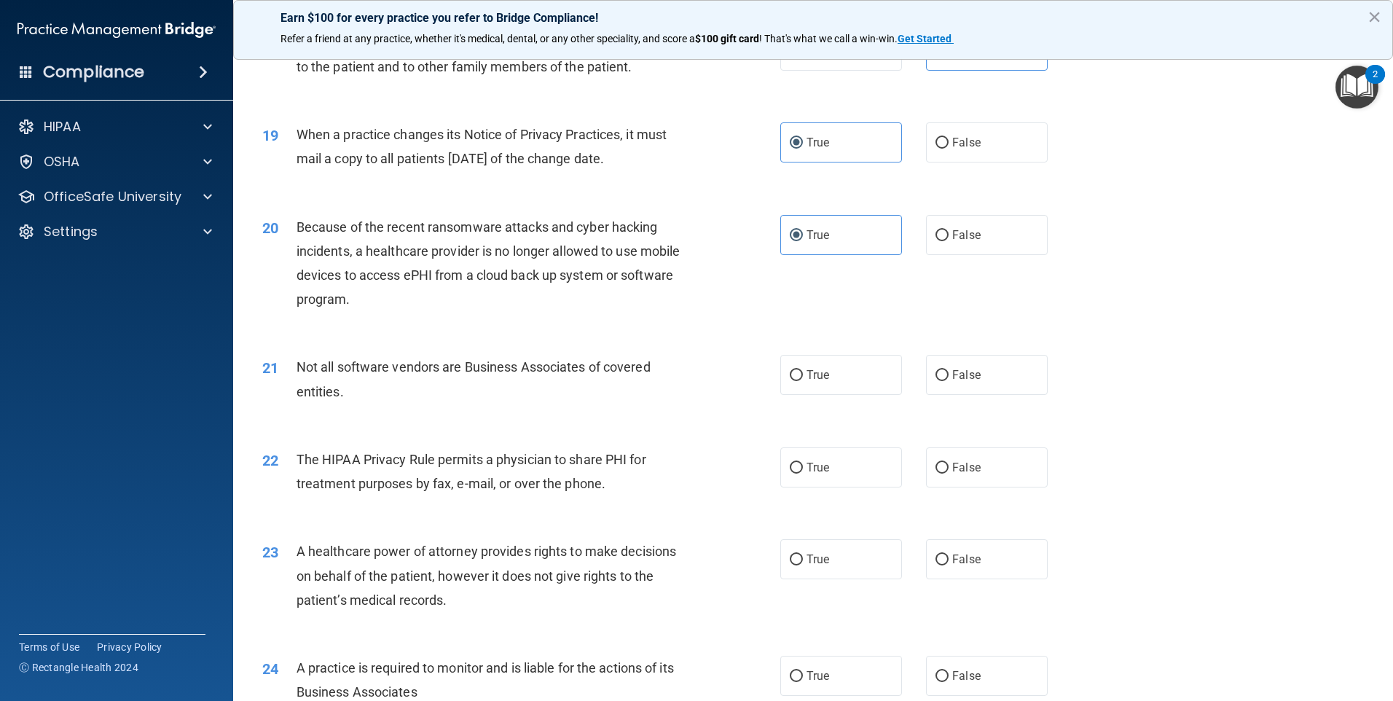
scroll to position [1968, 0]
click at [794, 373] on input "True" at bounding box center [796, 374] width 13 height 11
radio input "true"
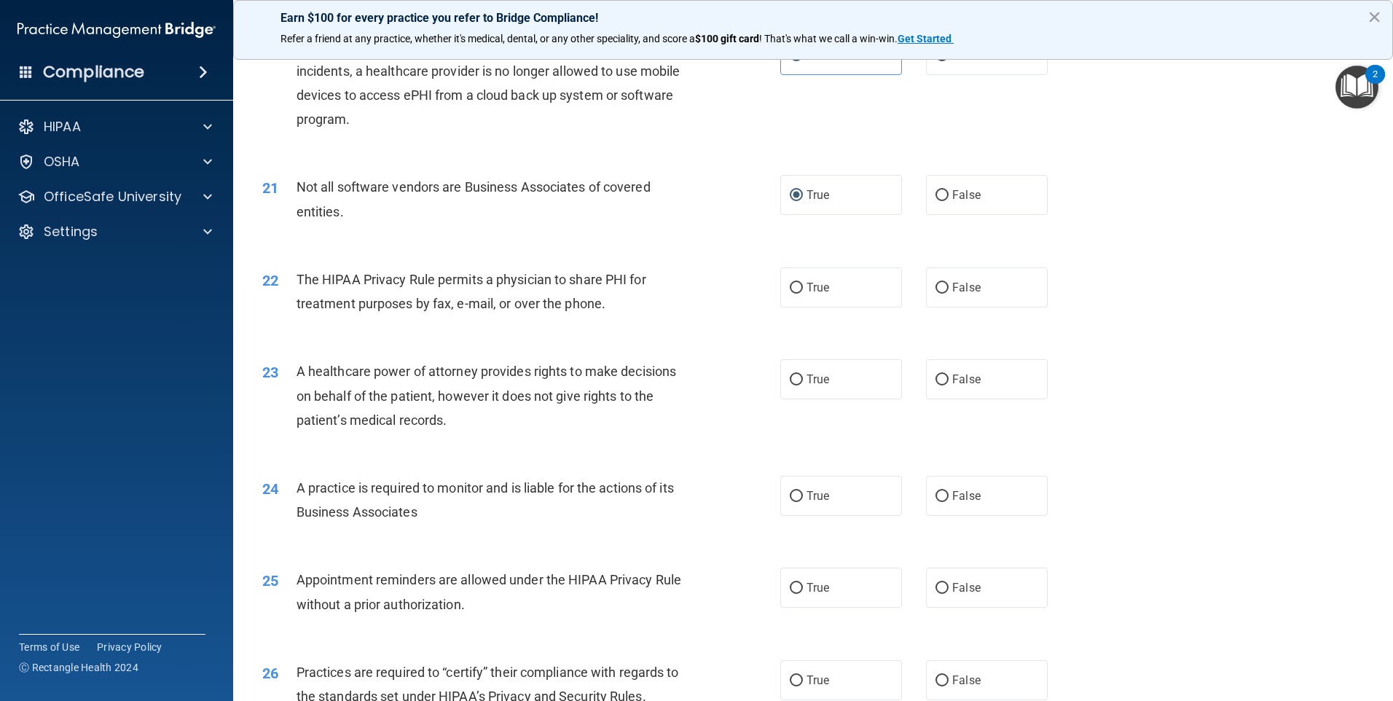
scroll to position [2162, 0]
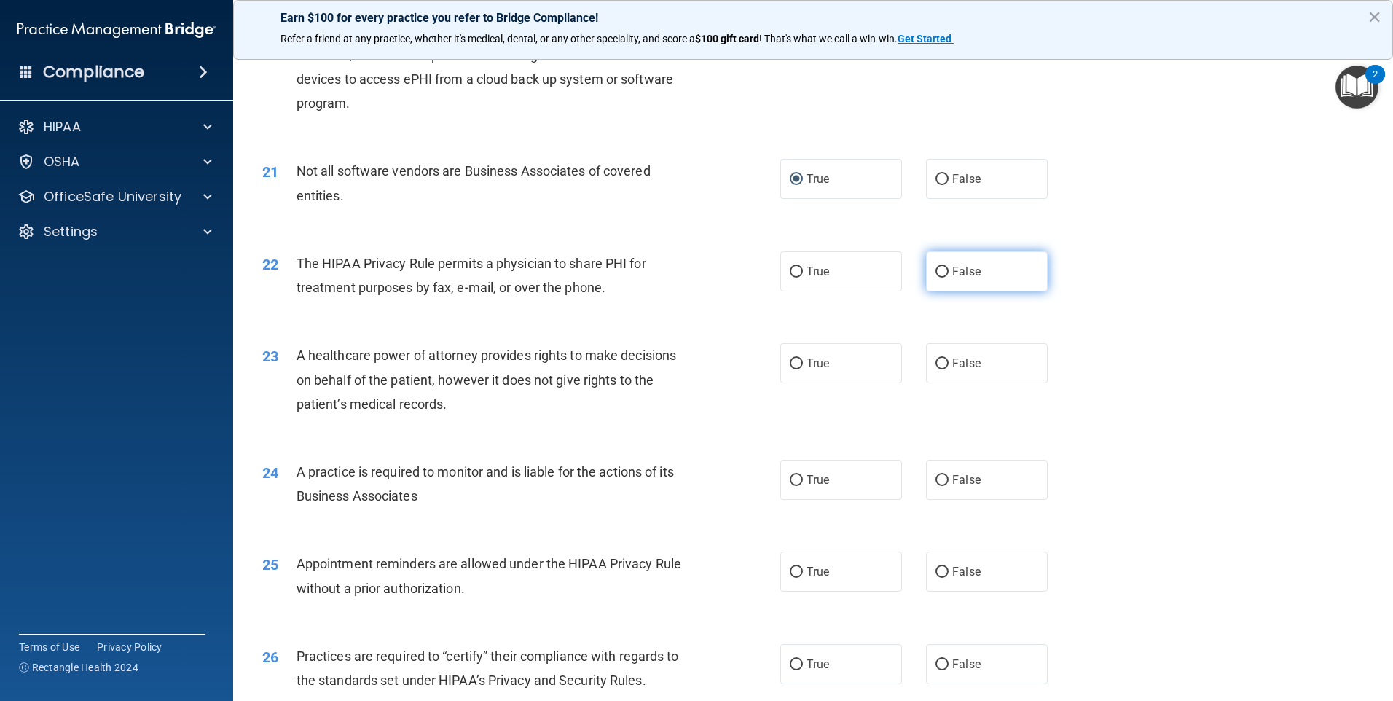
click at [972, 273] on span "False" at bounding box center [967, 272] width 28 height 14
click at [949, 273] on input "False" at bounding box center [942, 272] width 13 height 11
radio input "true"
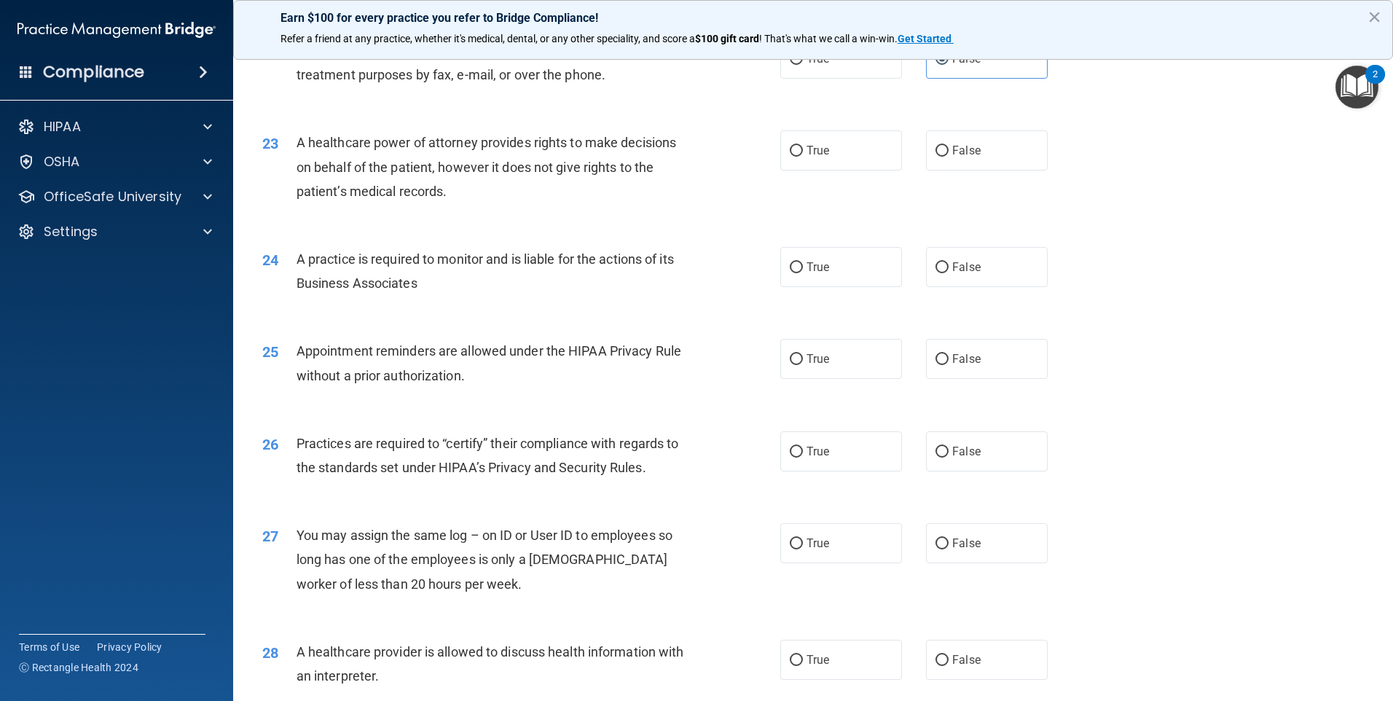
scroll to position [2381, 0]
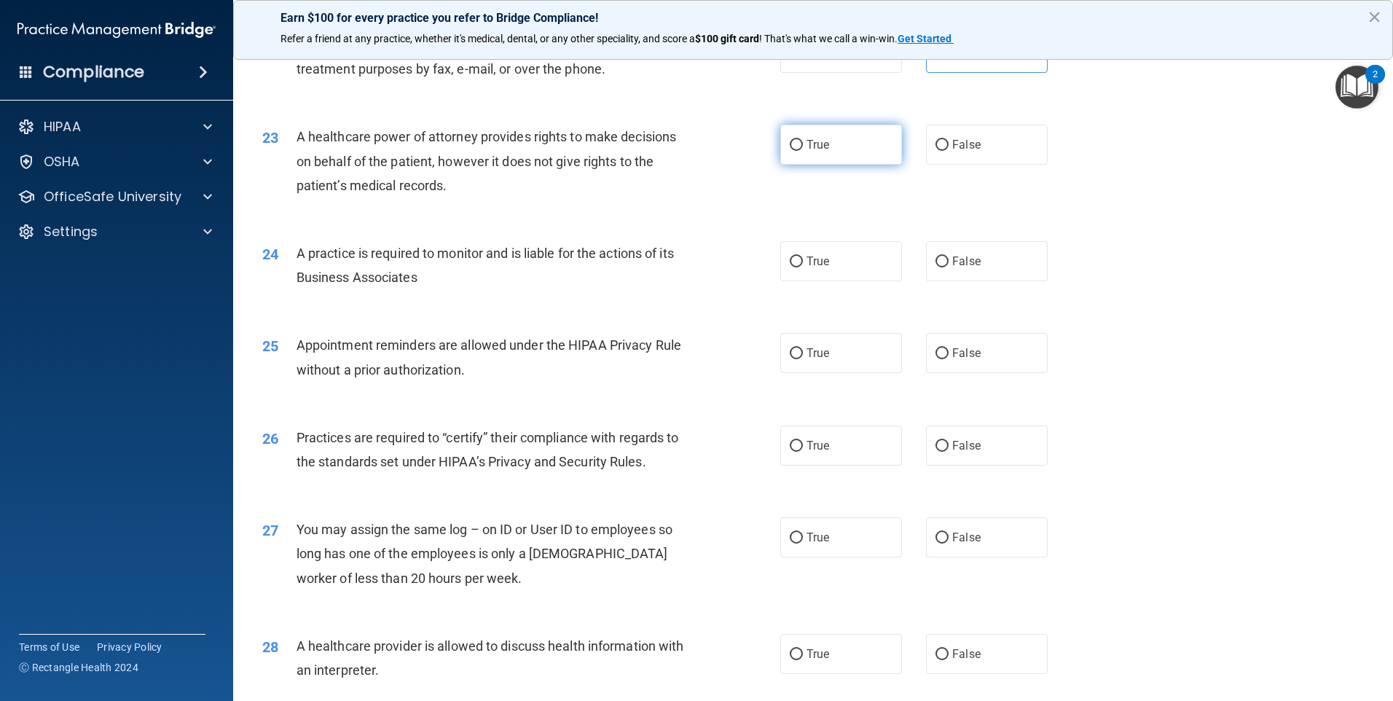
click at [790, 147] on input "True" at bounding box center [796, 145] width 13 height 11
radio input "true"
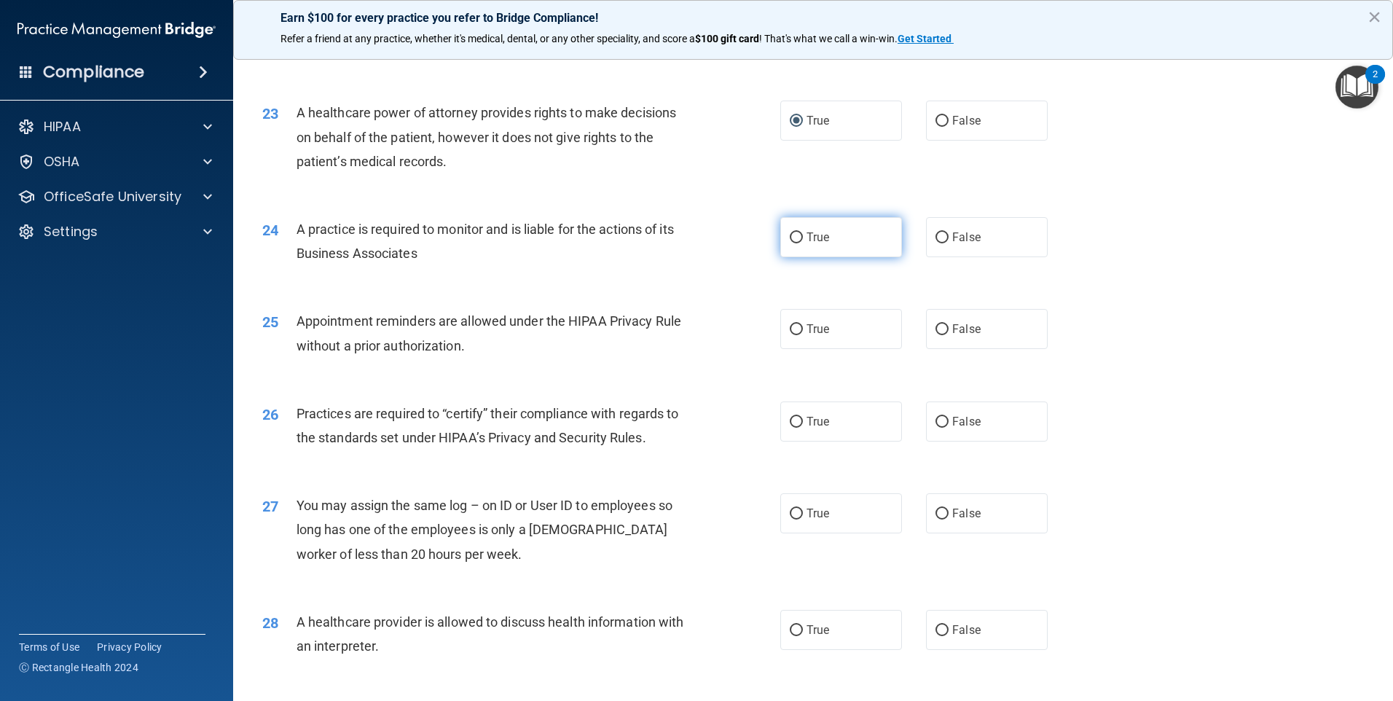
click at [813, 238] on span "True" at bounding box center [818, 237] width 23 height 14
click at [803, 238] on input "True" at bounding box center [796, 237] width 13 height 11
radio input "true"
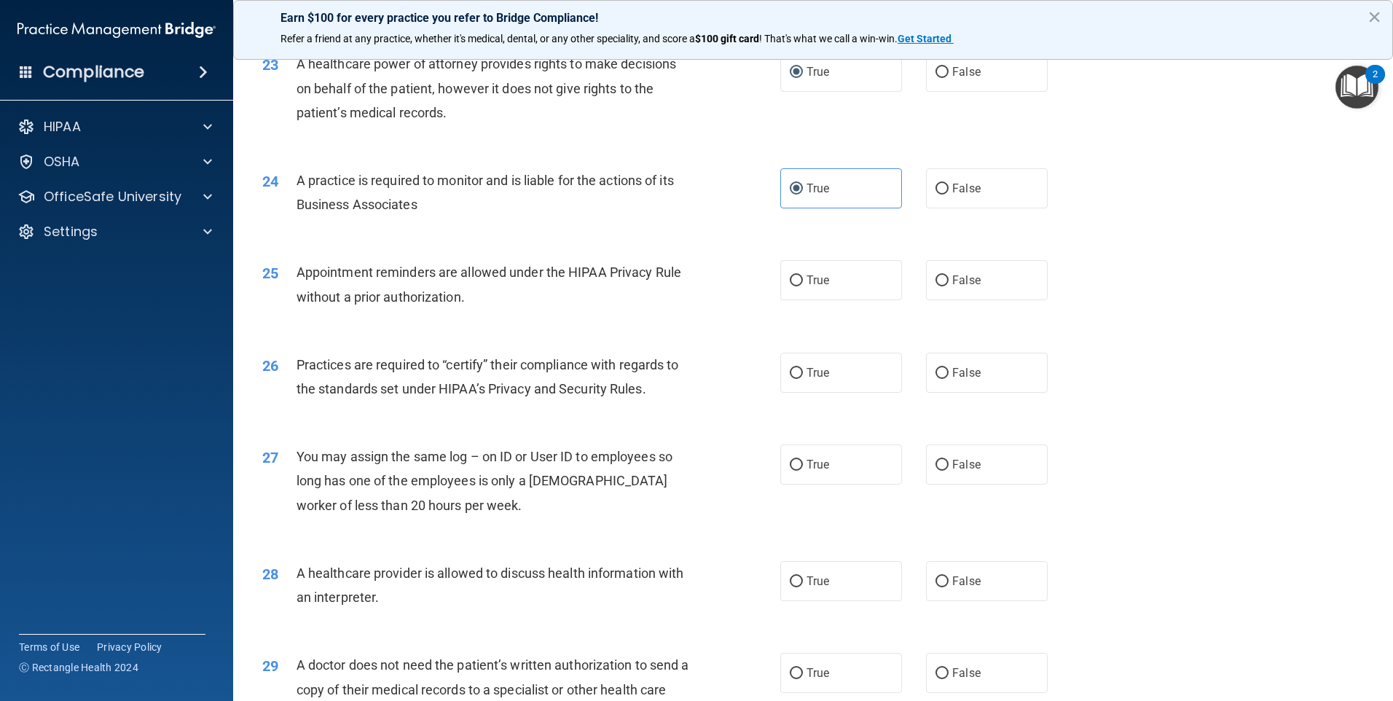
scroll to position [2478, 0]
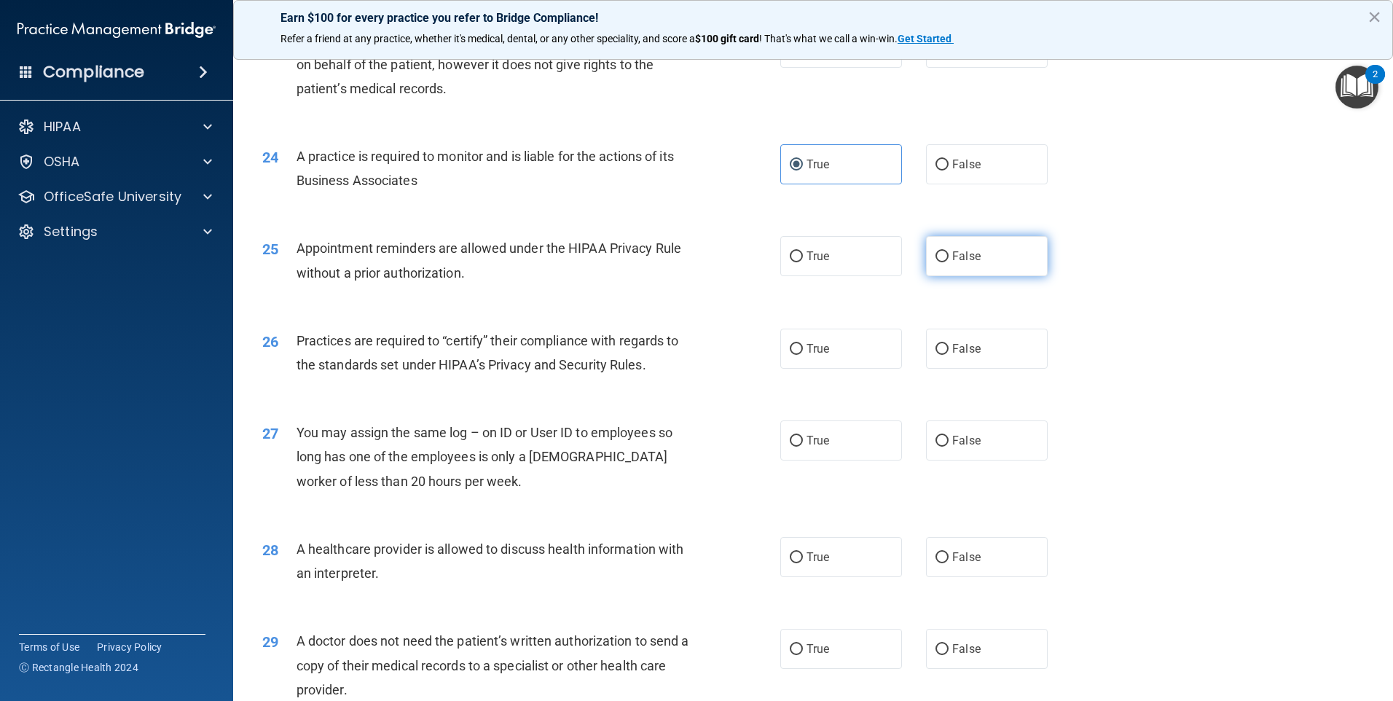
click at [942, 257] on input "False" at bounding box center [942, 256] width 13 height 11
radio input "true"
click at [792, 344] on input "True" at bounding box center [796, 349] width 13 height 11
radio input "true"
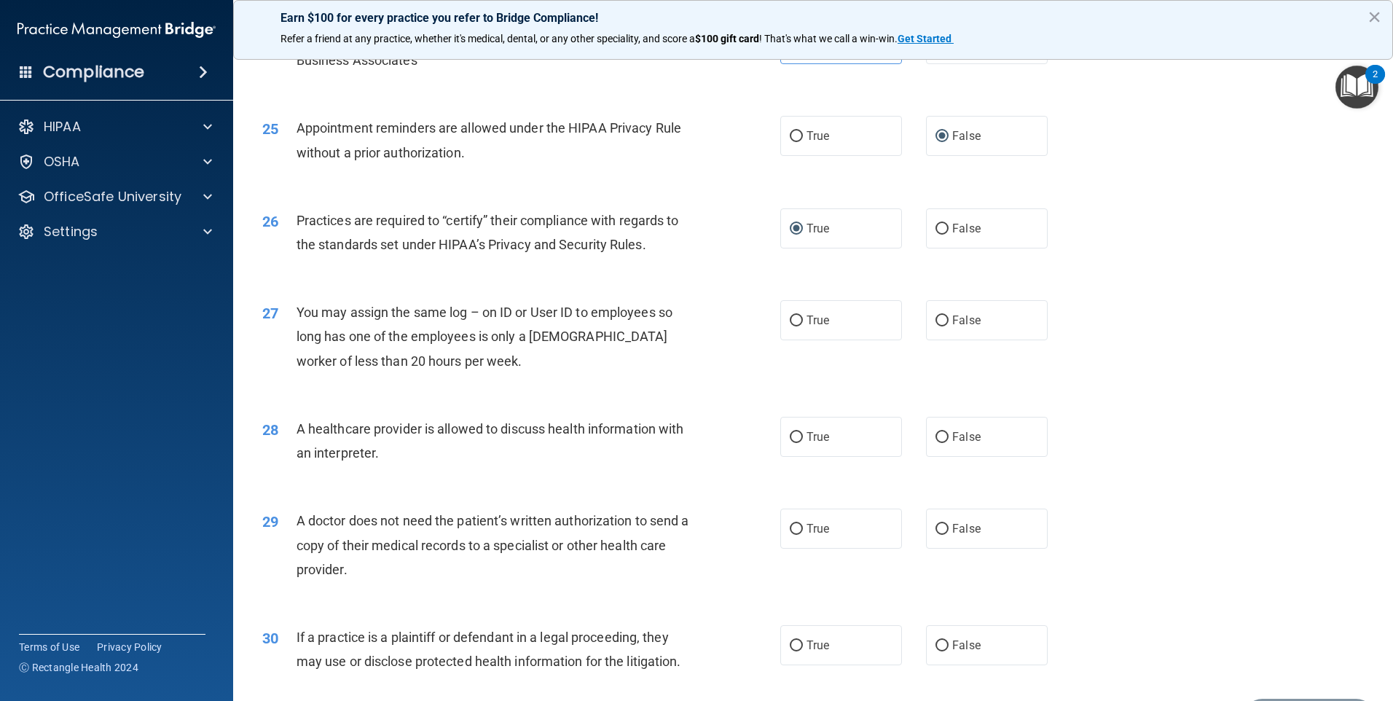
scroll to position [2600, 0]
click at [953, 313] on span "False" at bounding box center [967, 319] width 28 height 14
click at [949, 314] on input "False" at bounding box center [942, 319] width 13 height 11
radio input "true"
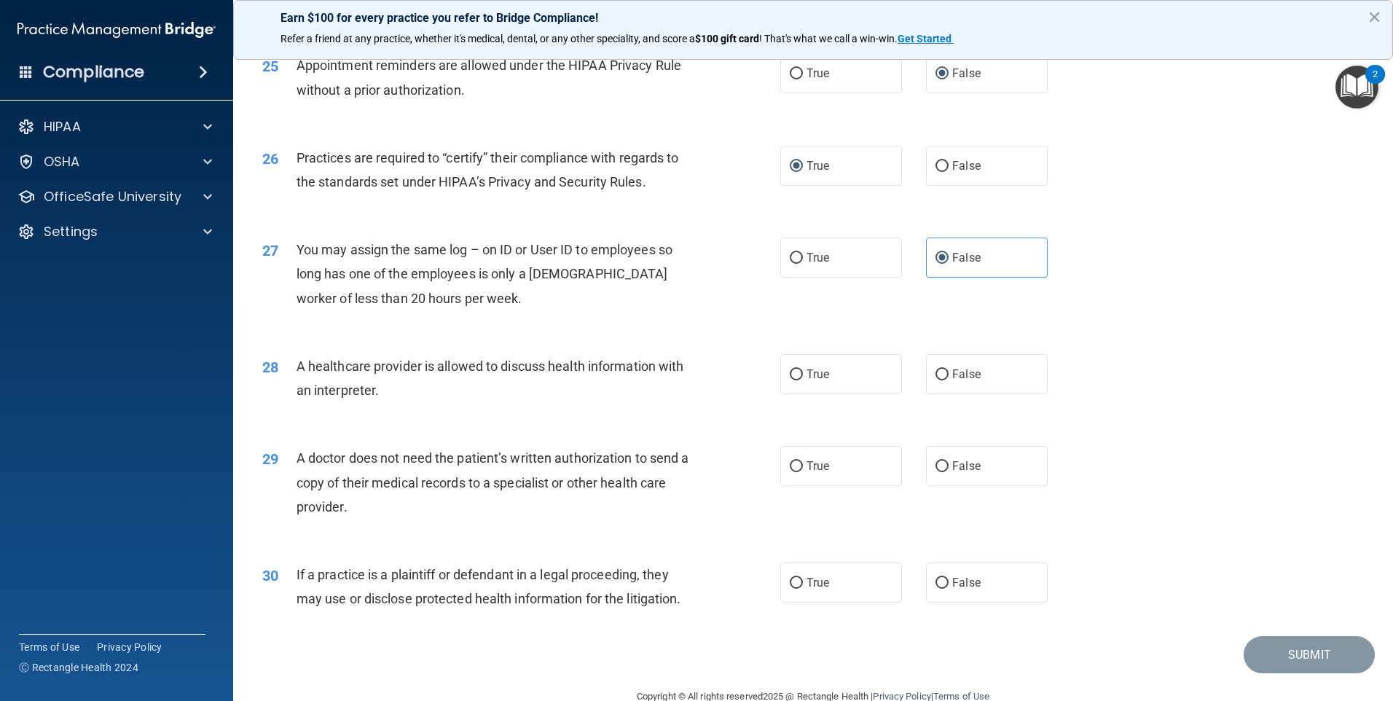
scroll to position [2692, 0]
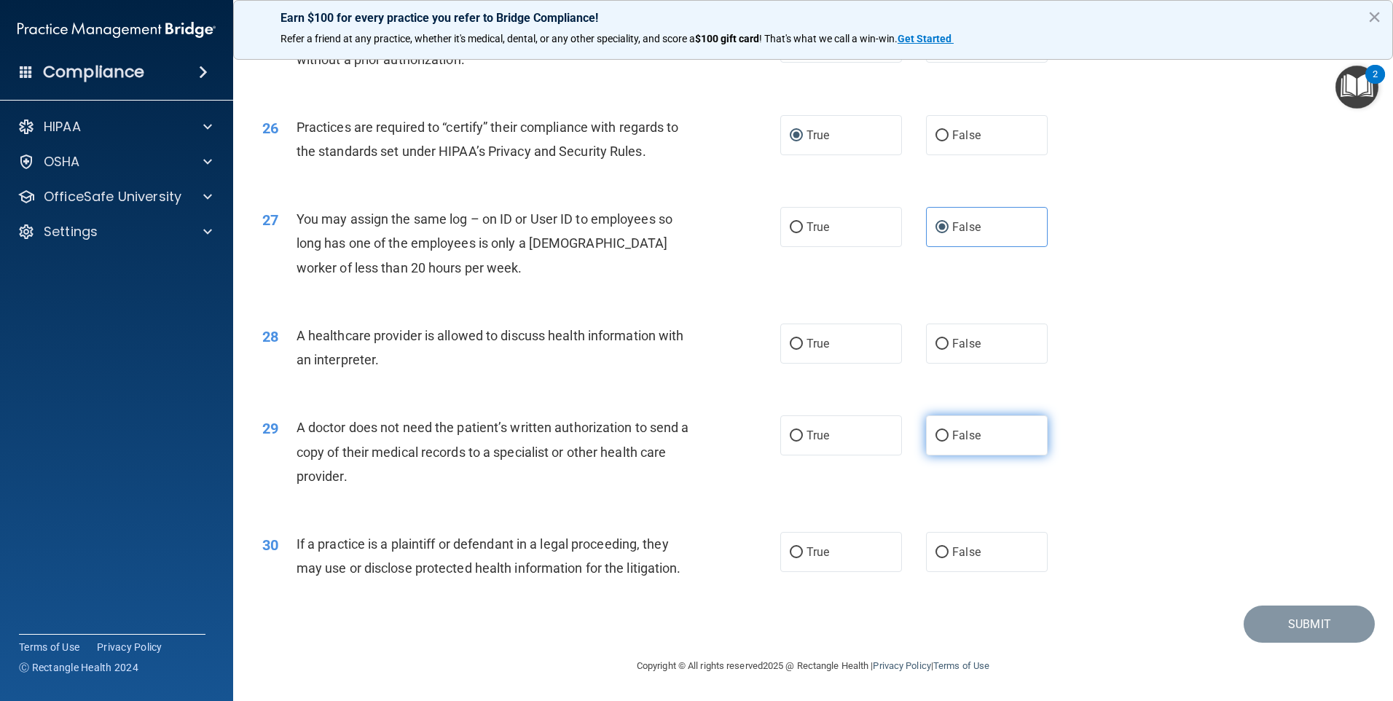
click at [937, 435] on input "False" at bounding box center [942, 436] width 13 height 11
radio input "true"
click at [942, 552] on label "False" at bounding box center [987, 552] width 122 height 40
click at [942, 552] on input "False" at bounding box center [942, 552] width 13 height 11
radio input "true"
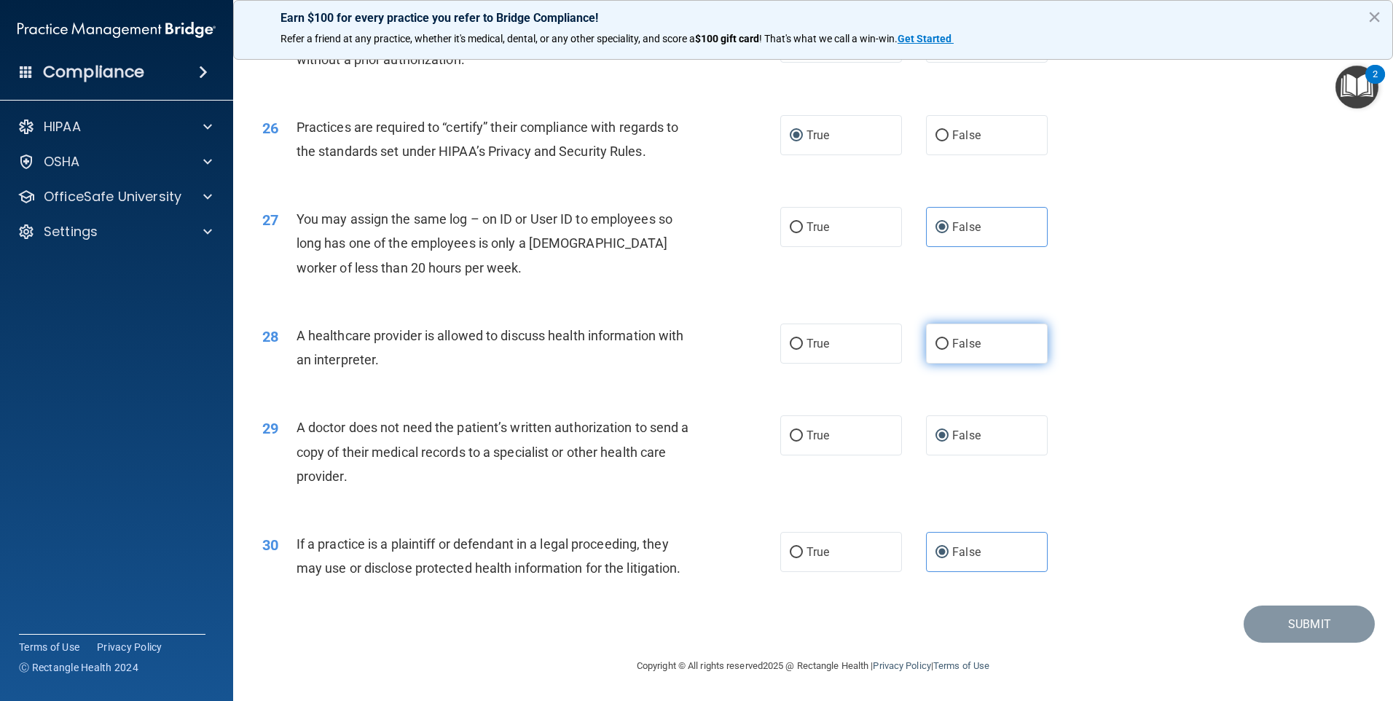
click at [940, 343] on input "False" at bounding box center [942, 344] width 13 height 11
radio input "true"
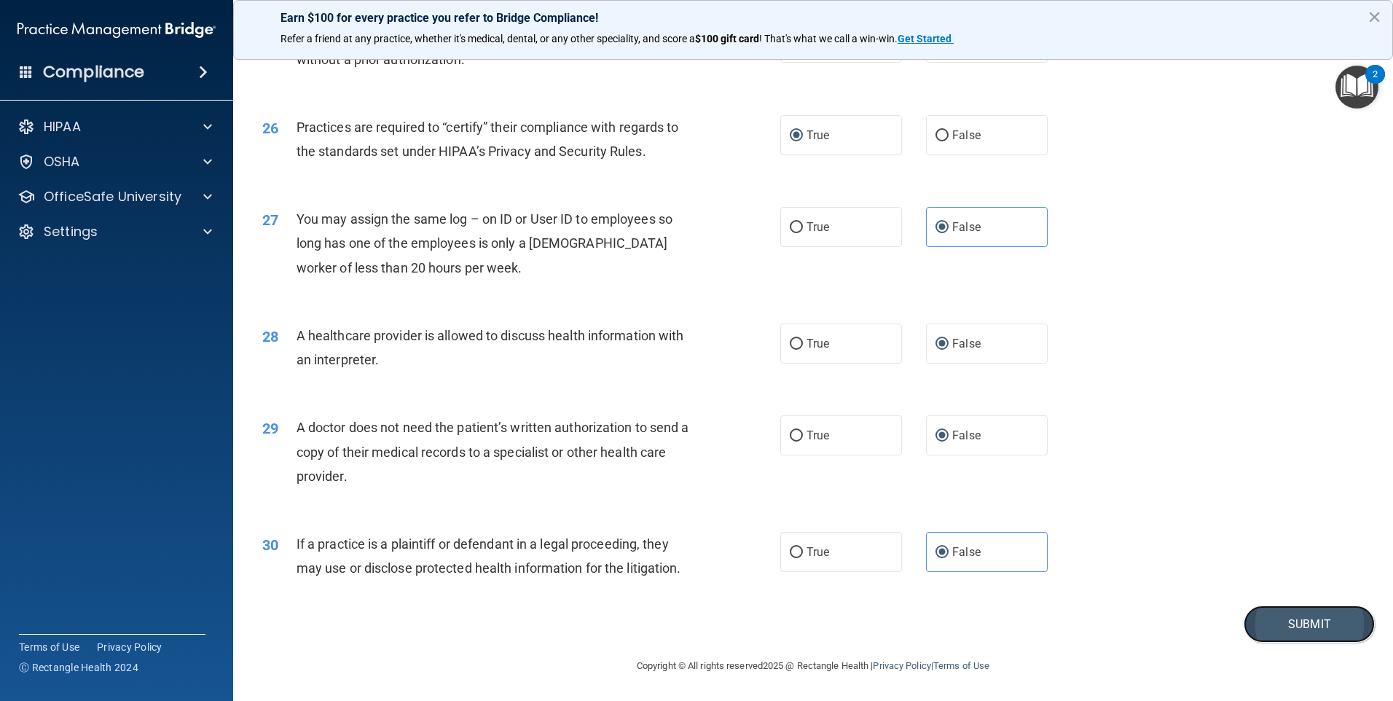
click at [1307, 619] on button "Submit" at bounding box center [1309, 624] width 131 height 37
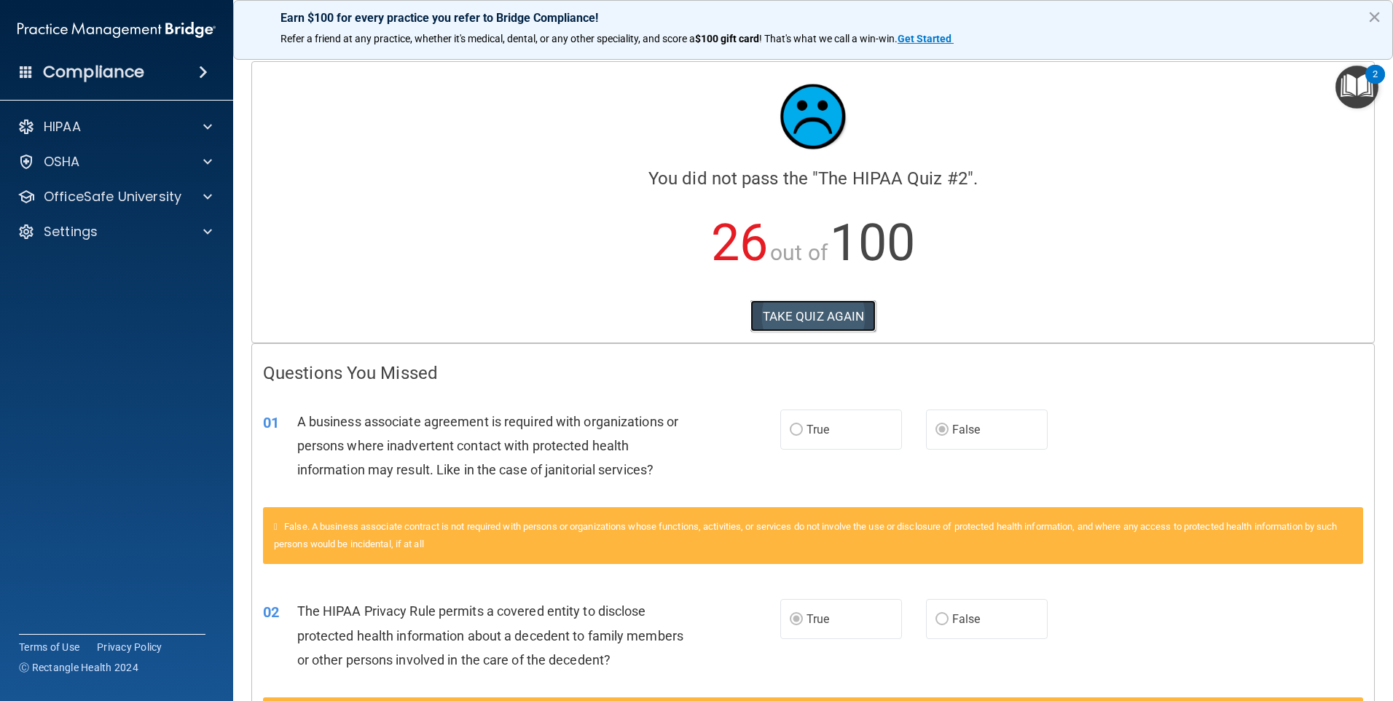
click at [800, 306] on button "TAKE QUIZ AGAIN" at bounding box center [814, 316] width 126 height 32
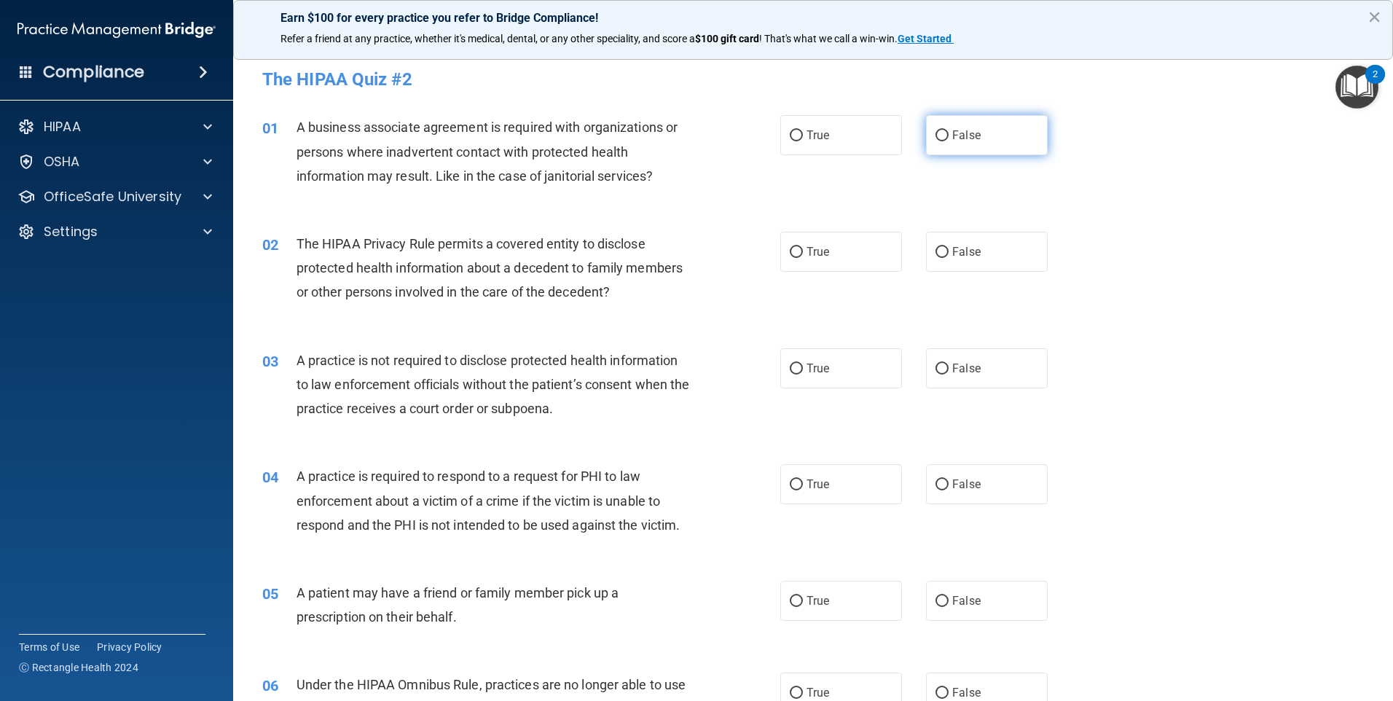
click at [931, 145] on label "False" at bounding box center [987, 135] width 122 height 40
click at [936, 141] on input "False" at bounding box center [942, 135] width 13 height 11
radio input "true"
click at [807, 247] on span "True" at bounding box center [818, 252] width 23 height 14
click at [803, 247] on input "True" at bounding box center [796, 252] width 13 height 11
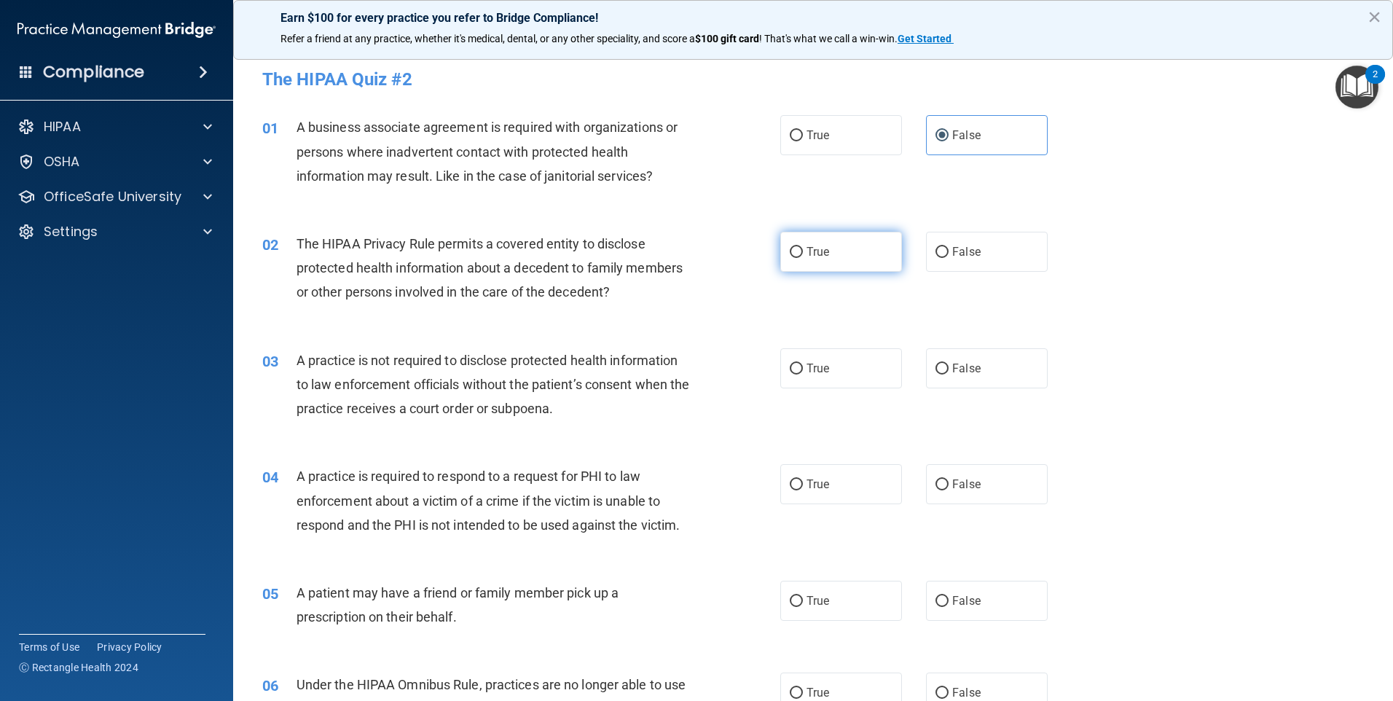
radio input "true"
click at [953, 374] on span "False" at bounding box center [967, 368] width 28 height 14
click at [949, 374] on input "False" at bounding box center [942, 369] width 13 height 11
radio input "true"
click at [797, 487] on input "True" at bounding box center [796, 485] width 13 height 11
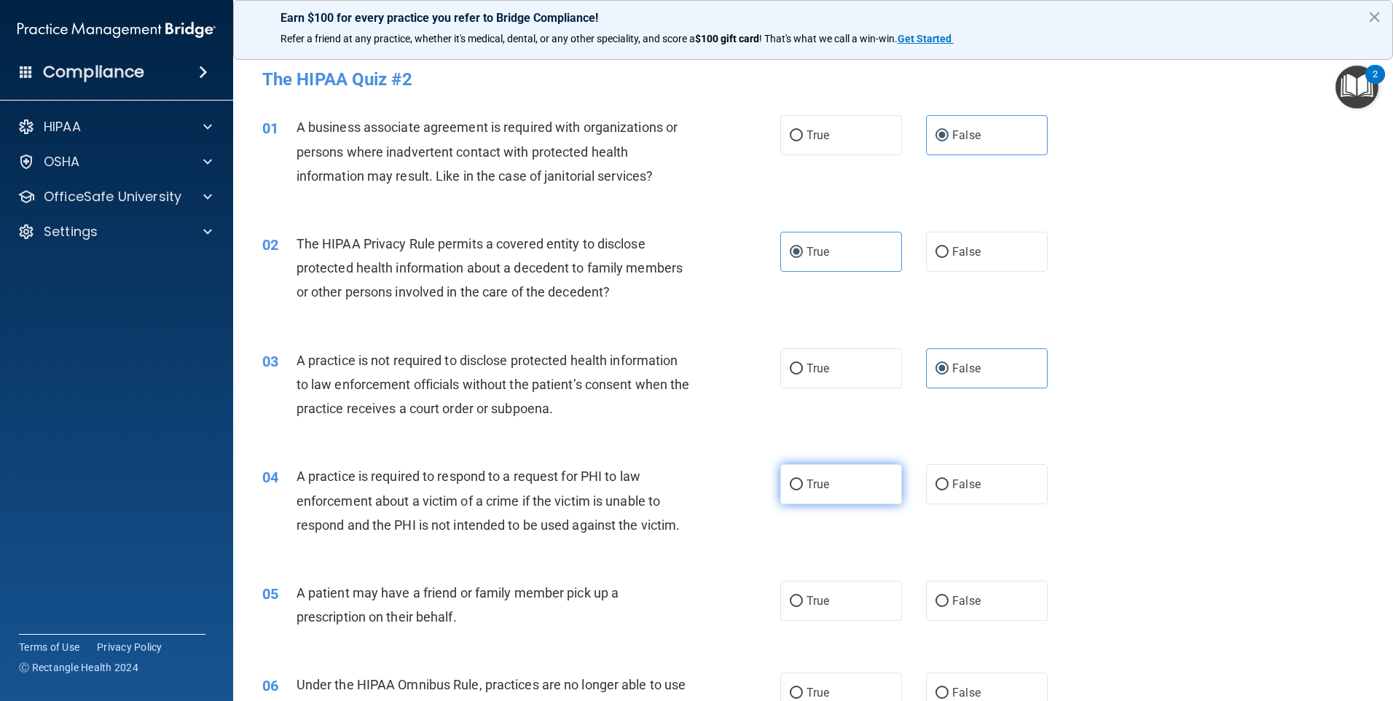
radio input "true"
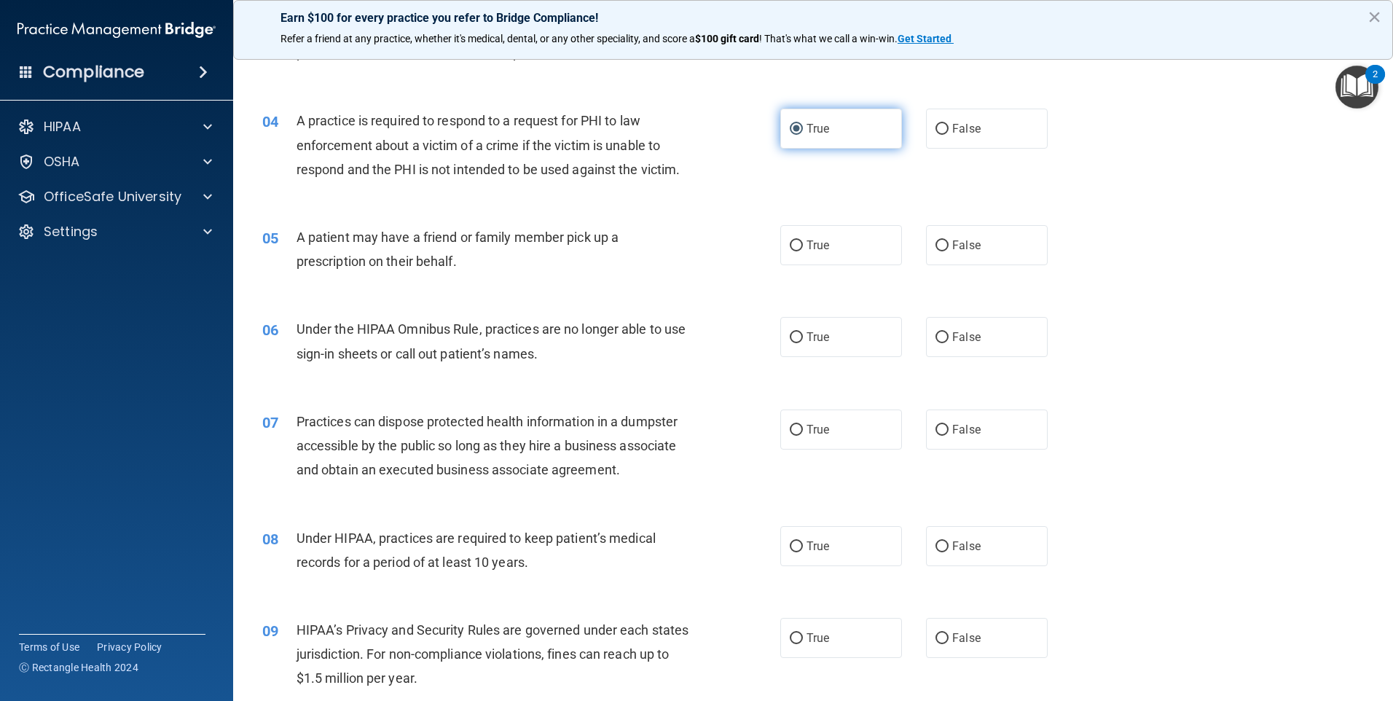
scroll to position [364, 0]
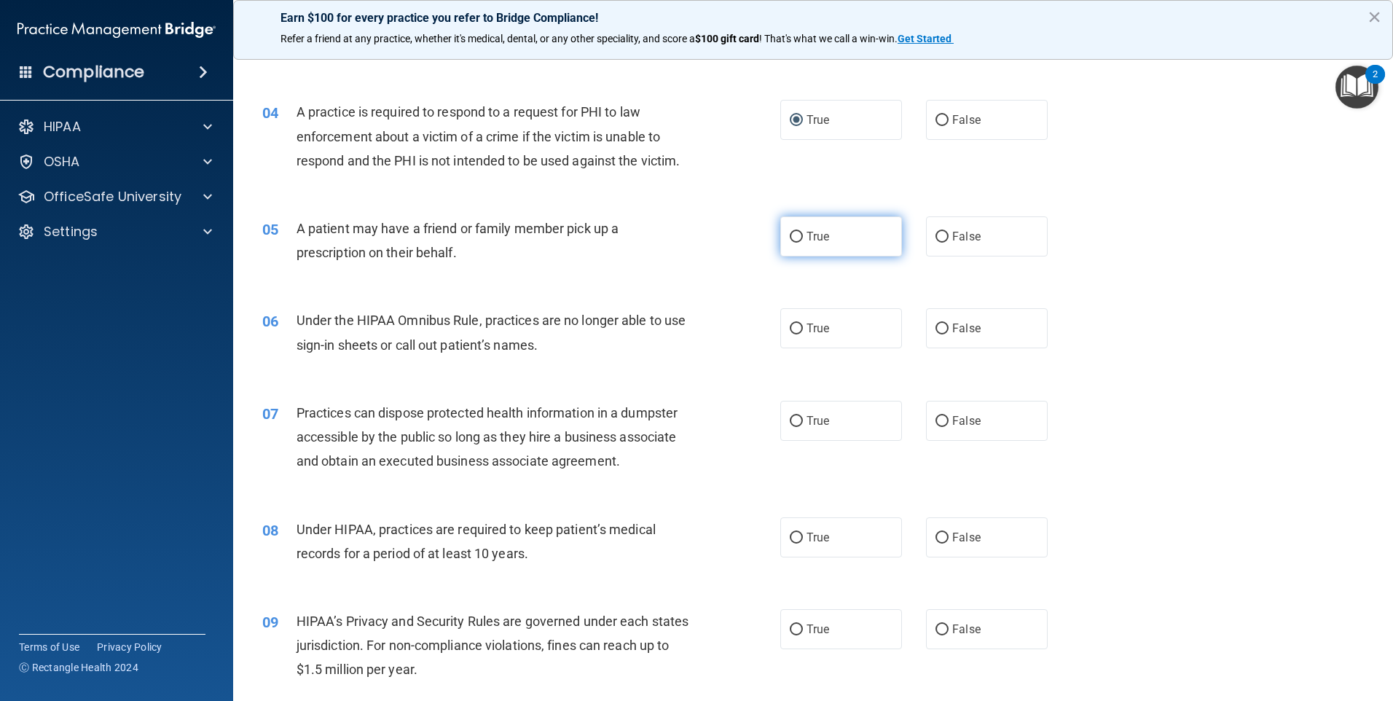
click at [813, 232] on span "True" at bounding box center [818, 237] width 23 height 14
click at [803, 232] on input "True" at bounding box center [796, 237] width 13 height 11
radio input "true"
click at [955, 331] on span "False" at bounding box center [967, 328] width 28 height 14
click at [949, 331] on input "False" at bounding box center [942, 329] width 13 height 11
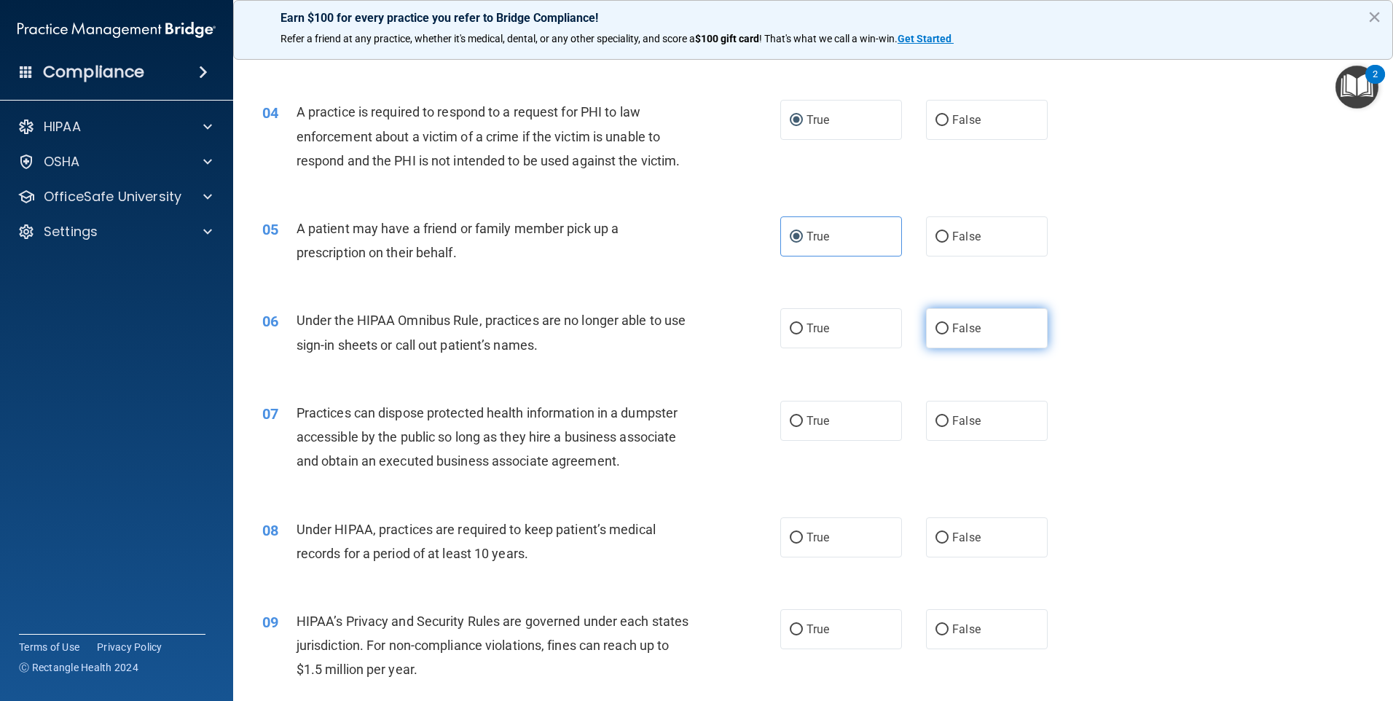
radio input "true"
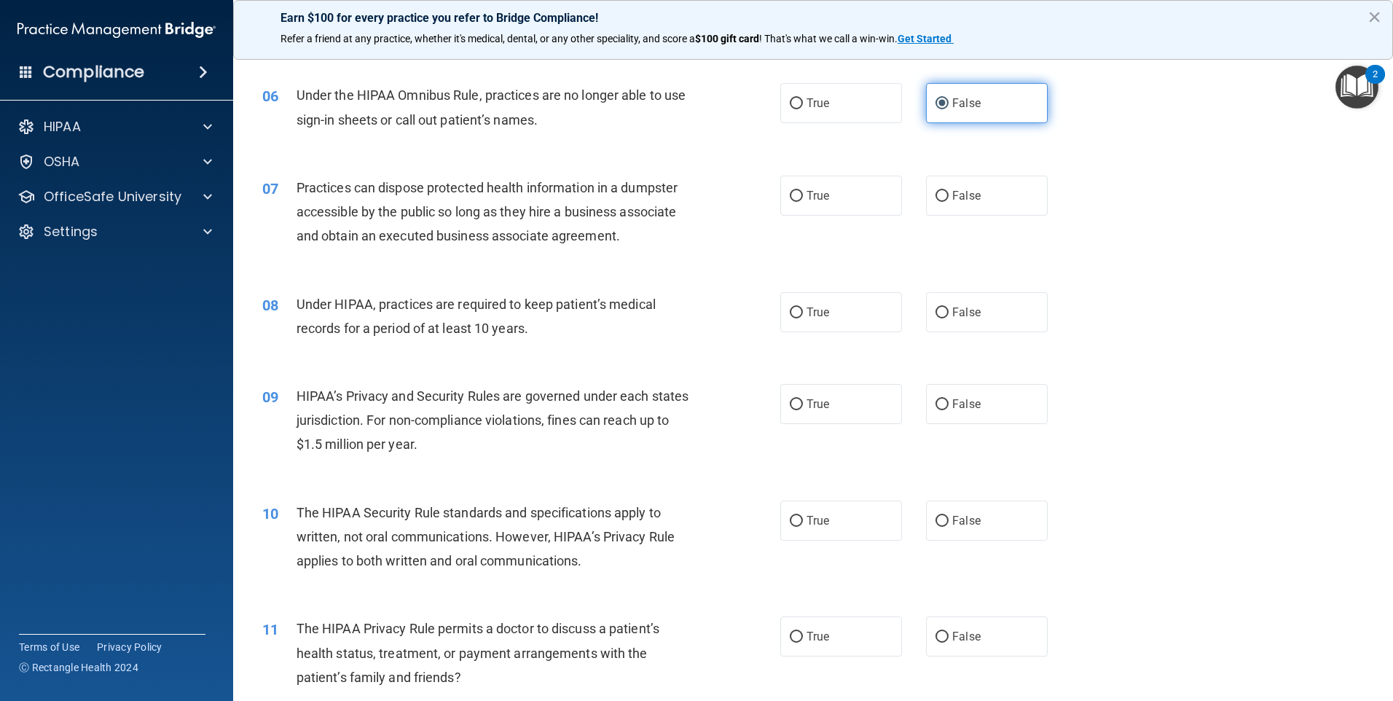
scroll to position [607, 0]
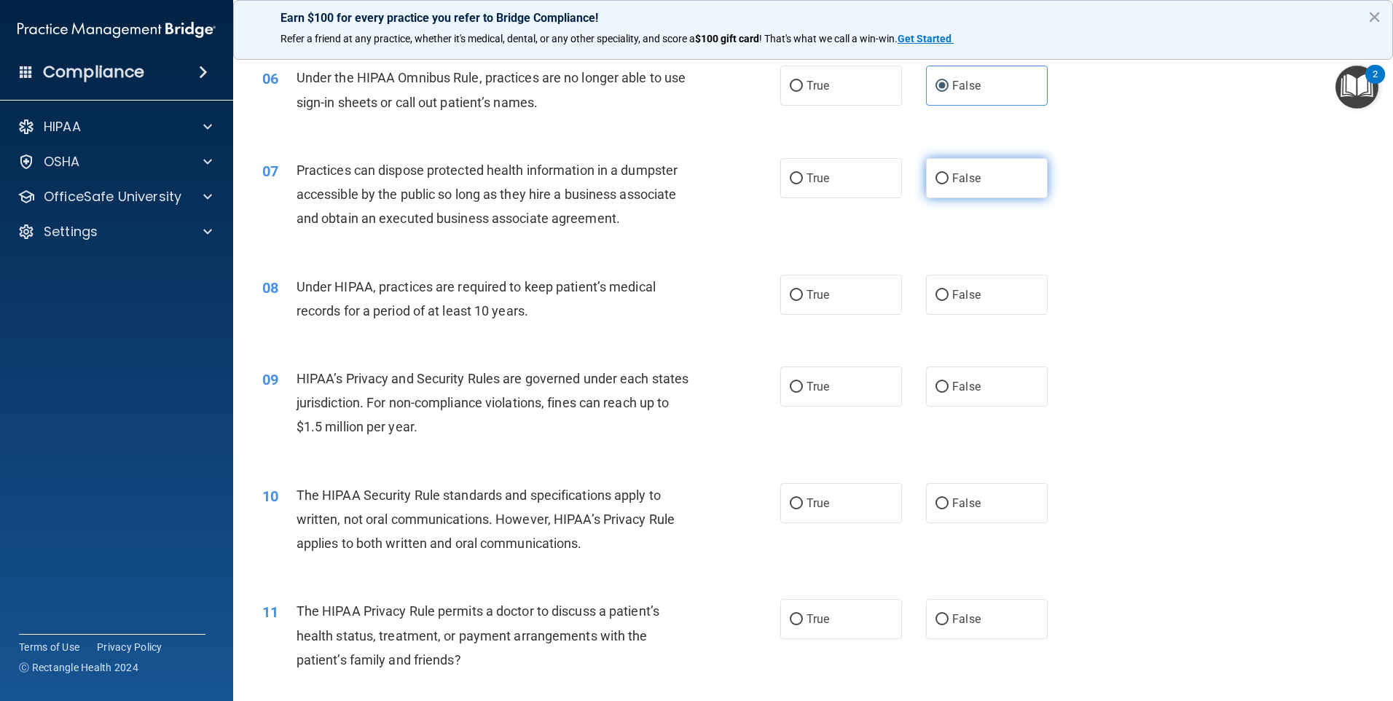
click at [966, 180] on span "False" at bounding box center [967, 178] width 28 height 14
click at [949, 180] on input "False" at bounding box center [942, 178] width 13 height 11
radio input "true"
click at [953, 300] on span "False" at bounding box center [967, 295] width 28 height 14
click at [949, 300] on input "False" at bounding box center [942, 295] width 13 height 11
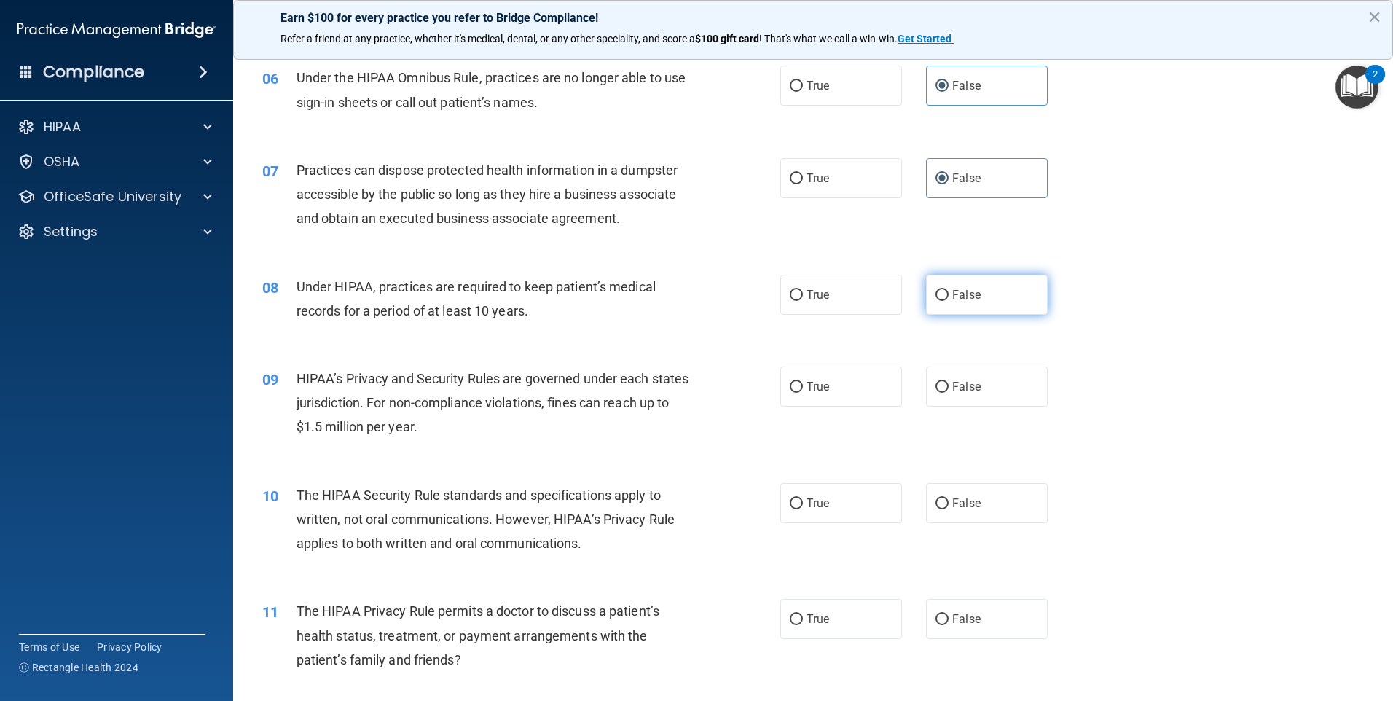
radio input "true"
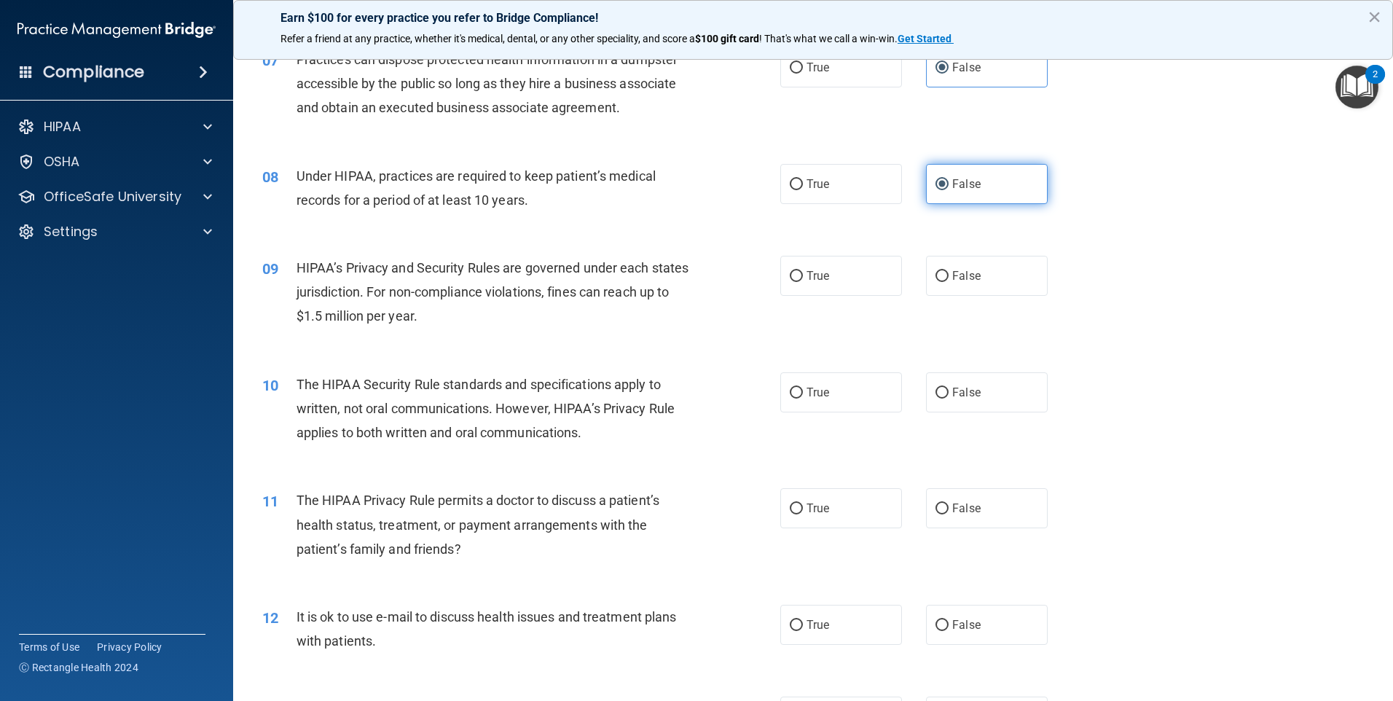
scroll to position [729, 0]
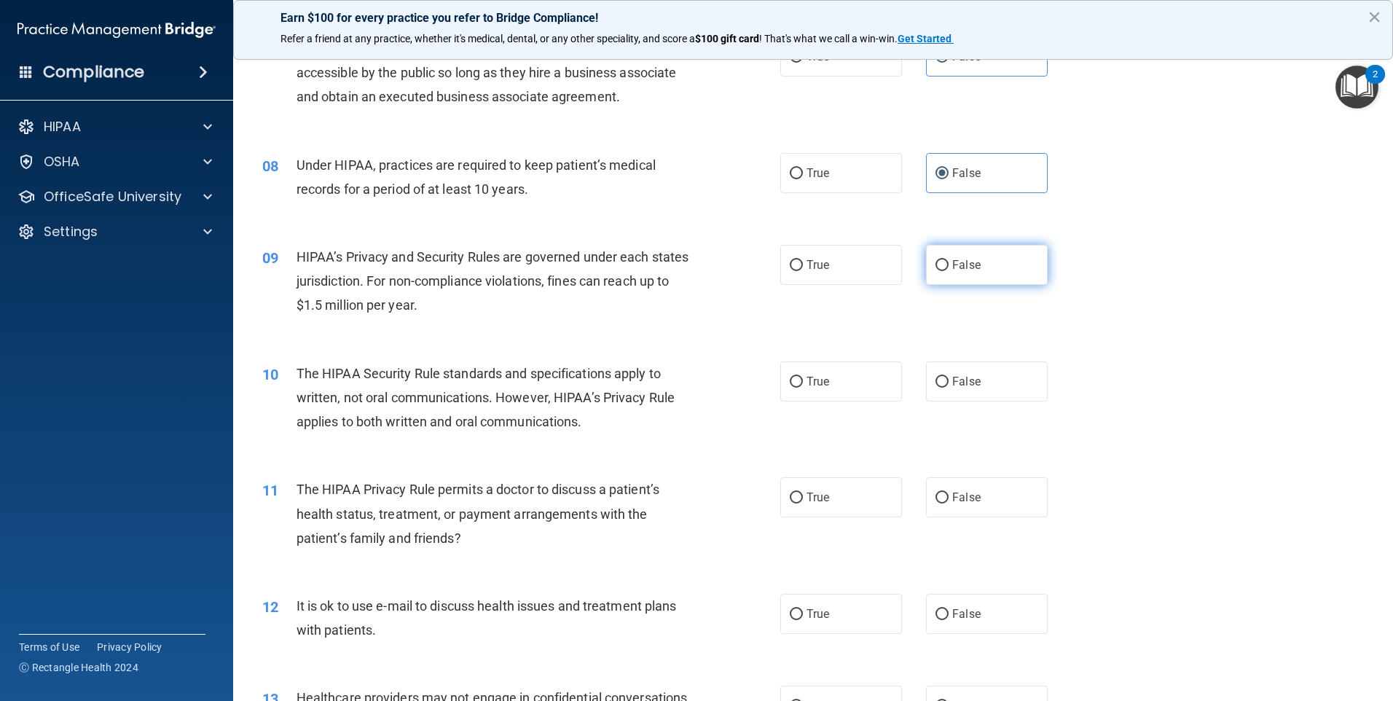
click at [959, 265] on span "False" at bounding box center [967, 265] width 28 height 14
click at [949, 265] on input "False" at bounding box center [942, 265] width 13 height 11
radio input "true"
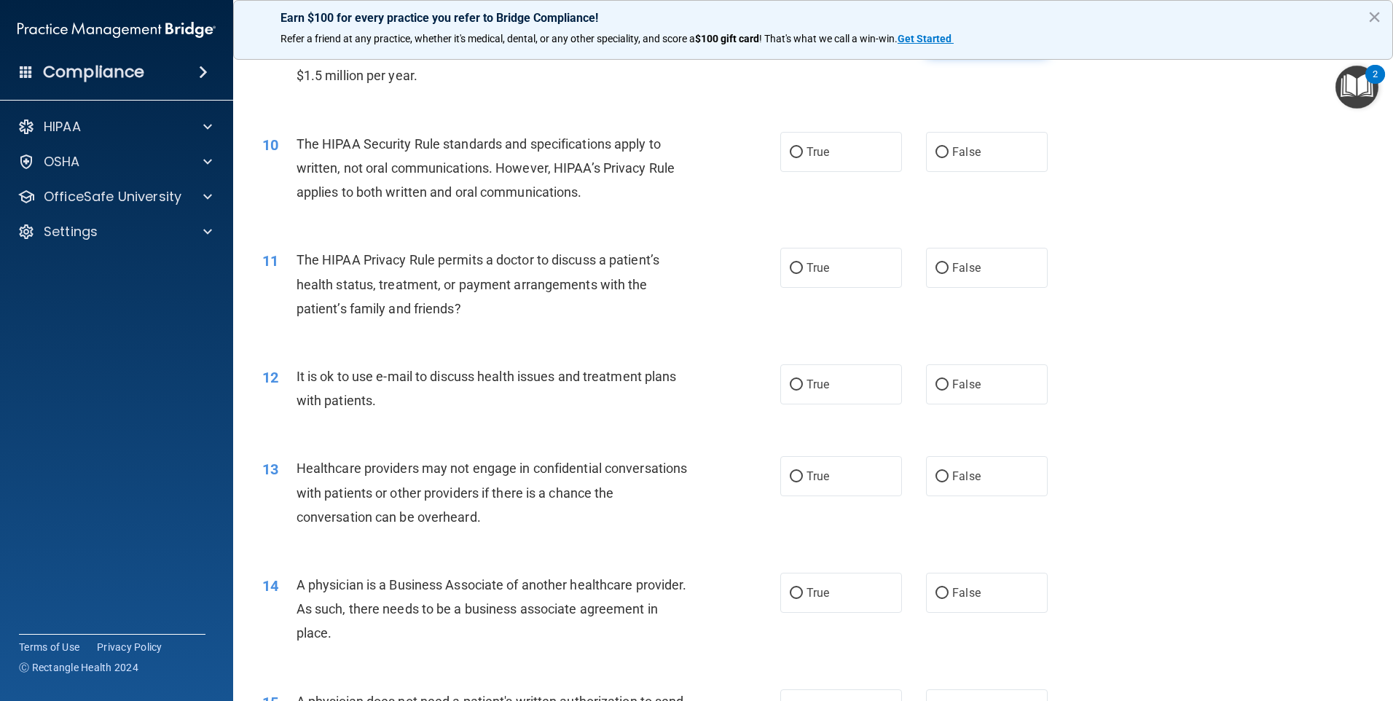
scroll to position [972, 0]
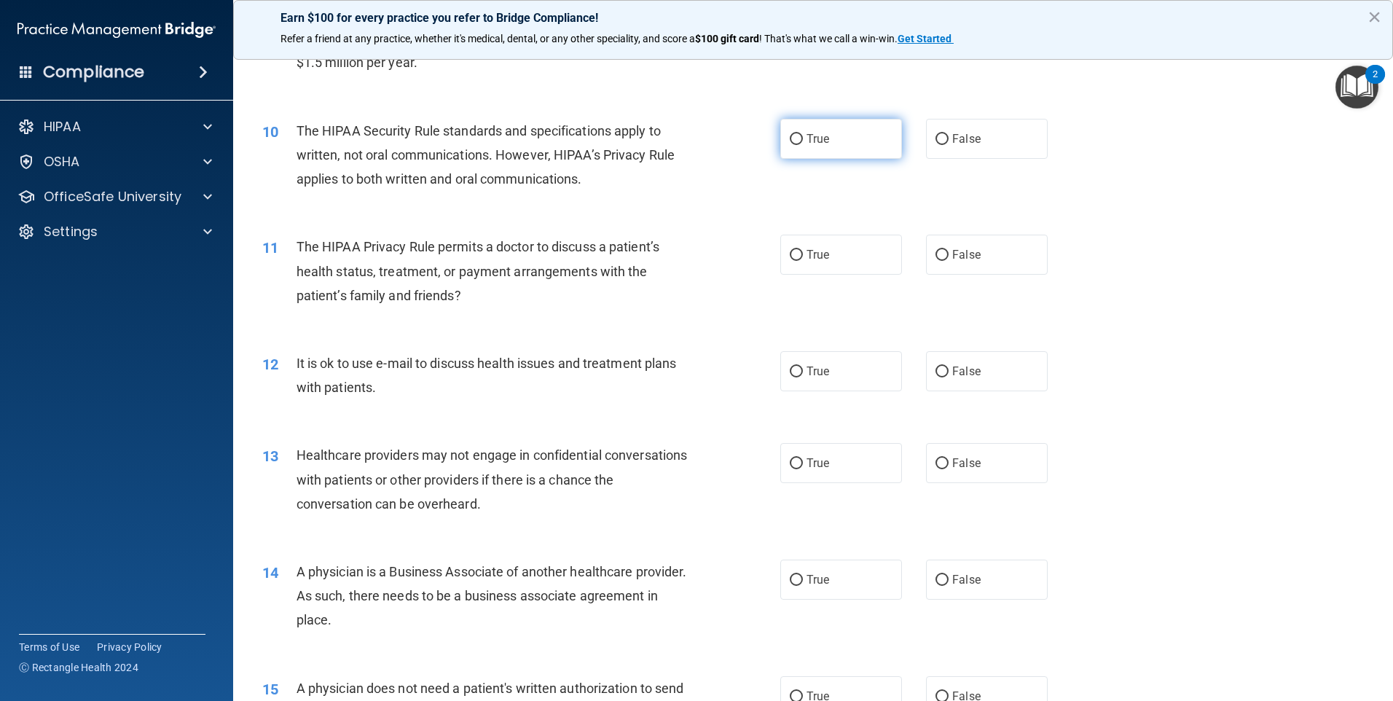
click at [816, 139] on span "True" at bounding box center [818, 139] width 23 height 14
click at [803, 139] on input "True" at bounding box center [796, 139] width 13 height 11
radio input "true"
click at [810, 251] on span "True" at bounding box center [818, 255] width 23 height 14
click at [803, 251] on input "True" at bounding box center [796, 255] width 13 height 11
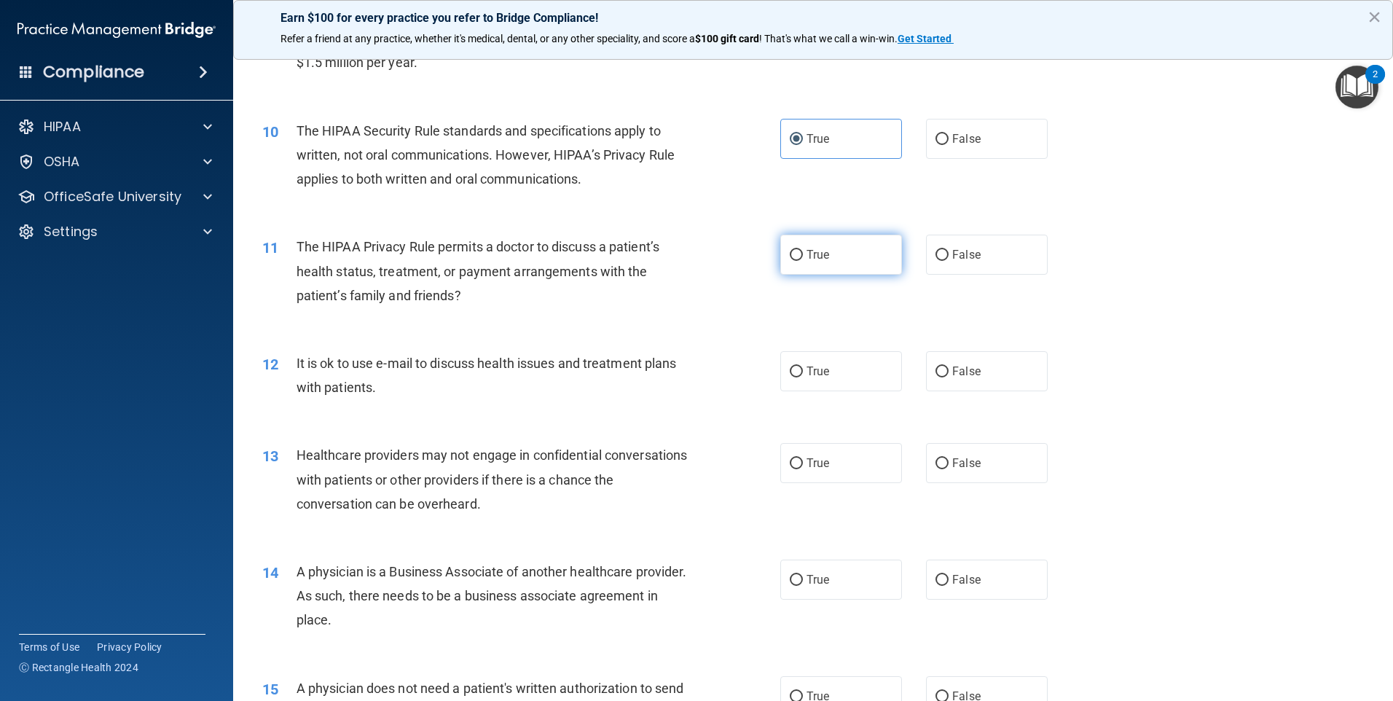
radio input "true"
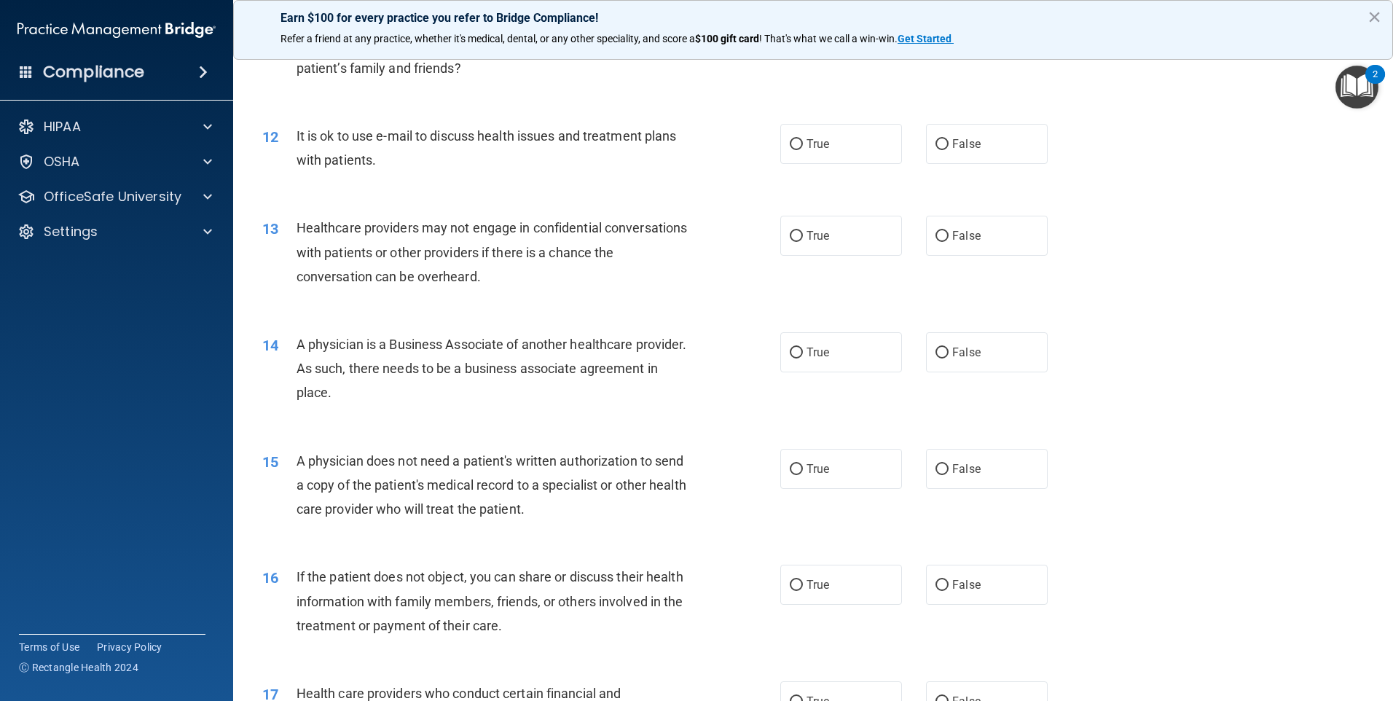
scroll to position [1215, 0]
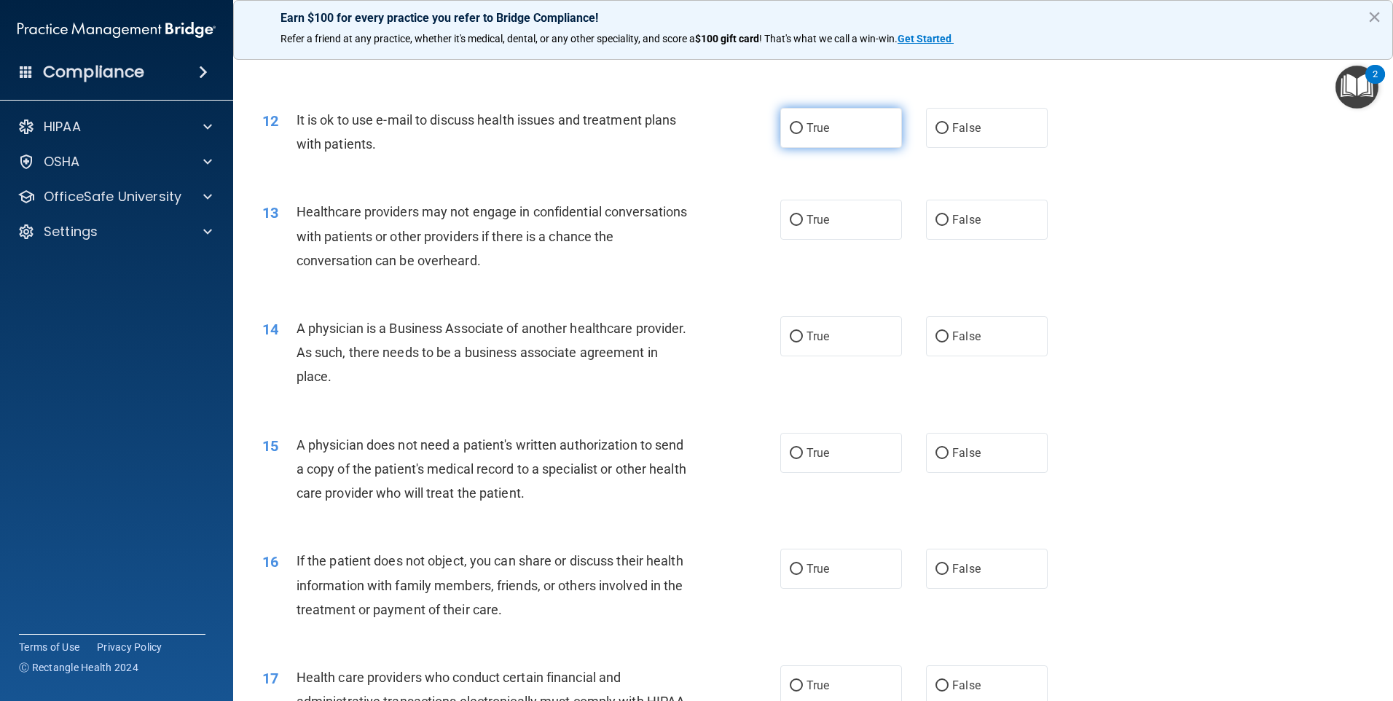
click at [796, 129] on input "True" at bounding box center [796, 128] width 13 height 11
radio input "true"
click at [795, 217] on input "True" at bounding box center [796, 220] width 13 height 11
radio input "true"
click at [967, 345] on label "False" at bounding box center [987, 336] width 122 height 40
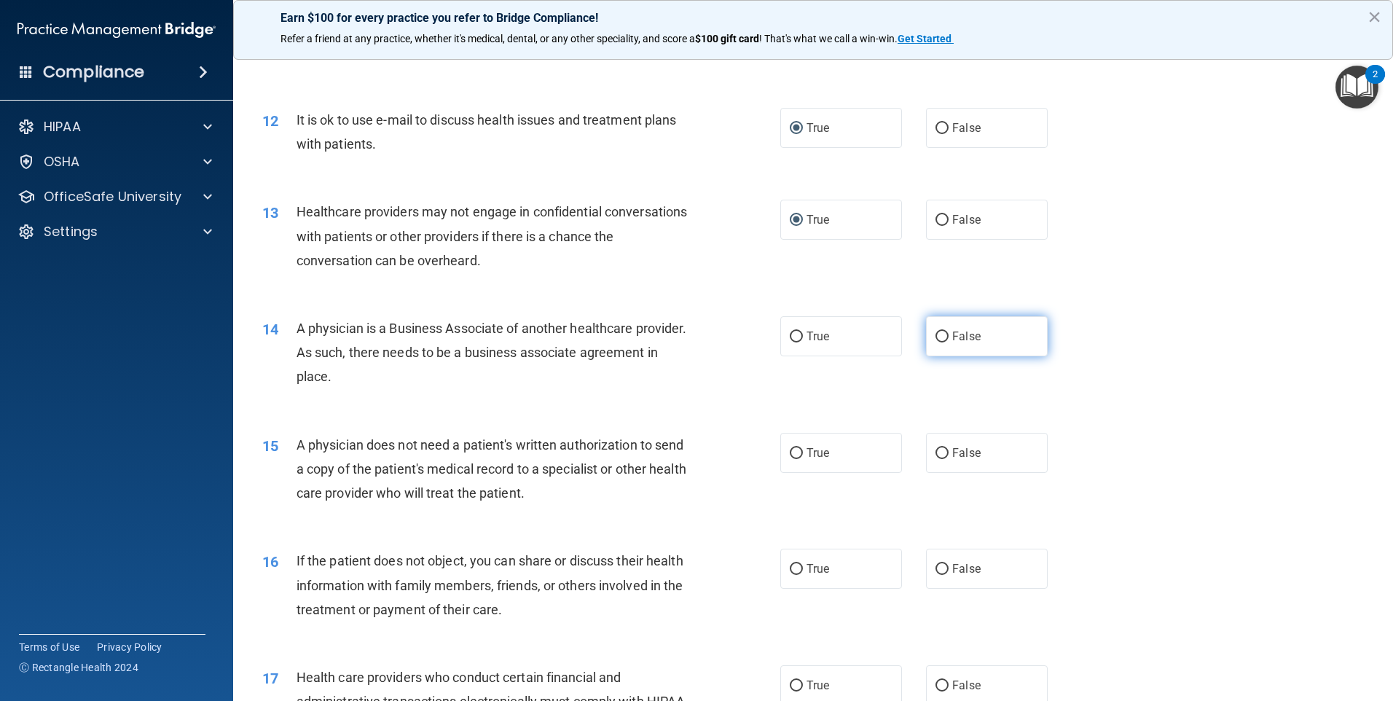
click at [949, 343] on input "False" at bounding box center [942, 337] width 13 height 11
radio input "true"
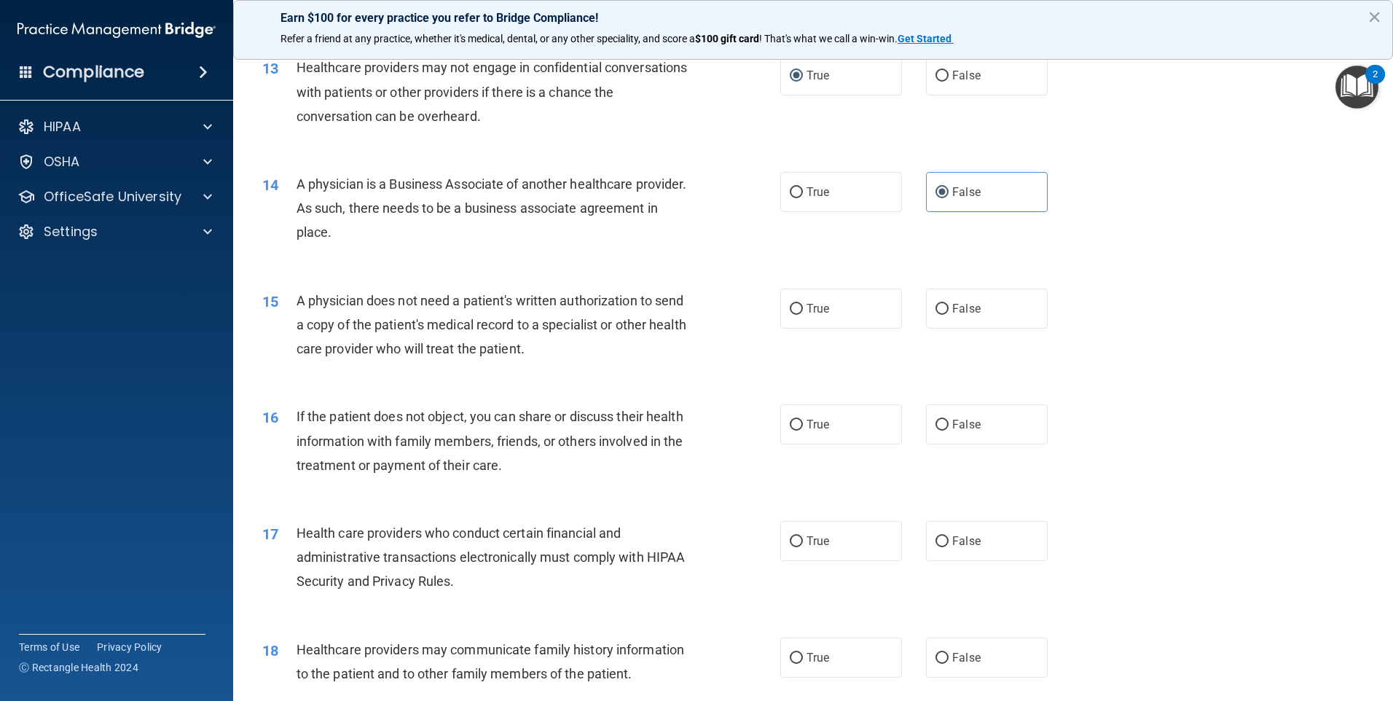
scroll to position [1361, 0]
click at [811, 306] on span "True" at bounding box center [818, 307] width 23 height 14
click at [803, 306] on input "True" at bounding box center [796, 307] width 13 height 11
radio input "true"
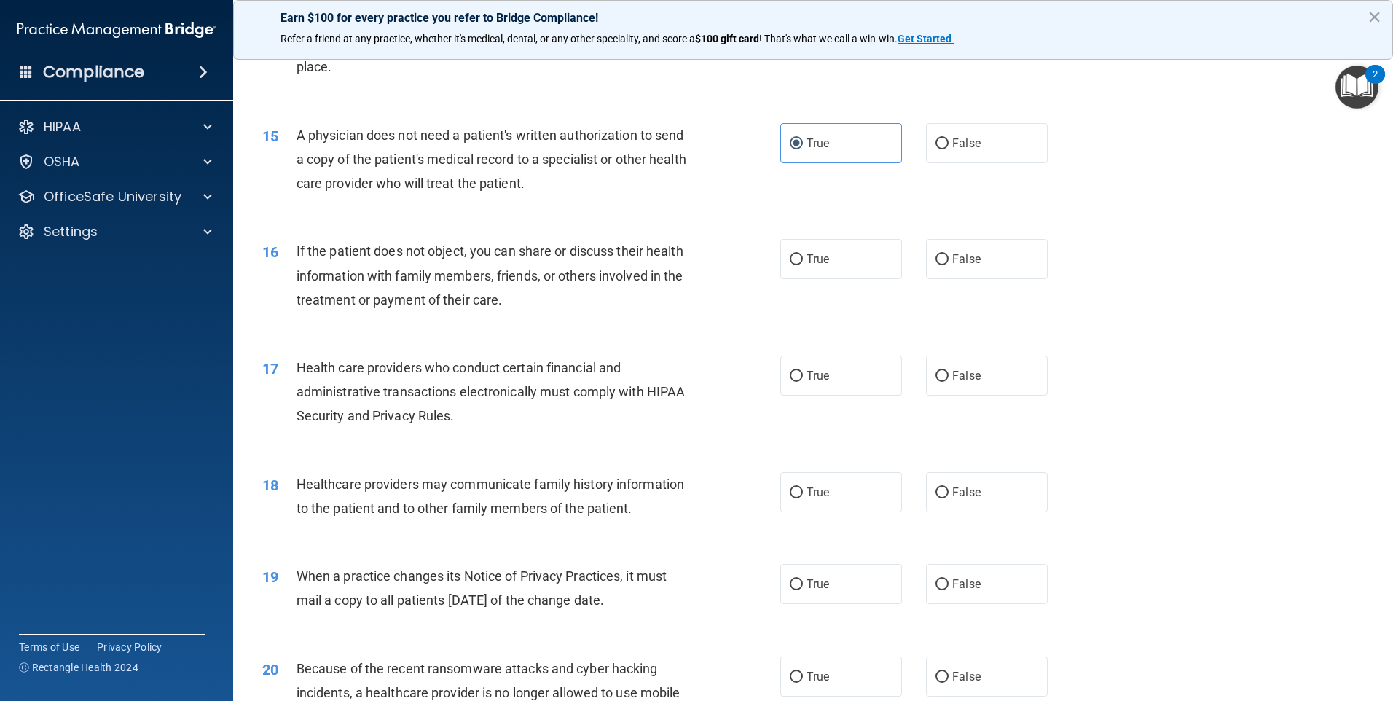
scroll to position [1531, 0]
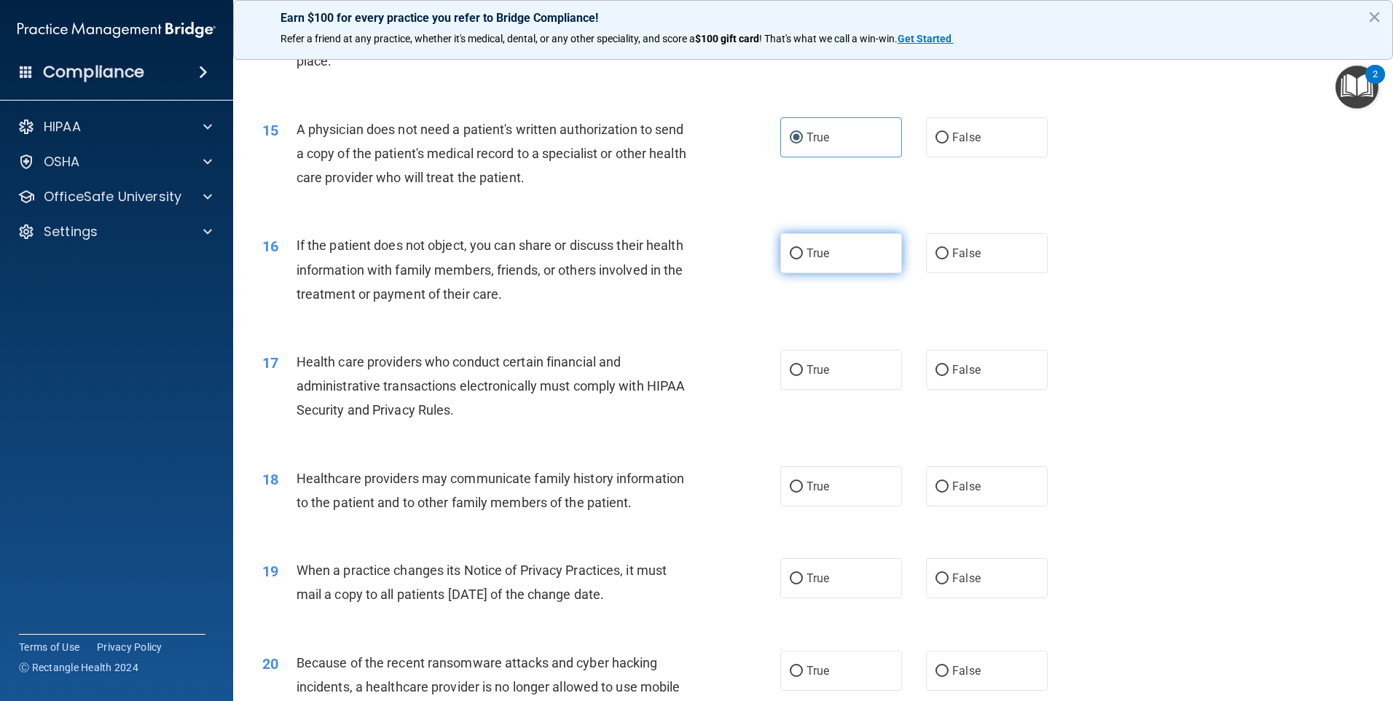
click at [817, 241] on label "True" at bounding box center [842, 253] width 122 height 40
click at [803, 249] on input "True" at bounding box center [796, 254] width 13 height 11
radio input "true"
click at [807, 368] on span "True" at bounding box center [818, 370] width 23 height 14
click at [802, 368] on input "True" at bounding box center [796, 370] width 13 height 11
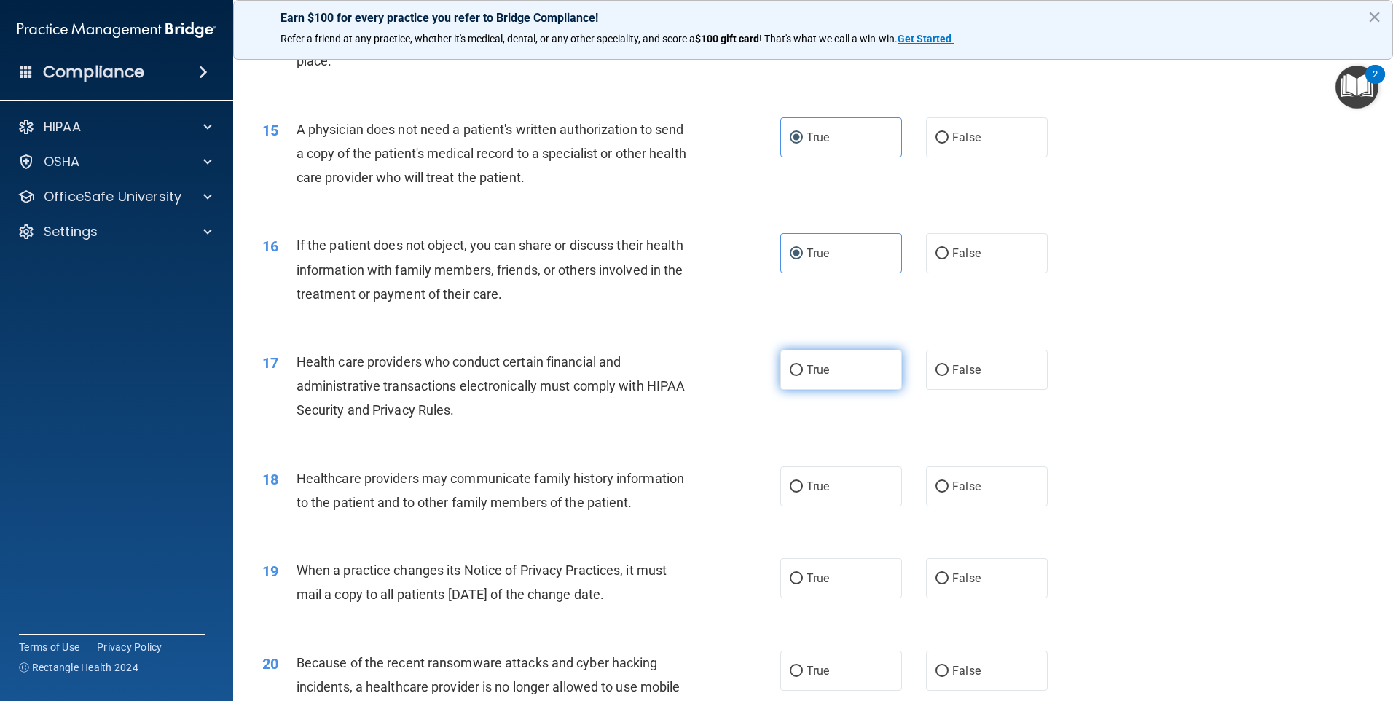
radio input "true"
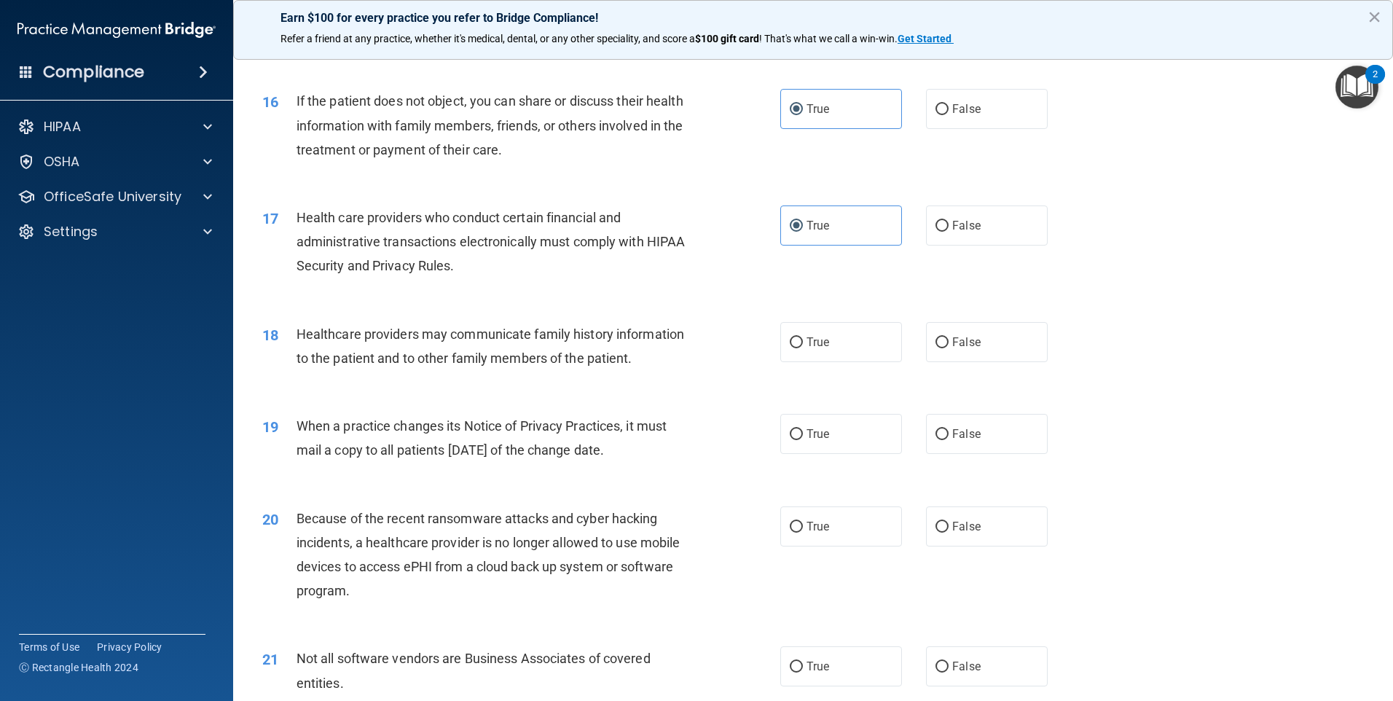
scroll to position [1676, 0]
click at [807, 338] on span "True" at bounding box center [818, 341] width 23 height 14
click at [803, 338] on input "True" at bounding box center [796, 341] width 13 height 11
radio input "true"
click at [940, 439] on label "False" at bounding box center [987, 433] width 122 height 40
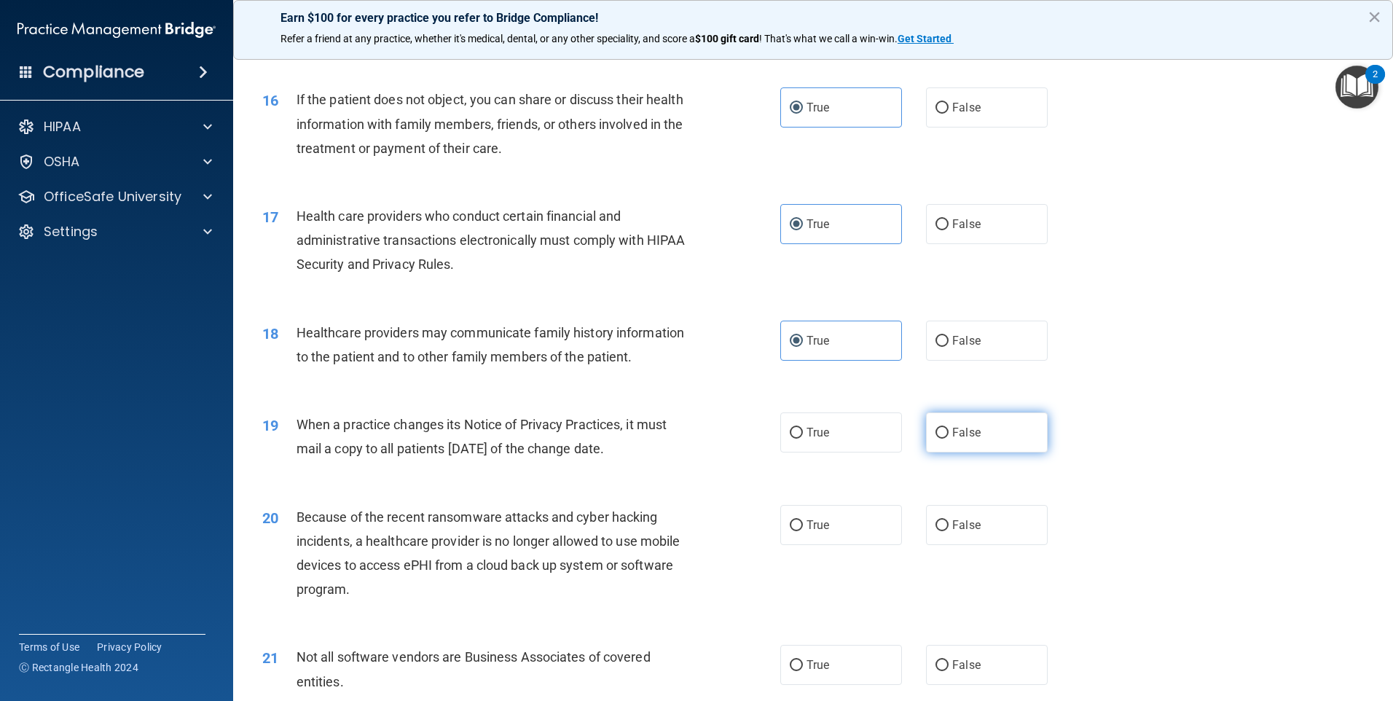
click at [940, 439] on input "False" at bounding box center [942, 433] width 13 height 11
radio input "true"
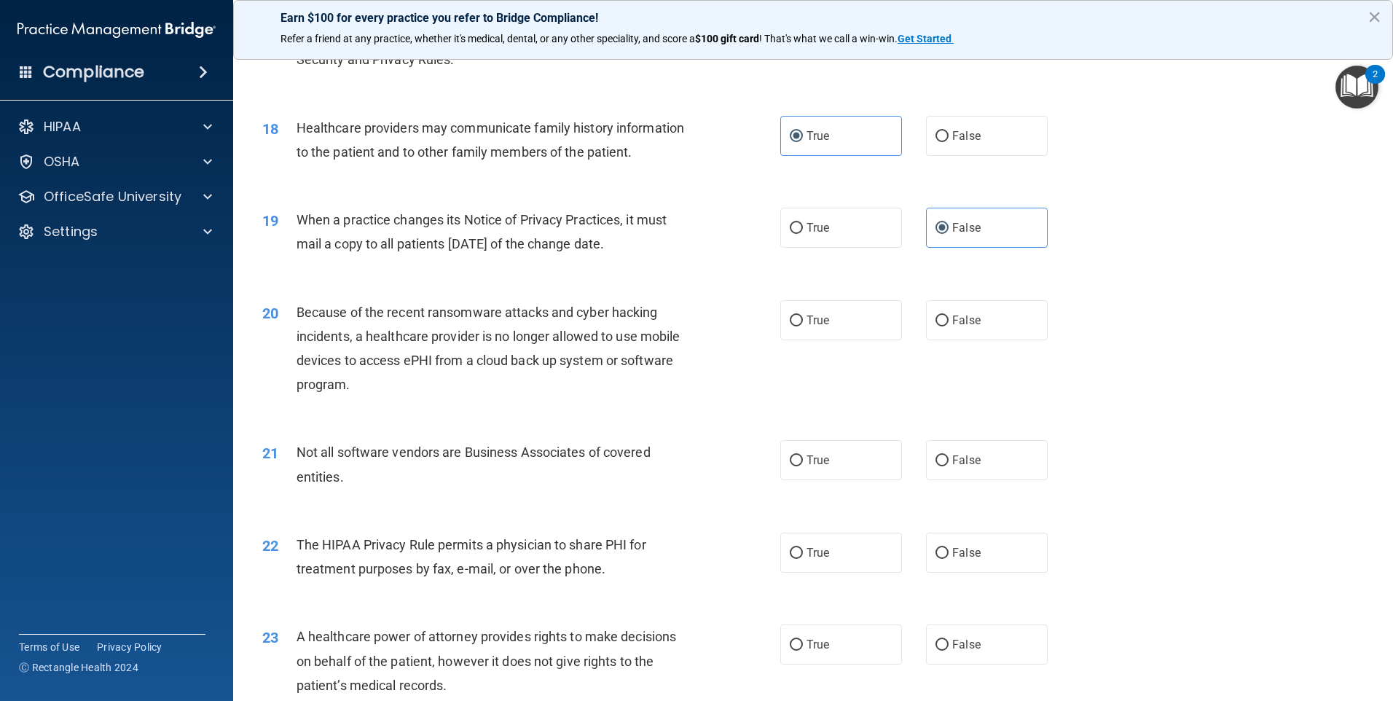
scroll to position [1895, 0]
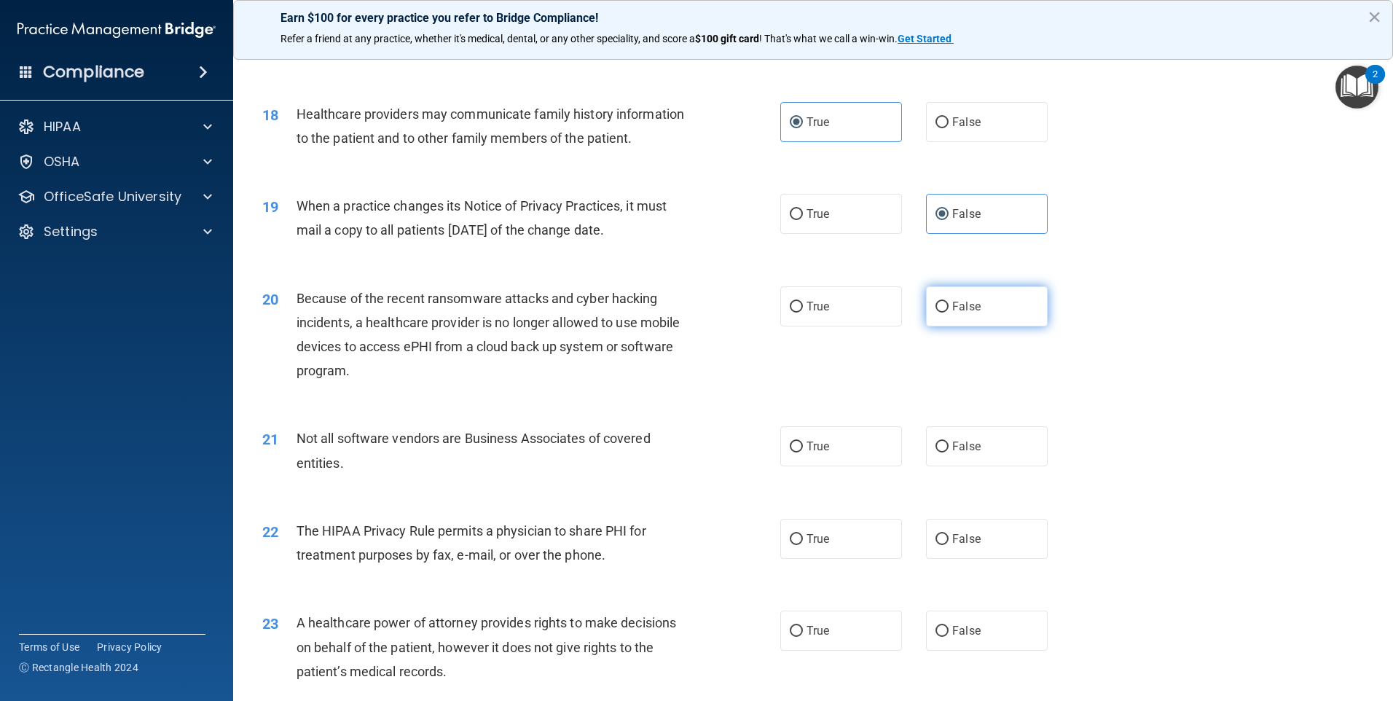
click at [944, 304] on label "False" at bounding box center [987, 306] width 122 height 40
click at [944, 304] on input "False" at bounding box center [942, 307] width 13 height 11
radio input "true"
click at [791, 454] on label "True" at bounding box center [842, 446] width 122 height 40
click at [791, 453] on input "True" at bounding box center [796, 447] width 13 height 11
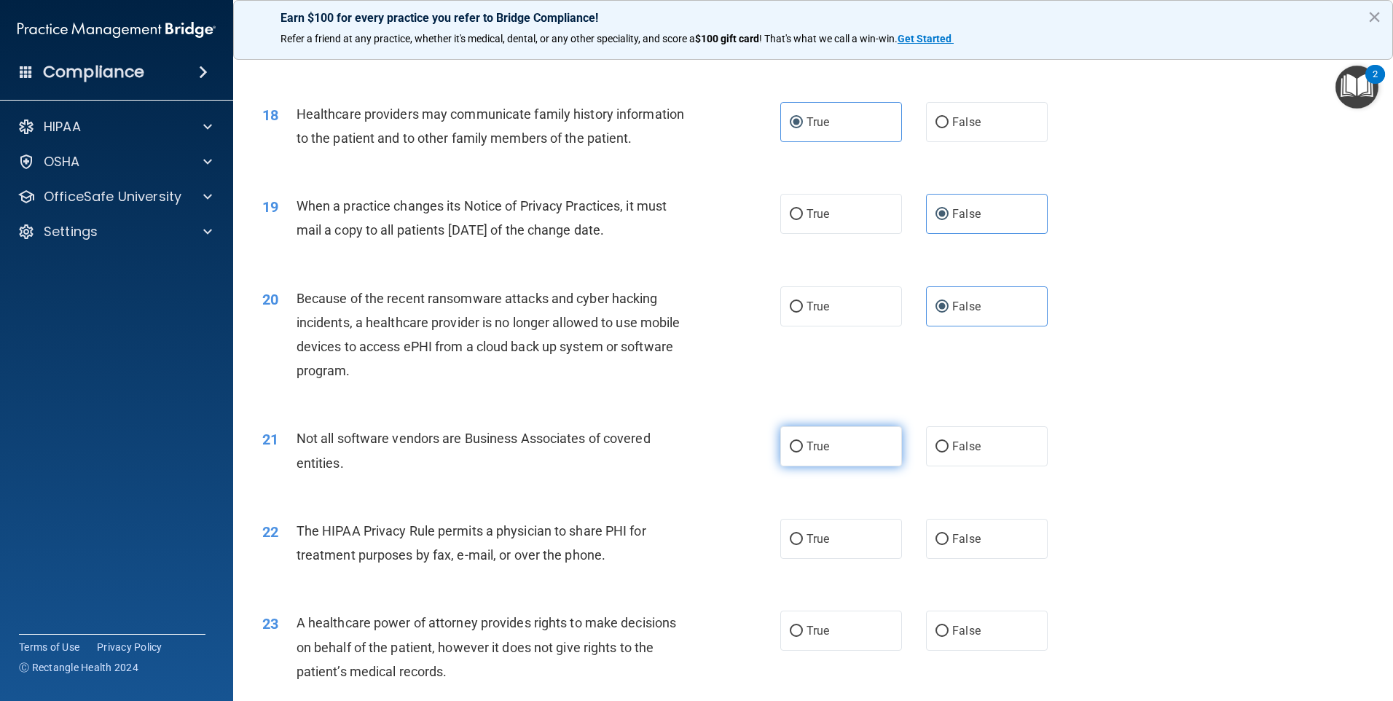
radio input "true"
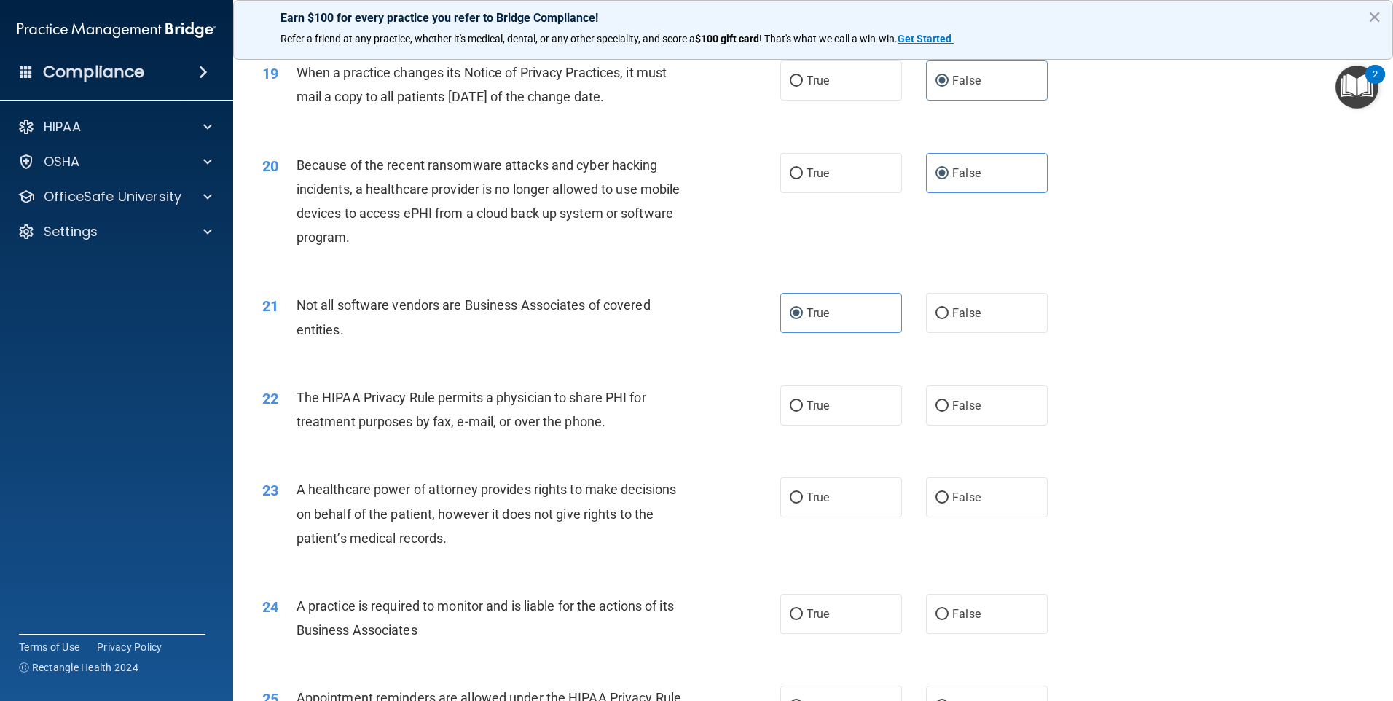
scroll to position [2065, 0]
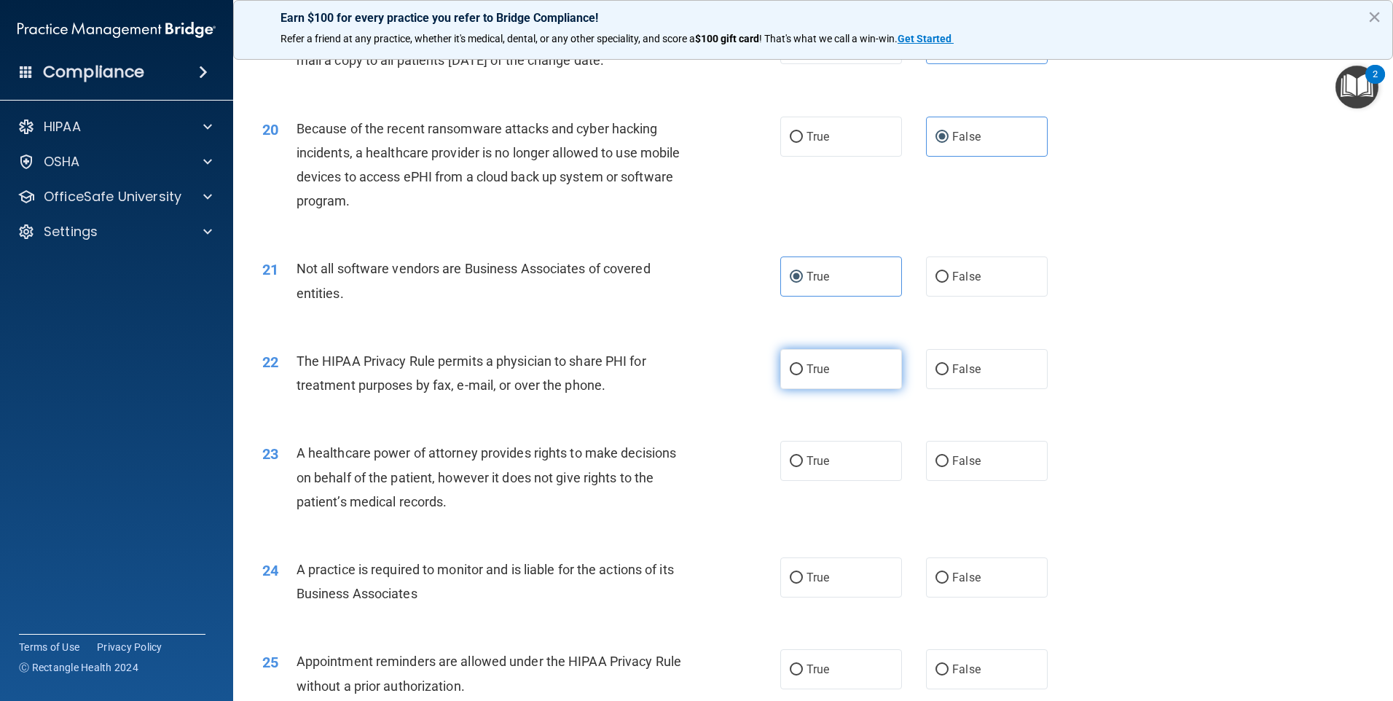
click at [800, 371] on label "True" at bounding box center [842, 369] width 122 height 40
click at [800, 371] on input "True" at bounding box center [796, 369] width 13 height 11
radio input "true"
click at [937, 459] on input "False" at bounding box center [942, 461] width 13 height 11
radio input "true"
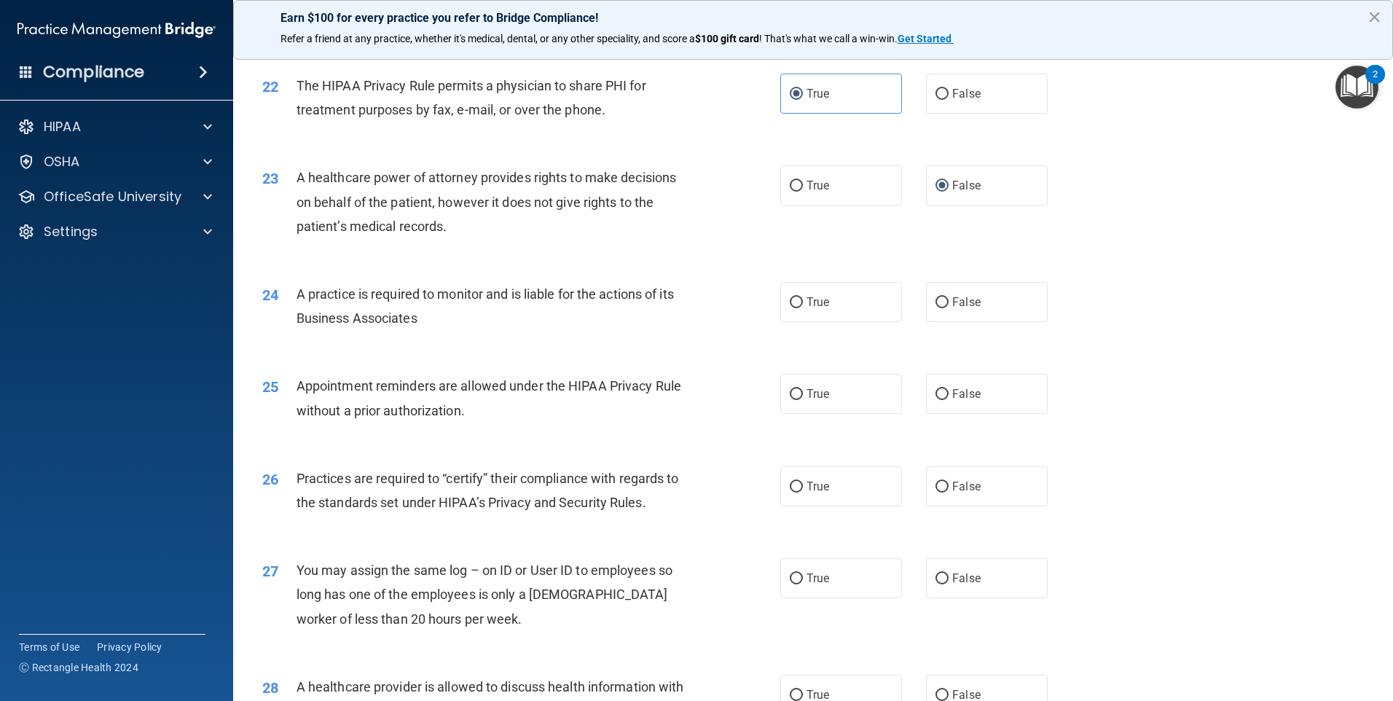
scroll to position [2381, 0]
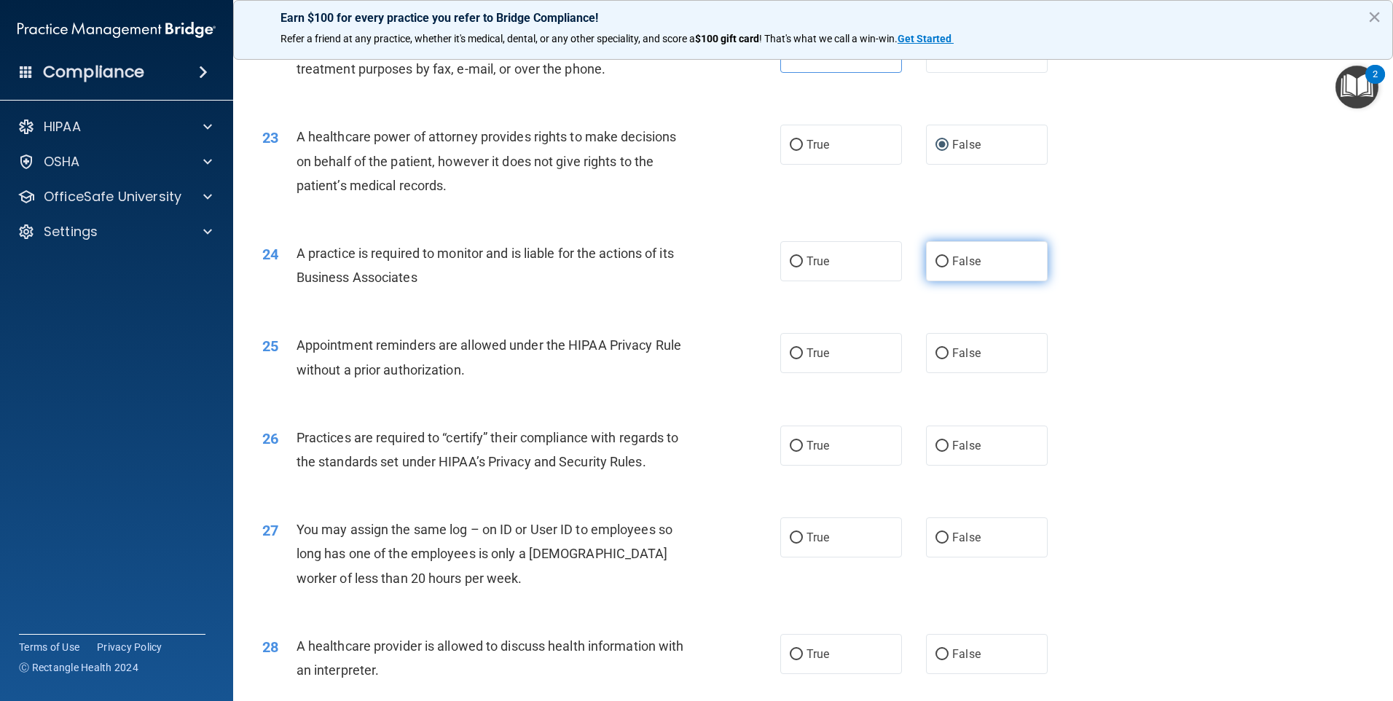
click at [955, 263] on span "False" at bounding box center [967, 261] width 28 height 14
click at [949, 263] on input "False" at bounding box center [942, 262] width 13 height 11
radio input "true"
click at [799, 353] on label "True" at bounding box center [842, 353] width 122 height 40
click at [799, 353] on input "True" at bounding box center [796, 353] width 13 height 11
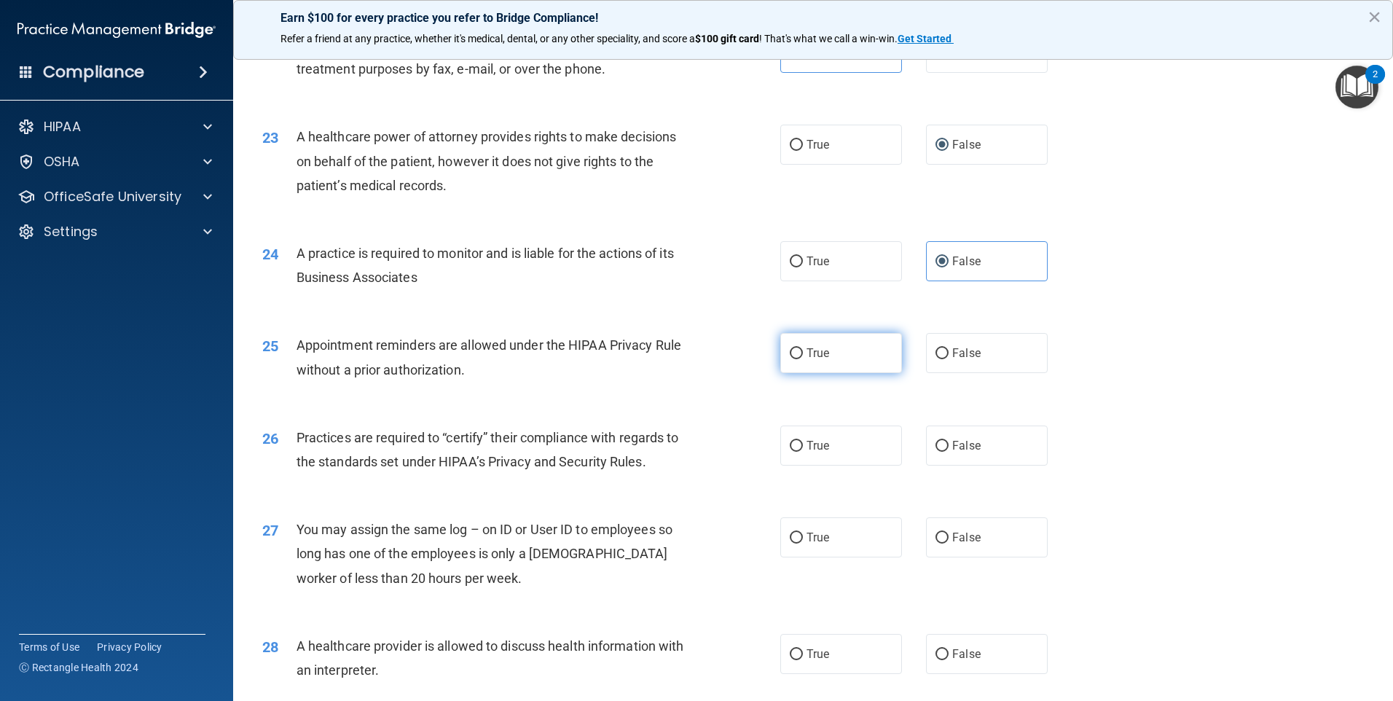
radio input "true"
click at [807, 443] on span "True" at bounding box center [818, 446] width 23 height 14
click at [803, 443] on input "True" at bounding box center [796, 446] width 13 height 11
radio input "true"
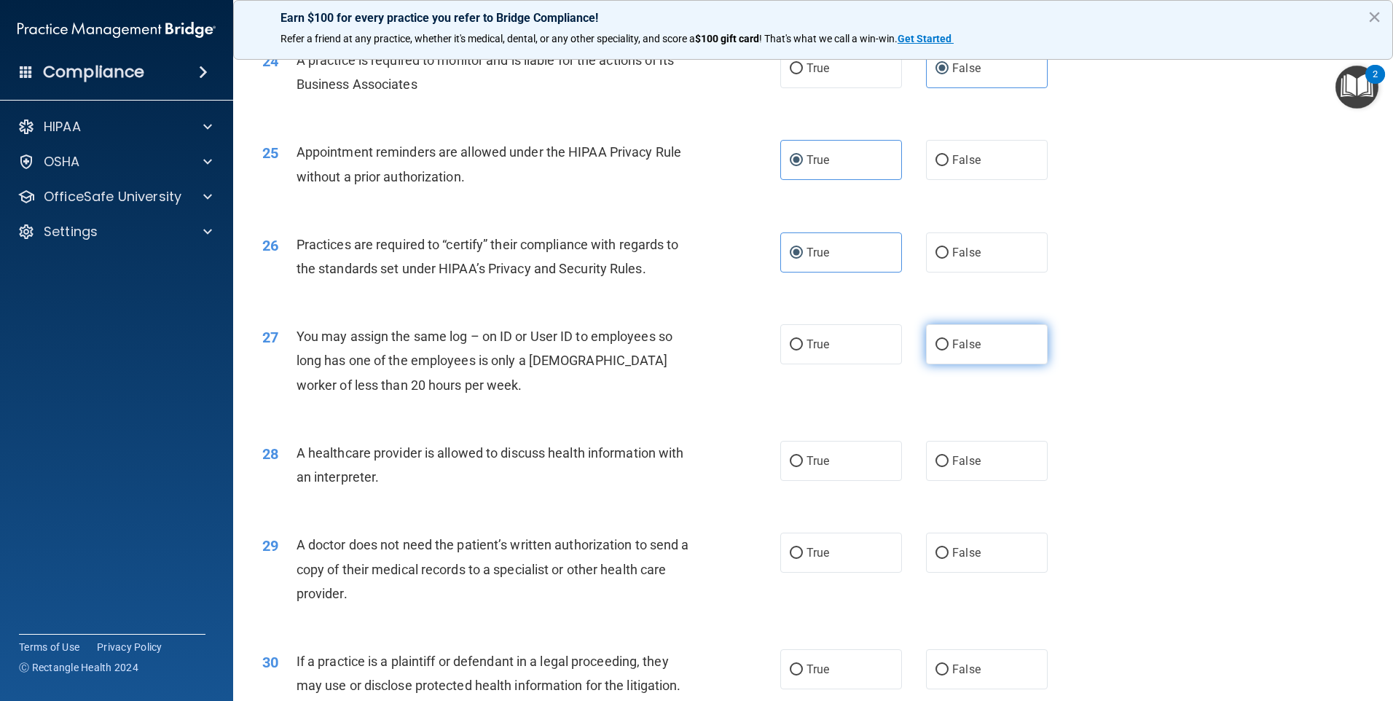
scroll to position [2575, 0]
click at [981, 347] on label "False" at bounding box center [987, 344] width 122 height 40
click at [949, 347] on input "False" at bounding box center [942, 344] width 13 height 11
radio input "true"
click at [814, 451] on label "True" at bounding box center [842, 460] width 122 height 40
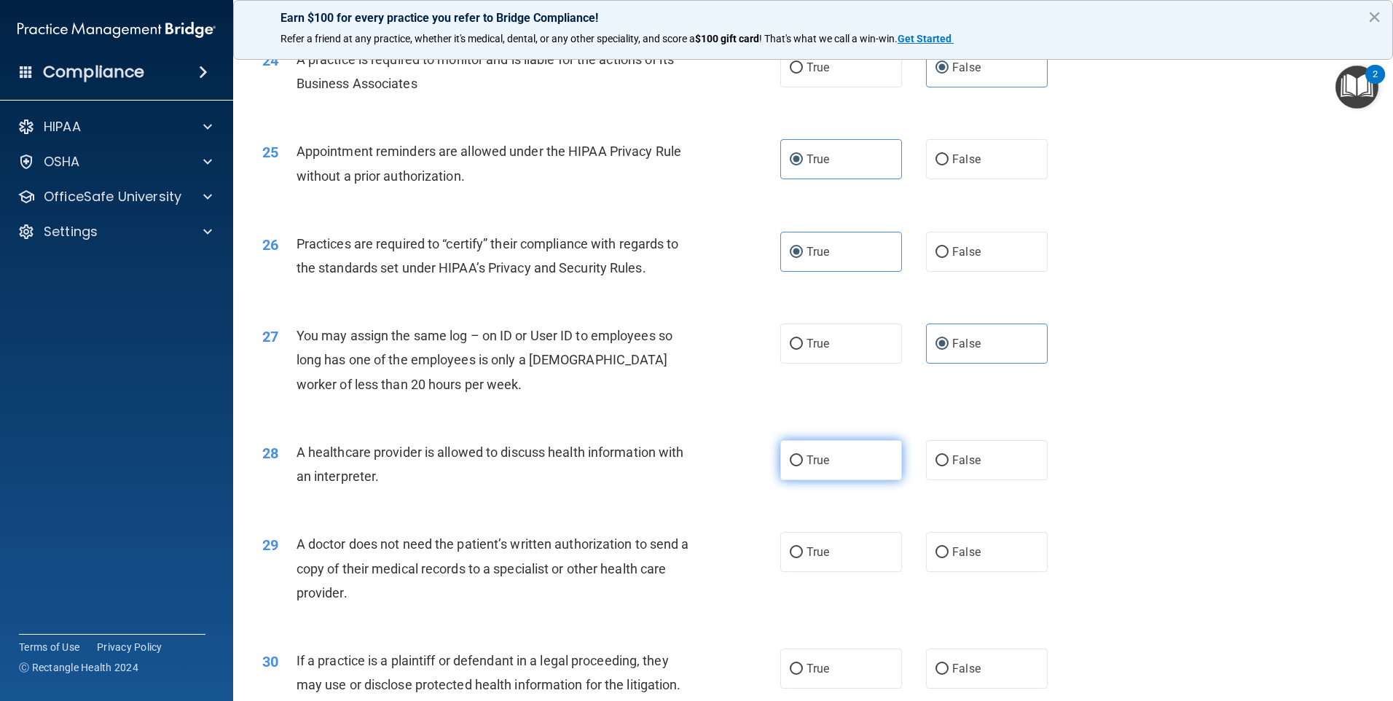
click at [803, 456] on input "True" at bounding box center [796, 461] width 13 height 11
radio input "true"
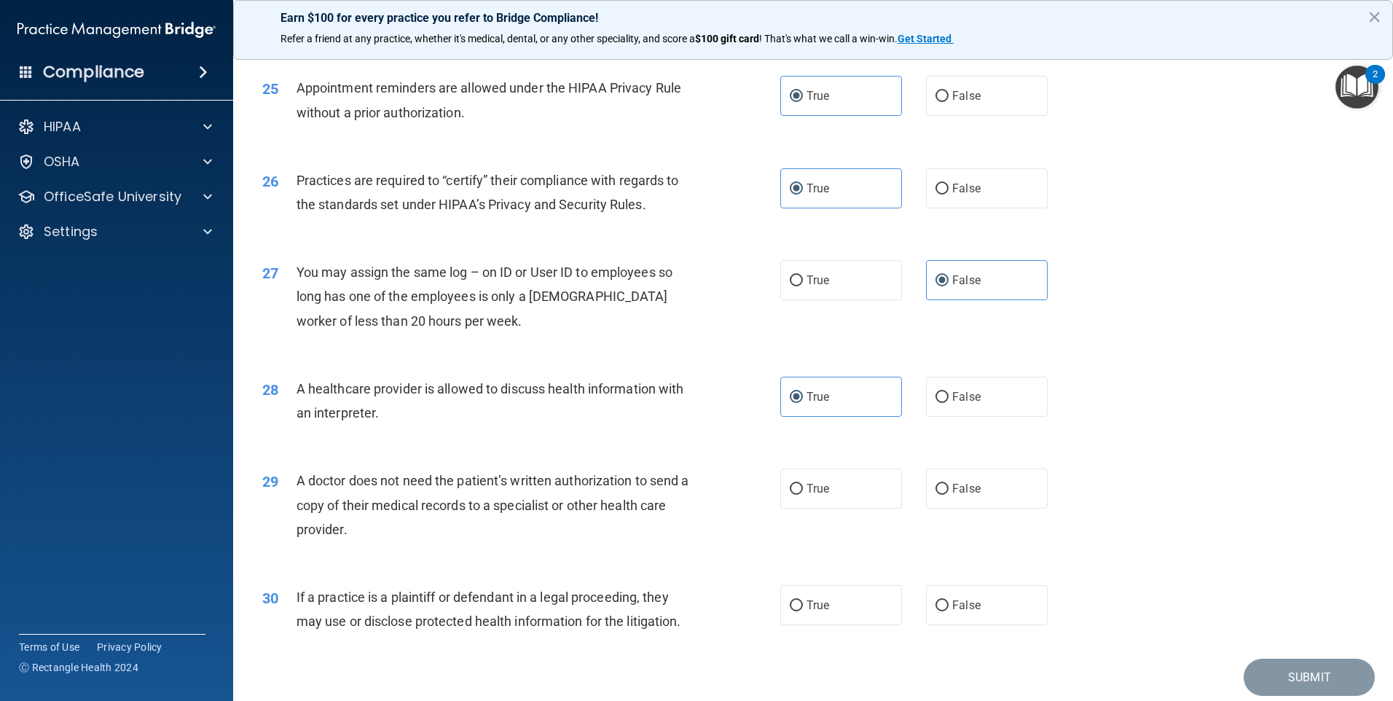
scroll to position [2692, 0]
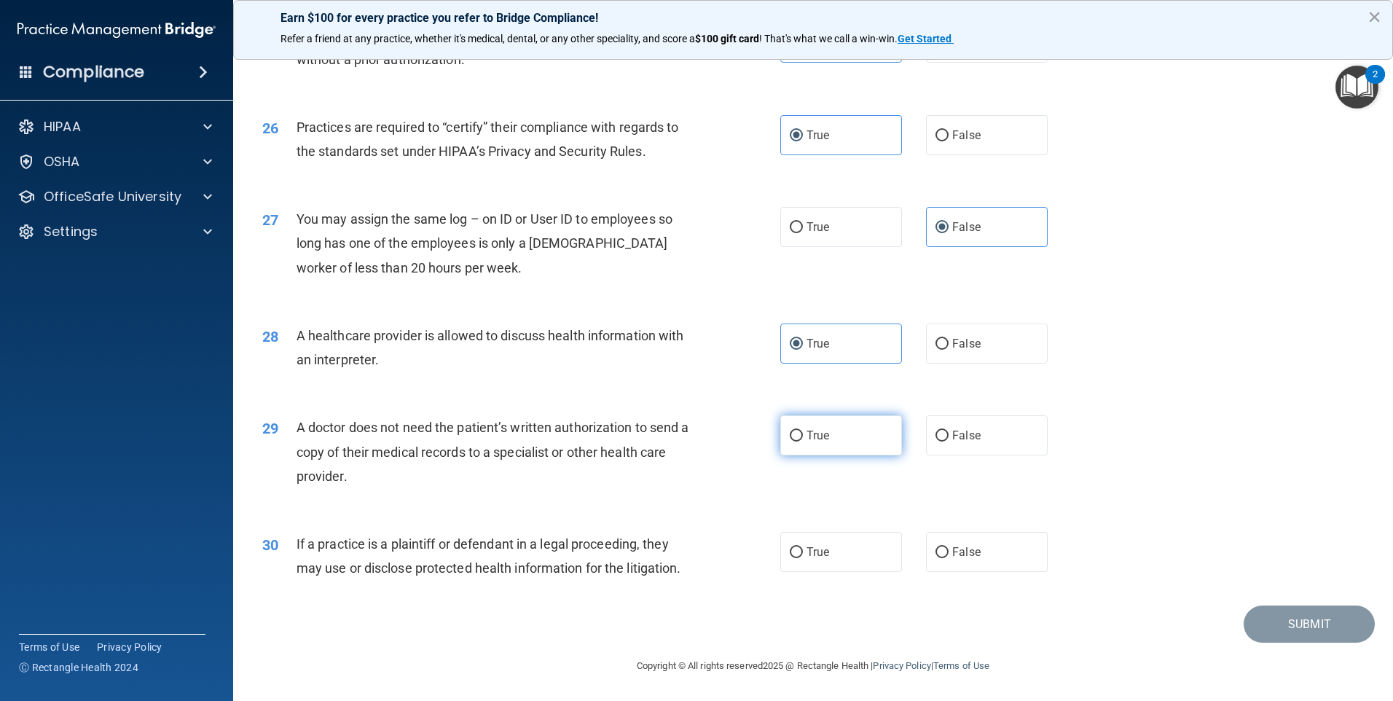
click at [808, 433] on span "True" at bounding box center [818, 436] width 23 height 14
click at [803, 433] on input "True" at bounding box center [796, 436] width 13 height 11
radio input "true"
click at [821, 552] on span "True" at bounding box center [818, 552] width 23 height 14
click at [803, 552] on input "True" at bounding box center [796, 552] width 13 height 11
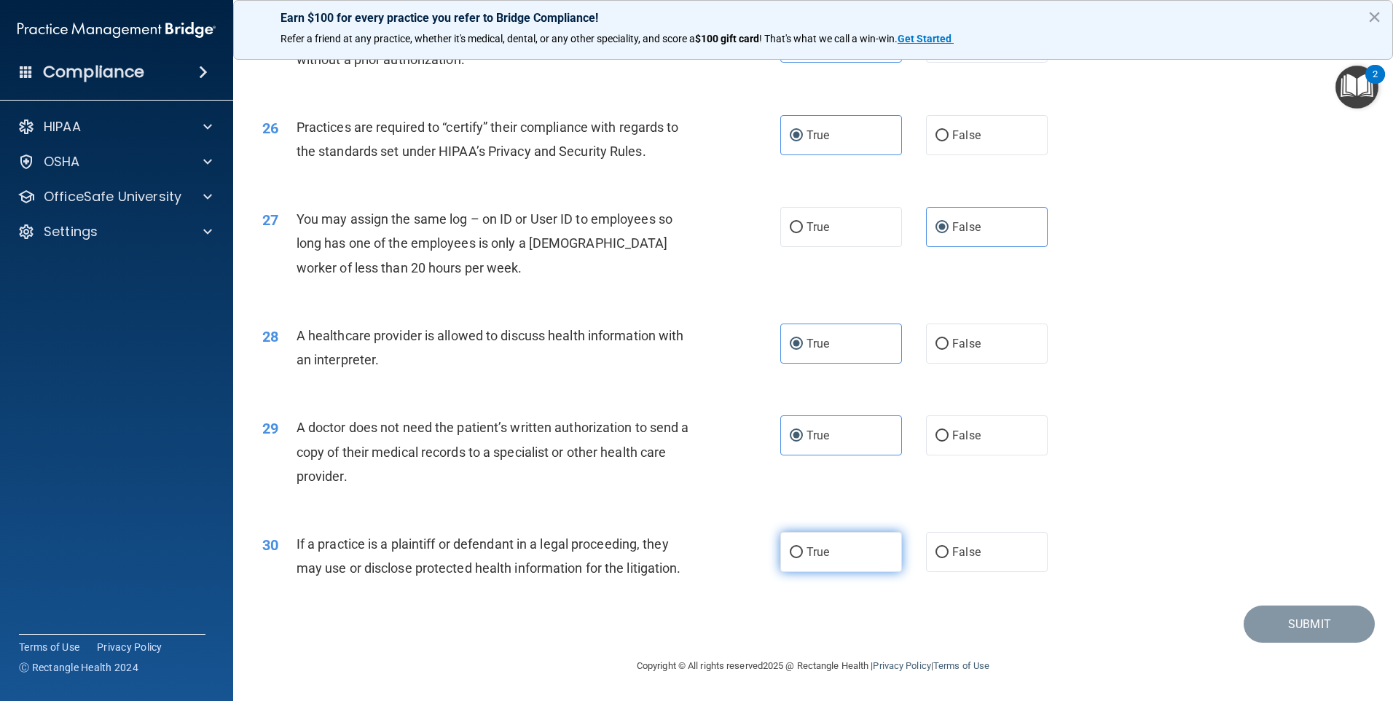
radio input "true"
click at [1299, 622] on button "Submit" at bounding box center [1309, 624] width 131 height 37
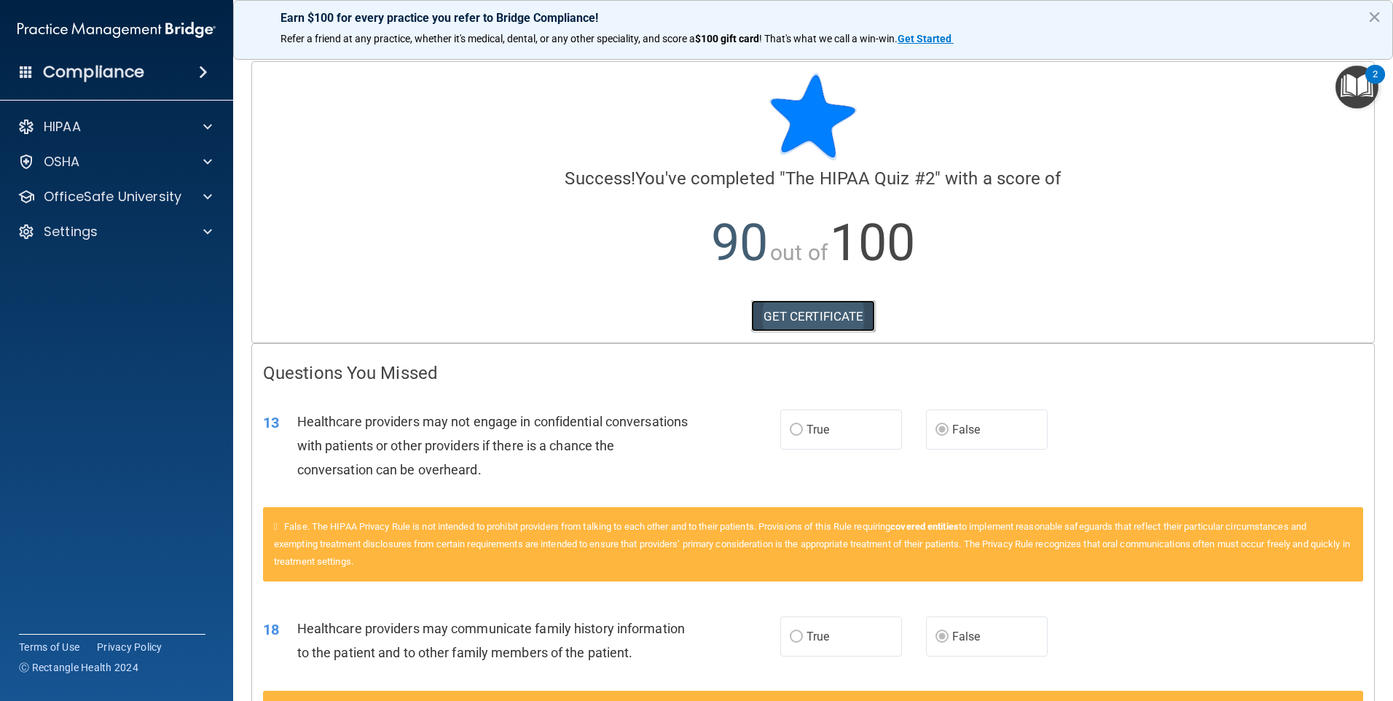
click at [832, 311] on link "GET CERTIFICATE" at bounding box center [813, 316] width 125 height 32
click at [75, 157] on p "OSHA" at bounding box center [62, 161] width 36 height 17
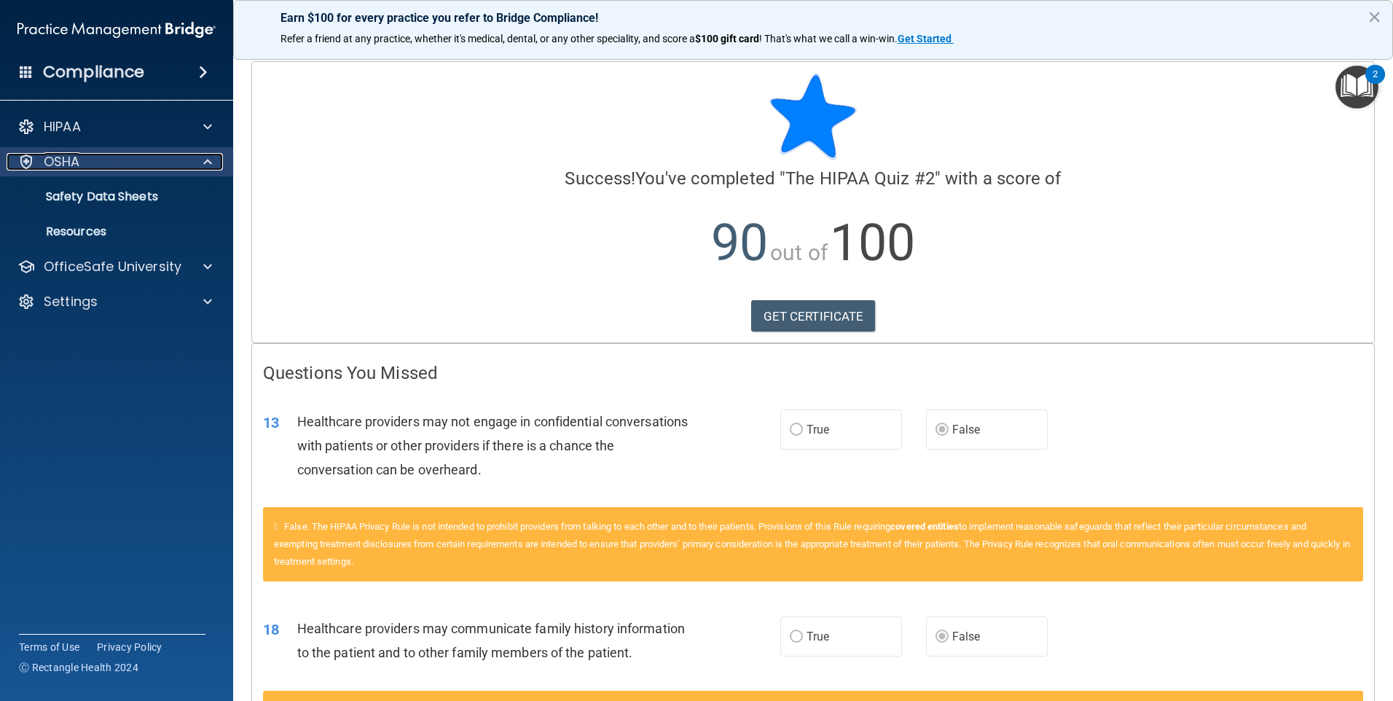
click at [75, 157] on p "OSHA" at bounding box center [62, 161] width 36 height 17
click at [84, 192] on p "Safety Data Sheets" at bounding box center [108, 196] width 199 height 15
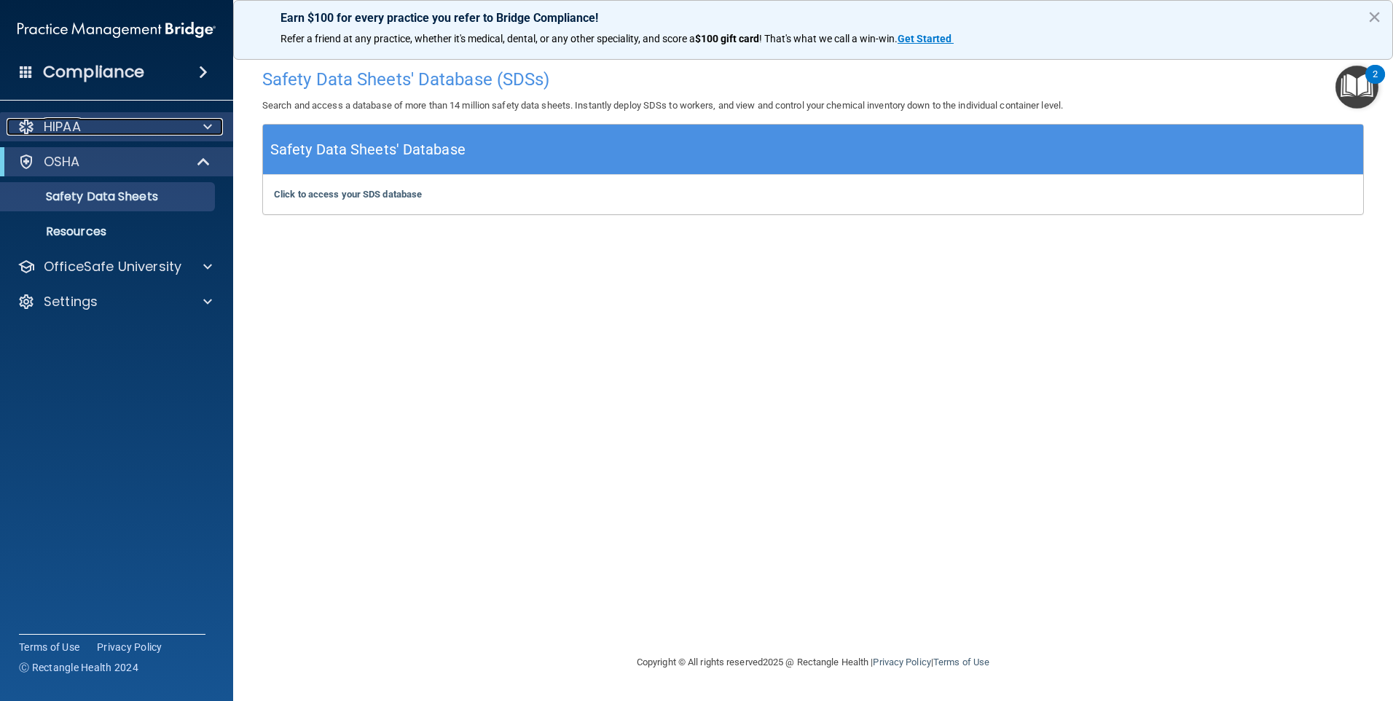
click at [98, 123] on div "HIPAA" at bounding box center [97, 126] width 181 height 17
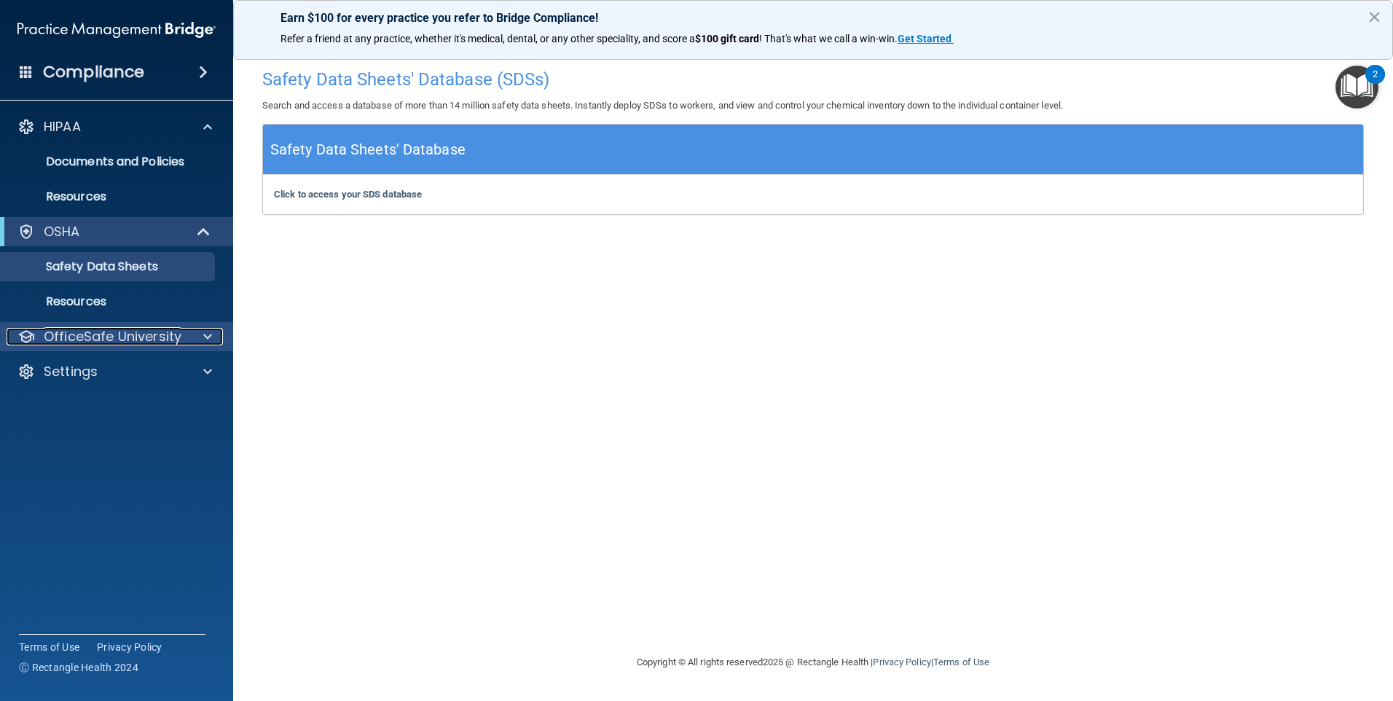
click at [66, 342] on p "OfficeSafe University" at bounding box center [113, 336] width 138 height 17
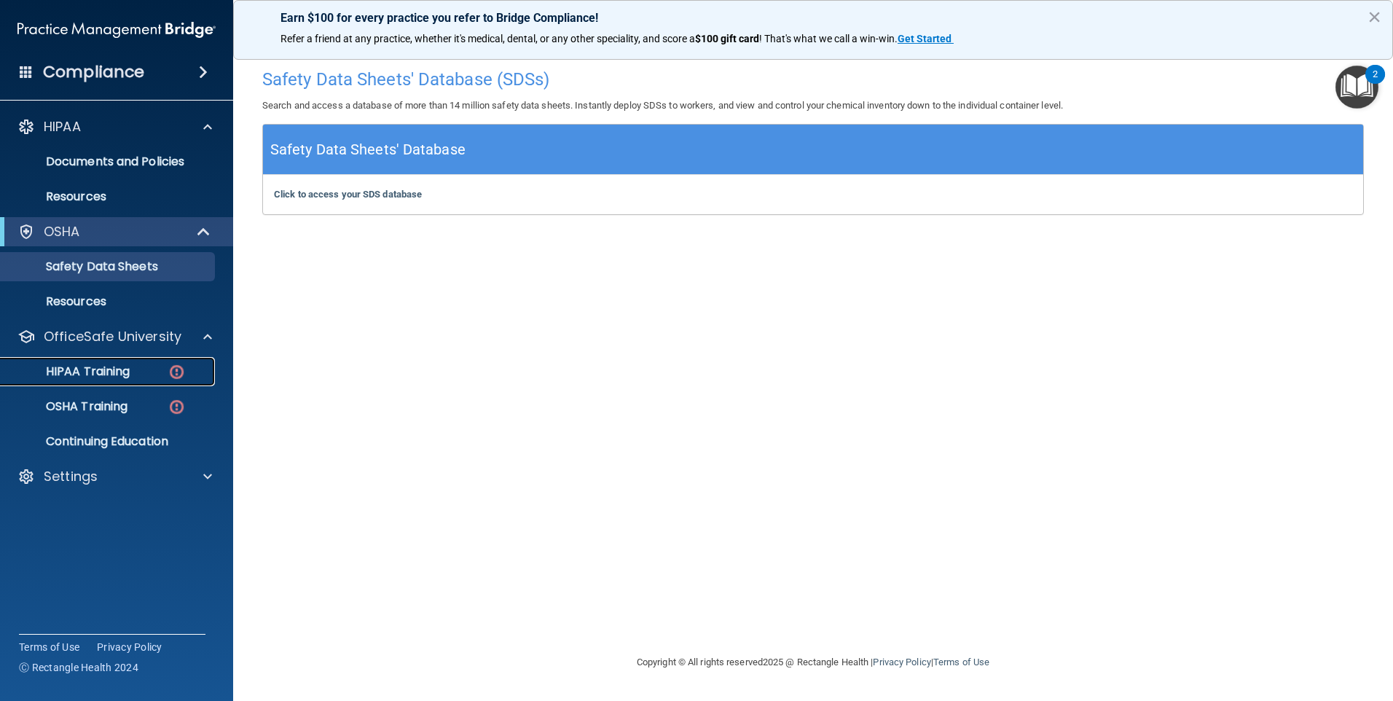
click at [78, 367] on p "HIPAA Training" at bounding box center [69, 371] width 120 height 15
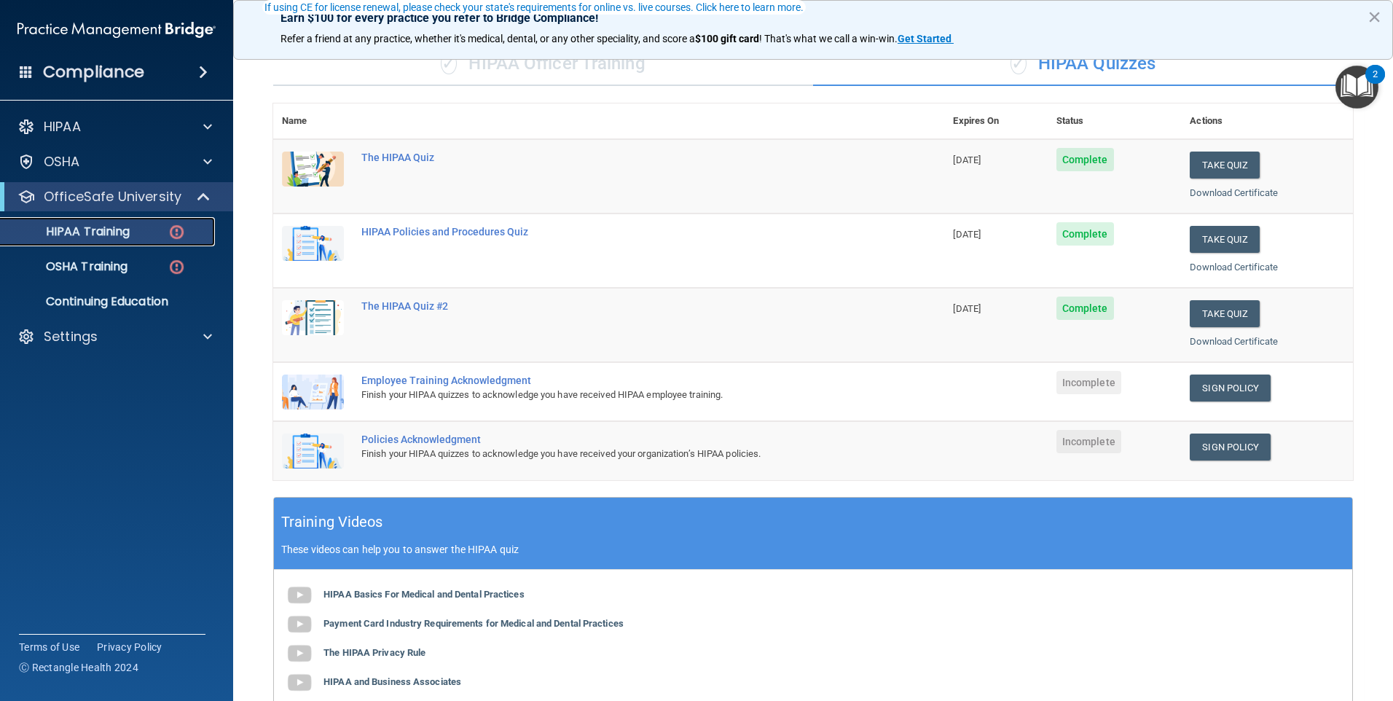
scroll to position [146, 0]
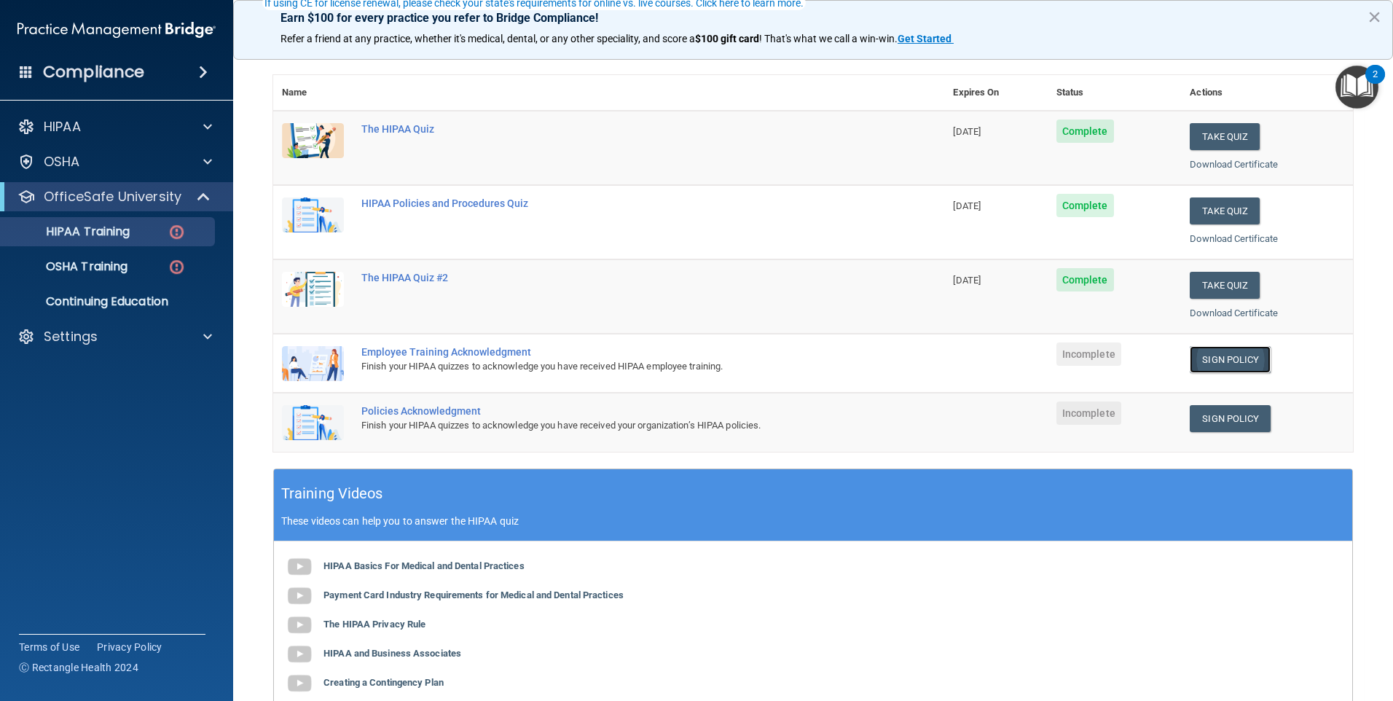
click at [1221, 357] on link "Sign Policy" at bounding box center [1230, 359] width 81 height 27
click at [1222, 417] on link "Sign Policy" at bounding box center [1230, 418] width 81 height 27
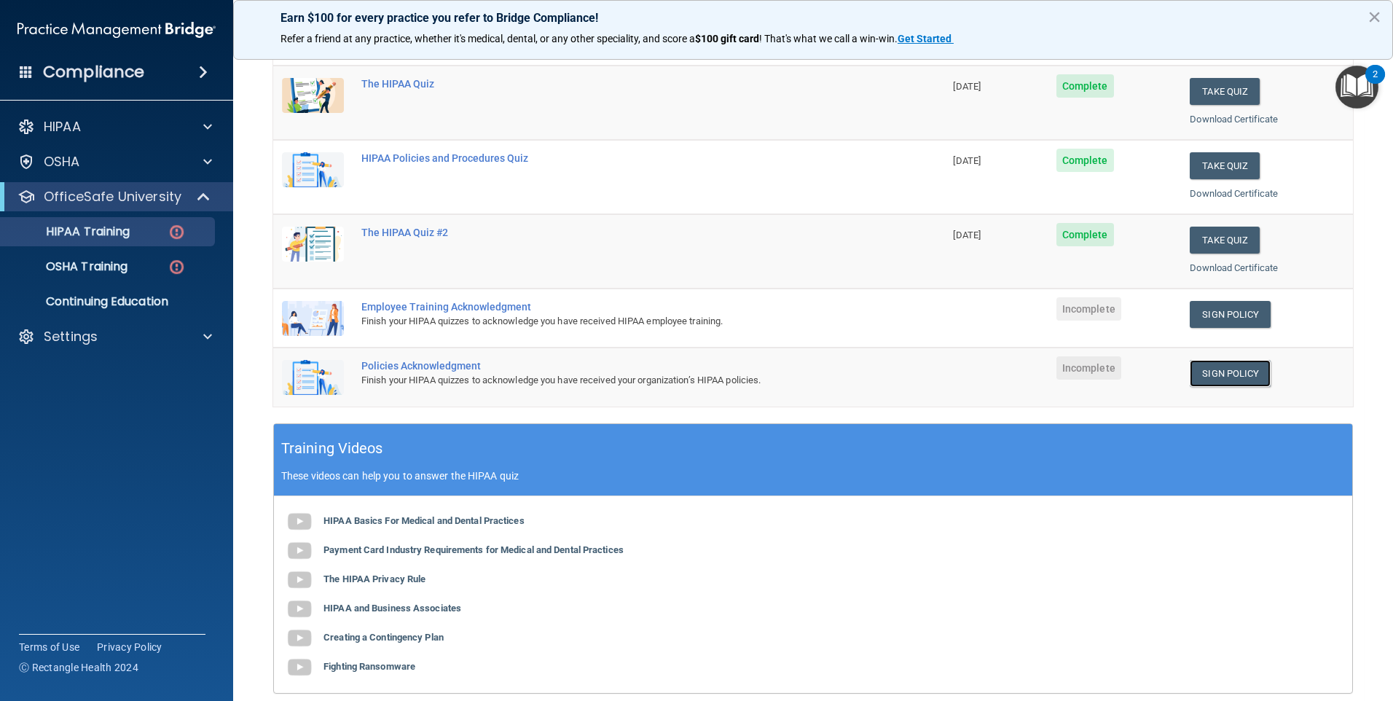
scroll to position [98, 0]
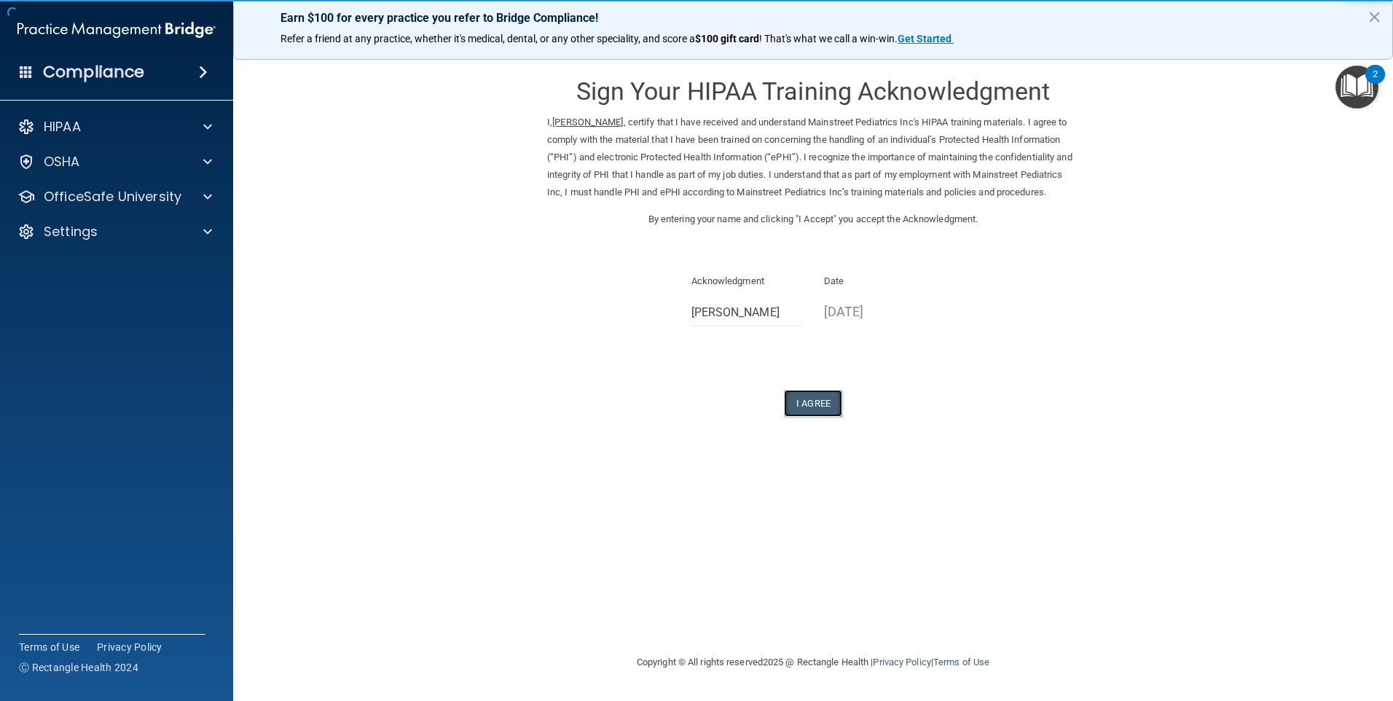
click at [817, 417] on button "I Agree" at bounding box center [813, 403] width 58 height 27
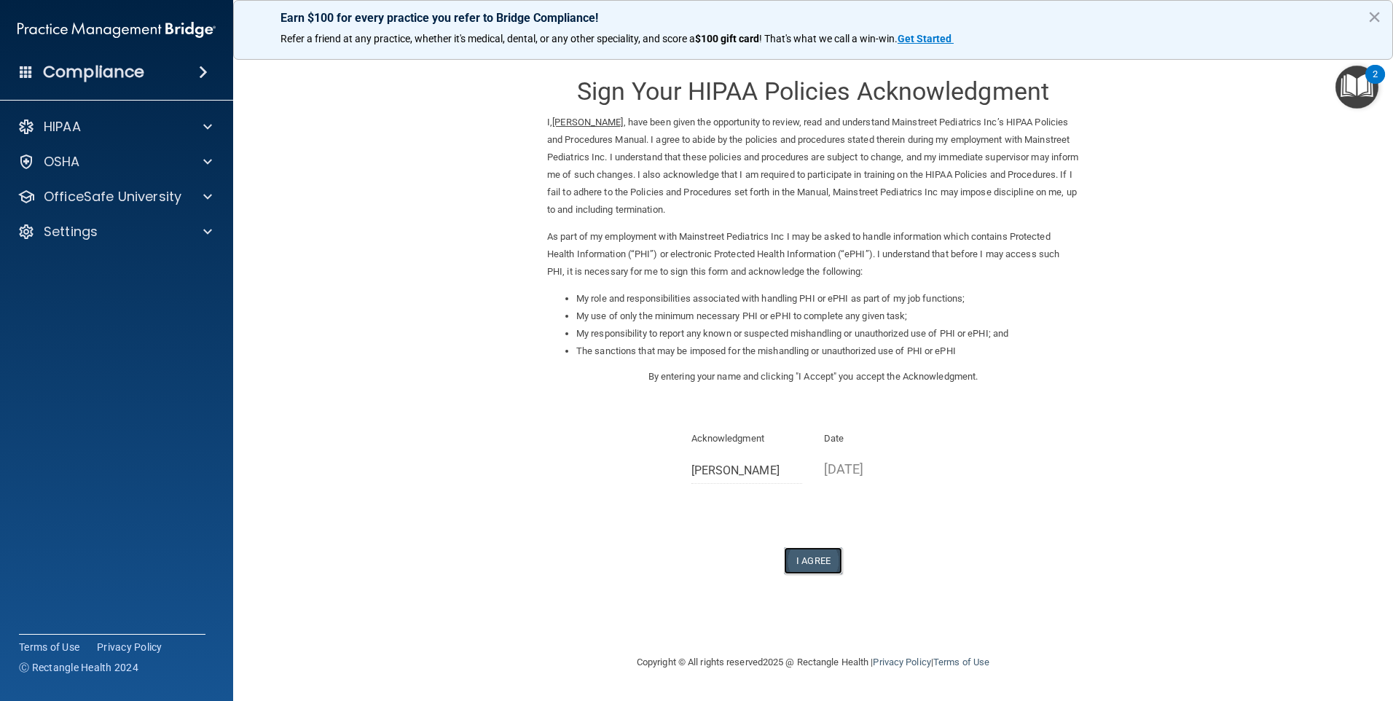
click at [817, 558] on button "I Agree" at bounding box center [813, 560] width 58 height 27
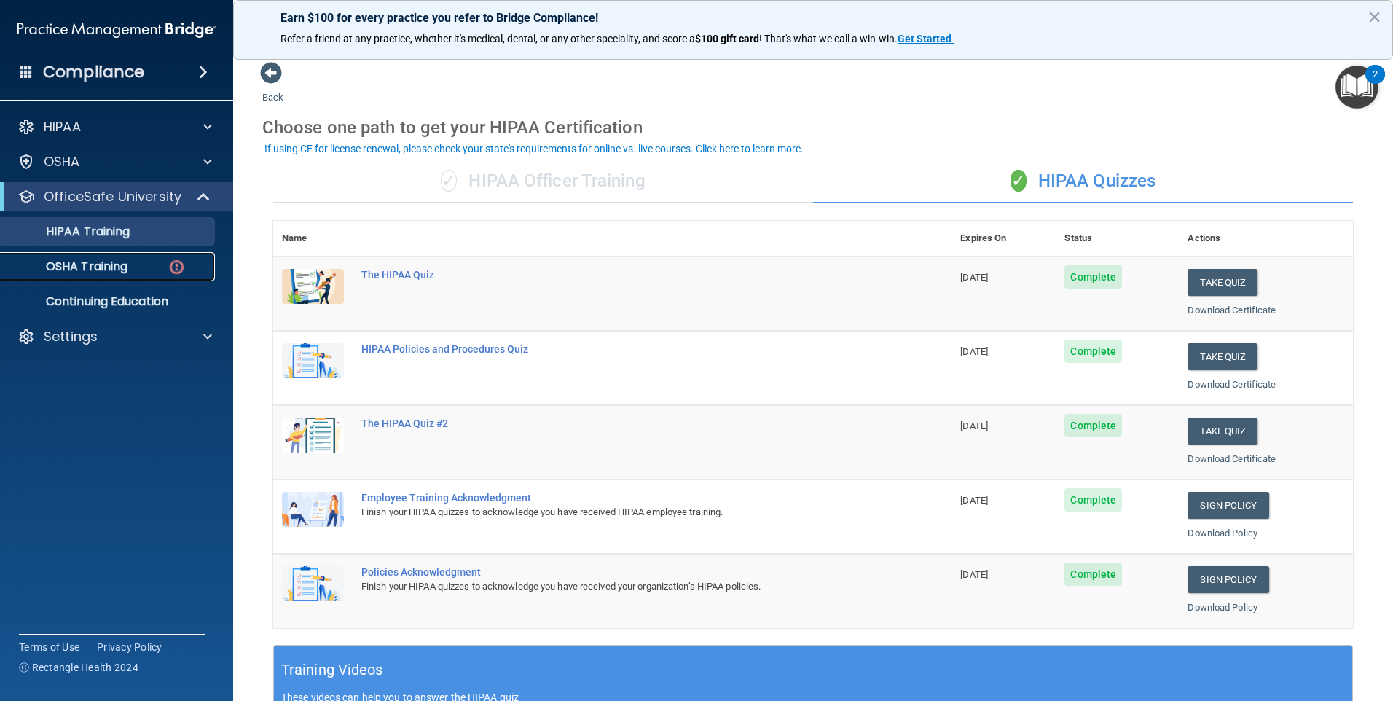
click at [77, 266] on p "OSHA Training" at bounding box center [68, 266] width 118 height 15
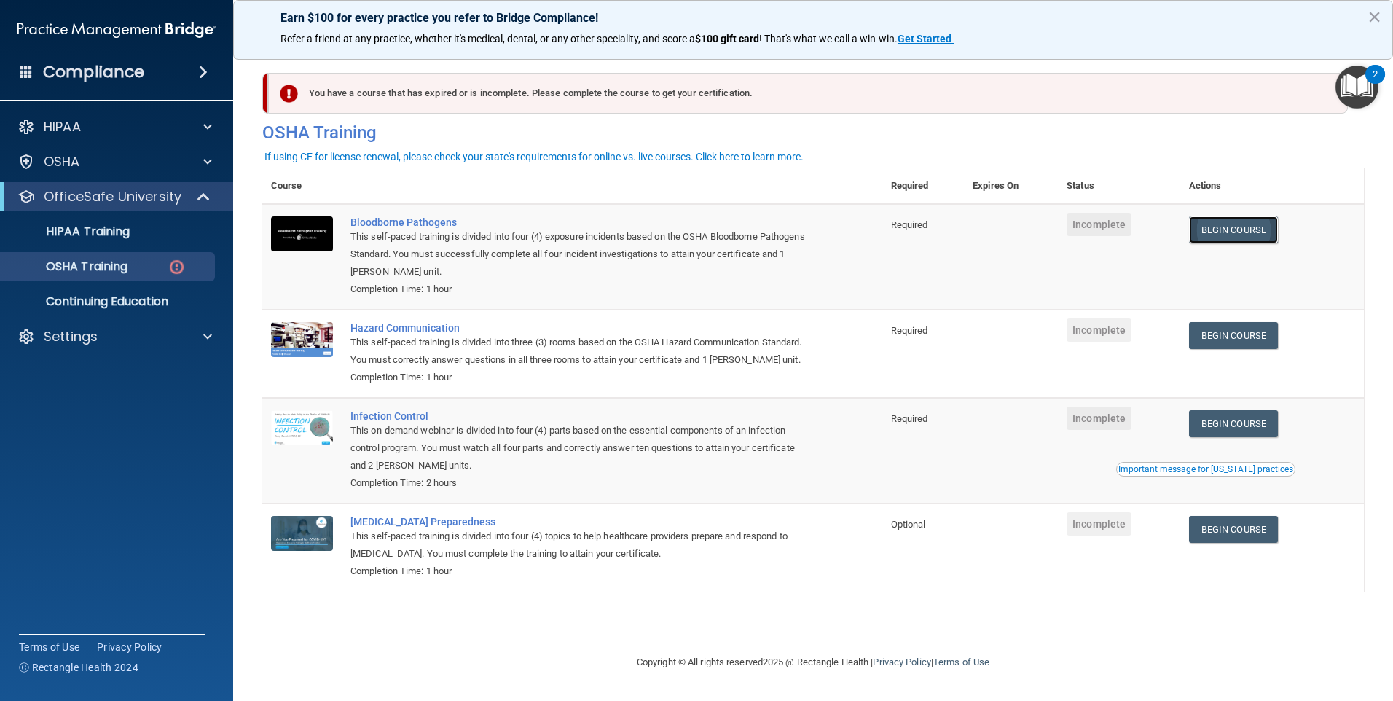
click at [1239, 232] on link "Begin Course" at bounding box center [1233, 229] width 89 height 27
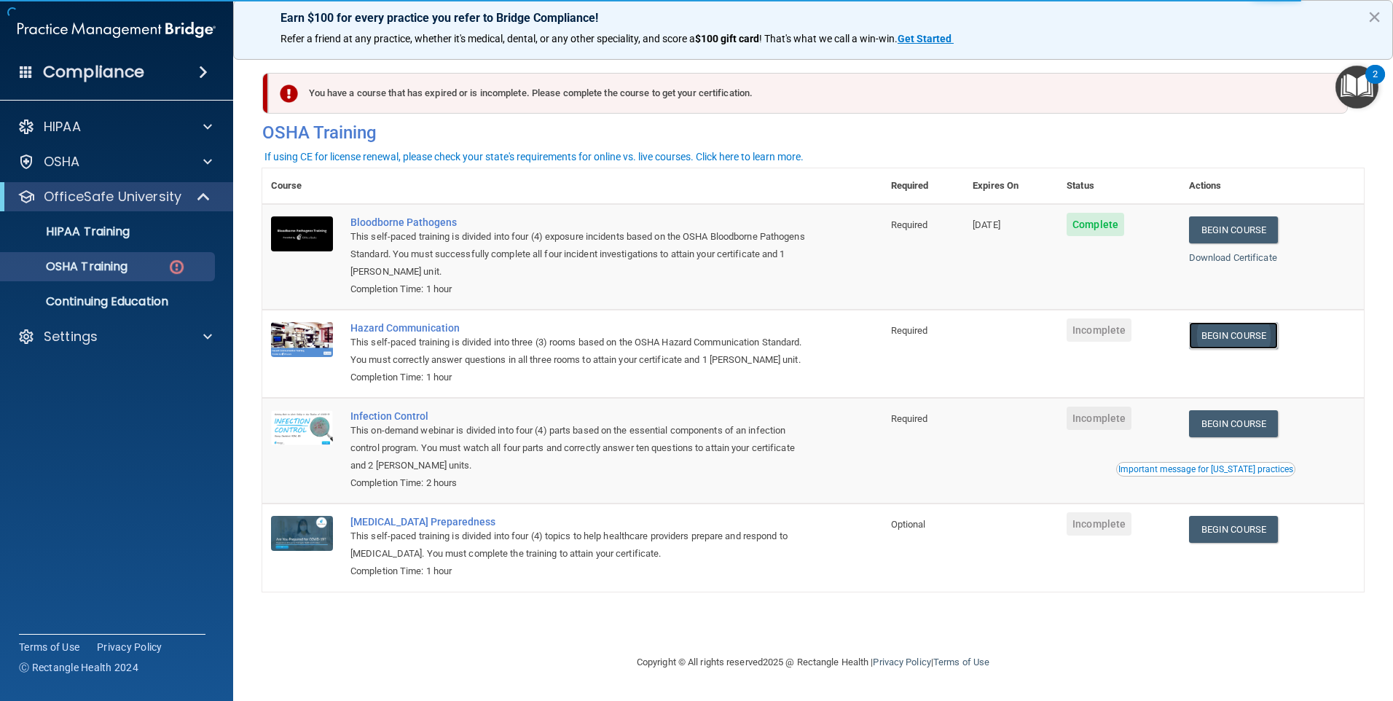
click at [1259, 329] on link "Begin Course" at bounding box center [1233, 335] width 89 height 27
click at [1254, 437] on link "Begin Course" at bounding box center [1233, 423] width 89 height 27
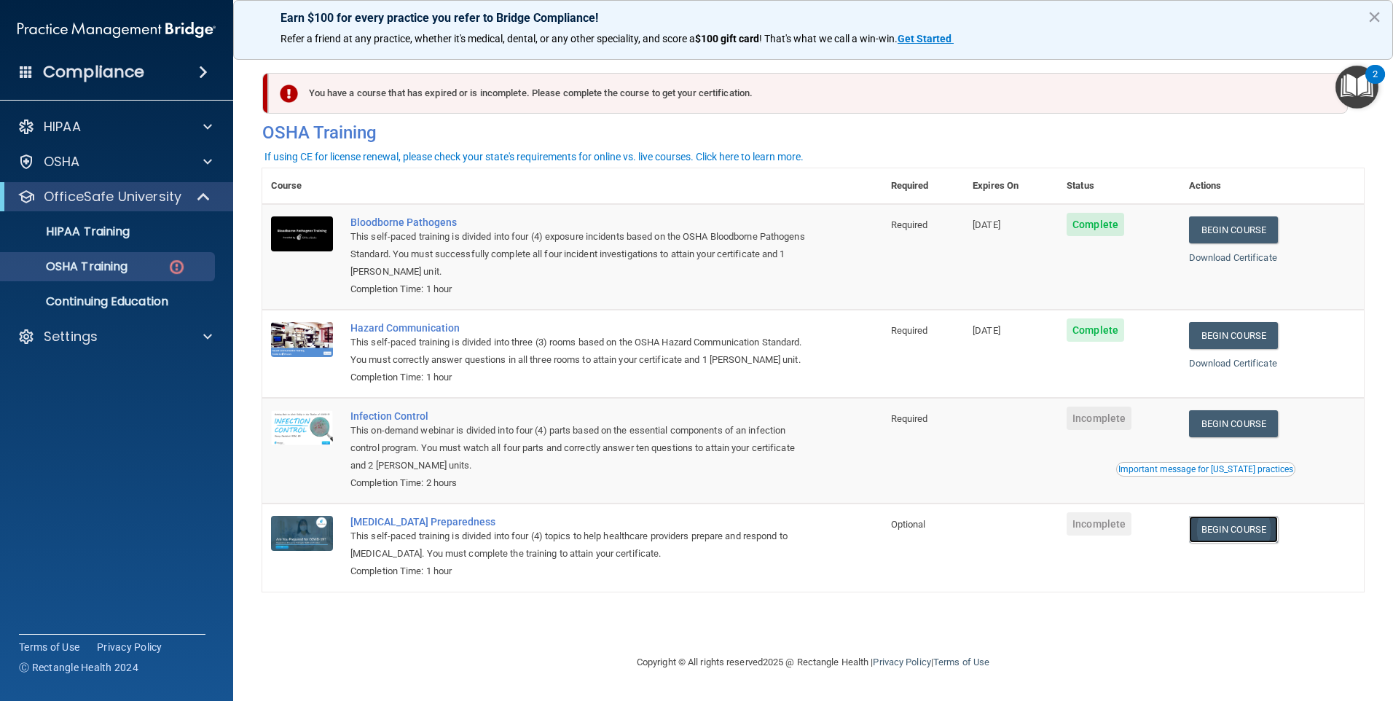
click at [1249, 543] on link "Begin Course" at bounding box center [1233, 529] width 89 height 27
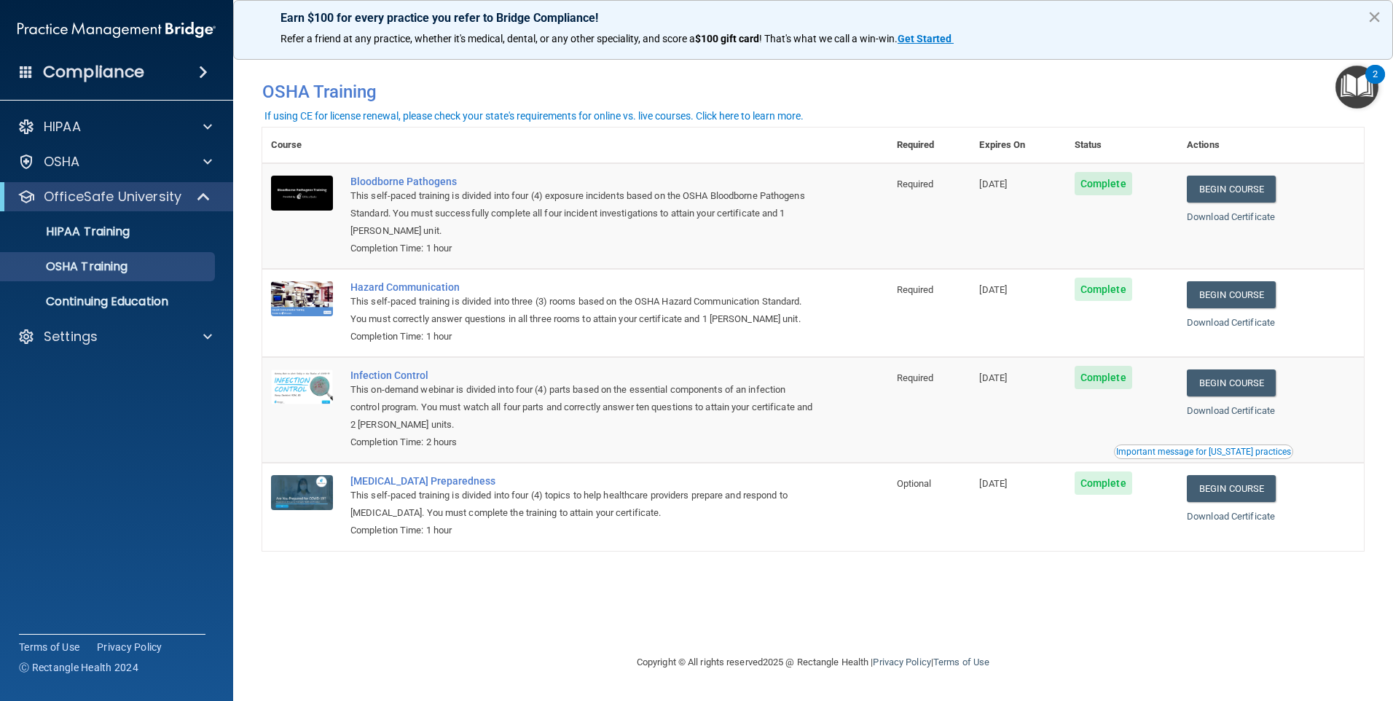
click at [1377, 17] on button "×" at bounding box center [1375, 16] width 14 height 23
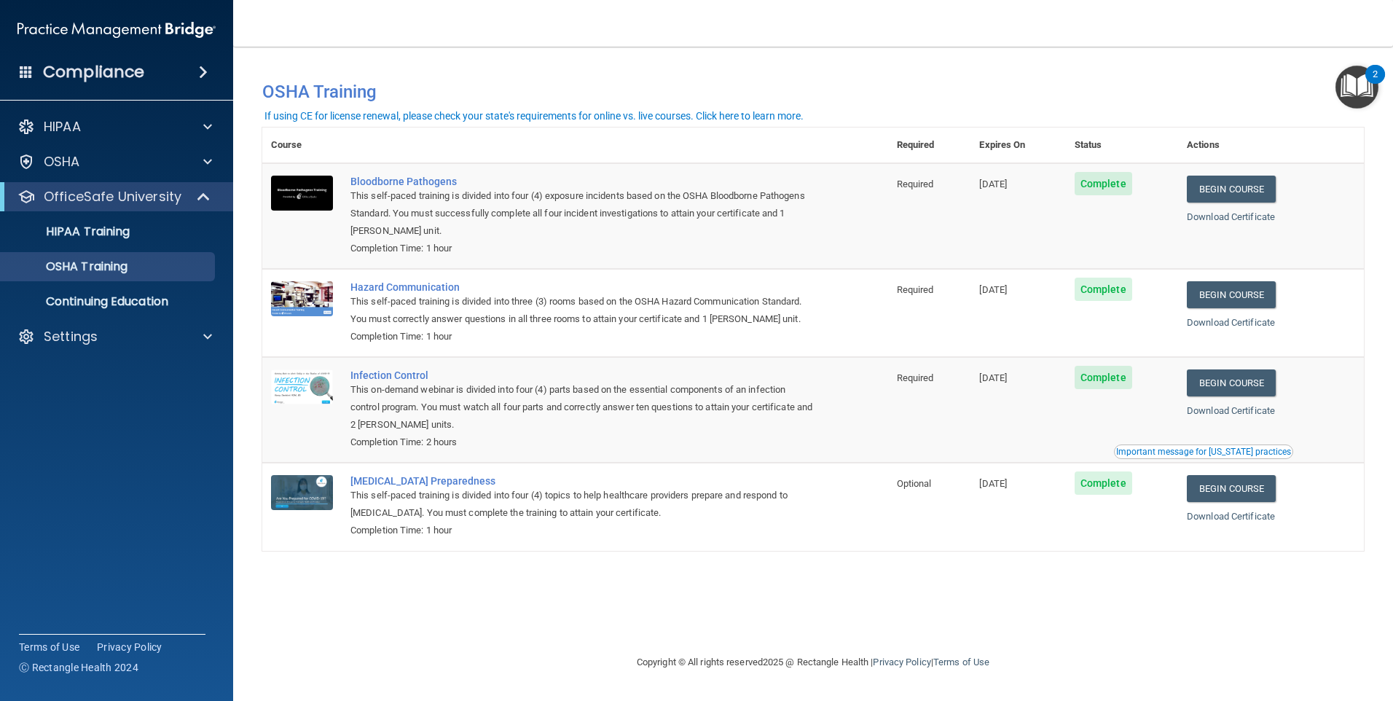
click at [1372, 79] on div "2" at bounding box center [1376, 74] width 20 height 19
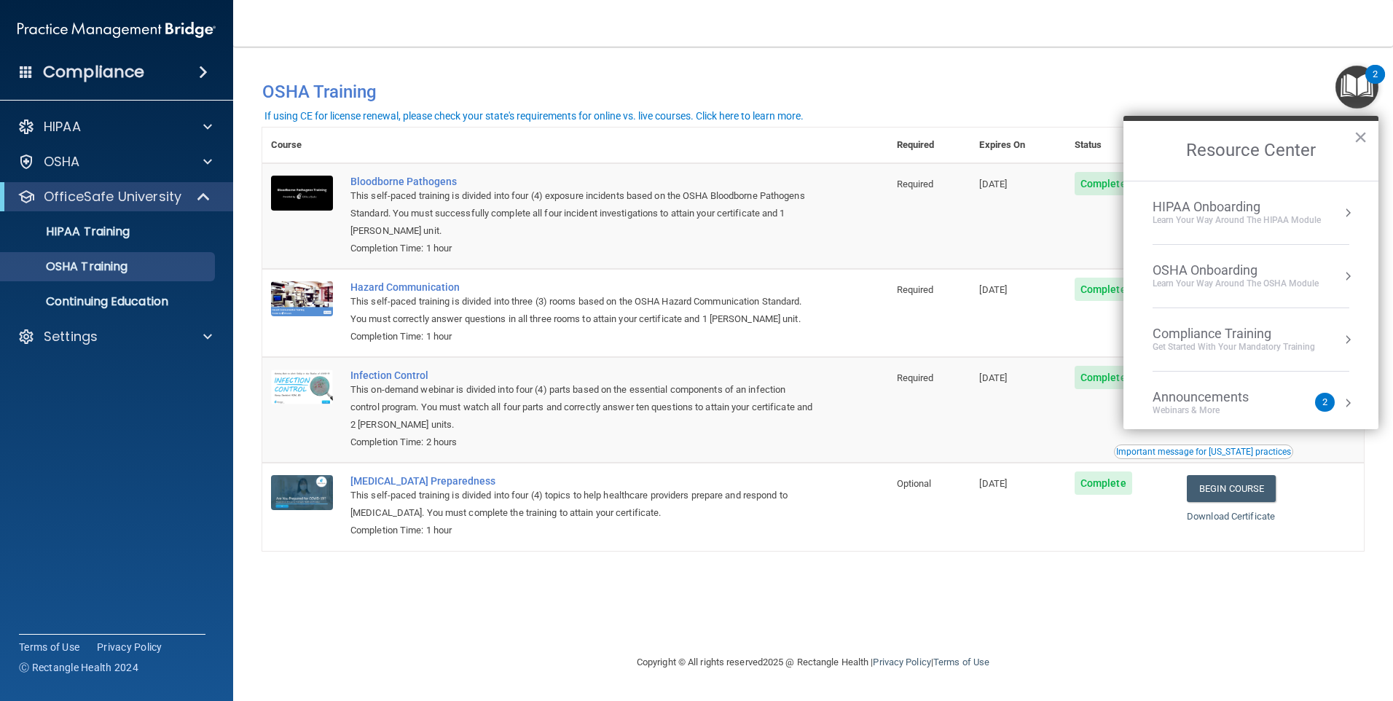
click at [997, 568] on div "You have a course that has expired or is incomplete. Please complete the course…" at bounding box center [813, 350] width 1102 height 578
